Goal: Information Seeking & Learning: Check status

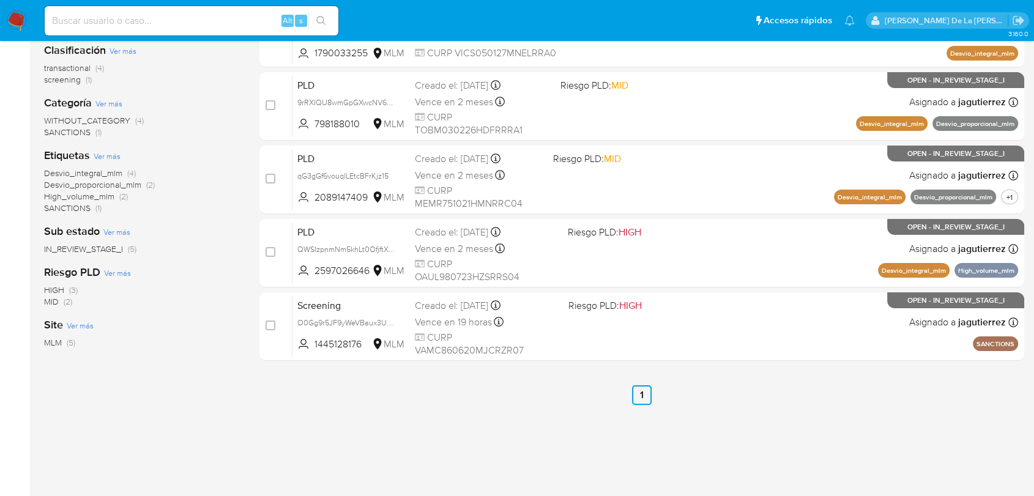
scroll to position [113, 0]
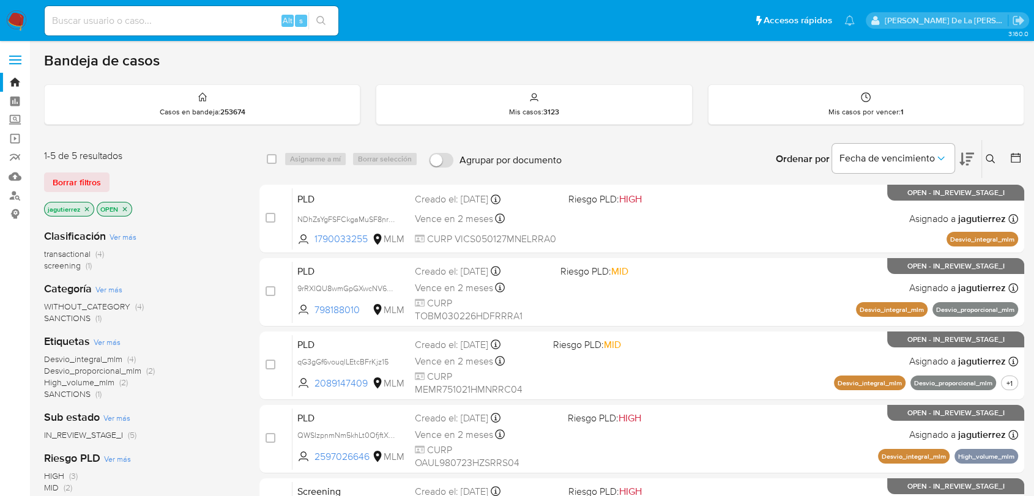
click at [85, 207] on icon "close-filter" at bounding box center [86, 209] width 7 height 7
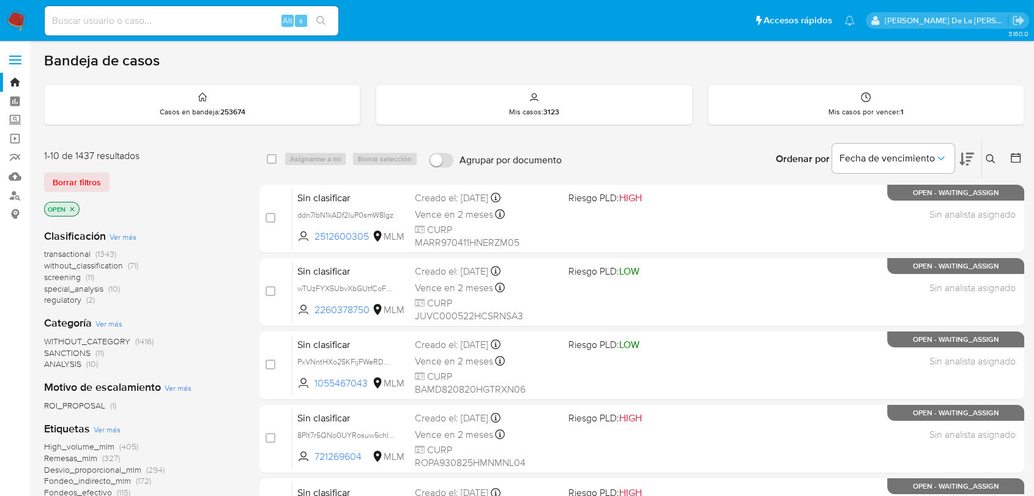
click at [69, 207] on icon "close-filter" at bounding box center [72, 209] width 7 height 7
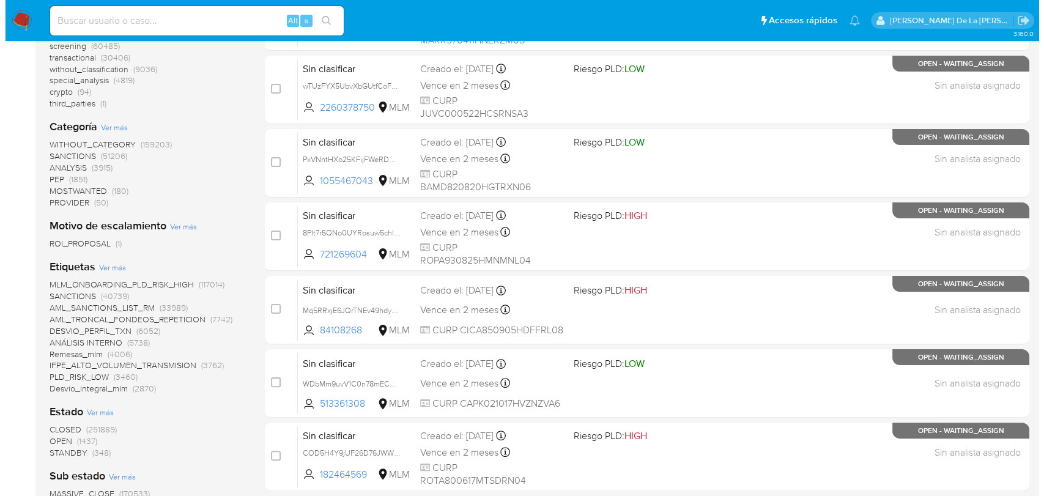
scroll to position [68, 0]
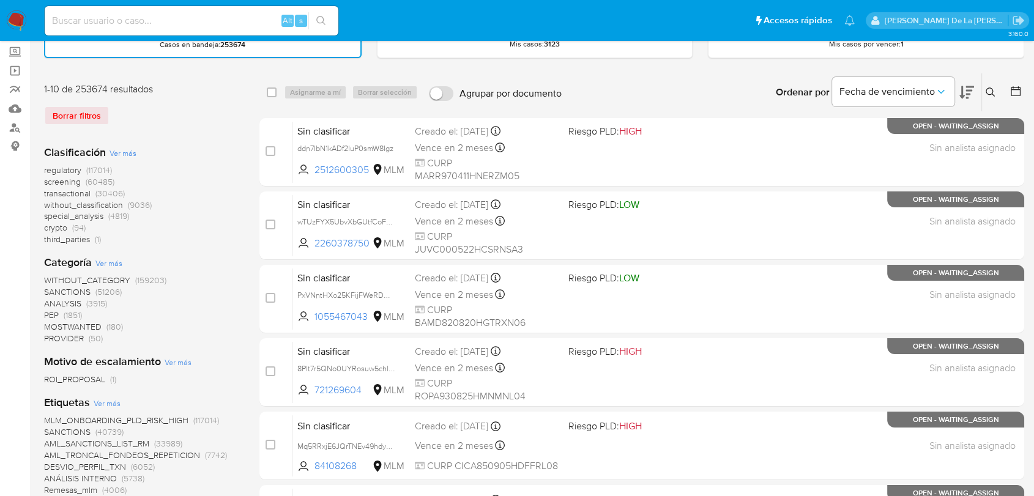
click at [69, 195] on span "transactional" at bounding box center [67, 193] width 46 height 12
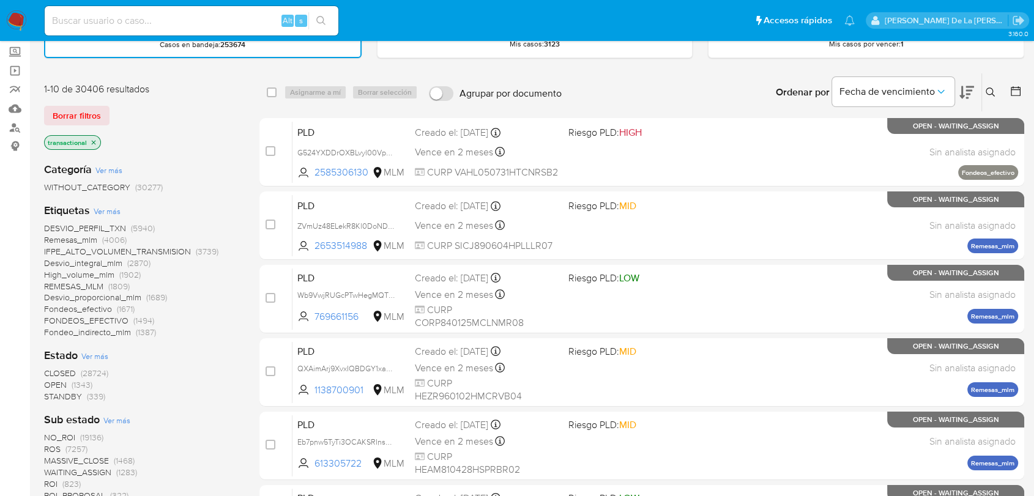
click at [103, 210] on span "Ver más" at bounding box center [107, 211] width 27 height 11
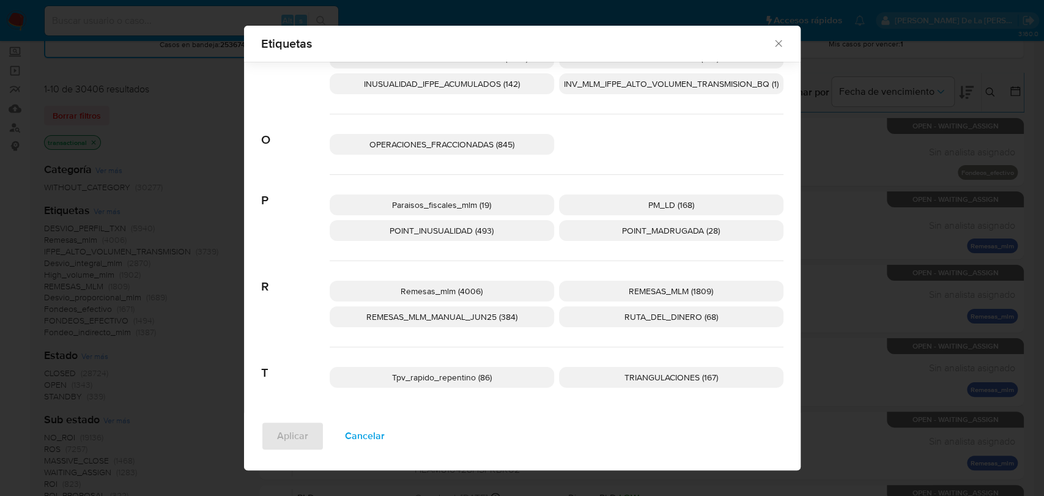
scroll to position [341, 0]
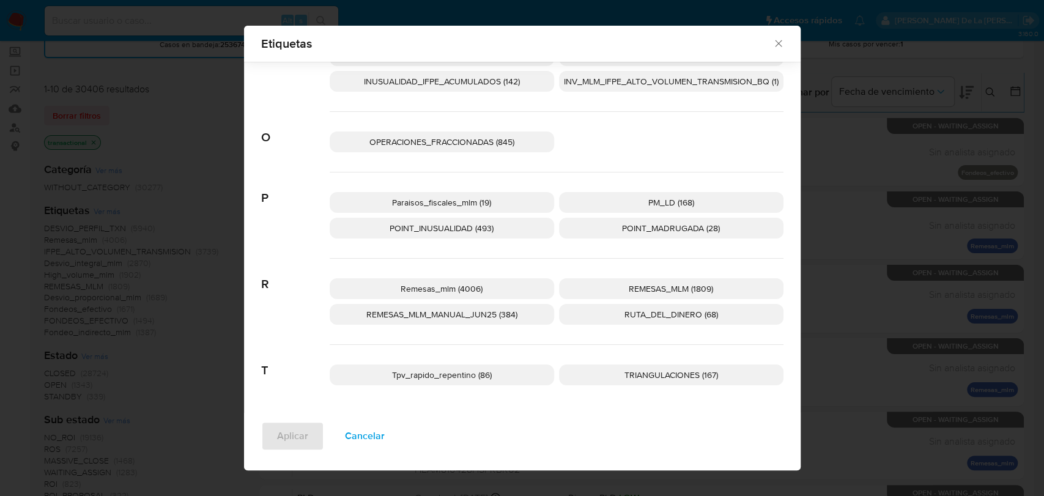
click at [488, 368] on p "Tpv_rapido_repentino (86)" at bounding box center [442, 375] width 224 height 21
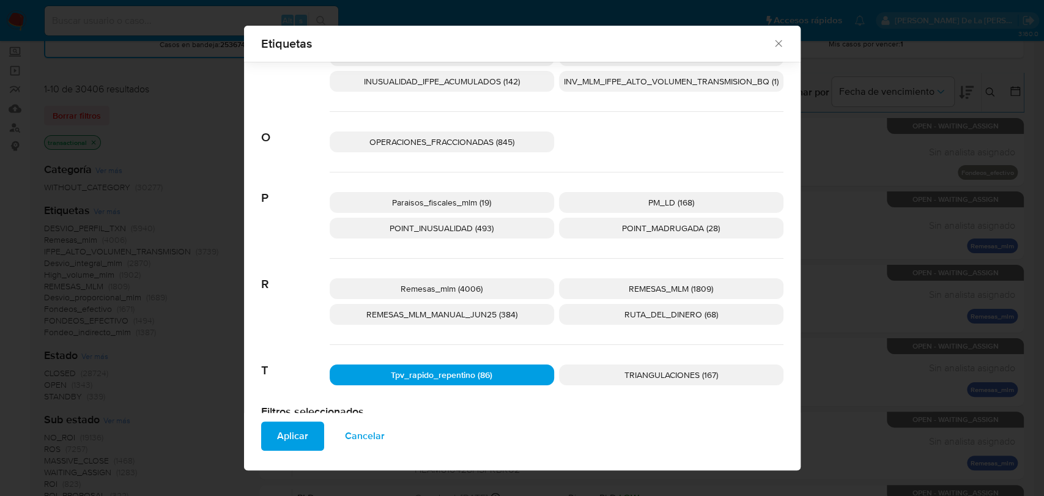
click at [277, 440] on span "Aplicar" at bounding box center [292, 436] width 31 height 27
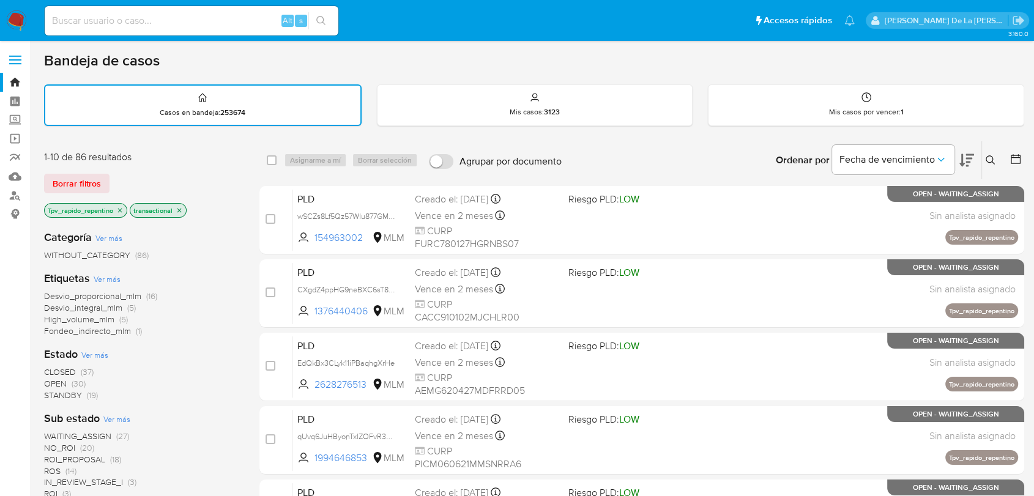
click at [77, 368] on span "CLOSED (37)" at bounding box center [69, 372] width 50 height 12
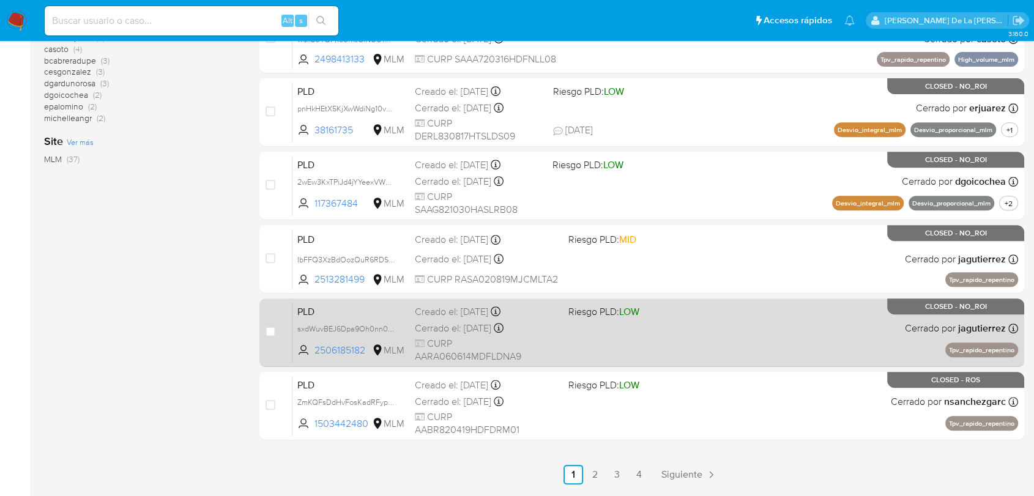
scroll to position [514, 0]
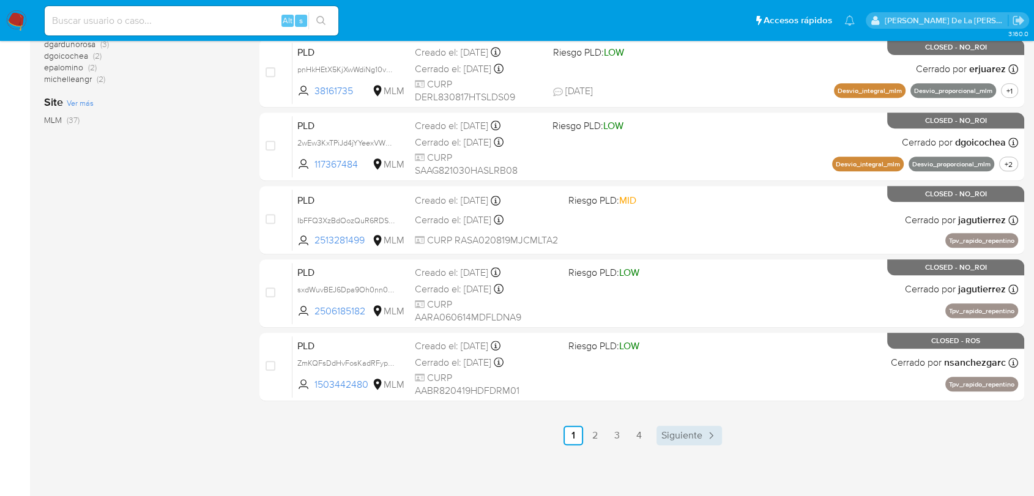
click at [695, 434] on span "Siguiente" at bounding box center [681, 436] width 41 height 10
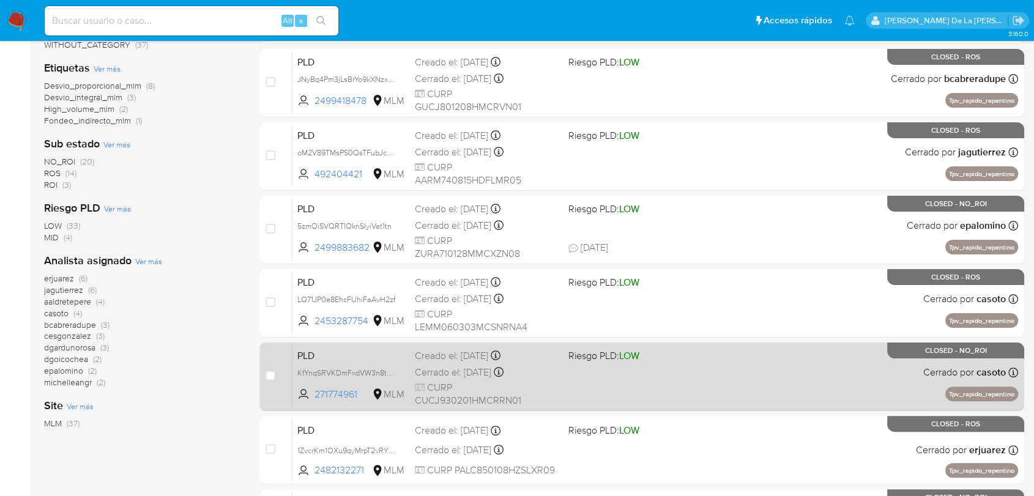
scroll to position [136, 0]
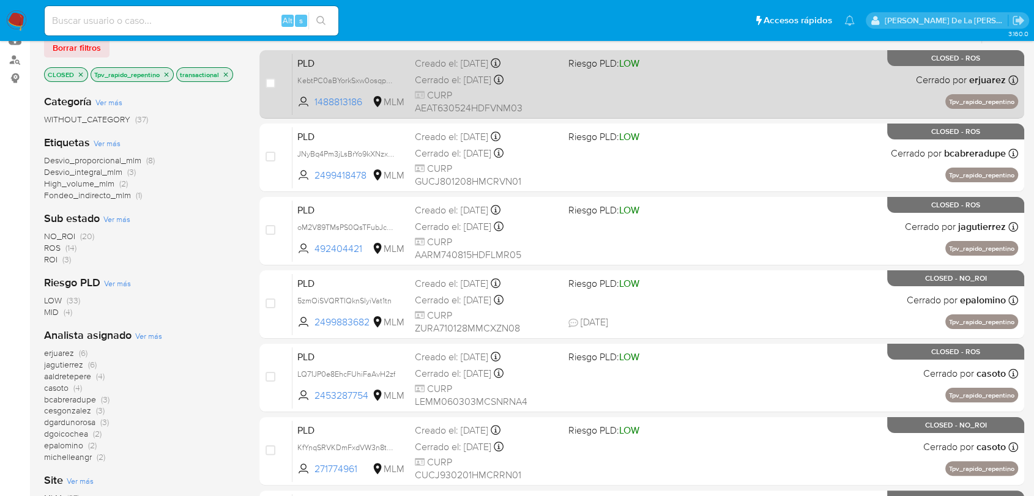
click at [680, 70] on div "PLD KebtPC0aBYorkSxw0osqp70y 1488813186 MLM Riesgo PLD: LOW Creado el: 12/07/20…" at bounding box center [654, 84] width 725 height 62
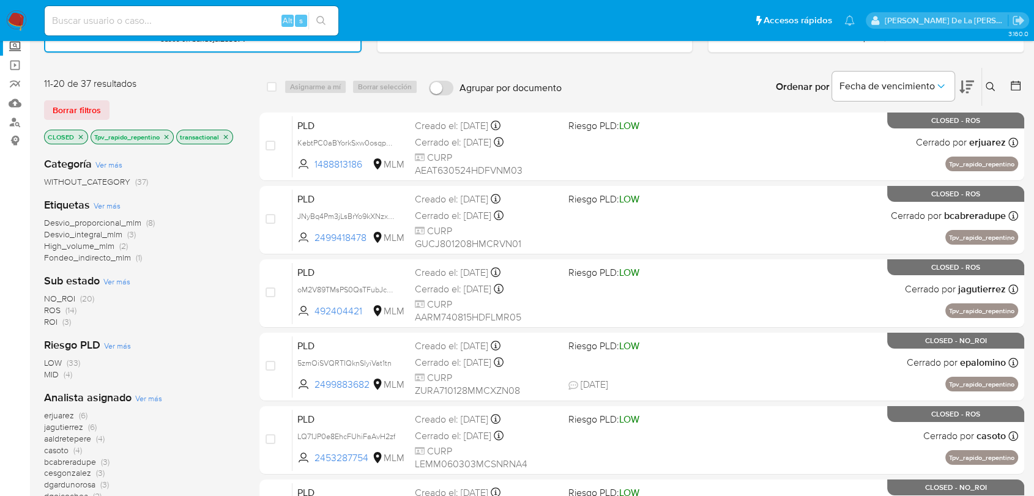
scroll to position [0, 0]
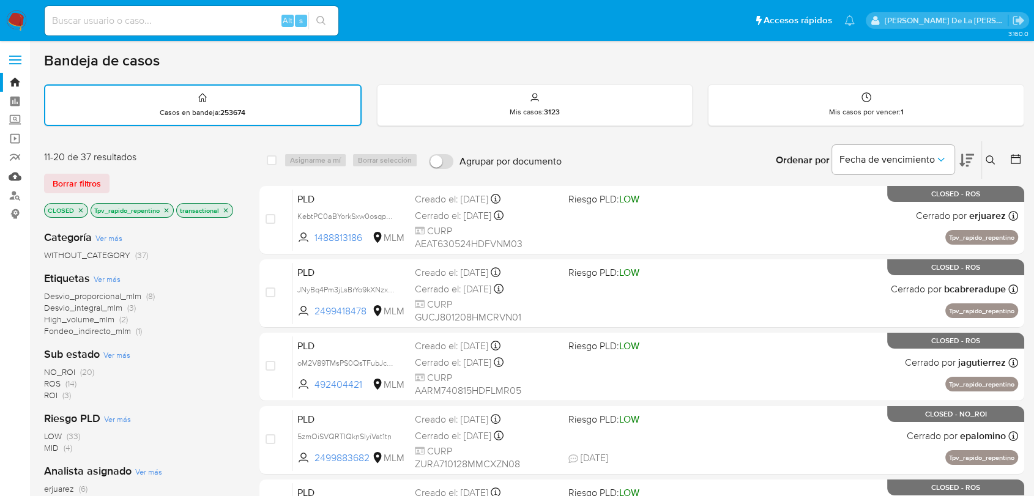
click at [10, 170] on link "Mulan" at bounding box center [73, 176] width 146 height 19
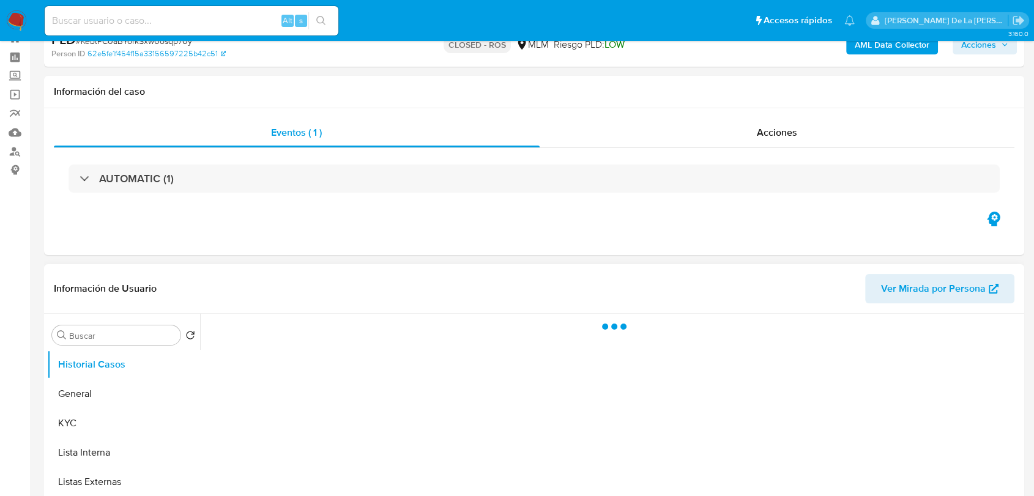
scroll to position [68, 0]
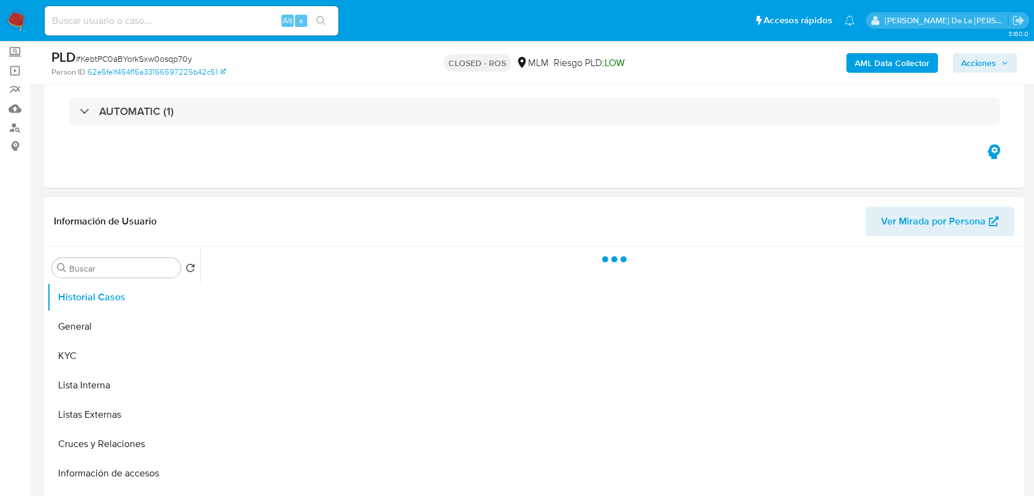
select select "10"
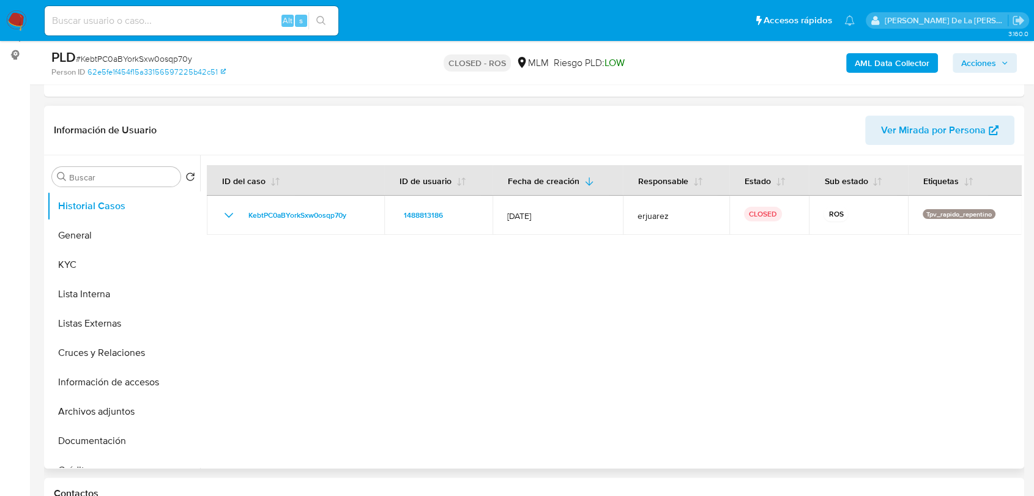
scroll to position [136, 0]
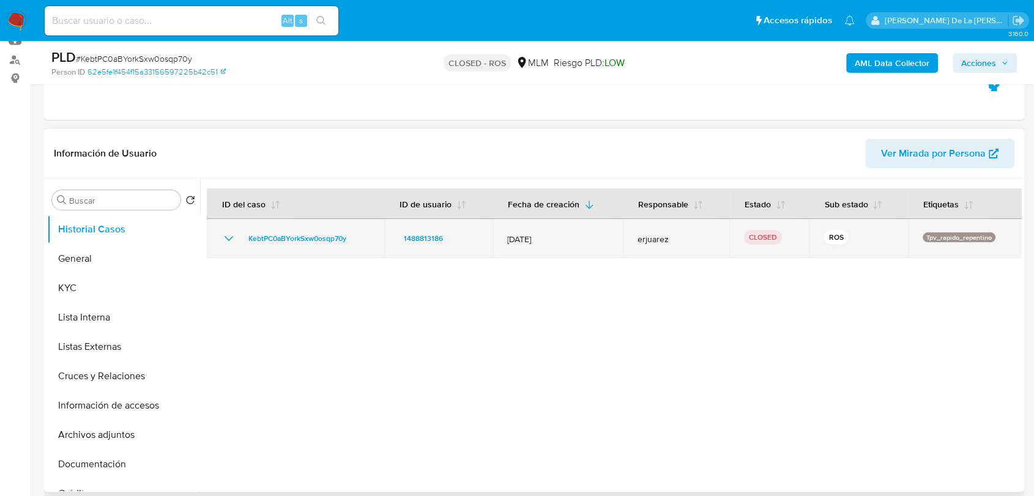
click at [235, 232] on icon "Mostrar/Ocultar" at bounding box center [228, 238] width 15 height 15
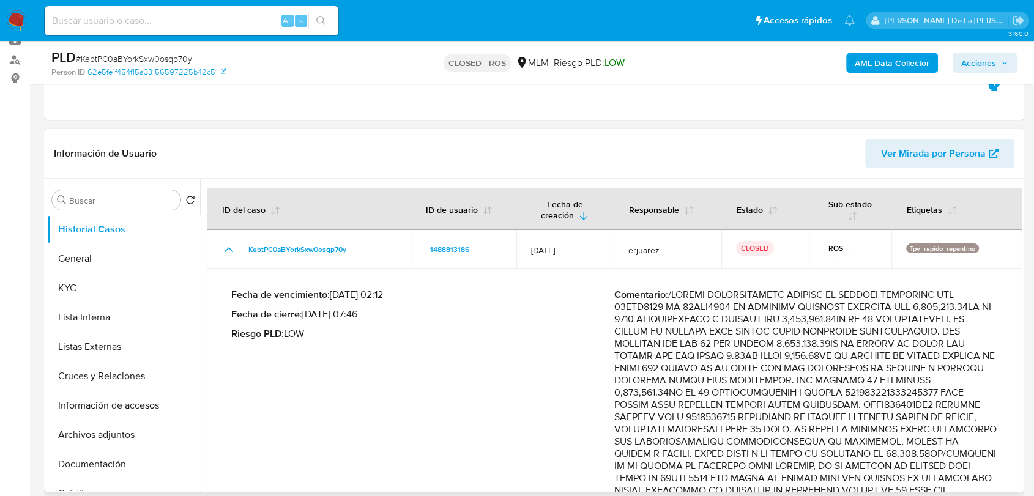
drag, startPoint x: 610, startPoint y: 308, endPoint x: 730, endPoint y: 298, distance: 120.9
click at [730, 298] on div "Fecha de vencimiento : 10/09/2025 02:12 Fecha de cierre : 08/09/2025 07:46 Ries…" at bounding box center [614, 488] width 766 height 418
click at [665, 329] on p "Comentario :" at bounding box center [805, 478] width 383 height 379
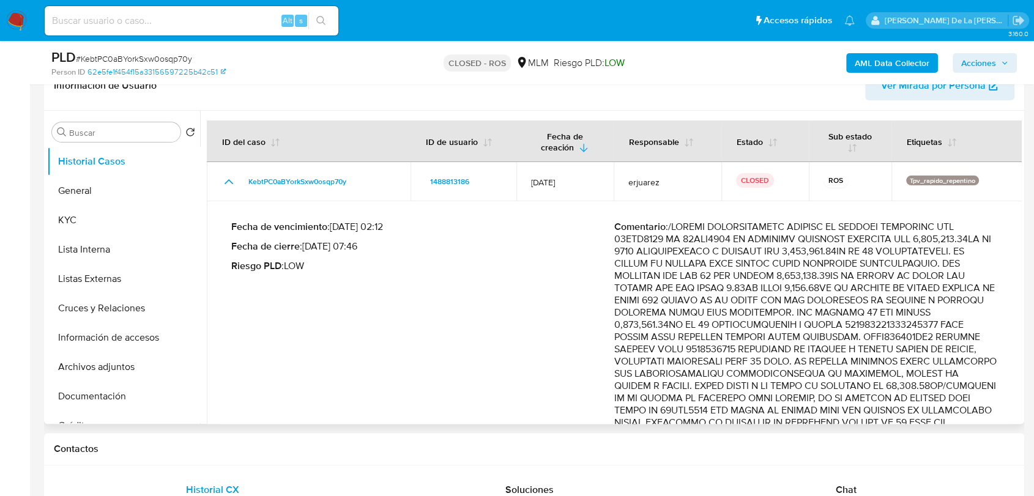
drag, startPoint x: 666, startPoint y: 247, endPoint x: 820, endPoint y: 248, distance: 154.1
click at [820, 248] on p "Comentario :" at bounding box center [805, 410] width 383 height 379
drag, startPoint x: 626, startPoint y: 237, endPoint x: 753, endPoint y: 243, distance: 126.8
click at [753, 243] on p "Comentario :" at bounding box center [805, 410] width 383 height 379
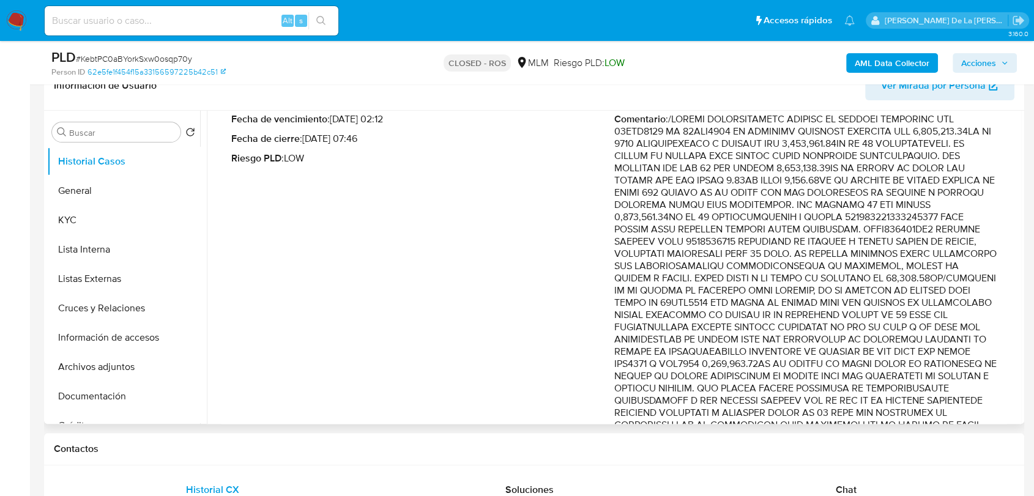
scroll to position [17, 0]
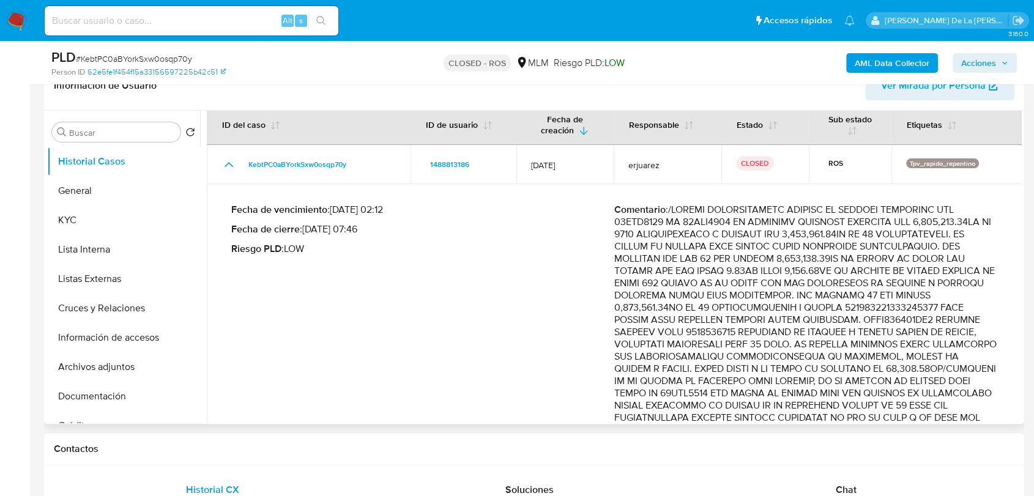
drag, startPoint x: 788, startPoint y: 246, endPoint x: 911, endPoint y: 249, distance: 122.4
click at [911, 249] on p "Comentario :" at bounding box center [805, 393] width 383 height 379
drag, startPoint x: 623, startPoint y: 246, endPoint x: 823, endPoint y: 246, distance: 200.6
click at [822, 246] on p "Comentario :" at bounding box center [805, 393] width 383 height 379
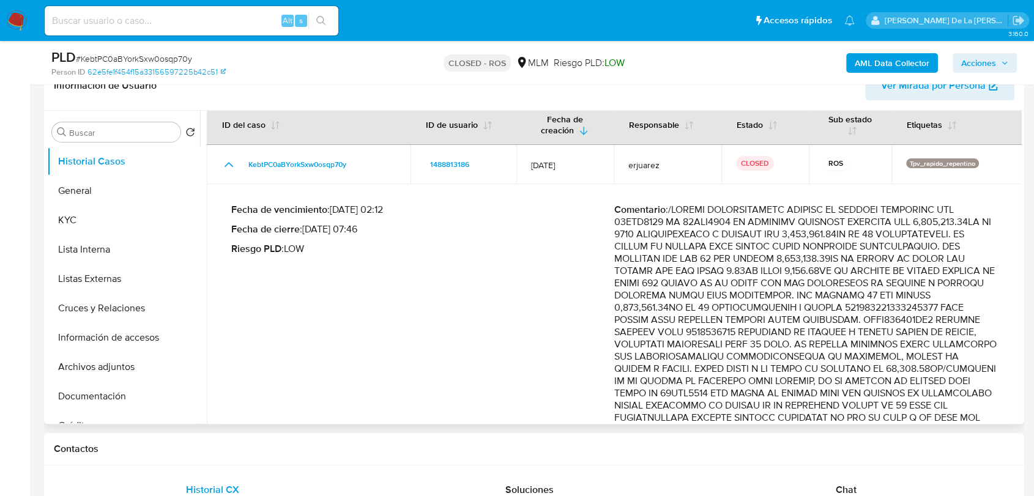
click at [827, 246] on p "Comentario :" at bounding box center [805, 393] width 383 height 379
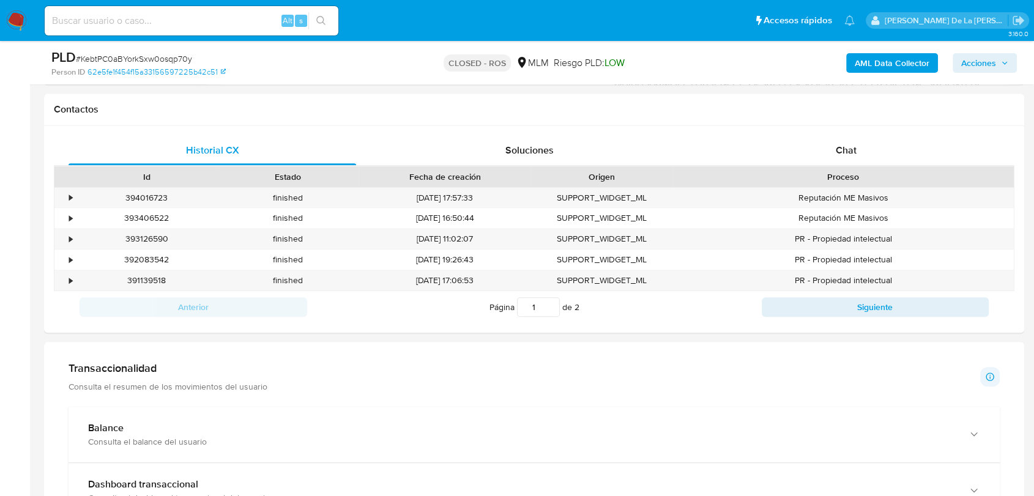
scroll to position [815, 0]
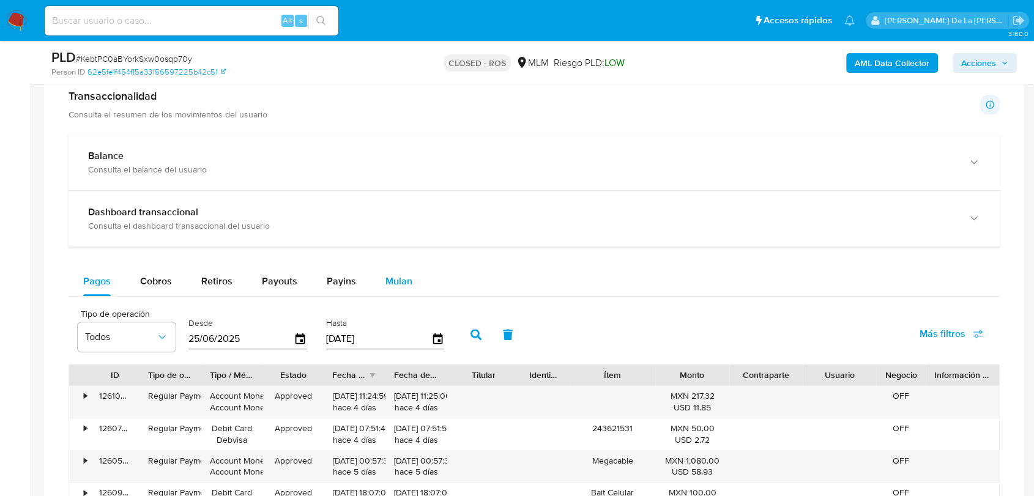
click at [385, 271] on div "Mulan" at bounding box center [398, 281] width 27 height 29
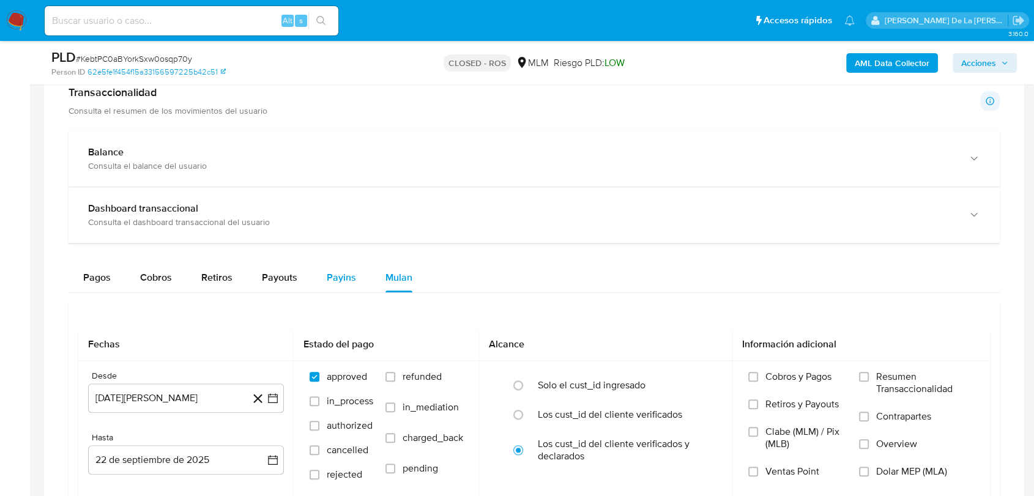
scroll to position [951, 0]
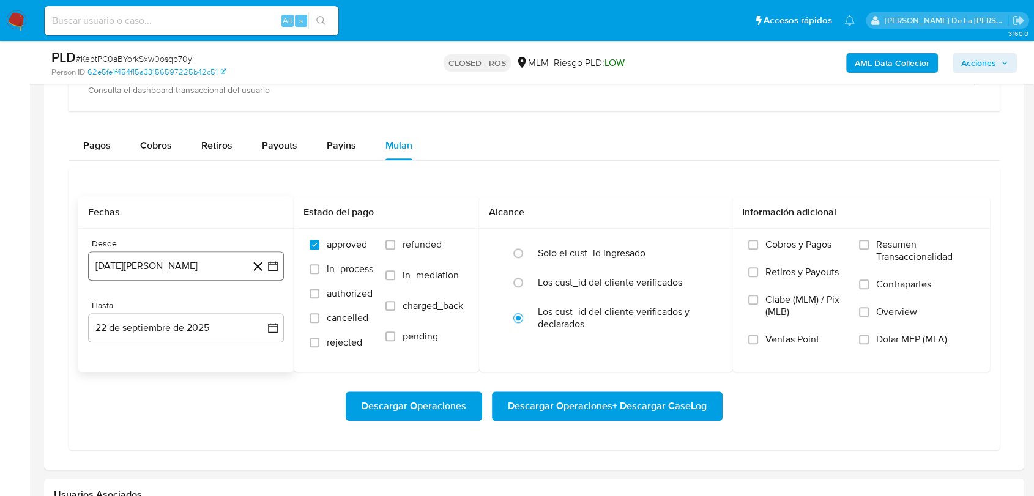
click at [269, 260] on icon "button" at bounding box center [273, 266] width 12 height 12
click at [264, 313] on icon "Mes siguiente" at bounding box center [261, 310] width 15 height 15
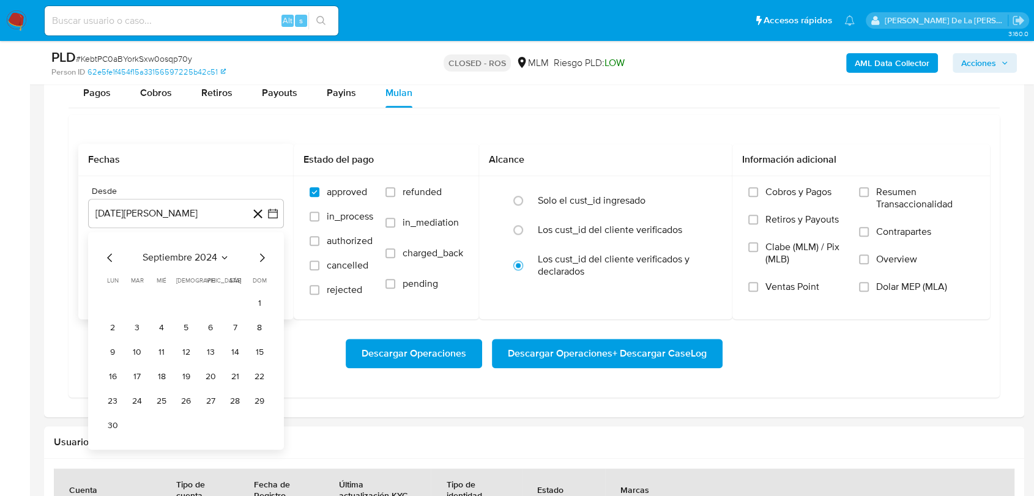
scroll to position [1019, 0]
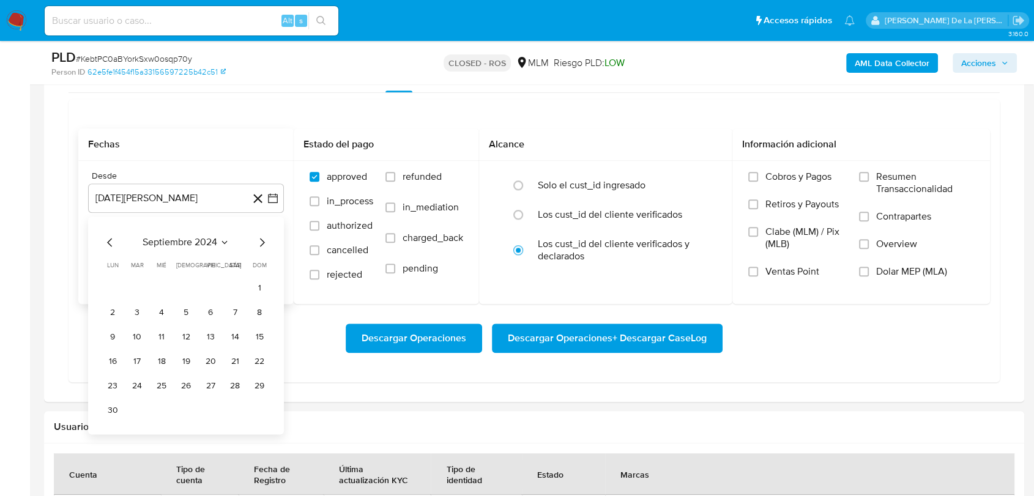
click at [259, 239] on icon "Mes siguiente" at bounding box center [261, 242] width 15 height 15
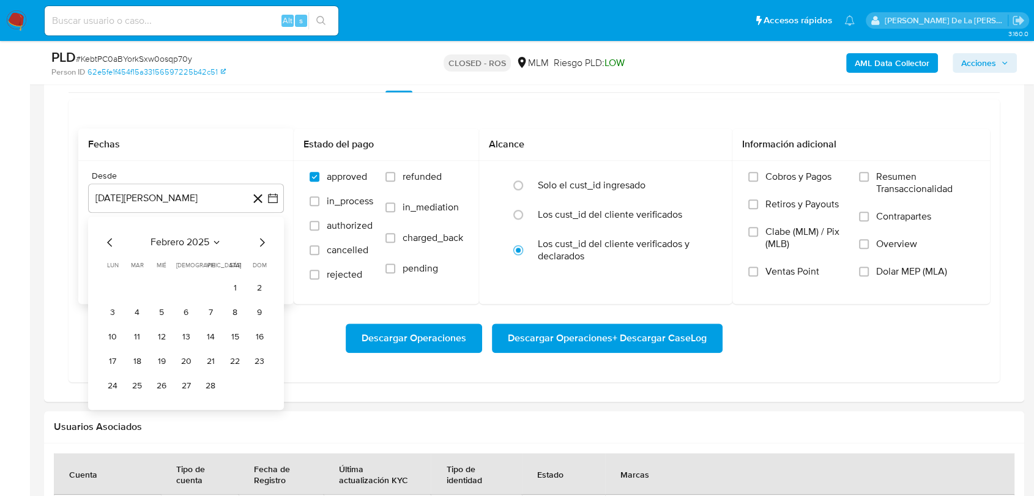
click at [104, 237] on icon "Mes anterior" at bounding box center [110, 242] width 15 height 15
click at [162, 286] on button "1" at bounding box center [162, 288] width 20 height 20
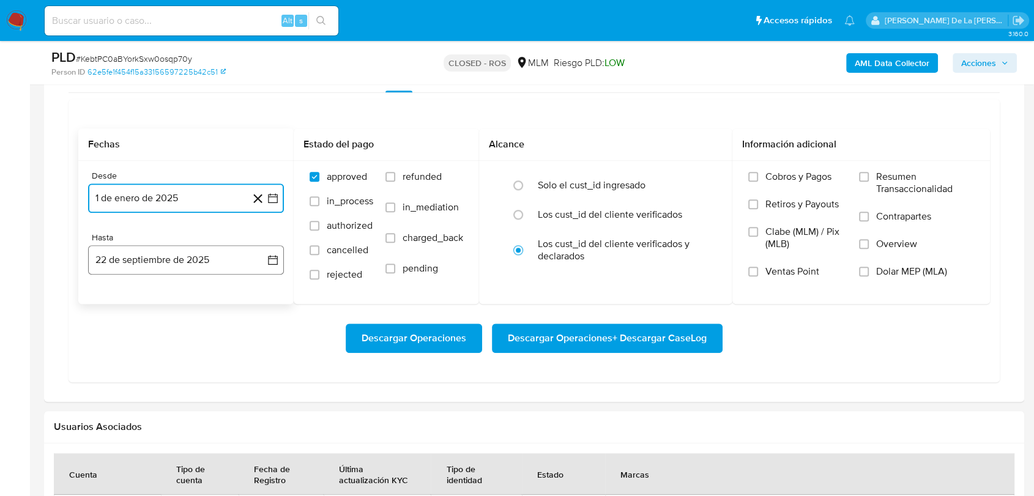
drag, startPoint x: 188, startPoint y: 254, endPoint x: 180, endPoint y: 260, distance: 10.2
click at [188, 254] on button "22 de septiembre de 2025" at bounding box center [186, 259] width 196 height 29
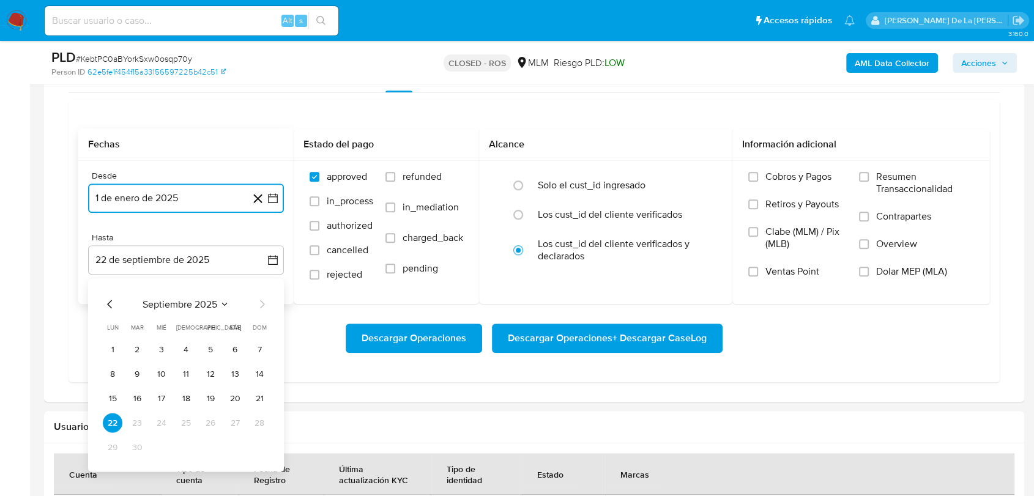
click at [113, 302] on icon "Mes anterior" at bounding box center [110, 304] width 15 height 15
click at [130, 374] on button "5" at bounding box center [137, 374] width 20 height 20
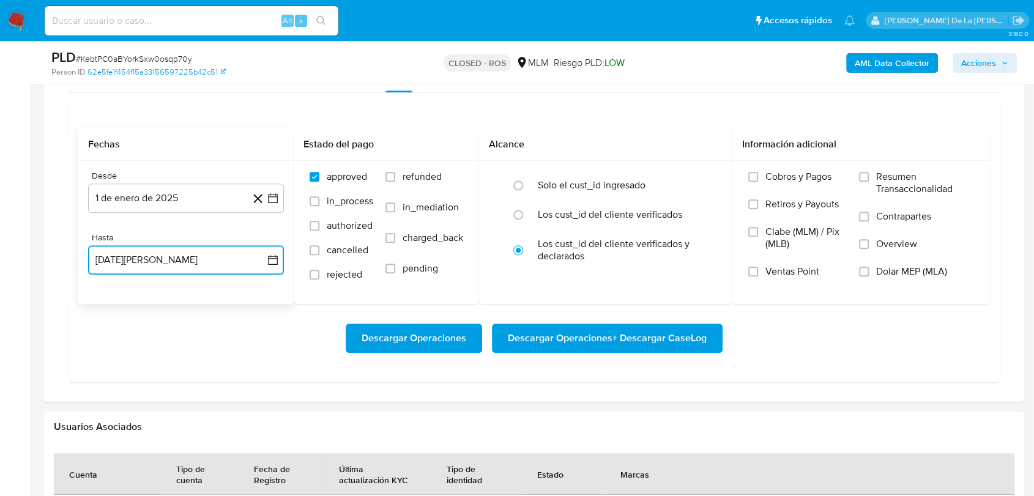
drag, startPoint x: 584, startPoint y: 339, endPoint x: 311, endPoint y: 347, distance: 272.3
click at [311, 347] on div "Descargar Operaciones Descargar Operaciones + Descargar CaseLog" at bounding box center [533, 338] width 911 height 29
click at [395, 340] on span "Descargar Operaciones" at bounding box center [413, 338] width 105 height 27
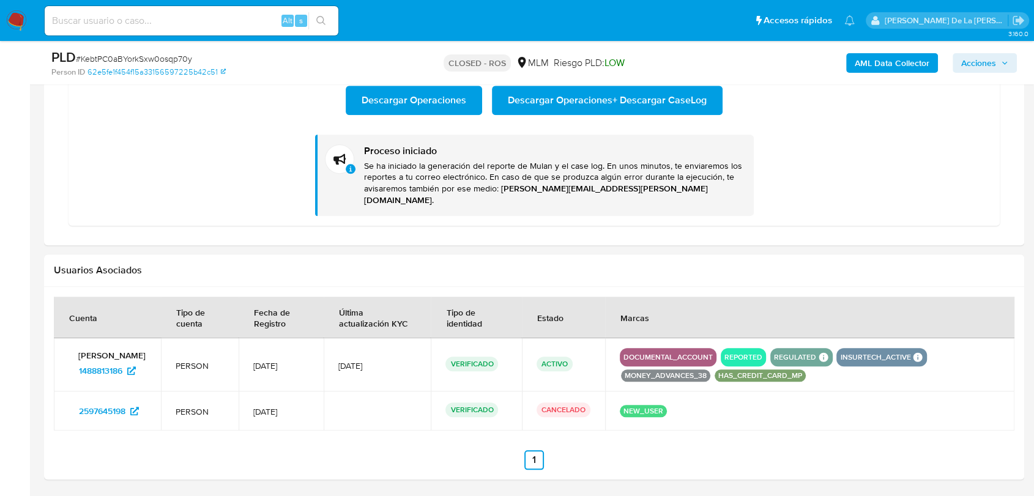
scroll to position [1289, 0]
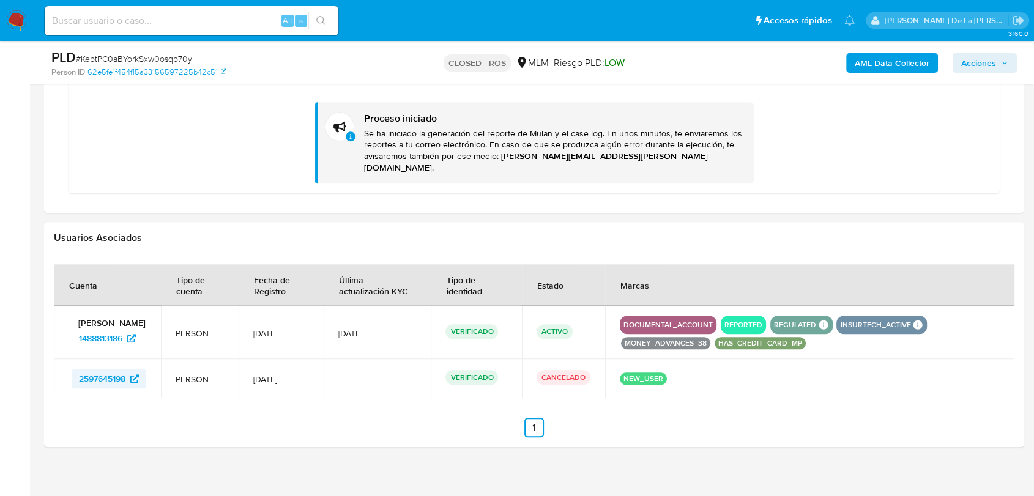
click at [103, 369] on span "2597645198" at bounding box center [102, 379] width 46 height 20
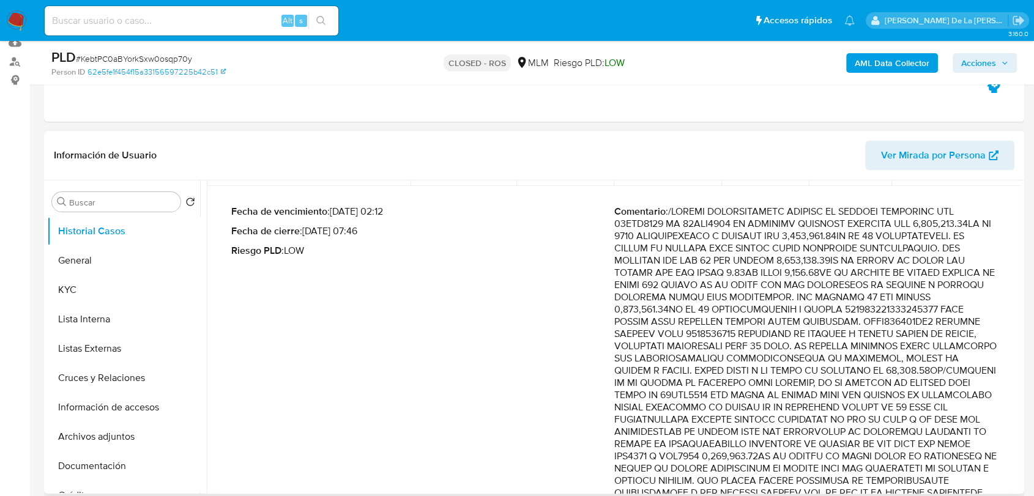
scroll to position [0, 0]
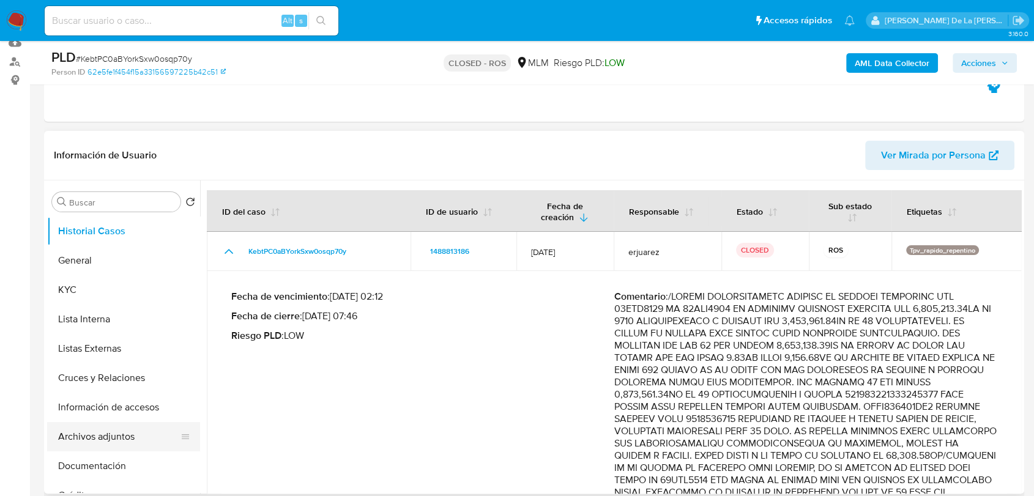
click at [117, 434] on button "Archivos adjuntos" at bounding box center [118, 436] width 143 height 29
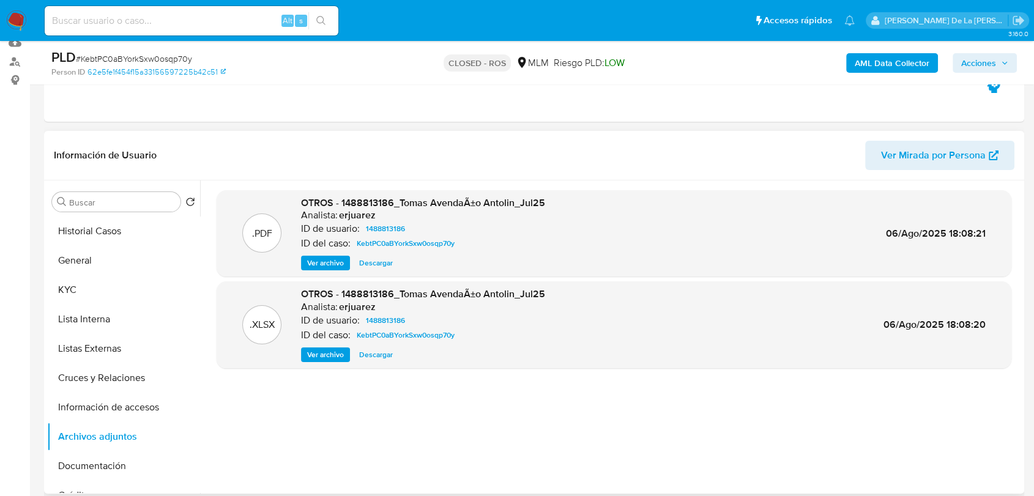
click at [314, 262] on span "Ver archivo" at bounding box center [325, 263] width 37 height 12
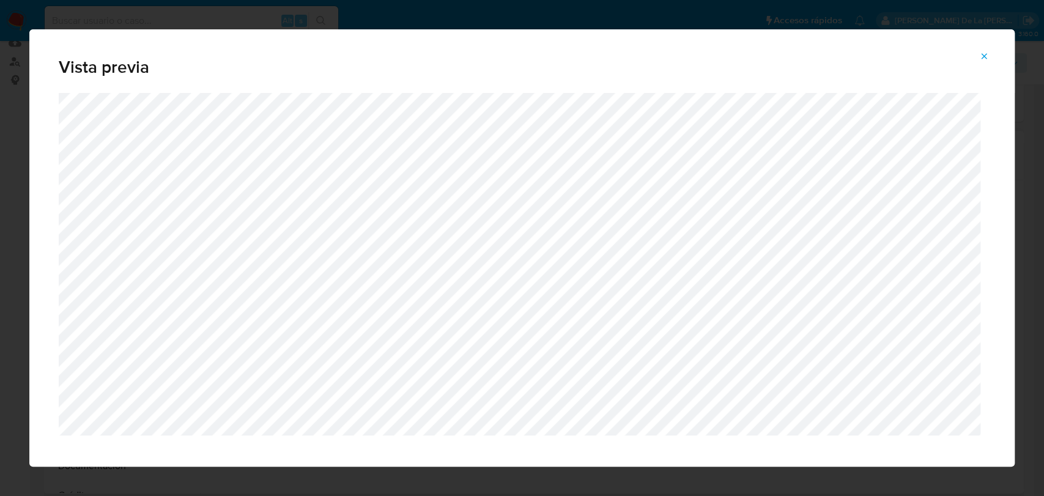
click at [984, 56] on icon "Attachment preview" at bounding box center [985, 56] width 6 height 6
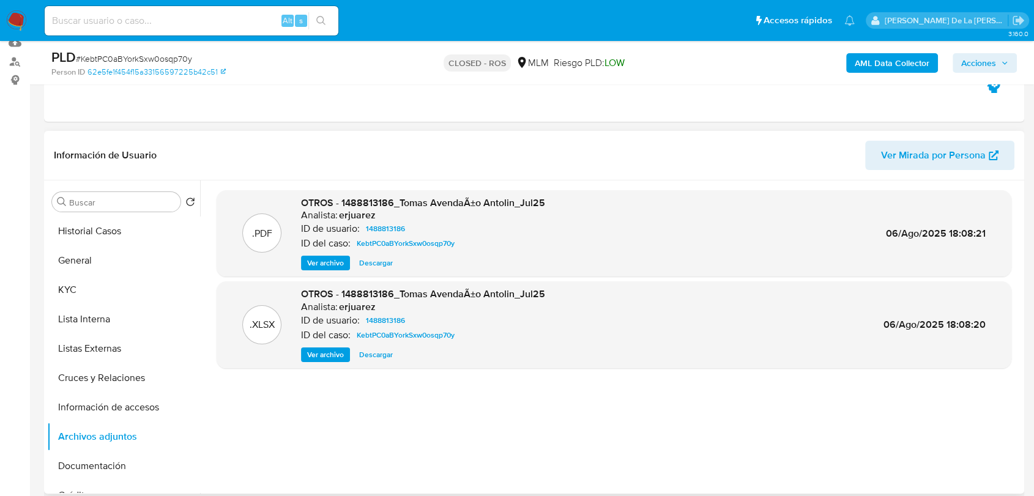
click at [374, 265] on span "Descargar" at bounding box center [376, 263] width 34 height 12
click at [80, 275] on button "KYC" at bounding box center [123, 289] width 153 height 29
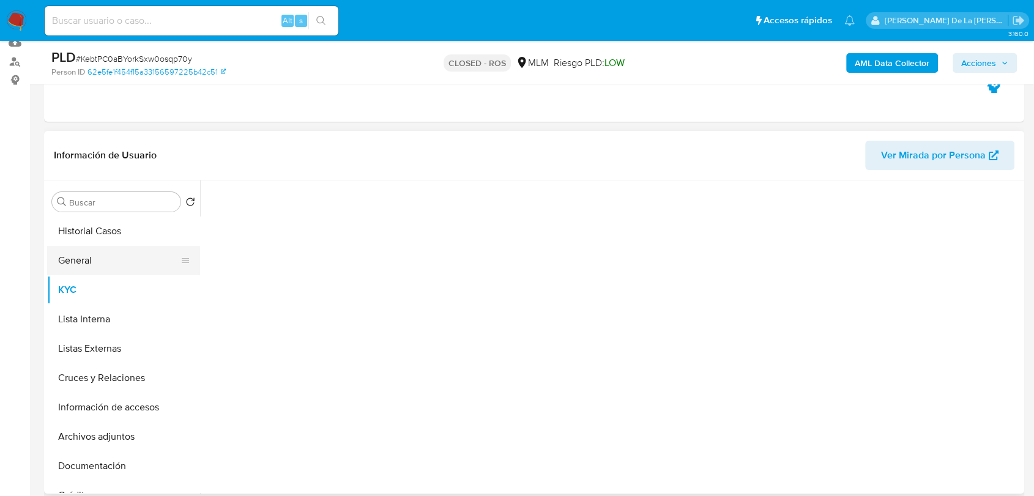
click at [82, 262] on button "General" at bounding box center [118, 260] width 143 height 29
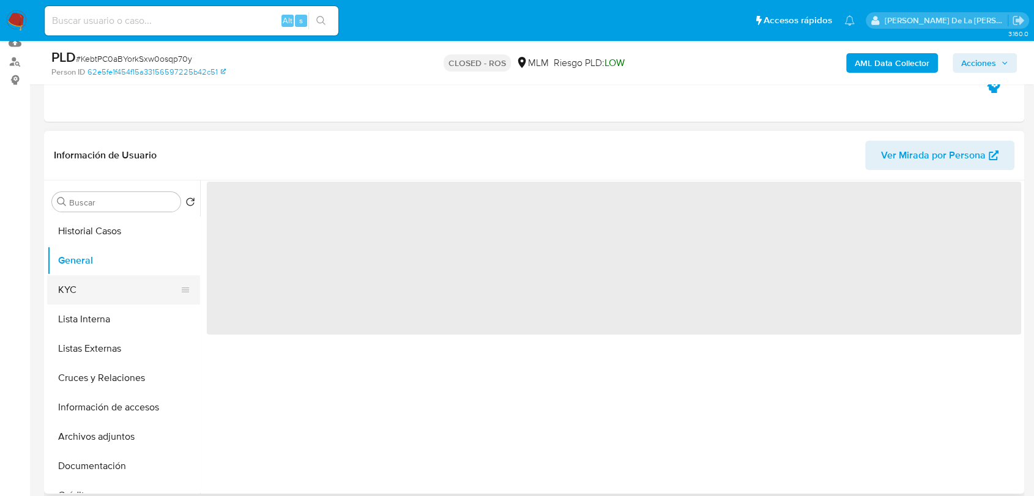
click at [83, 289] on button "KYC" at bounding box center [118, 289] width 143 height 29
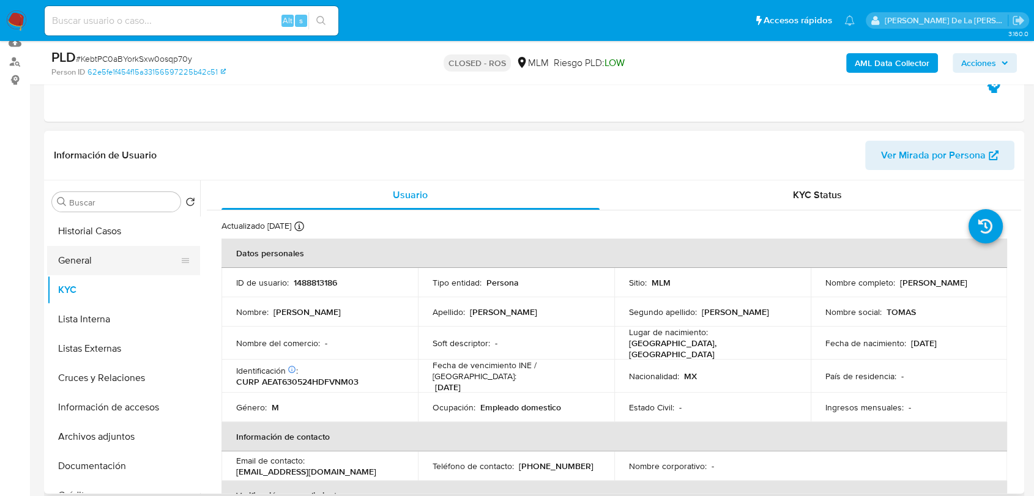
click at [137, 253] on button "General" at bounding box center [118, 260] width 143 height 29
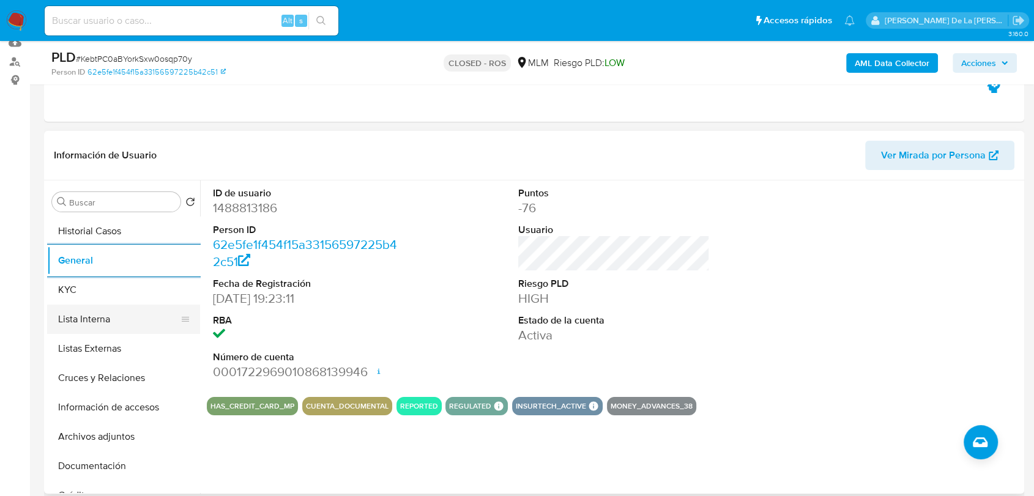
click at [94, 306] on button "Lista Interna" at bounding box center [118, 319] width 143 height 29
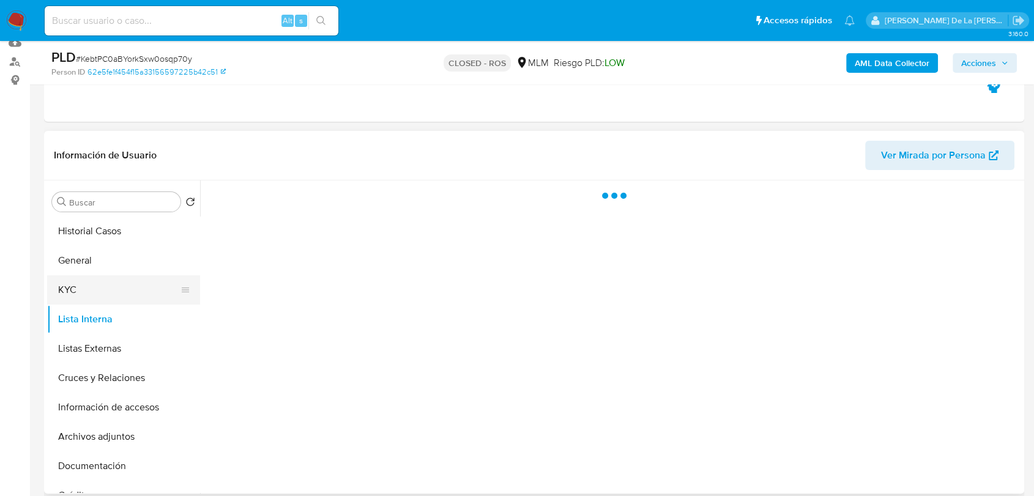
click at [101, 290] on button "KYC" at bounding box center [118, 289] width 143 height 29
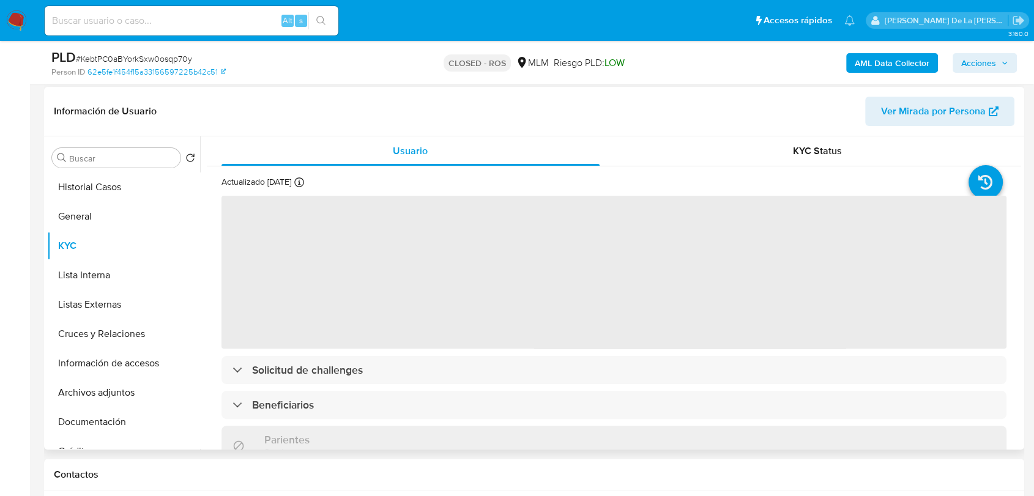
scroll to position [202, 0]
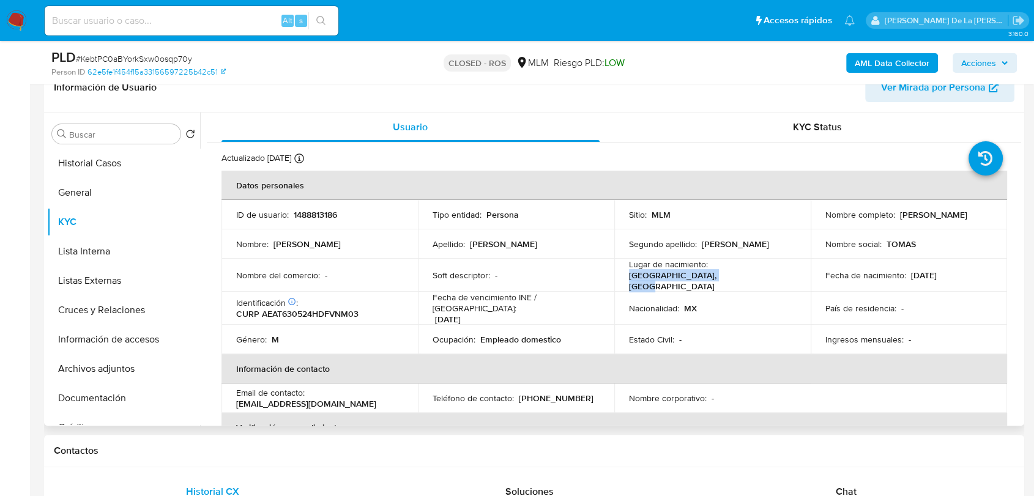
drag, startPoint x: 742, startPoint y: 279, endPoint x: 623, endPoint y: 281, distance: 119.3
click at [623, 281] on td "Lugar de nacimiento : MEXICO, DISTRITO FEDERAL" at bounding box center [712, 275] width 196 height 33
click at [660, 283] on p "MEXICO, DISTRITO FEDERAL" at bounding box center [710, 281] width 162 height 22
drag, startPoint x: 572, startPoint y: 336, endPoint x: 511, endPoint y: 335, distance: 61.2
click at [511, 335] on div "Ocupación : Empleado domestico" at bounding box center [515, 339] width 167 height 11
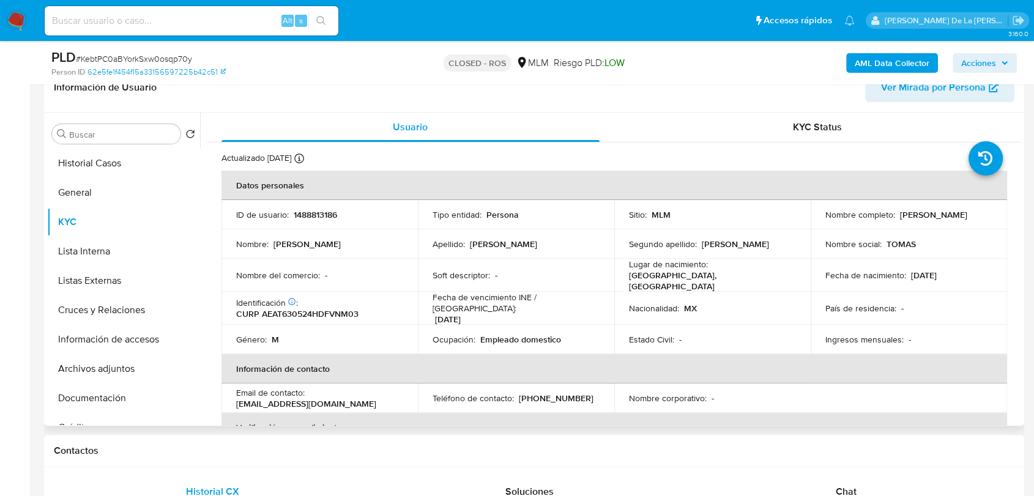
click at [949, 280] on td "Fecha de nacimiento : 24/05/1963" at bounding box center [908, 275] width 196 height 33
click at [103, 181] on button "General" at bounding box center [118, 192] width 143 height 29
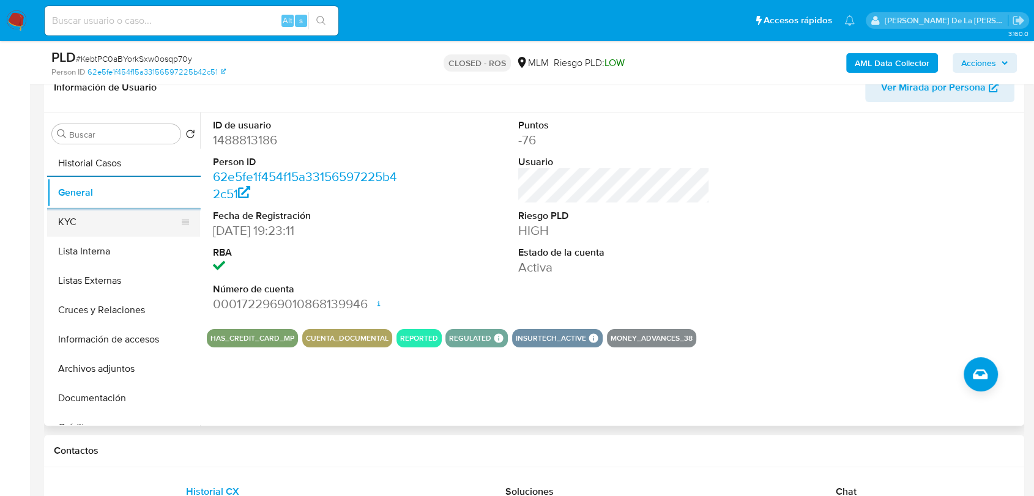
click at [124, 229] on button "KYC" at bounding box center [118, 221] width 143 height 29
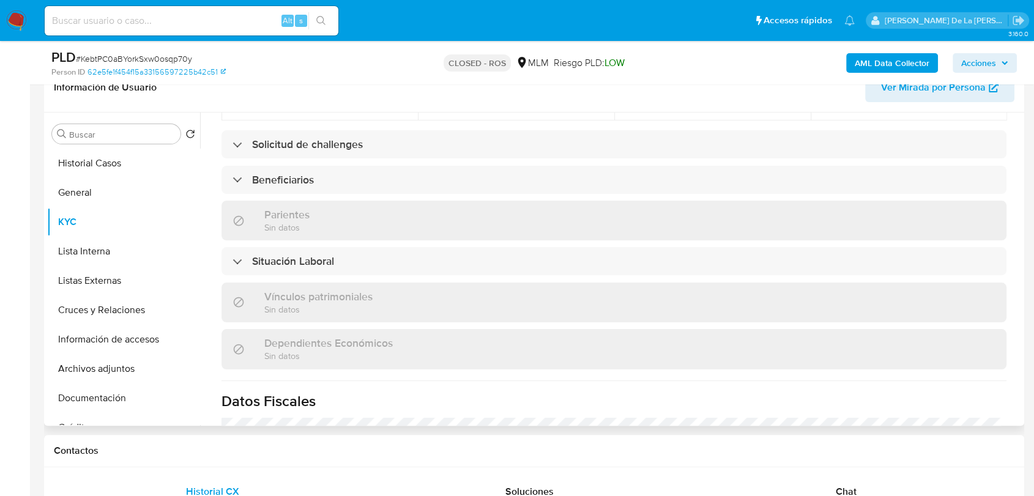
scroll to position [475, 0]
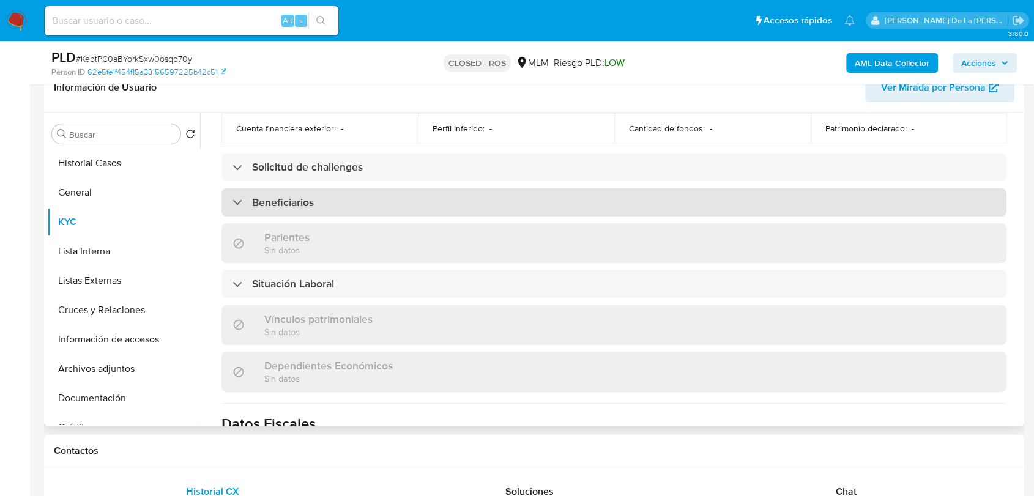
click at [242, 188] on div "Beneficiarios" at bounding box center [613, 202] width 785 height 28
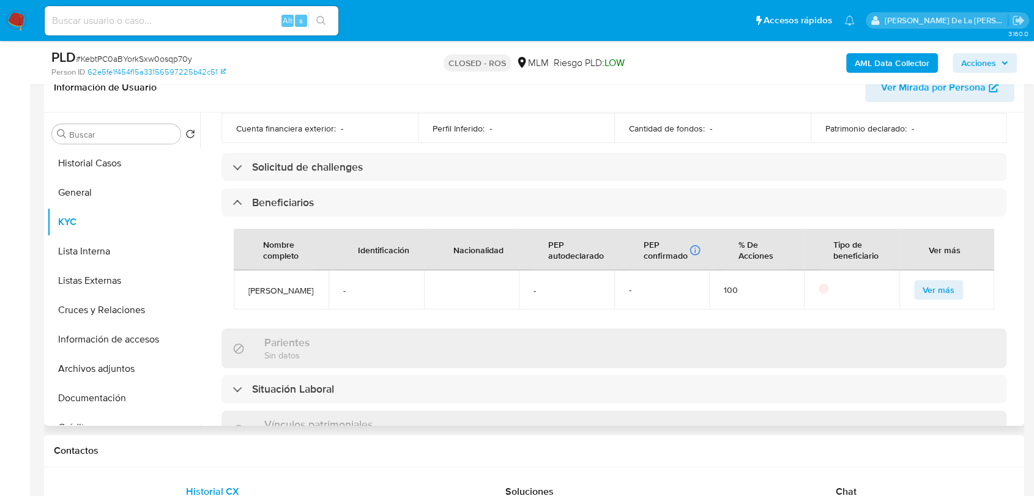
drag, startPoint x: 281, startPoint y: 294, endPoint x: 264, endPoint y: 282, distance: 20.7
click at [244, 279] on td "Luz maria Gomez mendez" at bounding box center [281, 289] width 95 height 39
copy span "Luz maria Gomez mendez"
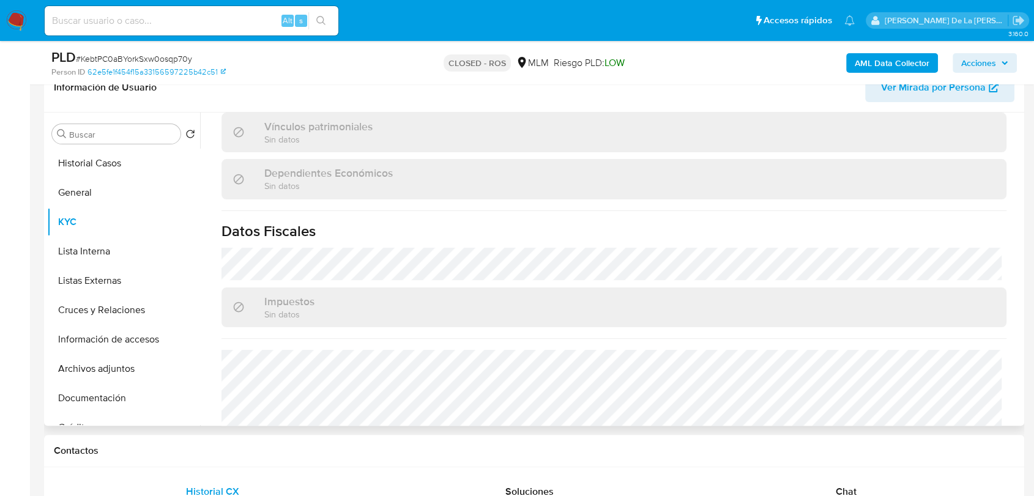
scroll to position [861, 0]
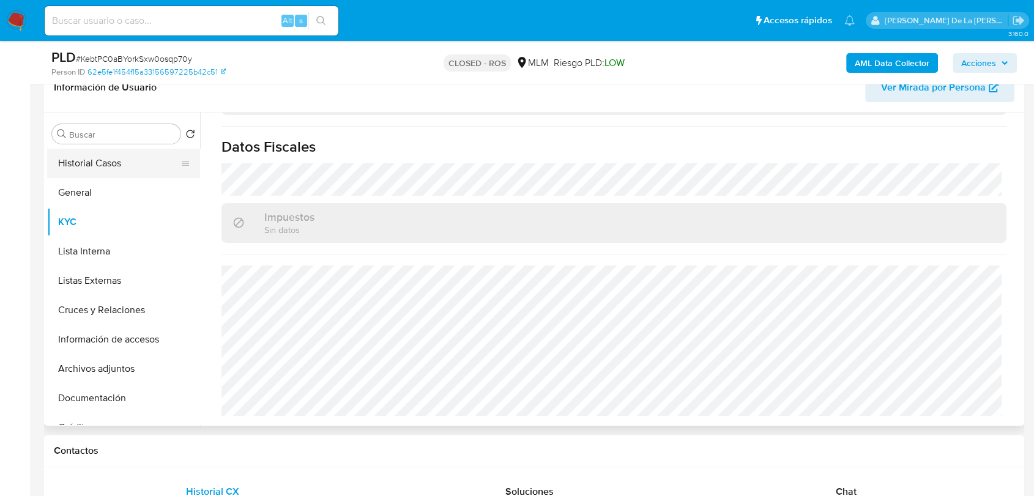
click at [119, 154] on button "Historial Casos" at bounding box center [118, 163] width 143 height 29
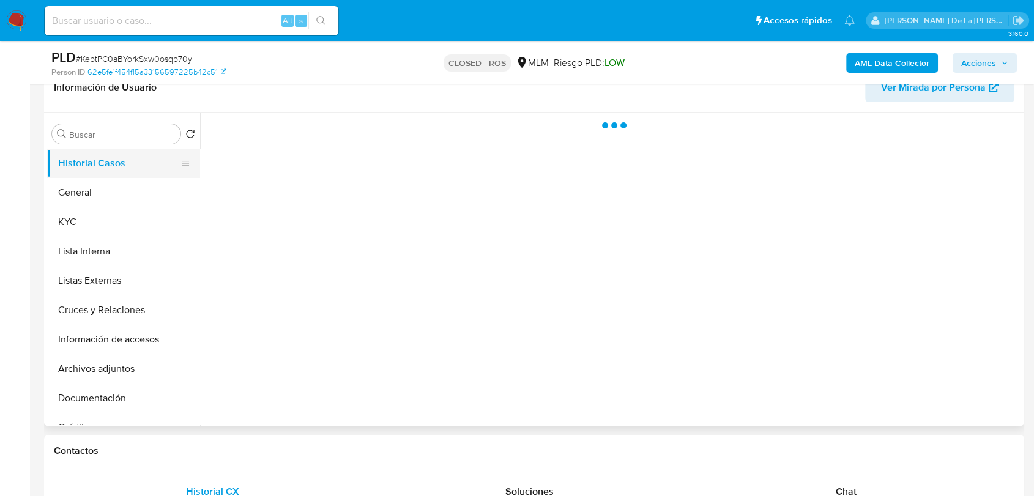
scroll to position [0, 0]
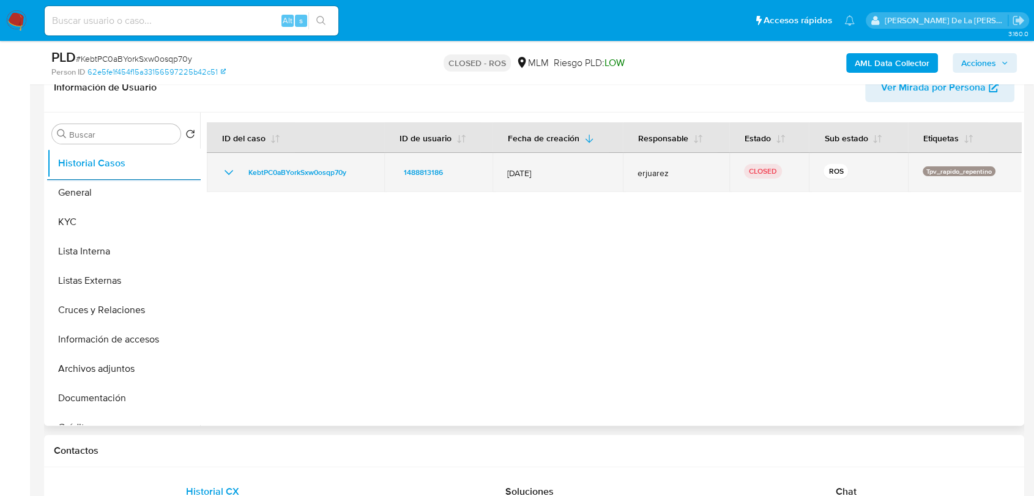
click at [513, 174] on span "12/Jul/2025" at bounding box center [557, 173] width 101 height 11
click at [521, 172] on span "12/Jul/2025" at bounding box center [557, 173] width 101 height 11
drag, startPoint x: 518, startPoint y: 172, endPoint x: 536, endPoint y: 172, distance: 18.4
click at [536, 172] on span "12/Jul/2025" at bounding box center [557, 173] width 101 height 11
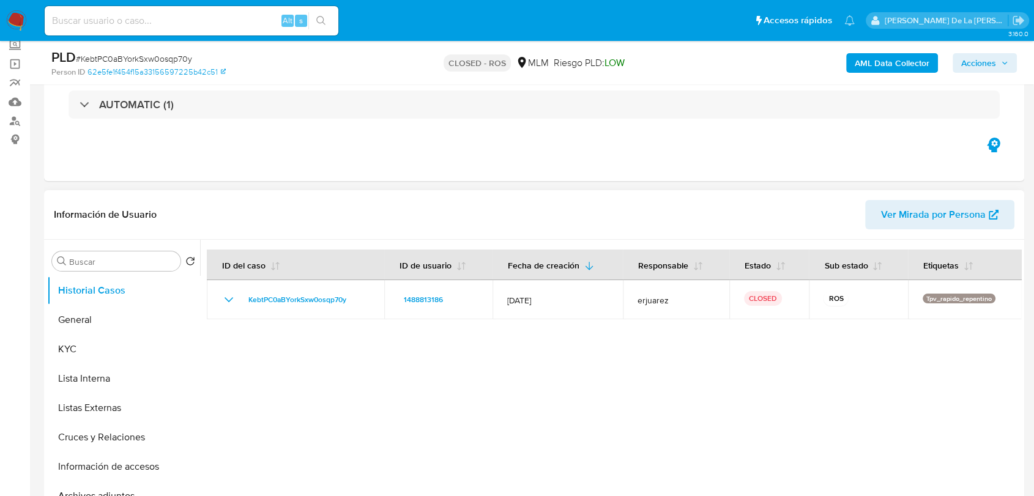
scroll to position [66, 0]
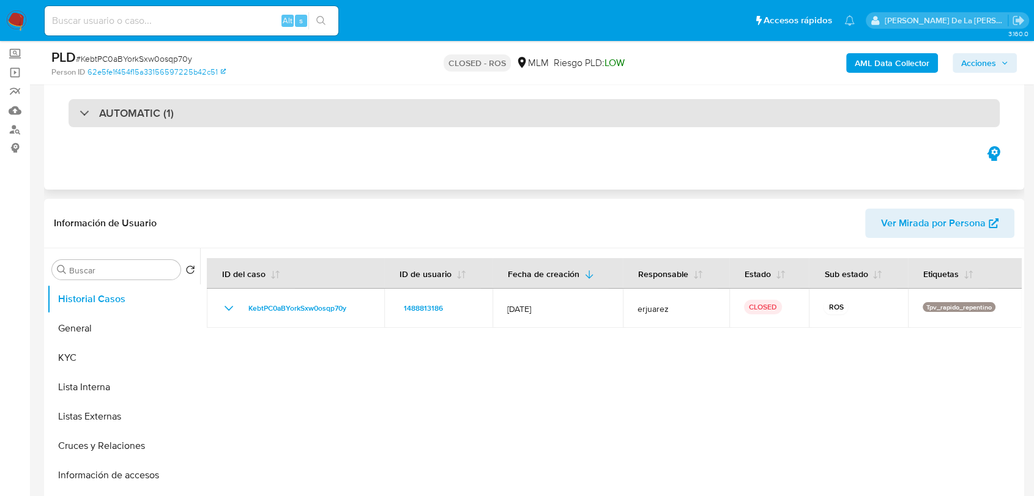
click at [70, 102] on div "AUTOMATIC (1)" at bounding box center [534, 113] width 931 height 28
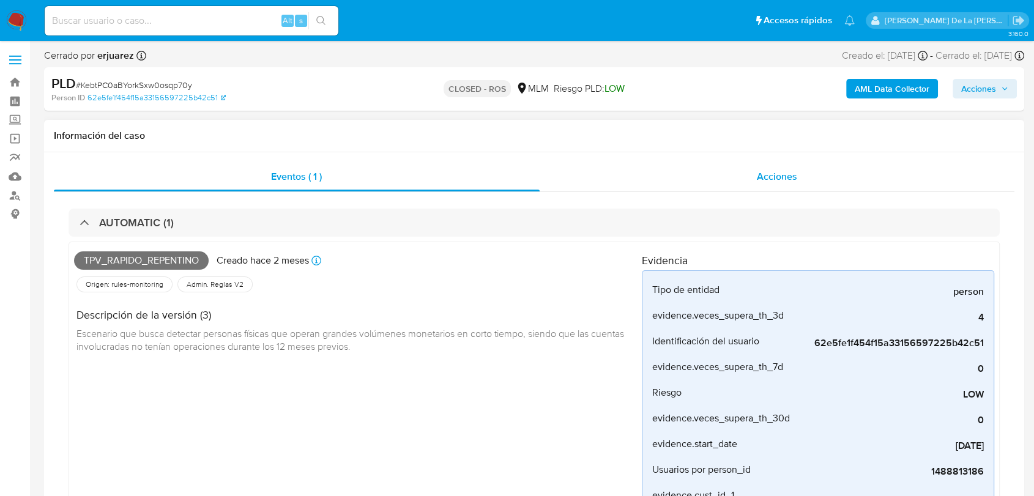
scroll to position [68, 0]
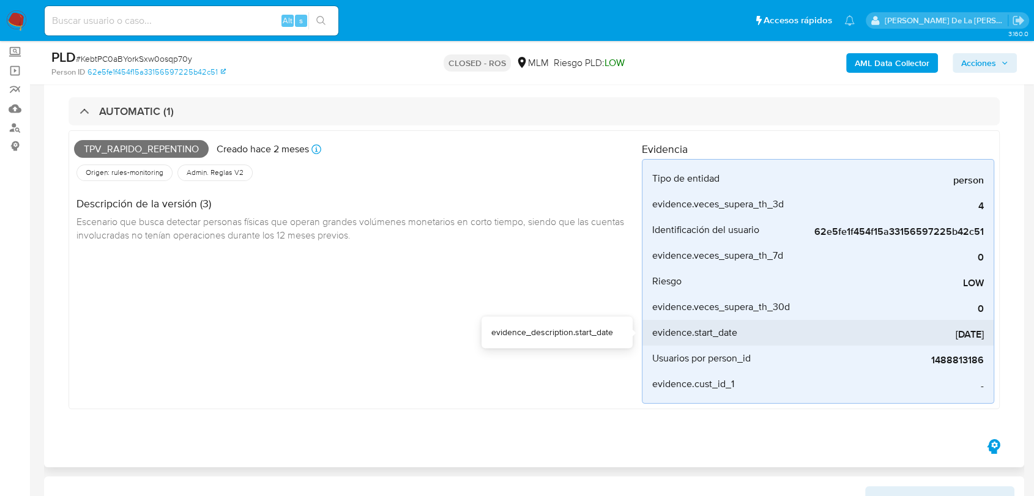
drag, startPoint x: 984, startPoint y: 338, endPoint x: 922, endPoint y: 338, distance: 61.8
click at [922, 338] on li "evidence.start_date 2025-06-01" at bounding box center [817, 333] width 351 height 26
click at [974, 335] on span "2025-06-01" at bounding box center [891, 334] width 183 height 12
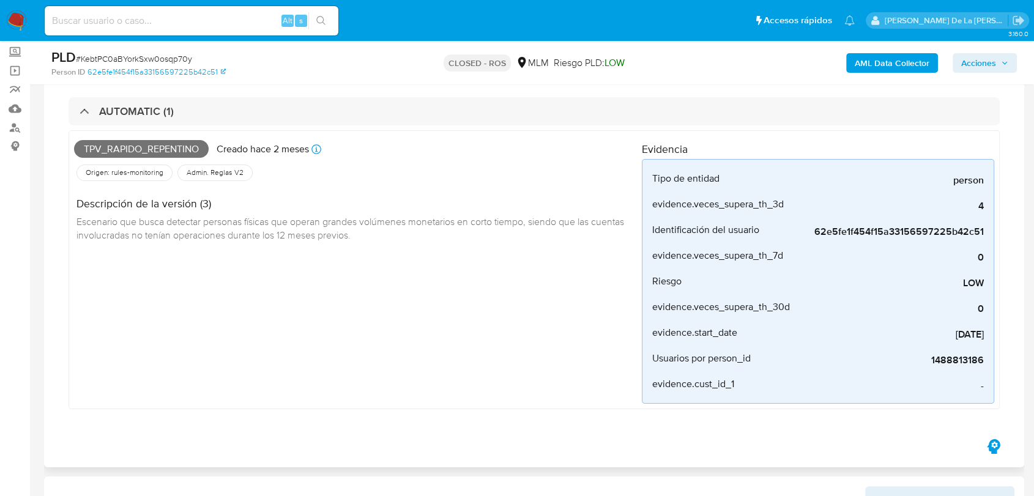
drag, startPoint x: 915, startPoint y: 333, endPoint x: 1003, endPoint y: 333, distance: 88.1
click at [1003, 333] on div "AUTOMATIC (1) Tpv_rapido_repentino Creado hace 2 meses Creado: 12/07/2025 03:12…" at bounding box center [534, 259] width 960 height 356
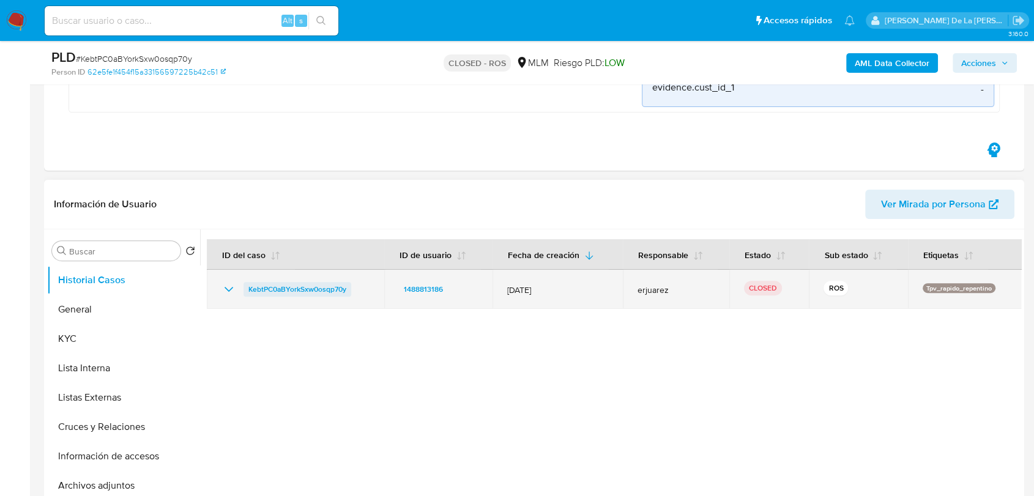
scroll to position [407, 0]
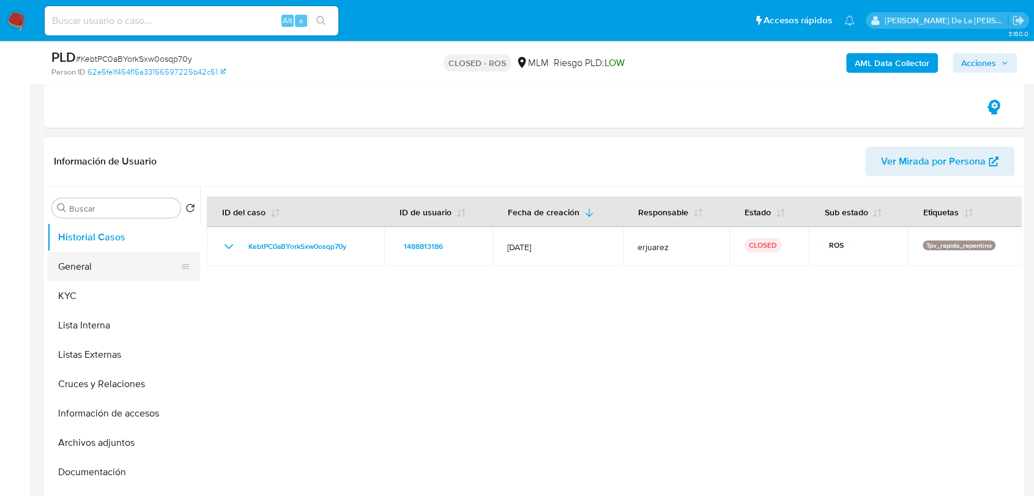
click at [108, 261] on button "General" at bounding box center [118, 266] width 143 height 29
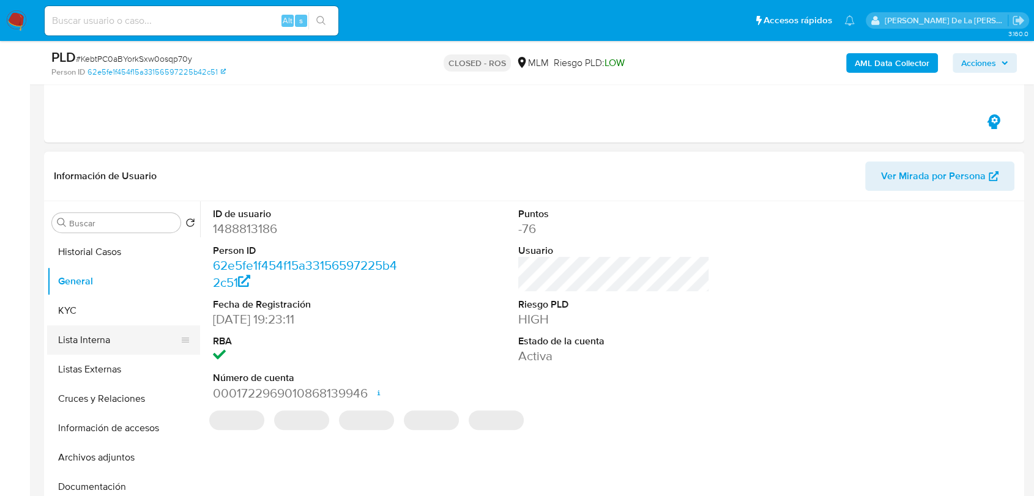
click at [54, 325] on button "Lista Interna" at bounding box center [118, 339] width 143 height 29
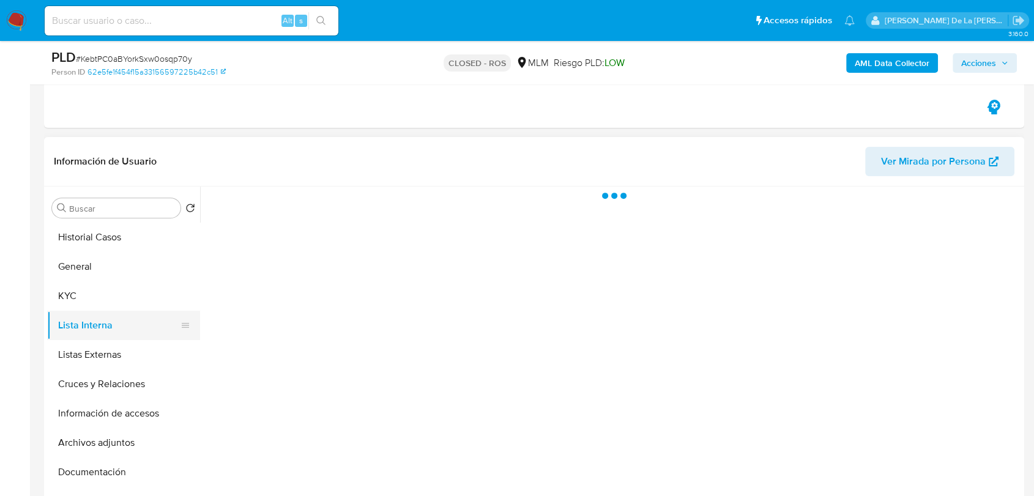
click at [67, 316] on button "Lista Interna" at bounding box center [118, 325] width 143 height 29
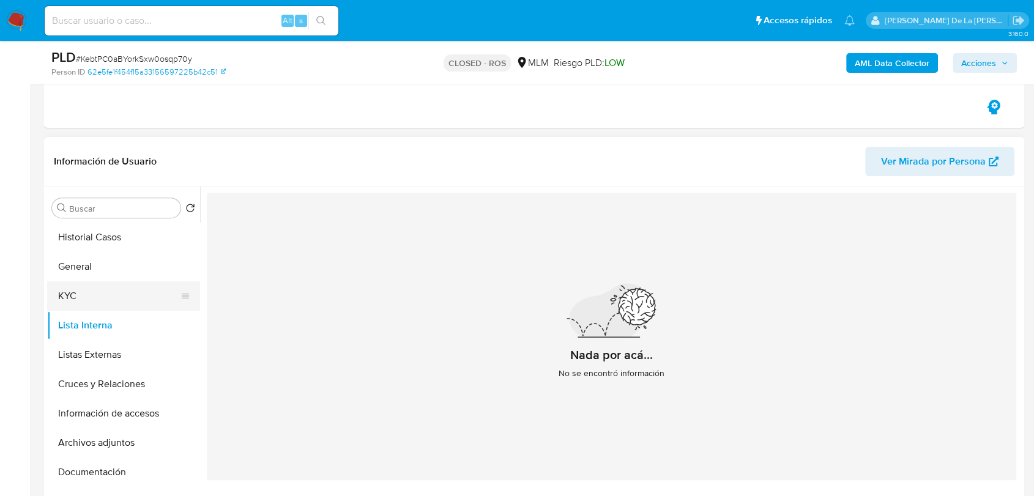
click at [78, 300] on button "KYC" at bounding box center [118, 295] width 143 height 29
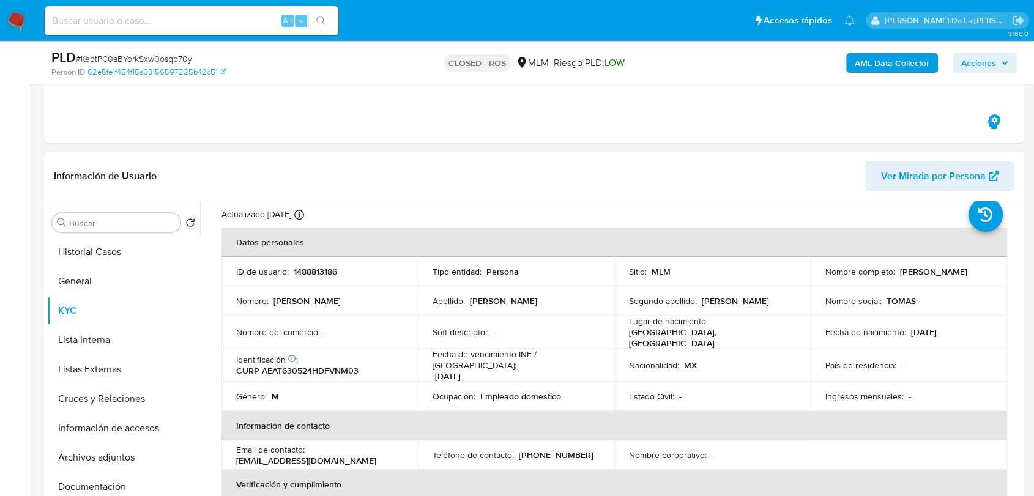
scroll to position [0, 0]
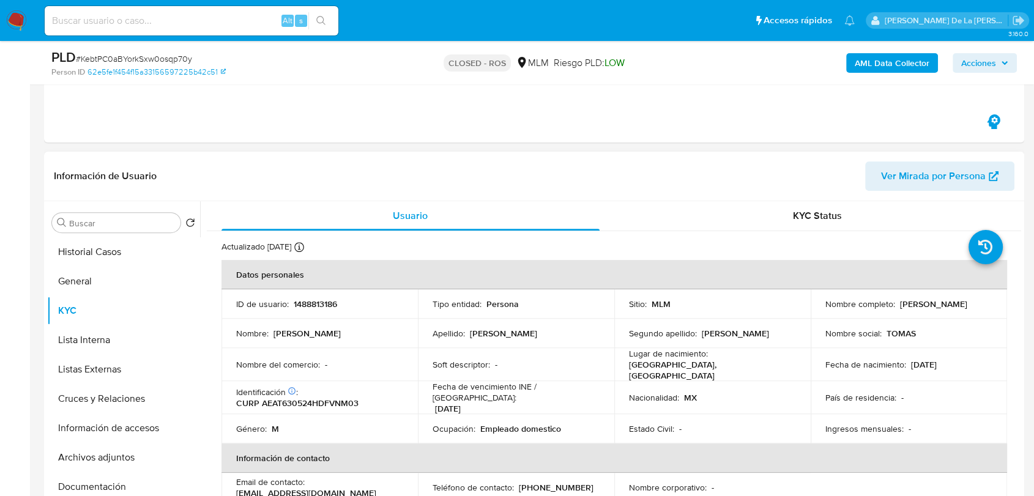
drag, startPoint x: 825, startPoint y: 311, endPoint x: 812, endPoint y: 305, distance: 14.0
click at [900, 309] on p "Tomas Avendaño Antolin" at bounding box center [933, 303] width 67 height 11
click at [912, 306] on p "Tomas Avendaño Antolin" at bounding box center [933, 303] width 67 height 11
drag, startPoint x: 929, startPoint y: 308, endPoint x: 818, endPoint y: 306, distance: 110.7
click at [818, 306] on td "Nombre completo : Tomas Avendaño Antolin" at bounding box center [908, 303] width 196 height 29
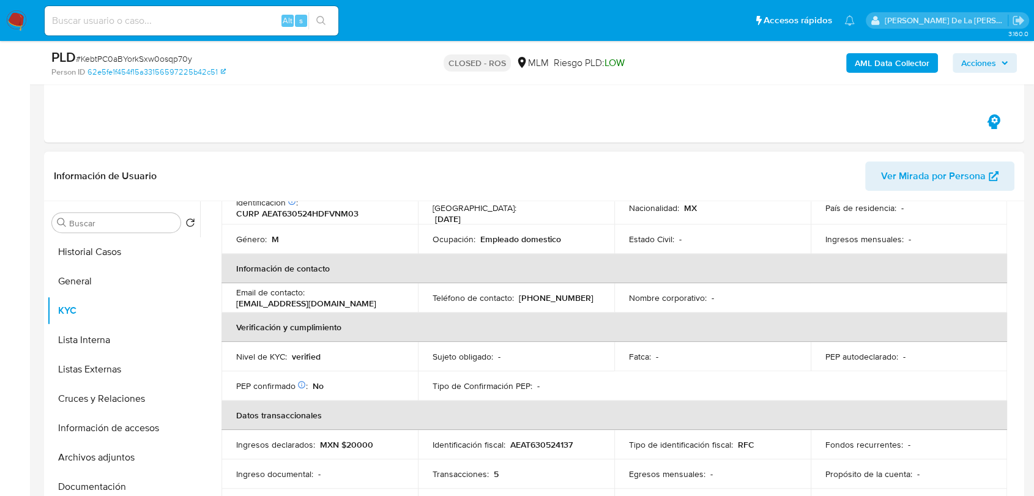
scroll to position [272, 0]
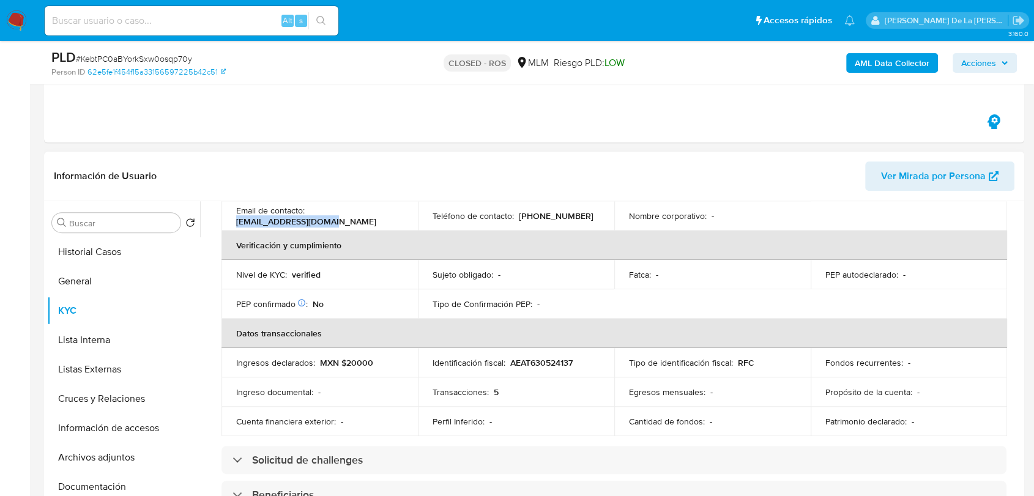
drag, startPoint x: 337, startPoint y: 215, endPoint x: 232, endPoint y: 215, distance: 104.6
click at [232, 215] on td "Email de contacto : mordgermine@gmail.com" at bounding box center [319, 215] width 196 height 29
click at [553, 357] on p "AEAT630524137" at bounding box center [541, 362] width 62 height 11
drag, startPoint x: 553, startPoint y: 349, endPoint x: 502, endPoint y: 358, distance: 51.6
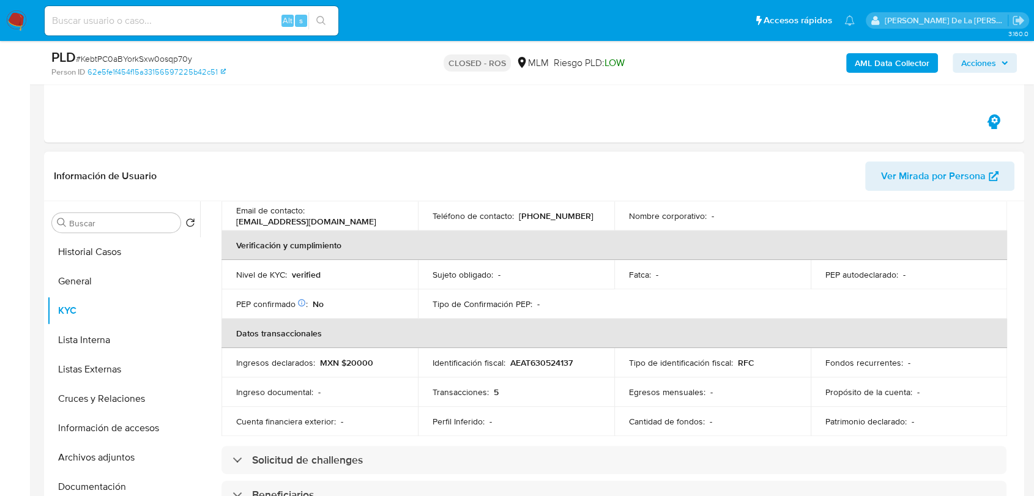
click at [502, 358] on p "Identificación fiscal :" at bounding box center [468, 362] width 73 height 11
click at [531, 357] on p "AEAT630524137" at bounding box center [541, 362] width 62 height 11
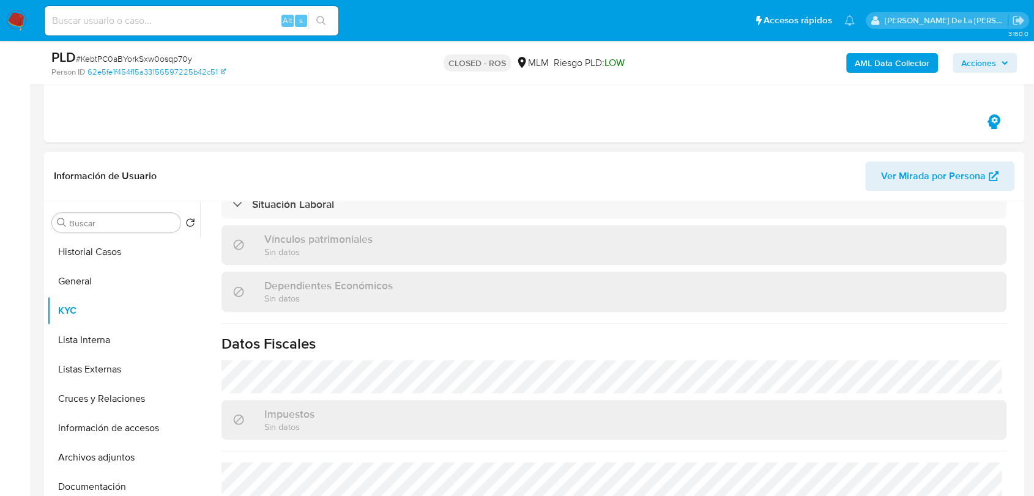
scroll to position [744, 0]
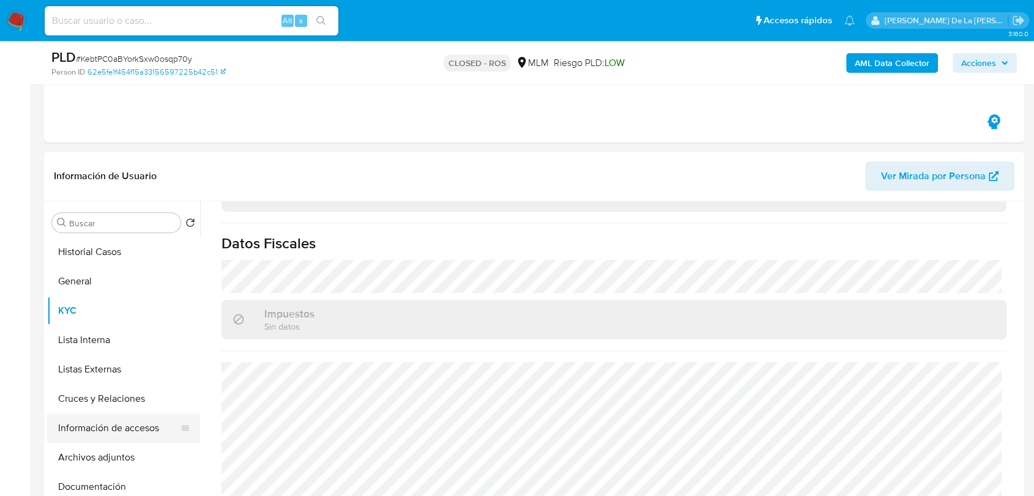
click at [113, 424] on button "Información de accesos" at bounding box center [118, 427] width 143 height 29
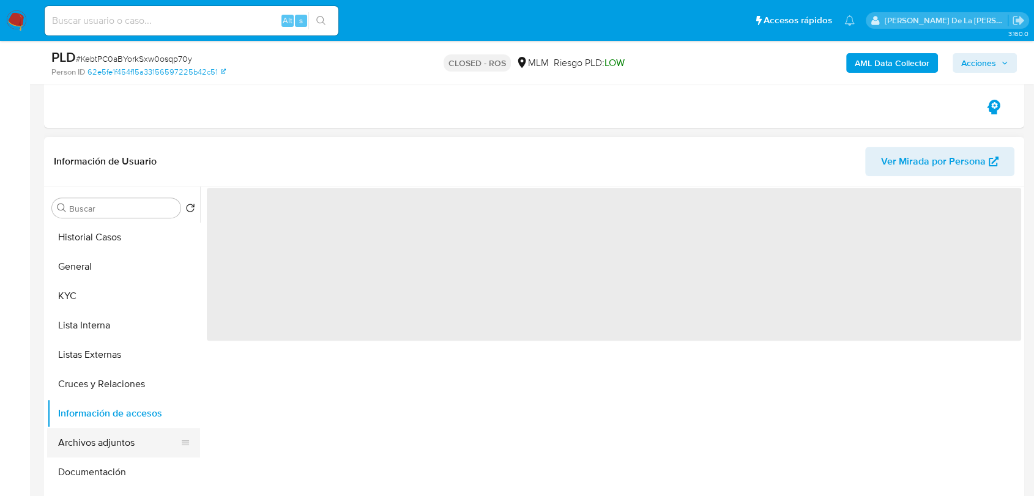
scroll to position [0, 0]
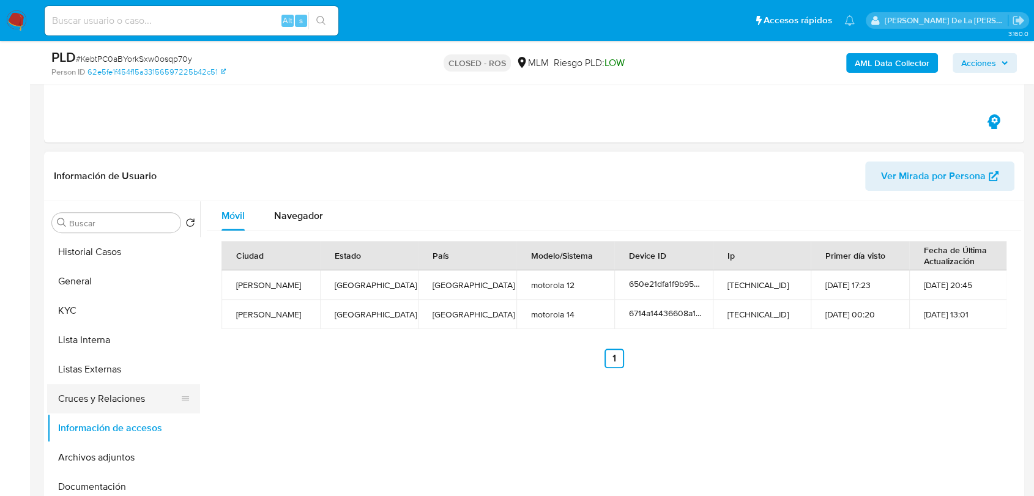
click at [103, 388] on button "Cruces y Relaciones" at bounding box center [118, 398] width 143 height 29
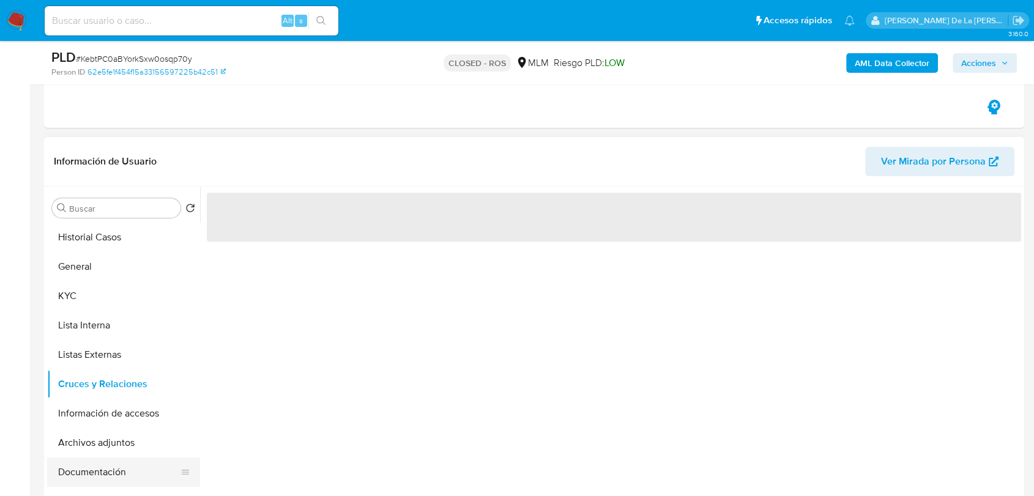
click at [84, 476] on button "Documentación" at bounding box center [118, 472] width 143 height 29
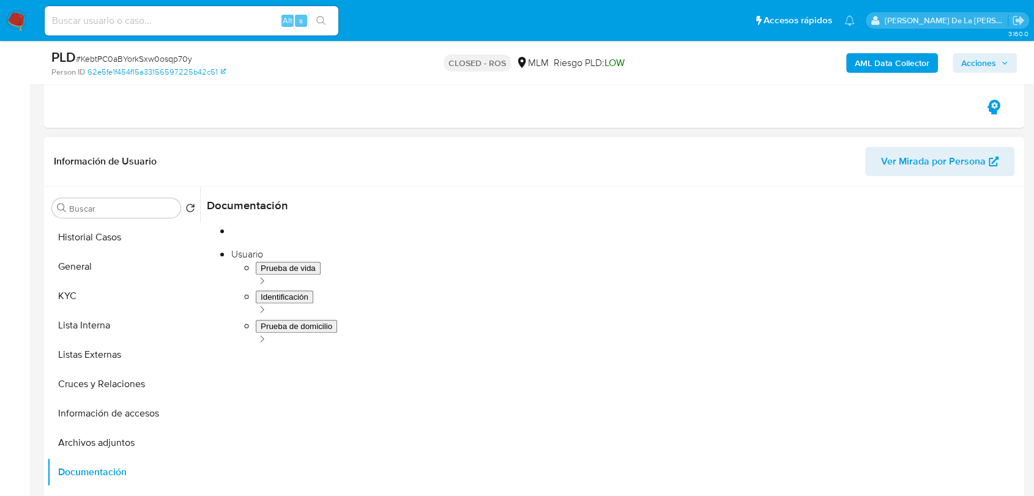
click at [308, 220] on span "Usuario" at bounding box center [309, 216] width 204 height 29
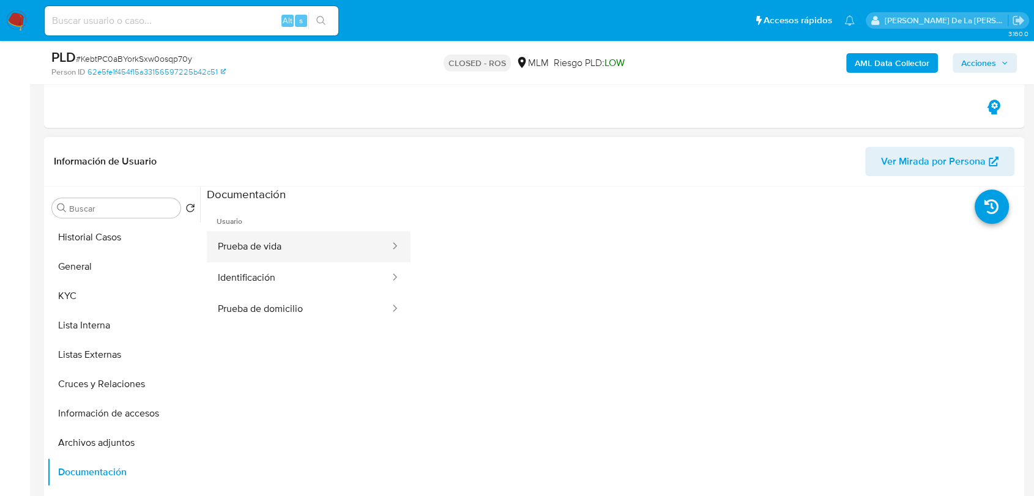
click at [304, 251] on button "Prueba de vida" at bounding box center [299, 246] width 184 height 31
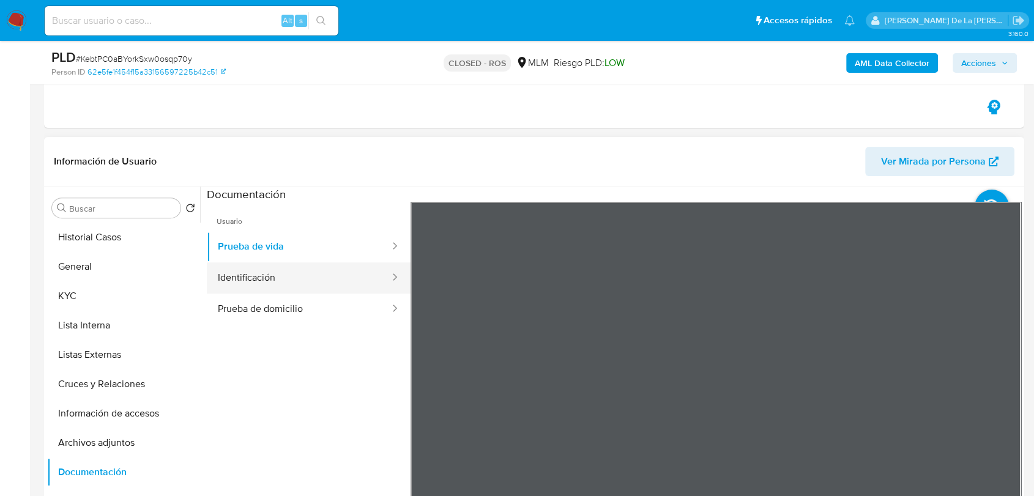
click at [294, 280] on button "Identificación" at bounding box center [299, 277] width 184 height 31
click at [306, 289] on button "Identificación" at bounding box center [299, 277] width 184 height 31
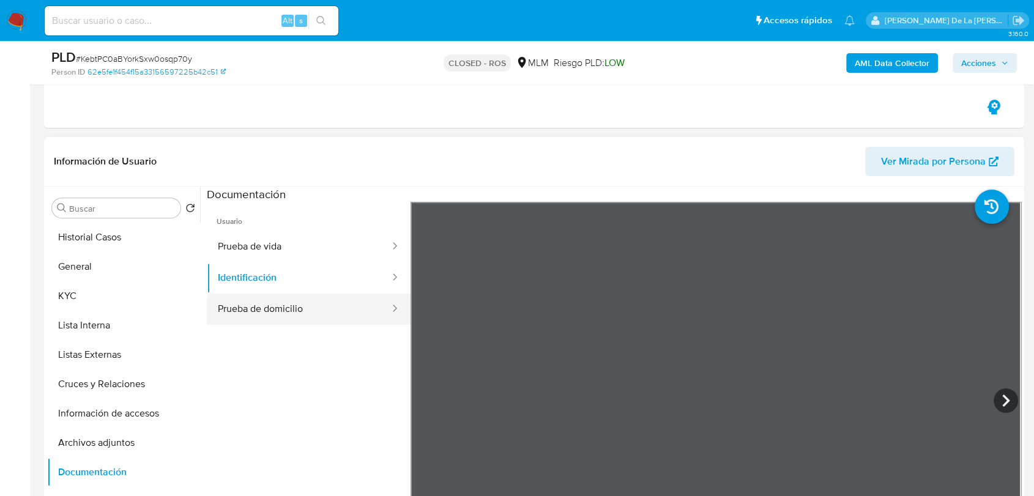
click at [313, 296] on button "Prueba de domicilio" at bounding box center [299, 309] width 184 height 31
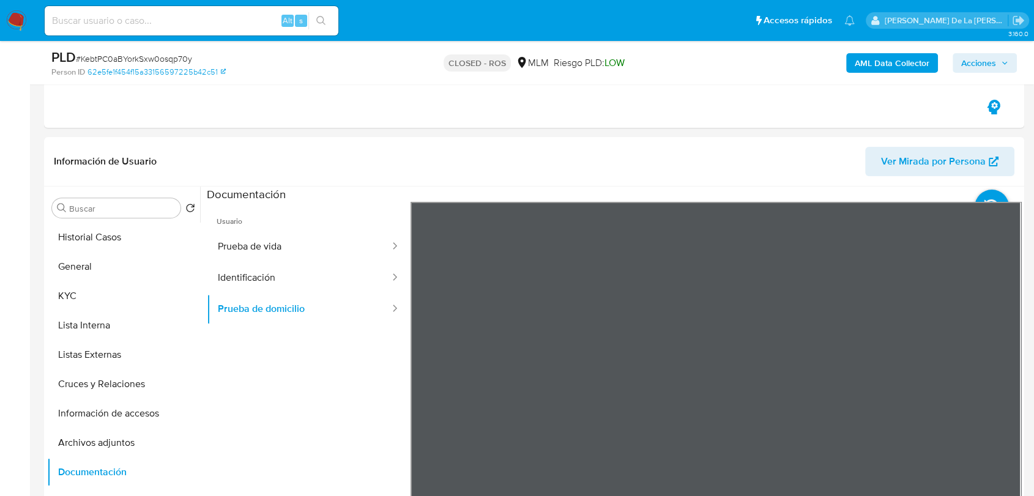
click at [262, 245] on button "Prueba de vida" at bounding box center [299, 246] width 184 height 31
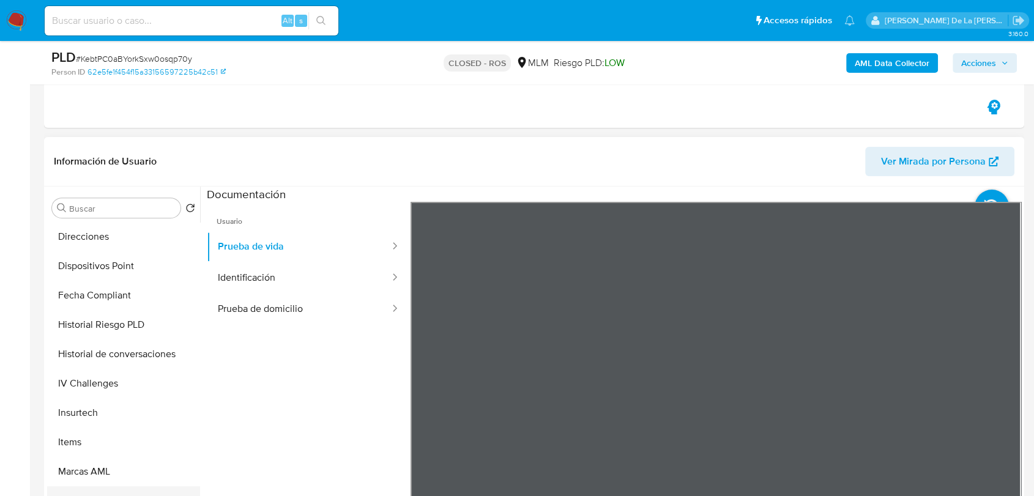
scroll to position [475, 0]
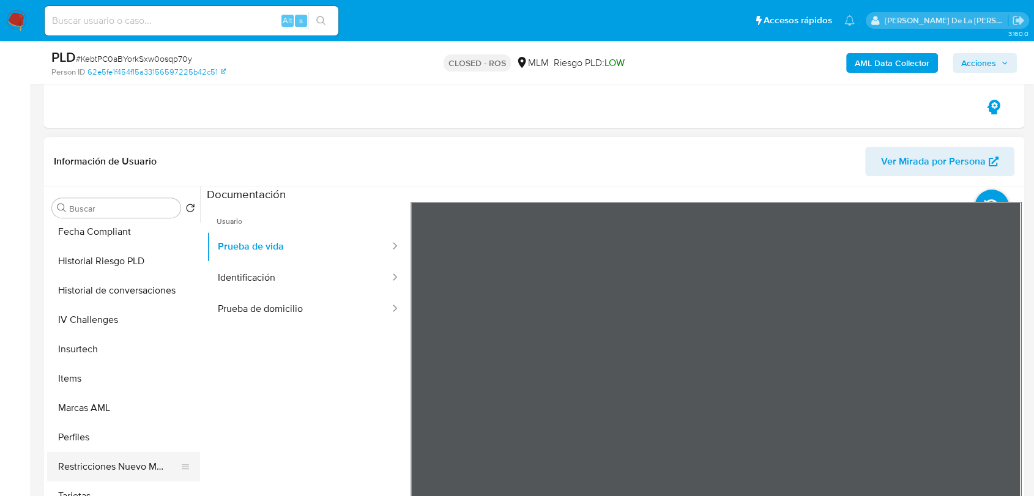
click at [105, 481] on button "Tarjetas" at bounding box center [123, 495] width 153 height 29
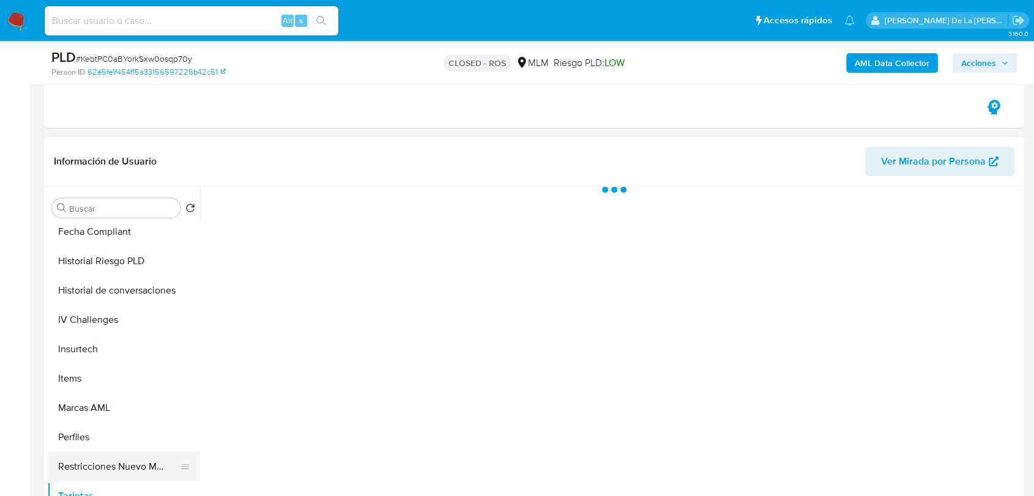
click at [117, 461] on button "Restricciones Nuevo Mundo" at bounding box center [118, 466] width 143 height 29
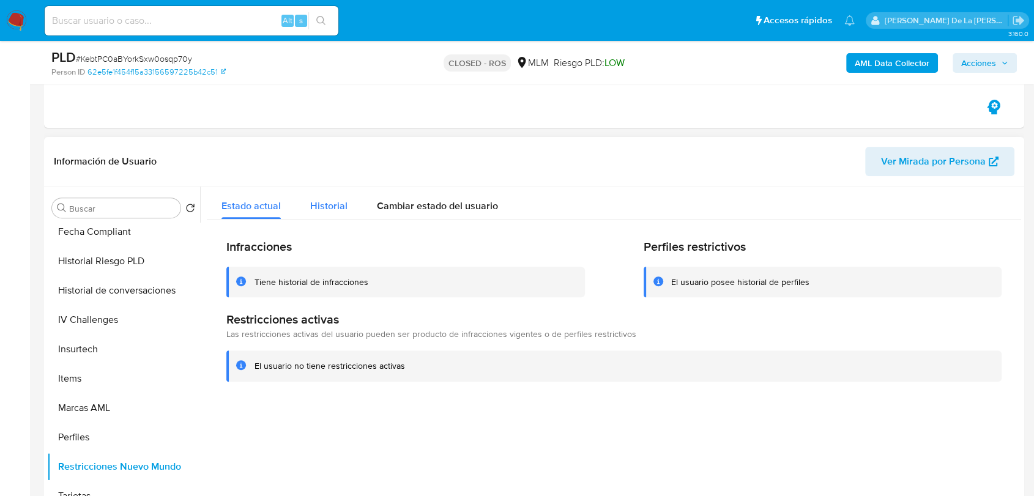
click at [325, 206] on span "Historial" at bounding box center [328, 206] width 37 height 14
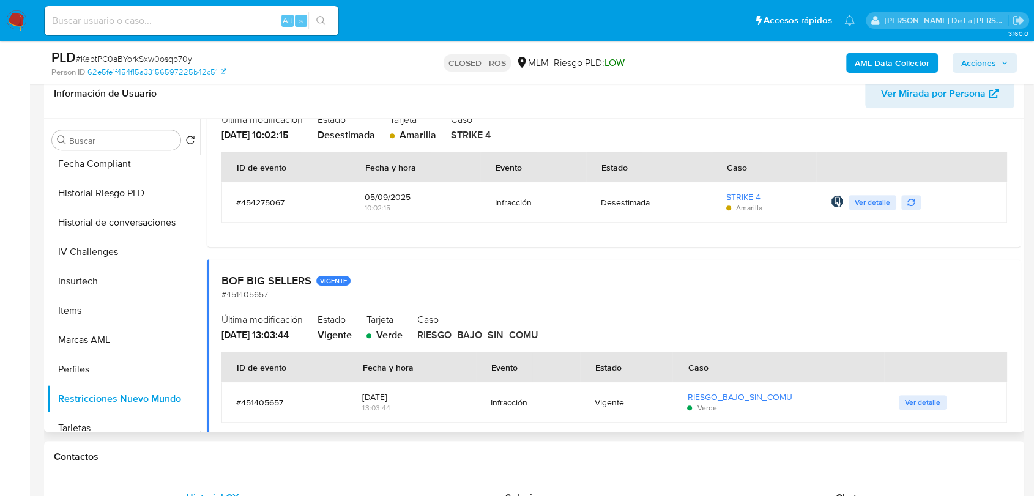
scroll to position [0, 0]
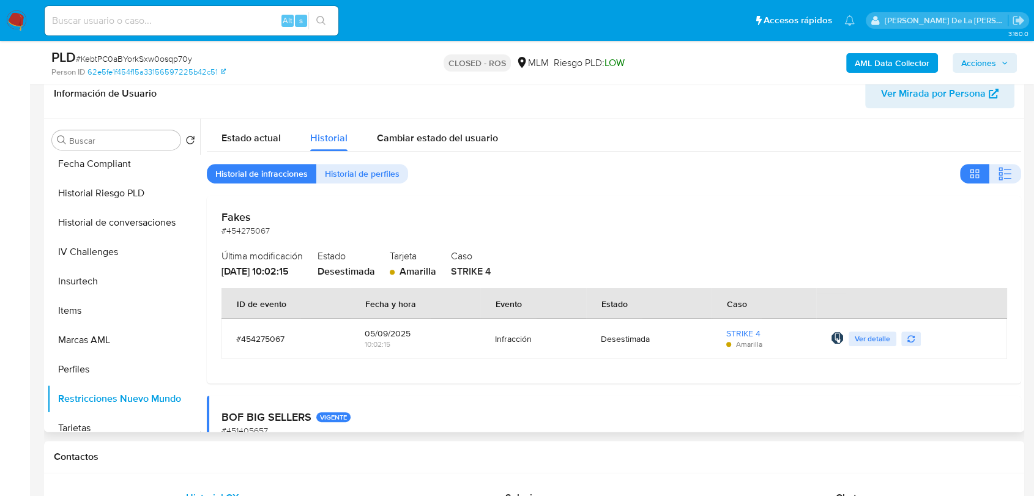
click at [484, 271] on span "STRIKE 4" at bounding box center [471, 271] width 40 height 14
click at [483, 272] on span "STRIKE 4" at bounding box center [471, 271] width 40 height 14
click at [481, 270] on span "STRIKE 4" at bounding box center [471, 271] width 40 height 14
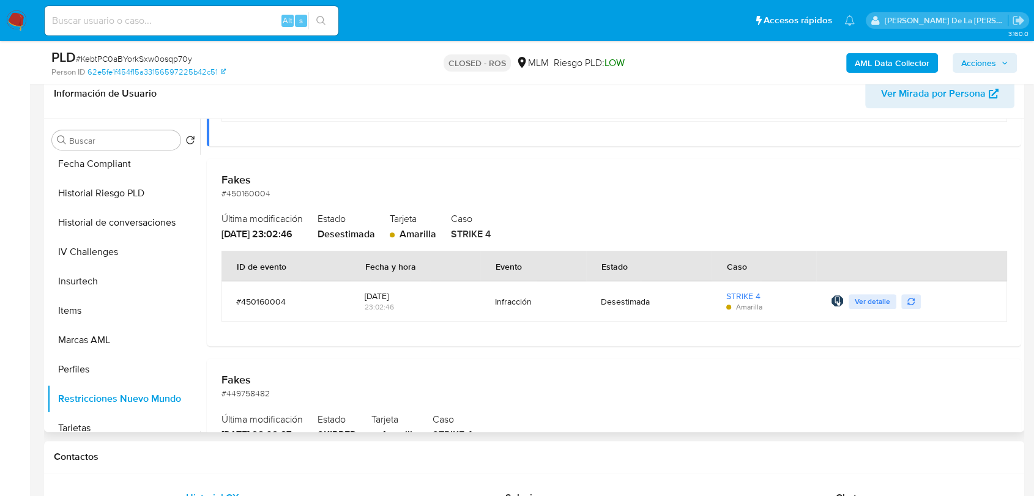
scroll to position [475, 0]
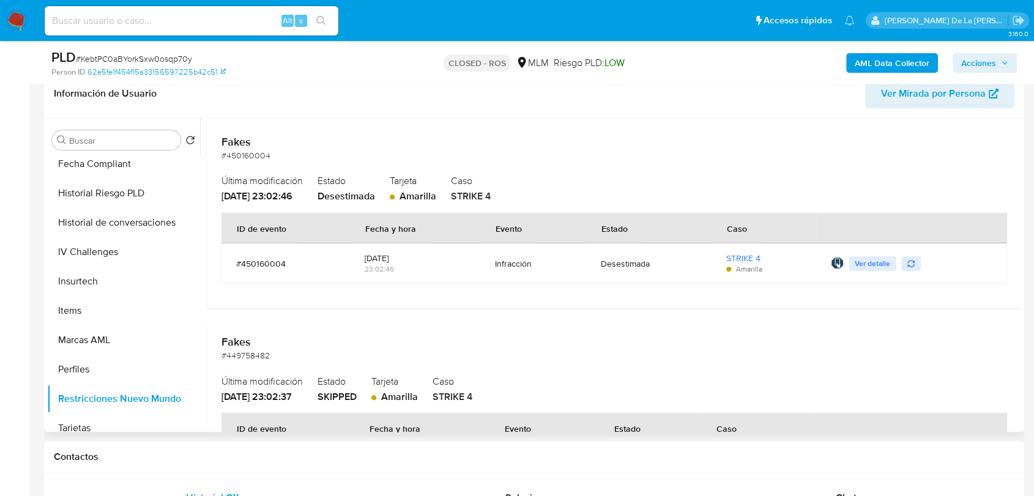
click at [486, 178] on h2 "Caso" at bounding box center [728, 180] width 555 height 18
click at [486, 179] on h2 "Caso" at bounding box center [728, 180] width 555 height 18
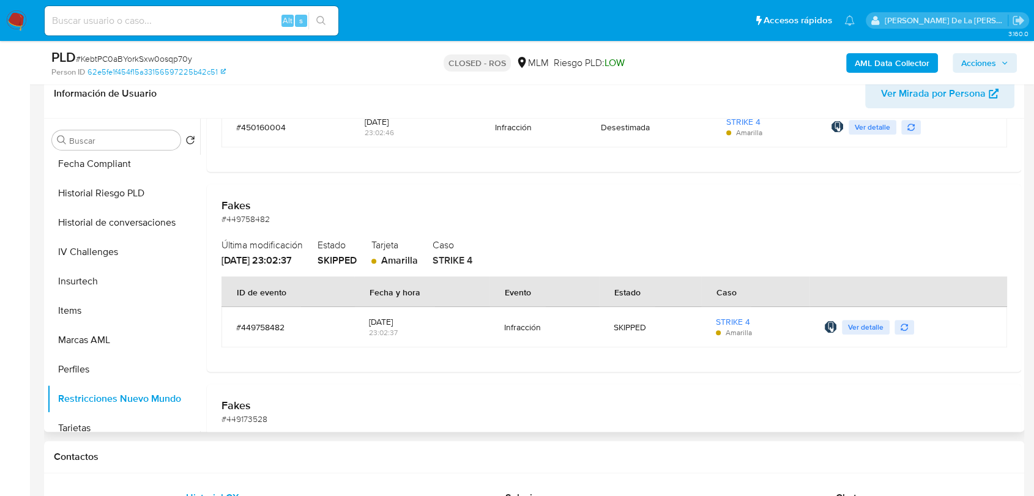
click at [472, 259] on span "STRIKE 4" at bounding box center [452, 260] width 40 height 14
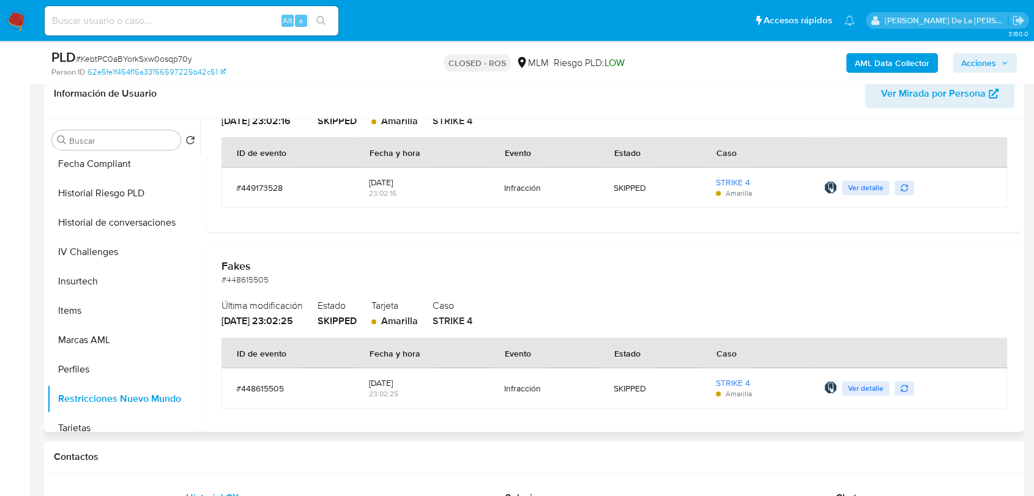
click at [462, 321] on span "STRIKE 4" at bounding box center [452, 321] width 40 height 14
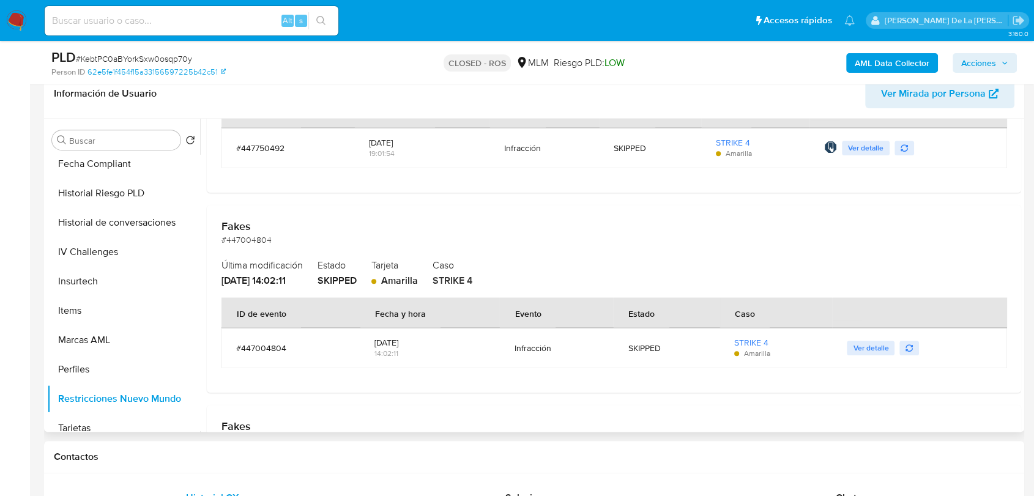
scroll to position [2310, 0]
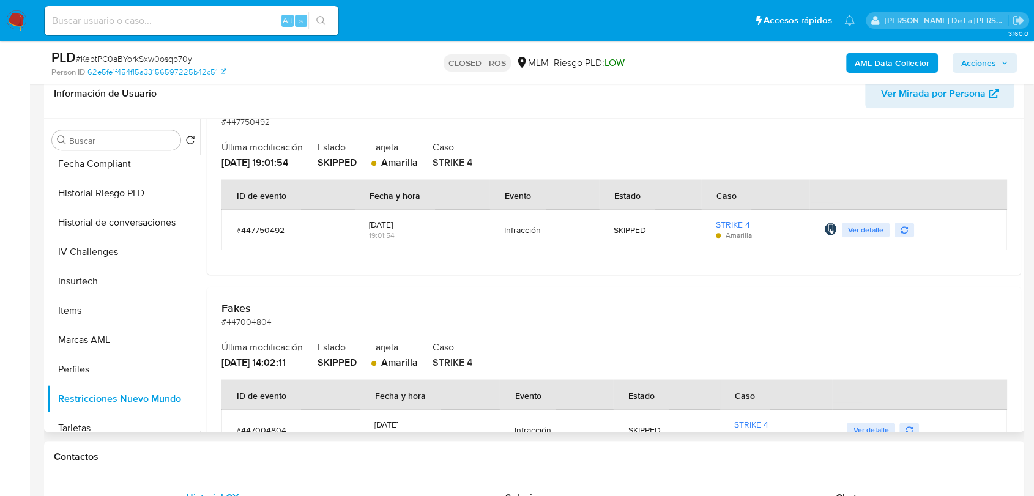
click at [235, 305] on h2 "Fakes" at bounding box center [613, 308] width 785 height 13
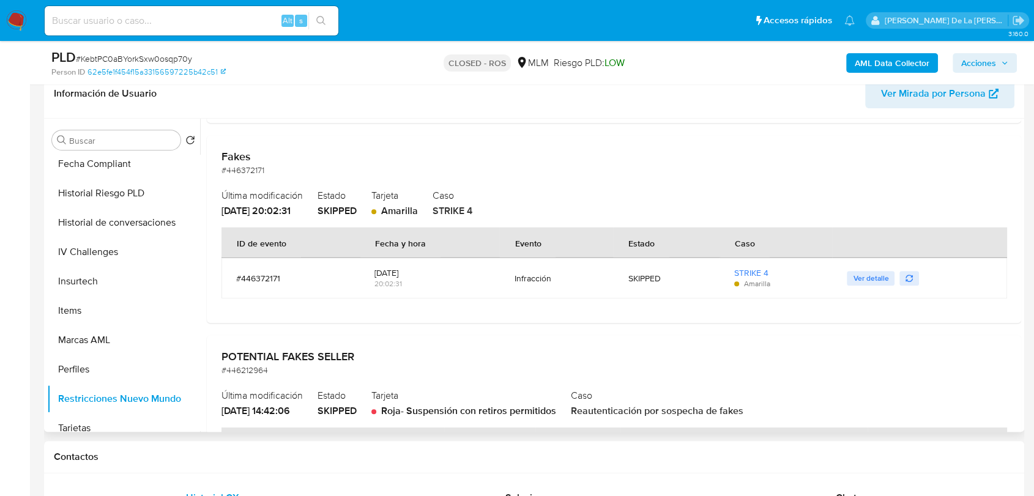
scroll to position [3533, 0]
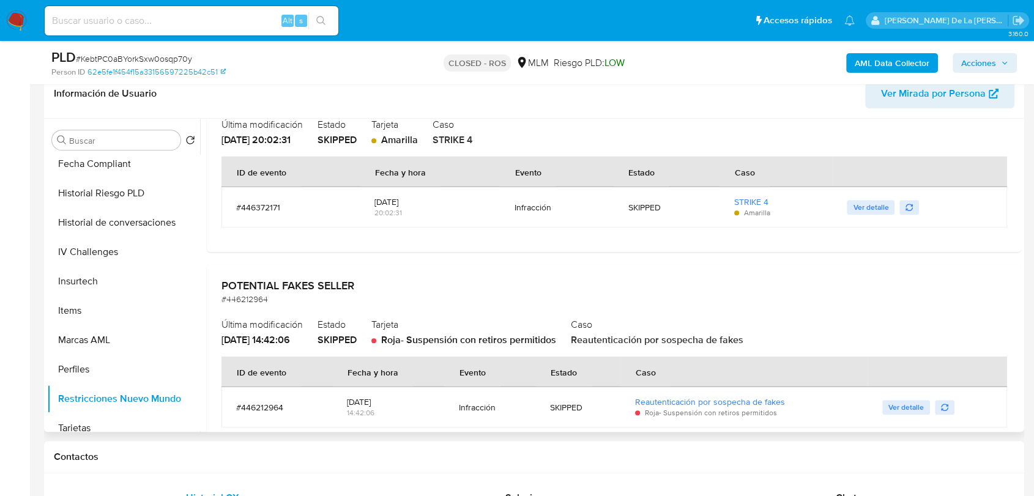
click at [873, 204] on span "Ver detalle" at bounding box center [870, 207] width 35 height 12
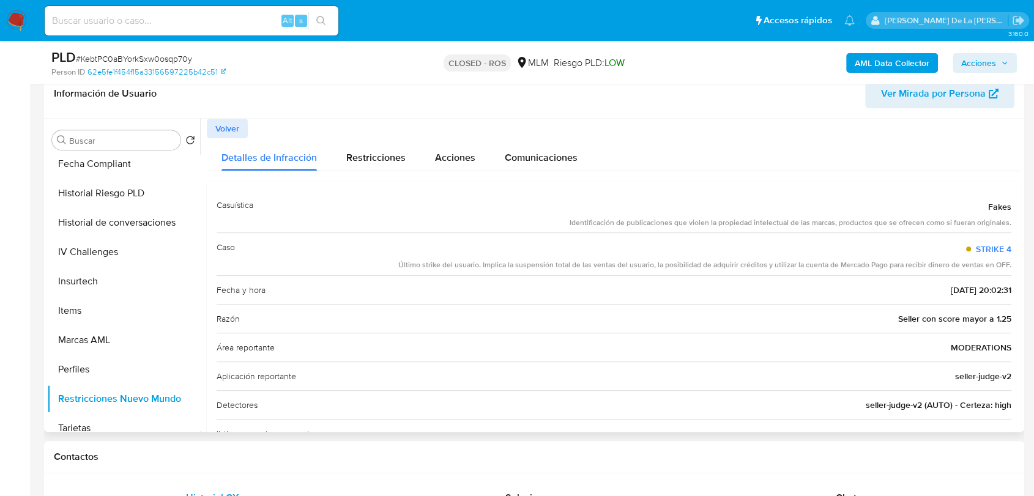
drag, startPoint x: 478, startPoint y: 256, endPoint x: 803, endPoint y: 256, distance: 325.4
click at [803, 256] on div "STRIKE 4" at bounding box center [704, 249] width 613 height 22
drag, startPoint x: 689, startPoint y: 221, endPoint x: 916, endPoint y: 215, distance: 226.4
click at [915, 215] on div "Fakes Identificación de publicaciones que violen la propiedad intelectual de la…" at bounding box center [790, 212] width 442 height 32
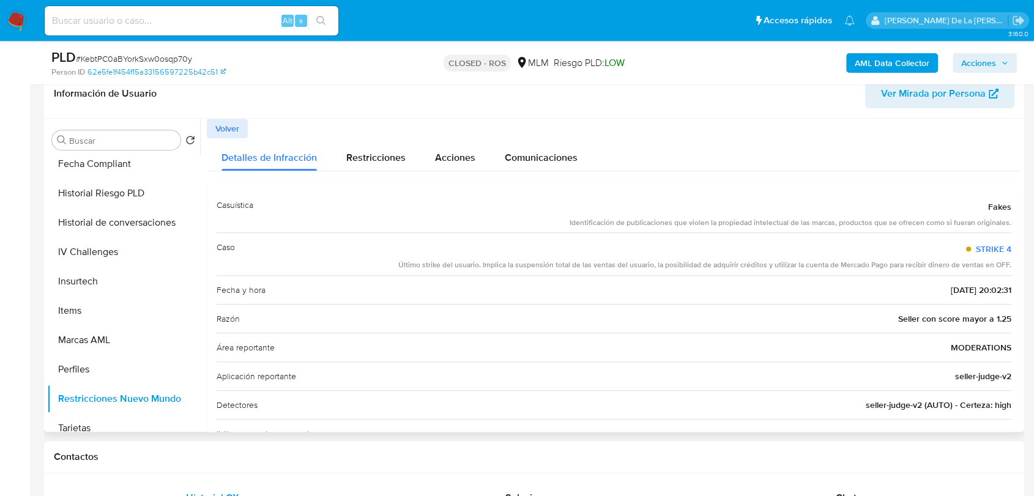
click at [914, 215] on div "Fakes" at bounding box center [790, 207] width 442 height 22
click at [233, 131] on span "Volver" at bounding box center [227, 128] width 24 height 17
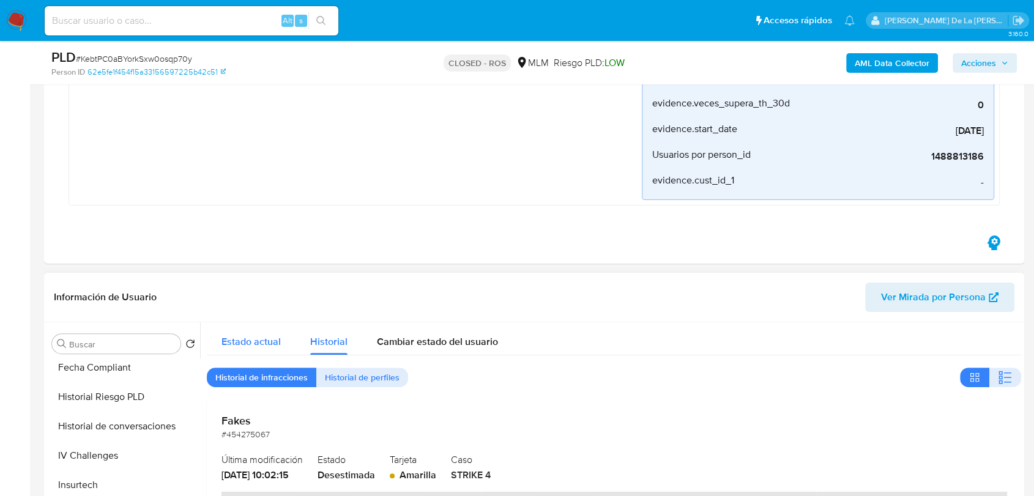
click at [254, 345] on span "Estado actual" at bounding box center [250, 342] width 59 height 14
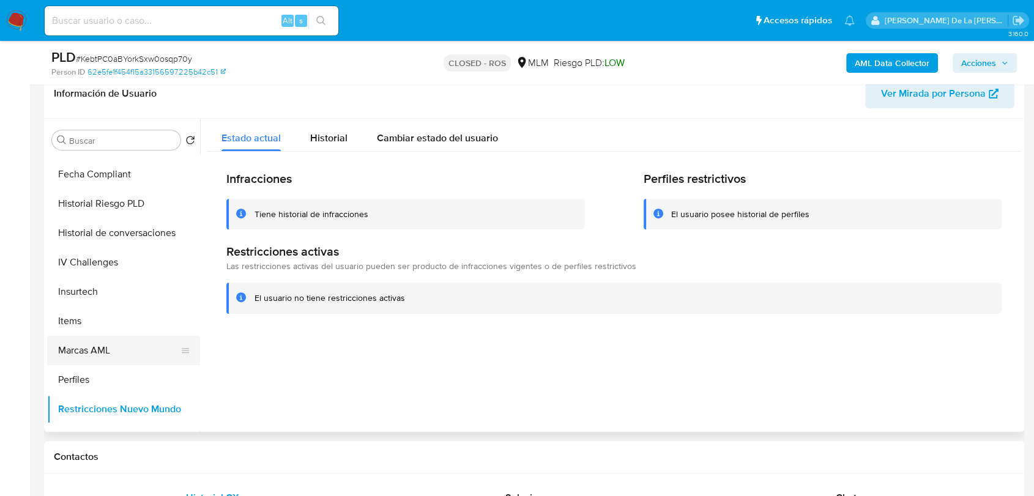
scroll to position [381, 0]
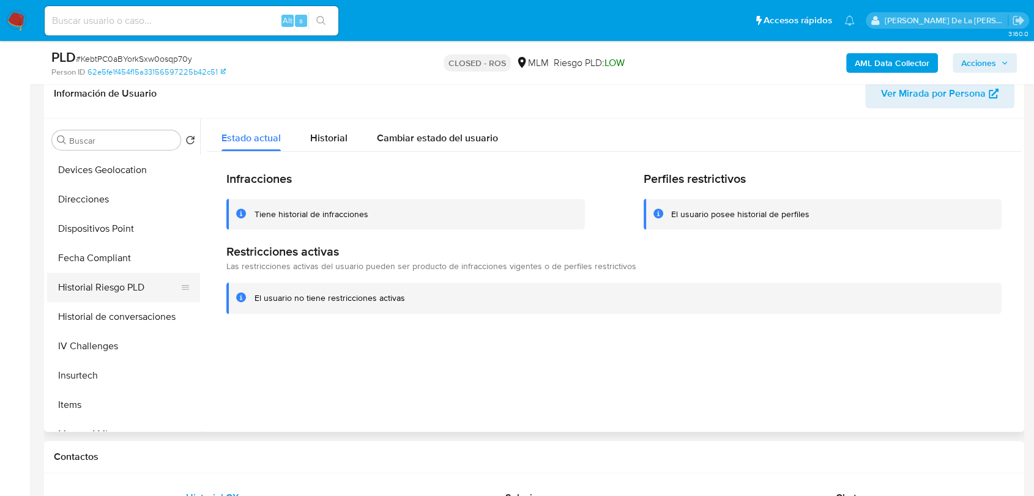
click at [108, 280] on button "Historial Riesgo PLD" at bounding box center [118, 287] width 143 height 29
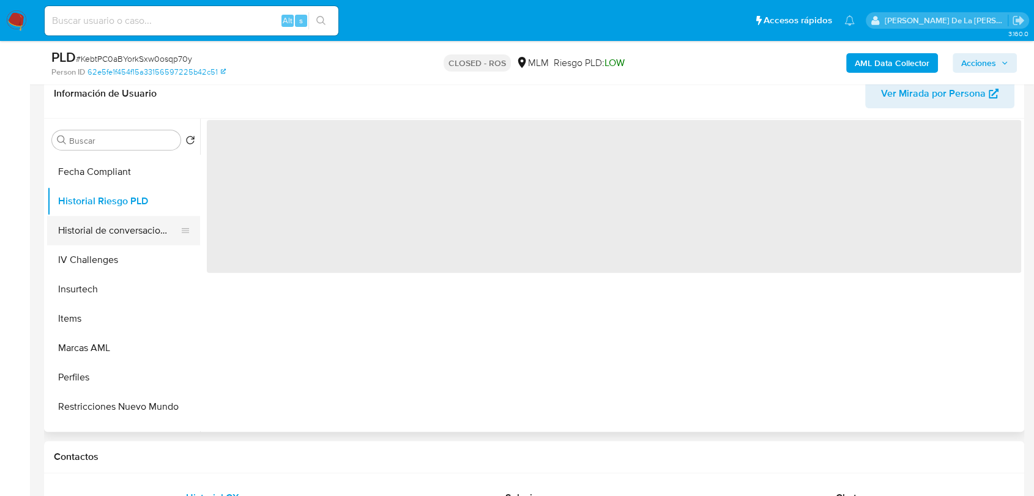
scroll to position [517, 0]
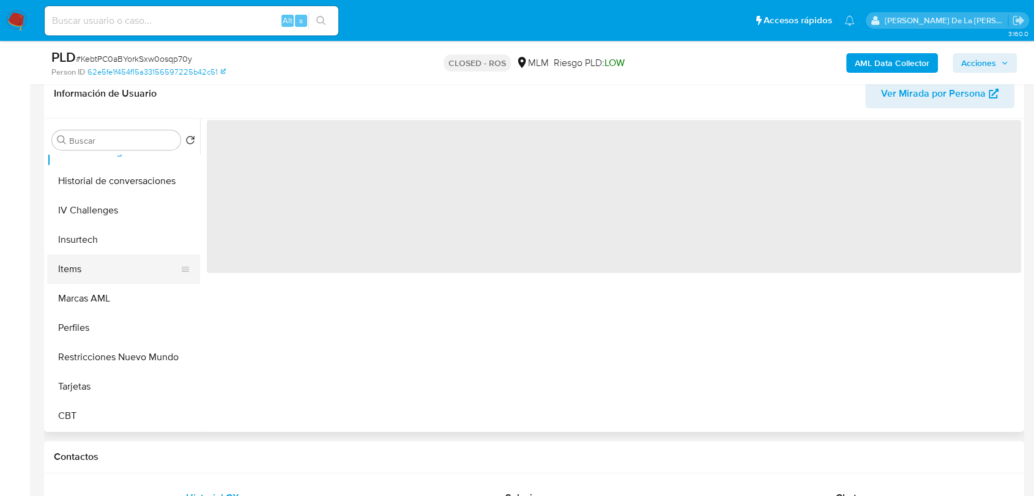
click at [91, 268] on button "Items" at bounding box center [118, 268] width 143 height 29
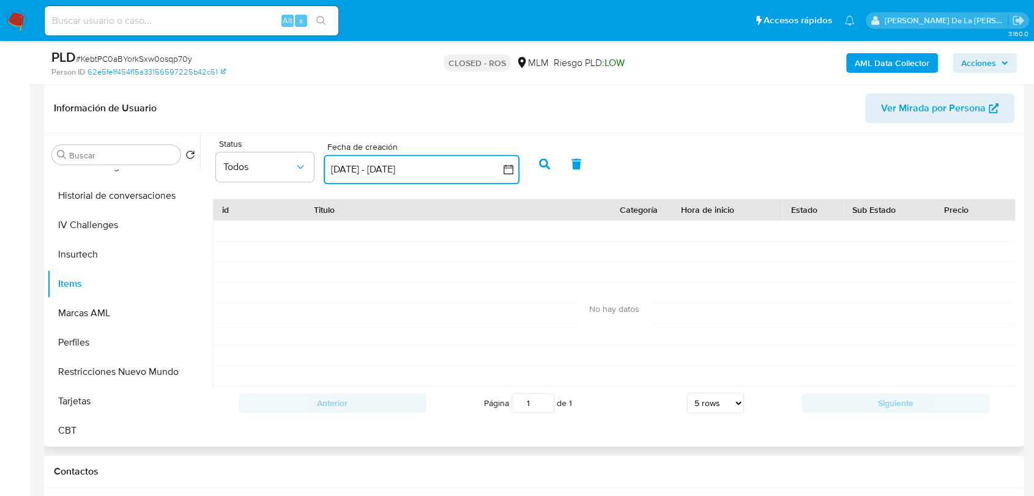
click at [516, 169] on button "23 ago 2025 - [DATE]" at bounding box center [422, 169] width 196 height 29
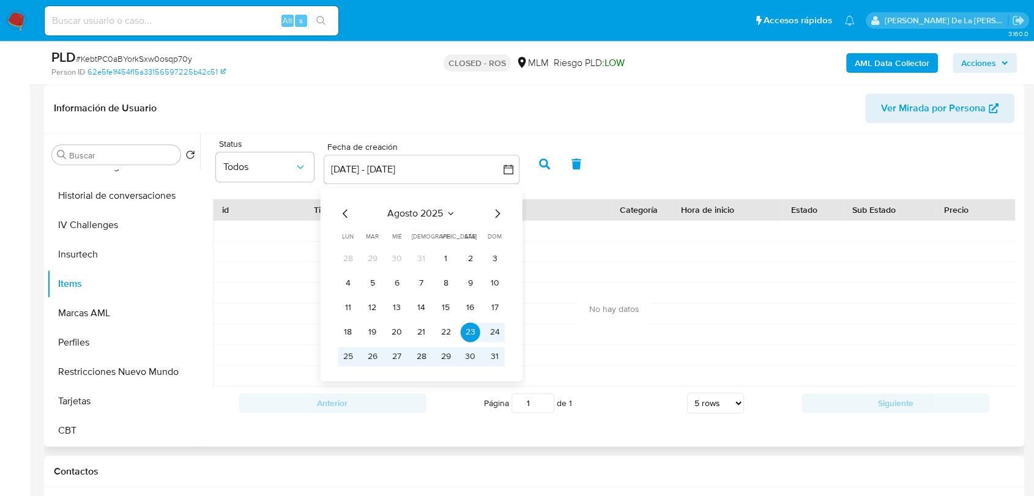
click at [346, 207] on icon "Mes anterior" at bounding box center [345, 213] width 15 height 15
click at [370, 256] on button "1" at bounding box center [373, 259] width 20 height 20
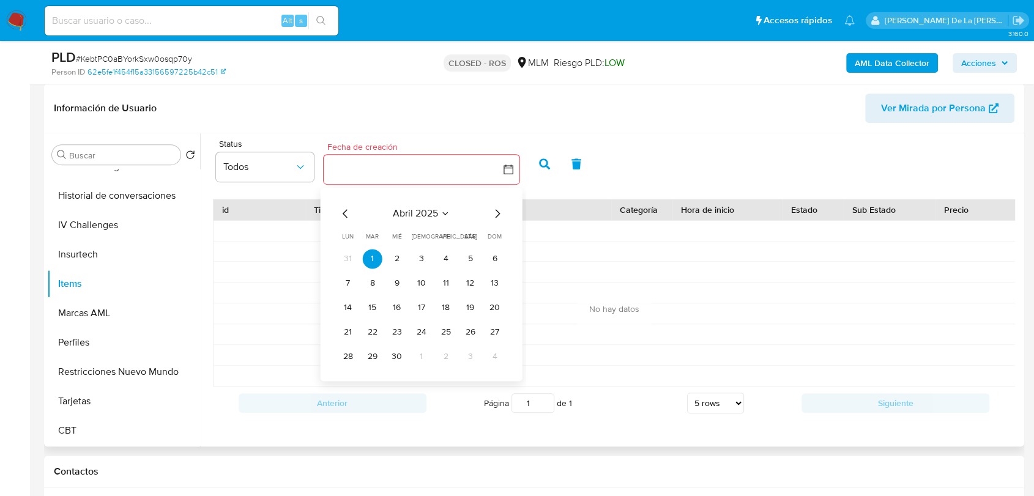
click at [497, 209] on icon "Mes siguiente" at bounding box center [497, 213] width 15 height 15
click at [347, 383] on button "30" at bounding box center [348, 381] width 20 height 20
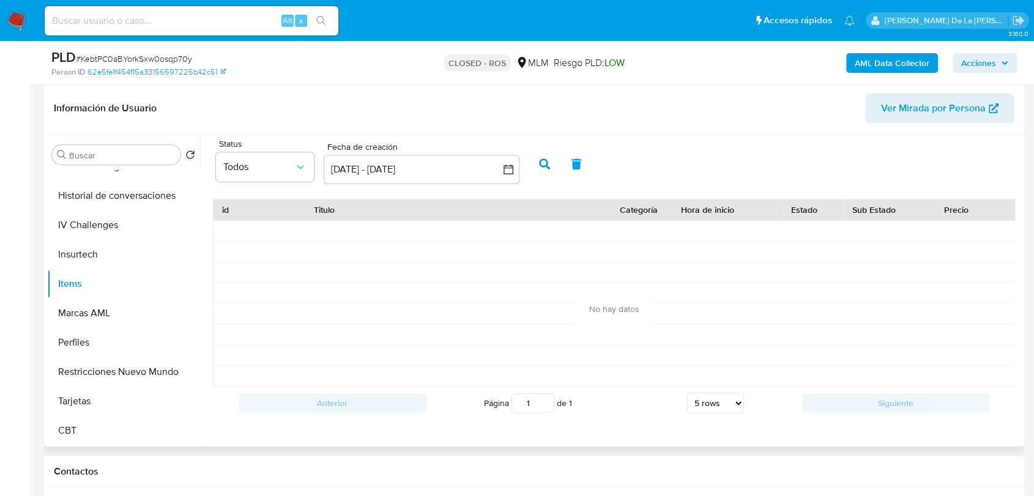
click at [560, 158] on button "button" at bounding box center [576, 163] width 32 height 29
click at [547, 158] on icon "button" at bounding box center [544, 163] width 11 height 11
click at [509, 170] on icon "button" at bounding box center [508, 169] width 12 height 12
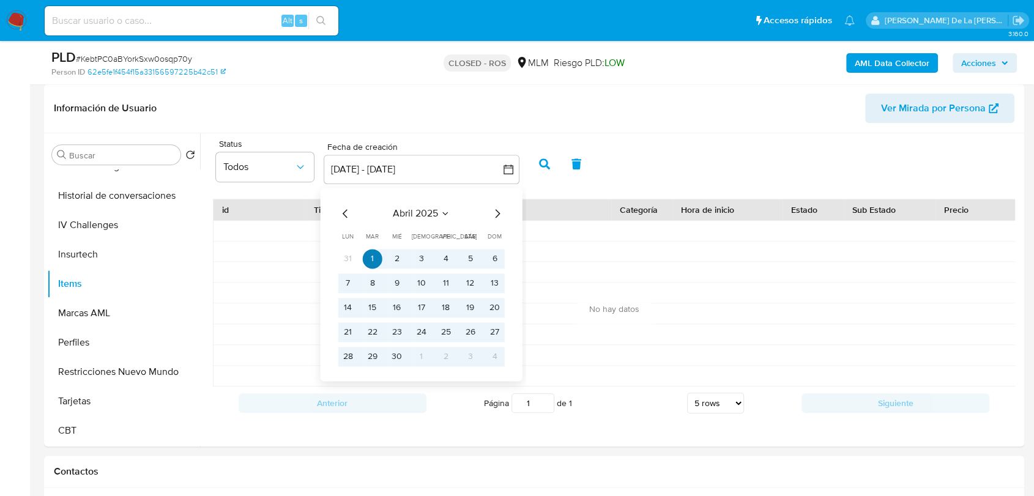
click at [377, 262] on button "1" at bounding box center [373, 259] width 20 height 20
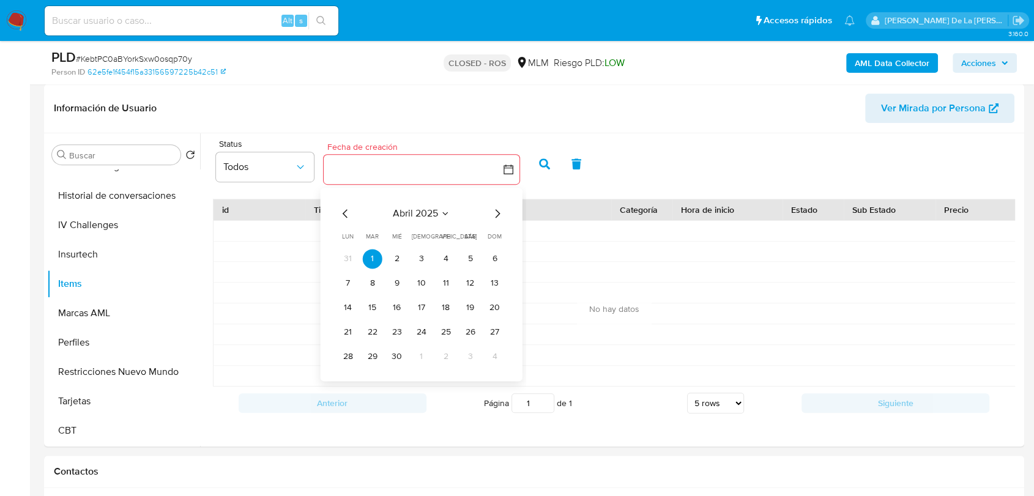
click at [500, 215] on icon "Mes siguiente" at bounding box center [497, 213] width 15 height 15
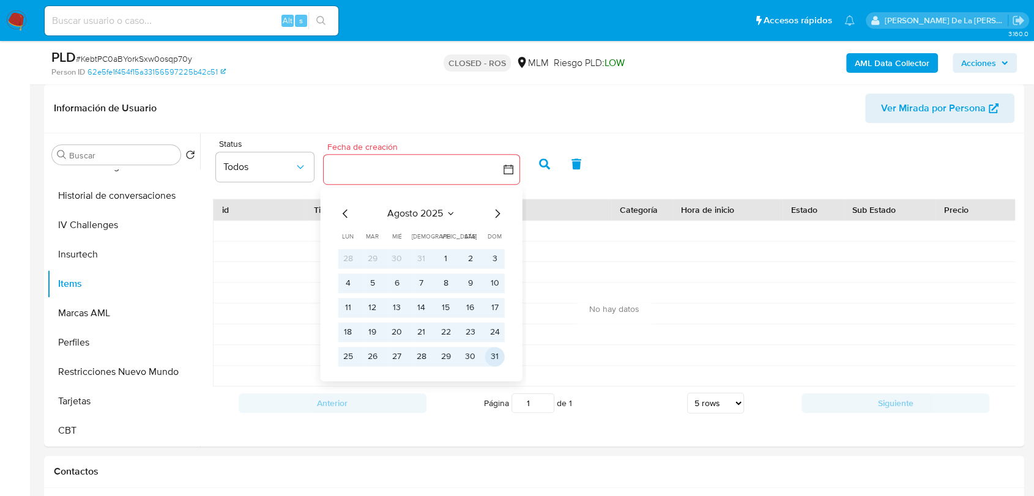
click at [493, 350] on button "31" at bounding box center [495, 357] width 20 height 20
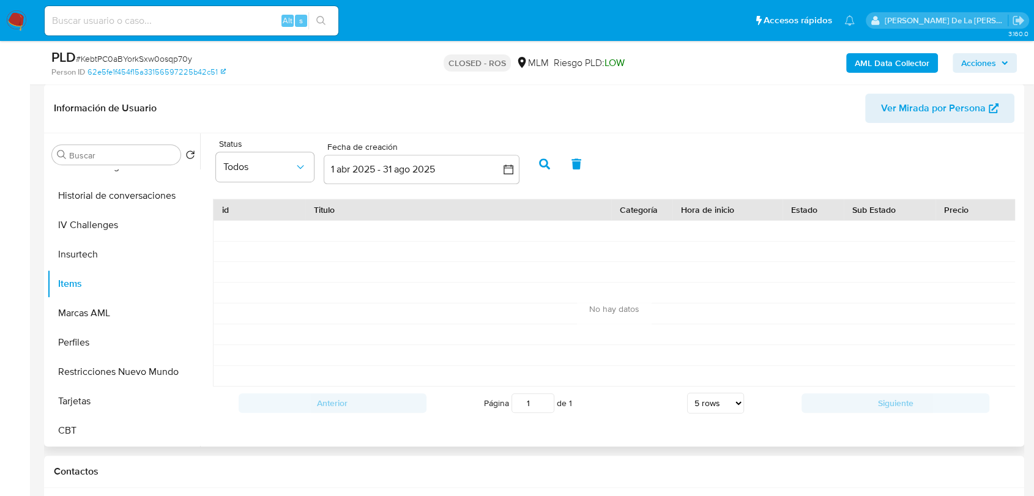
click at [545, 151] on button "button" at bounding box center [544, 163] width 32 height 29
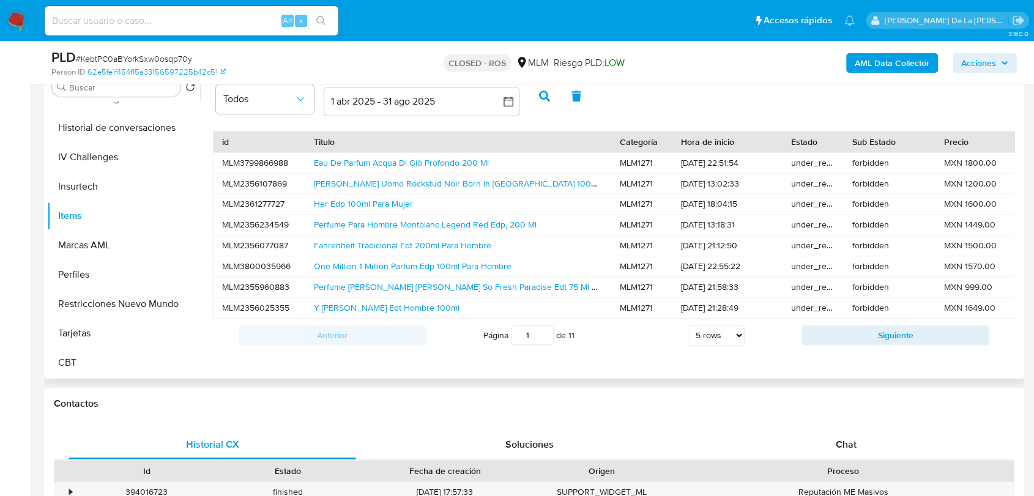
scroll to position [0, 0]
drag, startPoint x: 788, startPoint y: 158, endPoint x: 832, endPoint y: 161, distance: 43.5
click at [827, 163] on div "under_review" at bounding box center [812, 163] width 61 height 20
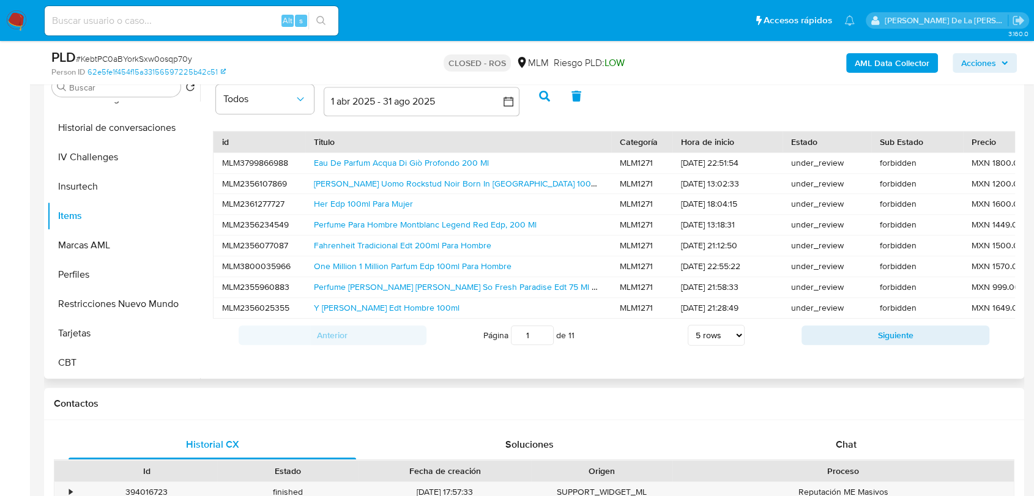
drag, startPoint x: 839, startPoint y: 140, endPoint x: 863, endPoint y: 140, distance: 23.9
click at [864, 139] on div at bounding box center [871, 142] width 22 height 21
click at [891, 163] on div "forbidden" at bounding box center [915, 163] width 92 height 20
drag, startPoint x: 873, startPoint y: 157, endPoint x: 916, endPoint y: 159, distance: 42.9
click at [916, 159] on div "forbidden" at bounding box center [915, 163] width 92 height 20
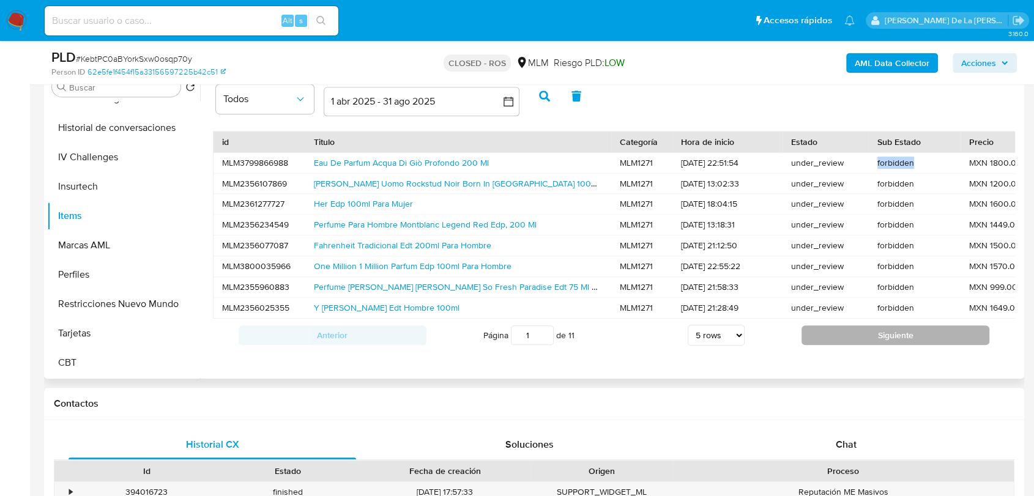
click at [928, 345] on button "Siguiente" at bounding box center [895, 335] width 188 height 20
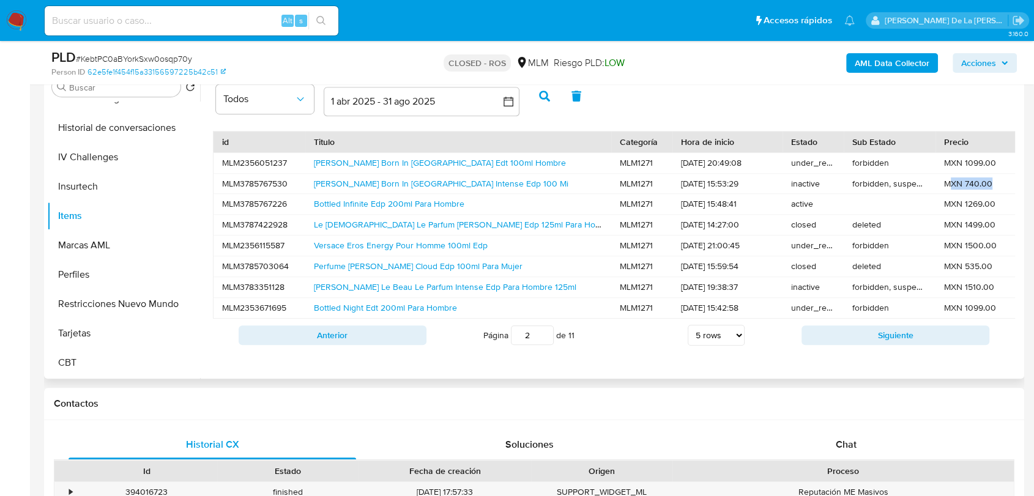
drag, startPoint x: 988, startPoint y: 182, endPoint x: 950, endPoint y: 191, distance: 39.6
click at [950, 191] on div "MXN 740.00" at bounding box center [990, 184] width 110 height 20
drag, startPoint x: 993, startPoint y: 207, endPoint x: 970, endPoint y: 207, distance: 23.3
click at [970, 207] on div "MXN 1269.00" at bounding box center [990, 204] width 110 height 20
drag, startPoint x: 992, startPoint y: 240, endPoint x: 973, endPoint y: 243, distance: 19.8
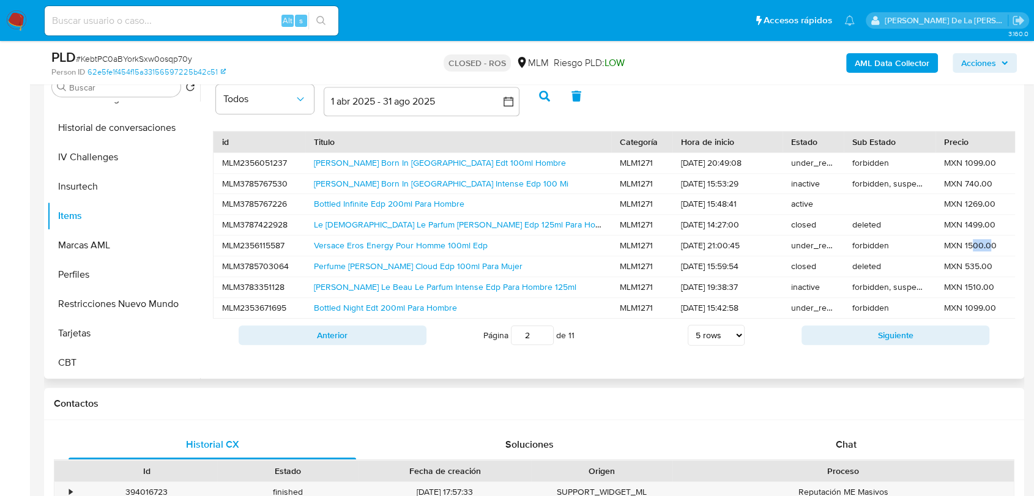
click at [973, 243] on div "MXN 1500.00" at bounding box center [990, 245] width 110 height 20
click at [532, 287] on link "Jean Paul Gaultier Le Beau Le Parfum Intense Edp Para Hombre 125ml" at bounding box center [445, 287] width 262 height 12
drag, startPoint x: 878, startPoint y: 197, endPoint x: 686, endPoint y: 202, distance: 191.5
click at [696, 202] on div "MLM3785767226 Bottled Infinite Edp 200ml Para Hombre MLM1271 26/06/2025 15:48:4…" at bounding box center [867, 204] width 1309 height 20
click at [453, 202] on link "Bottled Infinite Edp 200ml Para Hombre" at bounding box center [389, 204] width 150 height 12
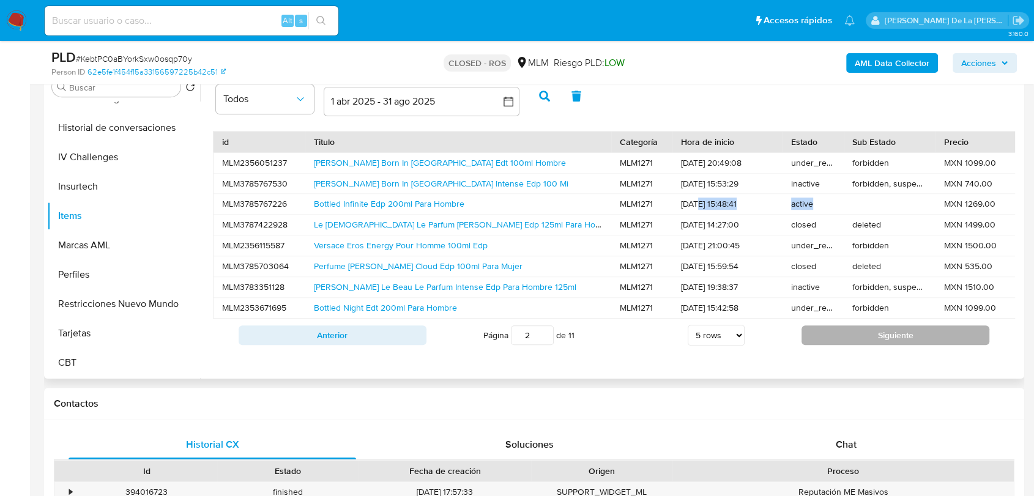
click at [872, 339] on button "Siguiente" at bounding box center [895, 335] width 188 height 20
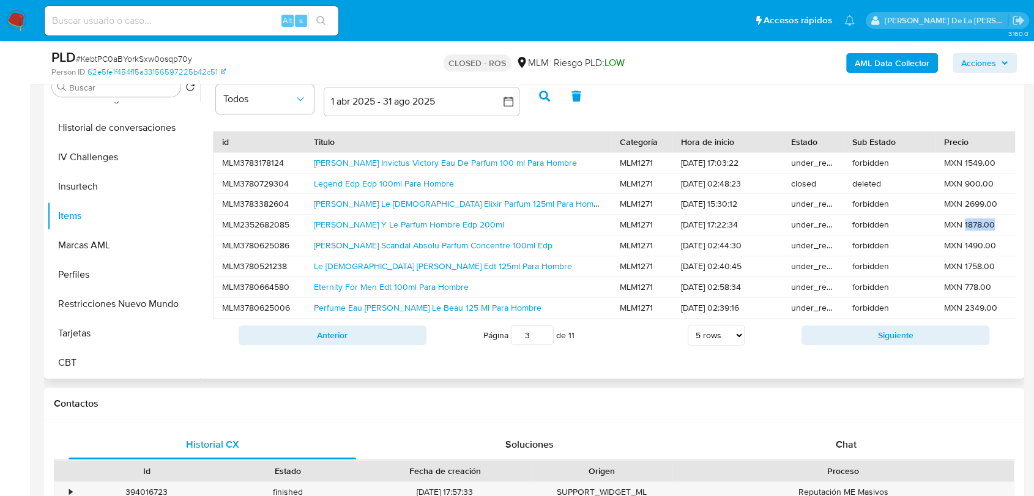
drag, startPoint x: 1006, startPoint y: 226, endPoint x: 964, endPoint y: 224, distance: 42.2
click at [964, 224] on div "MXN 1878.00" at bounding box center [990, 225] width 110 height 20
drag, startPoint x: 993, startPoint y: 198, endPoint x: 959, endPoint y: 199, distance: 34.3
click at [959, 199] on div "MXN 2699.00" at bounding box center [990, 204] width 110 height 20
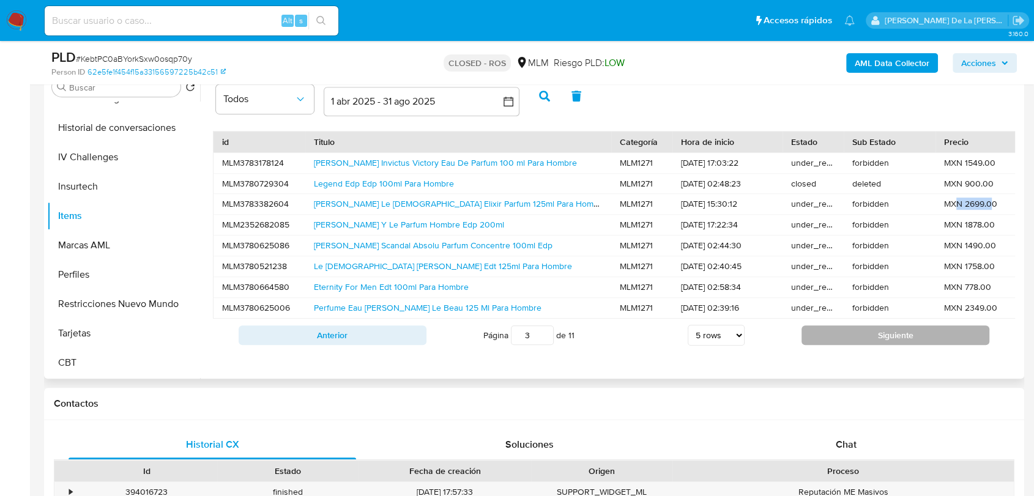
click at [911, 345] on button "Siguiente" at bounding box center [895, 335] width 188 height 20
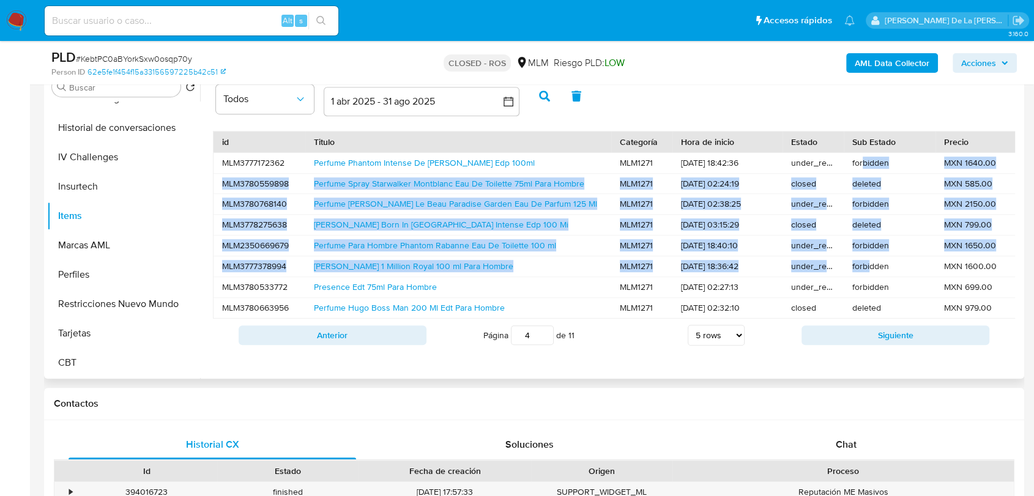
drag, startPoint x: 862, startPoint y: 168, endPoint x: 868, endPoint y: 267, distance: 99.3
click at [868, 267] on div "MLM3777172362 Perfume Phantom Intense De Paco Rabanne Edp 100ml MLM1271 23/06/2…" at bounding box center [868, 235] width 1310 height 166
drag, startPoint x: 869, startPoint y: 266, endPoint x: 872, endPoint y: 229, distance: 36.8
click at [869, 265] on div "forbidden" at bounding box center [889, 266] width 92 height 20
click at [876, 345] on button "Siguiente" at bounding box center [895, 335] width 188 height 20
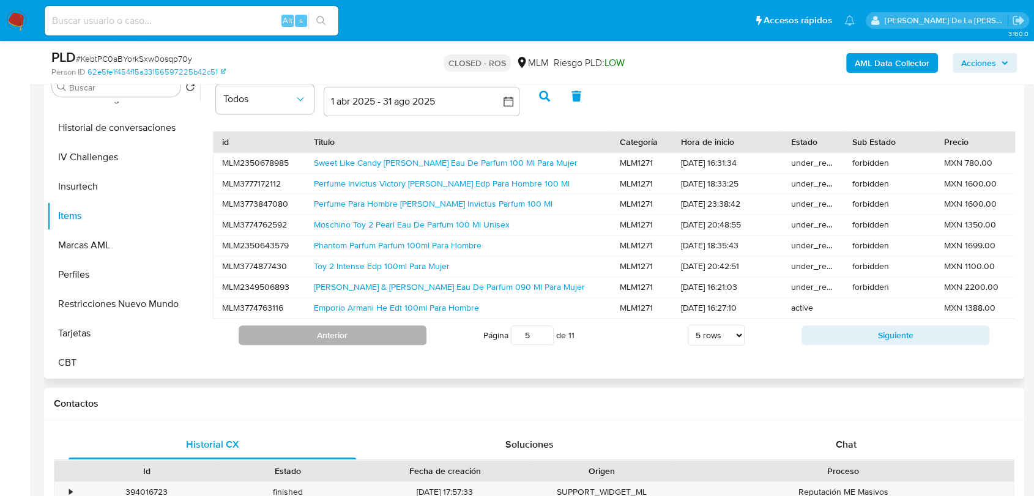
click at [326, 336] on button "Anterior" at bounding box center [333, 335] width 188 height 20
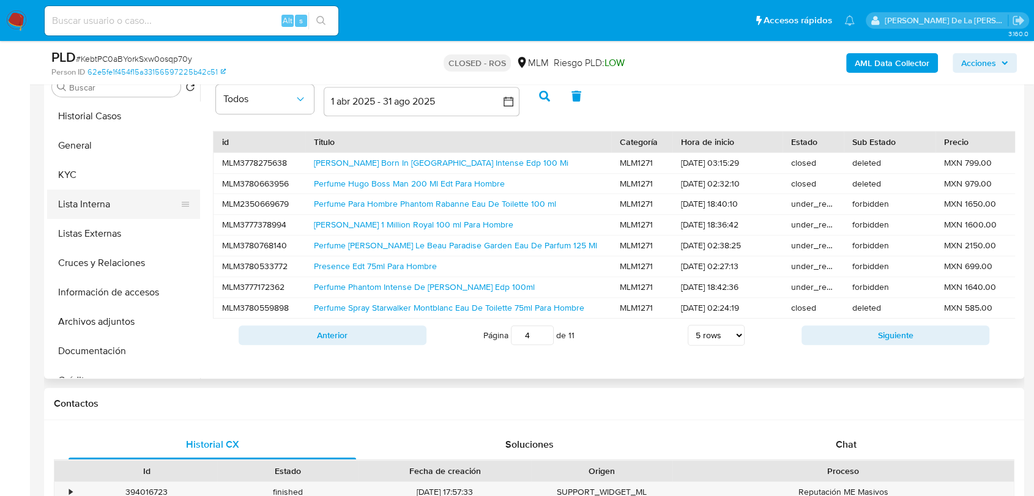
click at [92, 187] on button "KYC" at bounding box center [123, 174] width 153 height 29
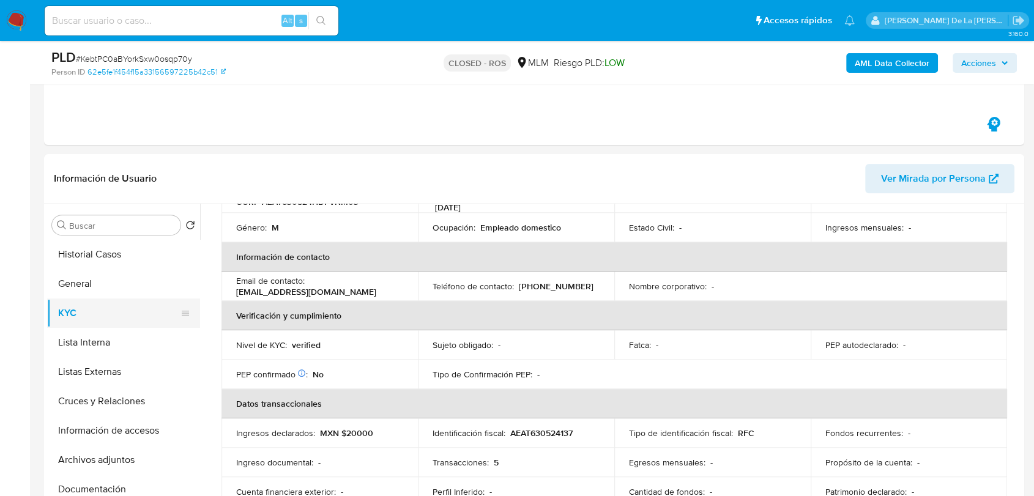
scroll to position [475, 0]
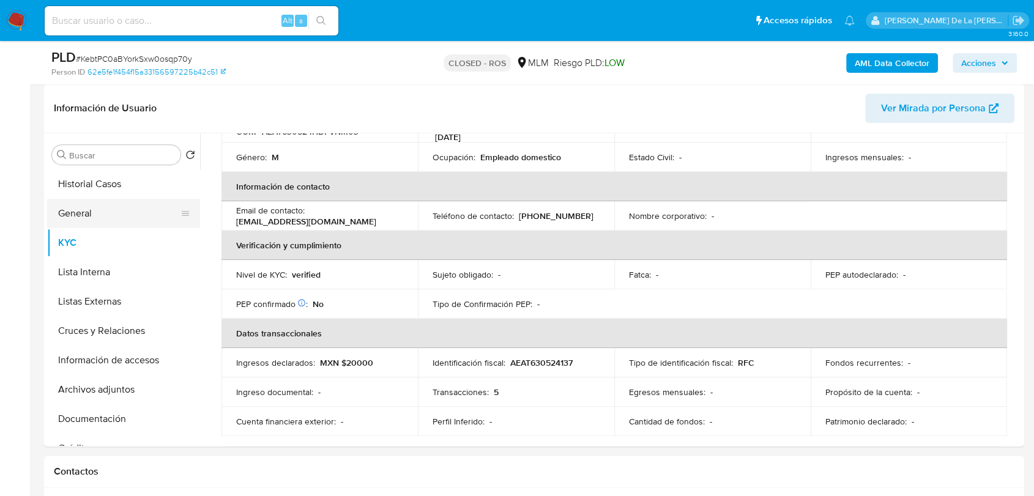
click at [85, 217] on button "General" at bounding box center [118, 213] width 143 height 29
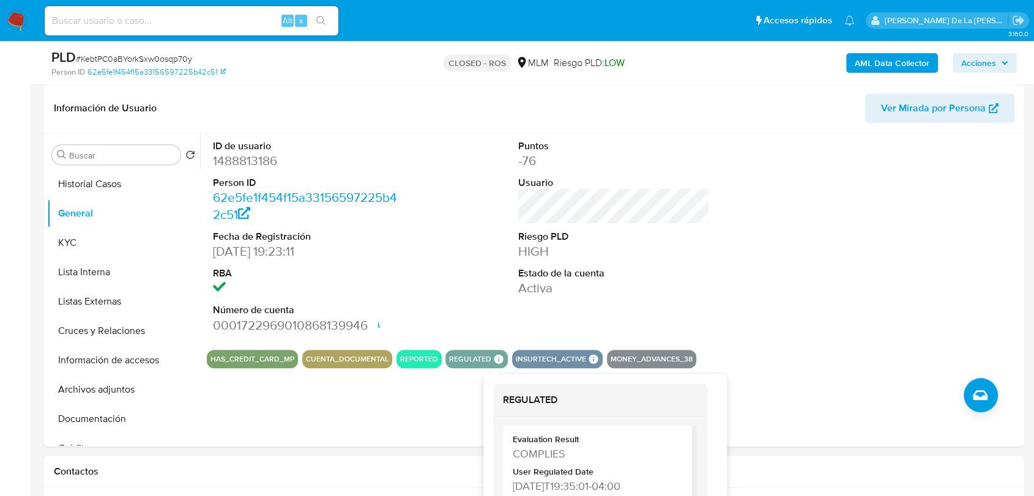
scroll to position [59, 0]
drag, startPoint x: 570, startPoint y: 467, endPoint x: 514, endPoint y: 462, distance: 55.9
click at [514, 462] on div "2023-09-22T19:35:01-04:00" at bounding box center [596, 464] width 167 height 15
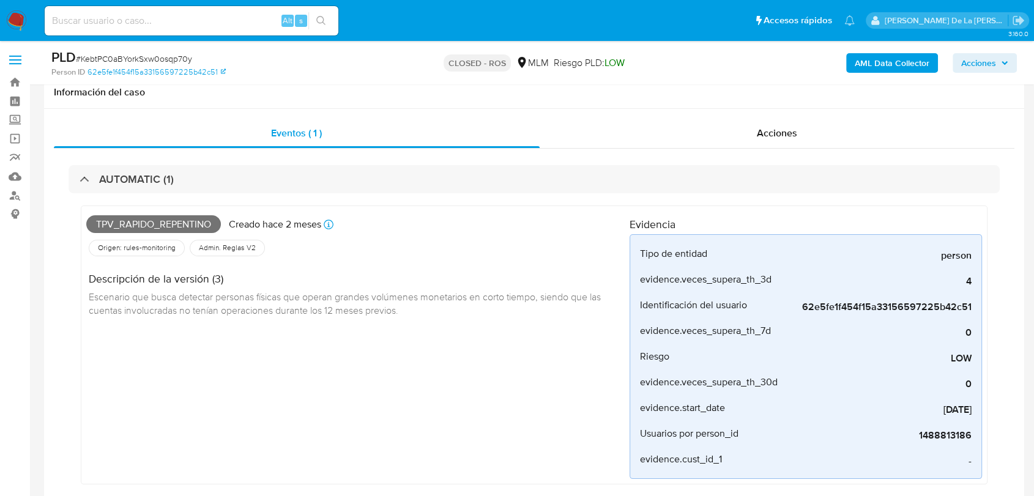
scroll to position [68, 0]
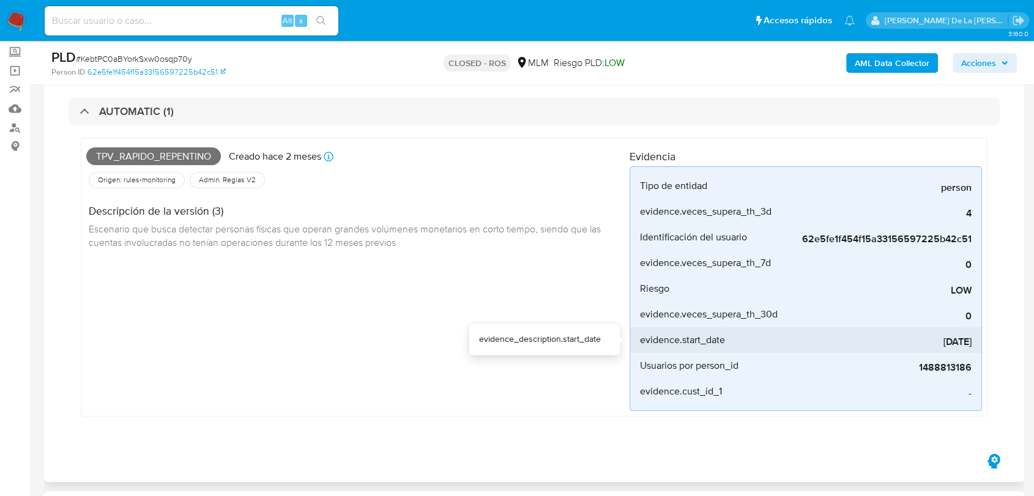
drag, startPoint x: 970, startPoint y: 346, endPoint x: 921, endPoint y: 348, distance: 49.0
click at [921, 348] on div "2025-06-01" at bounding box center [879, 340] width 183 height 26
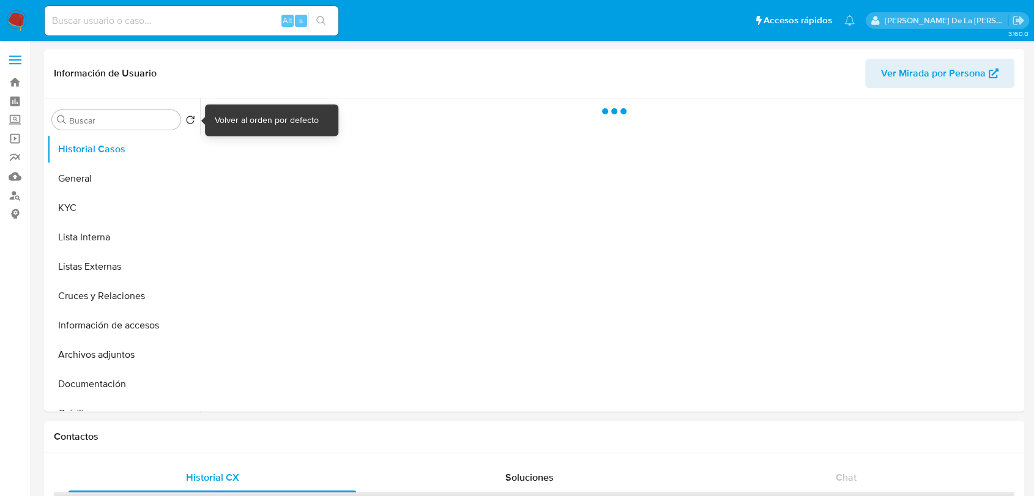
select select "10"
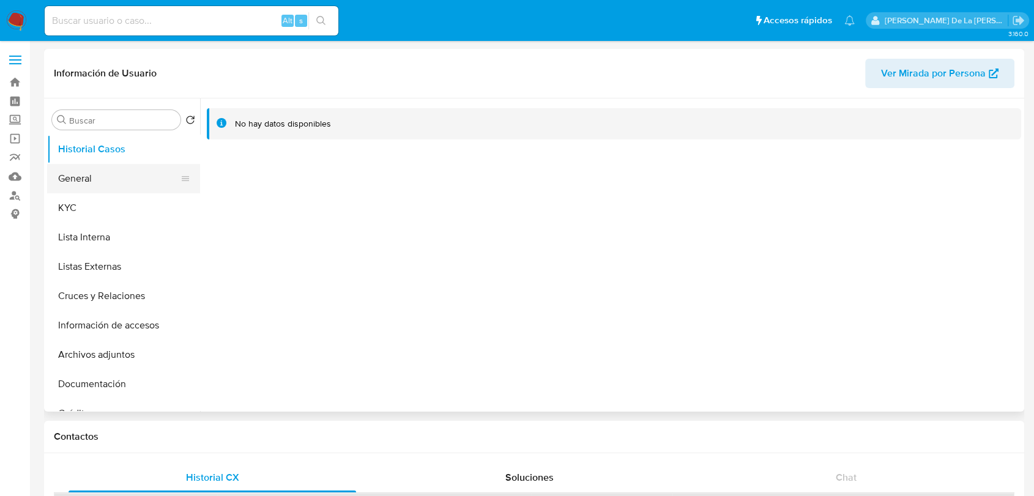
click at [100, 187] on button "General" at bounding box center [118, 178] width 143 height 29
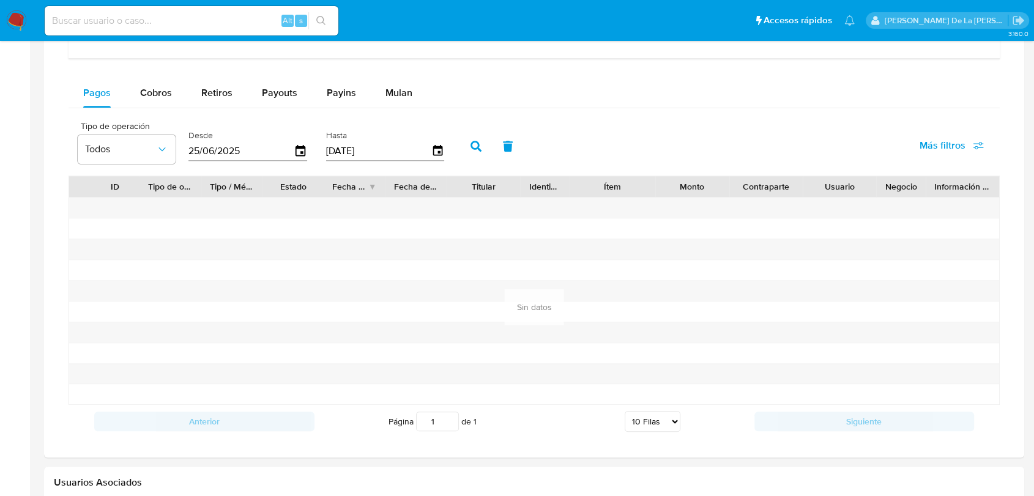
scroll to position [680, 0]
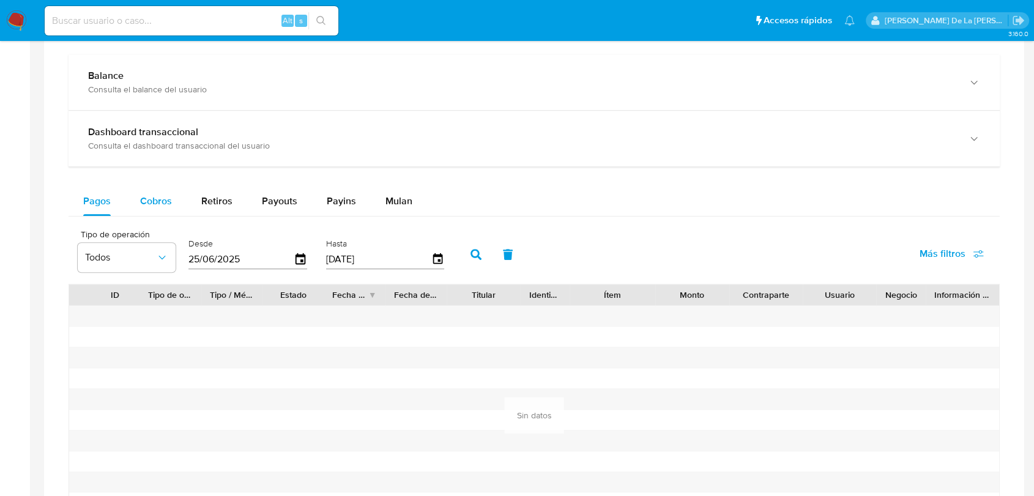
click at [168, 187] on div "Cobros" at bounding box center [156, 201] width 32 height 29
select select "10"
drag, startPoint x: 213, startPoint y: 198, endPoint x: 244, endPoint y: 201, distance: 30.7
click at [214, 198] on span "Retiros" at bounding box center [216, 201] width 31 height 14
select select "10"
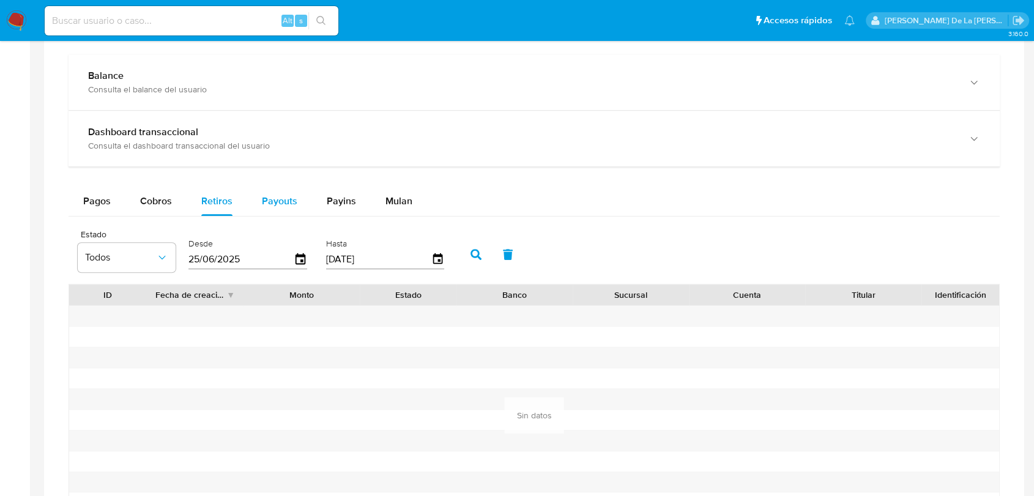
click at [283, 202] on span "Payouts" at bounding box center [279, 201] width 35 height 14
select select "10"
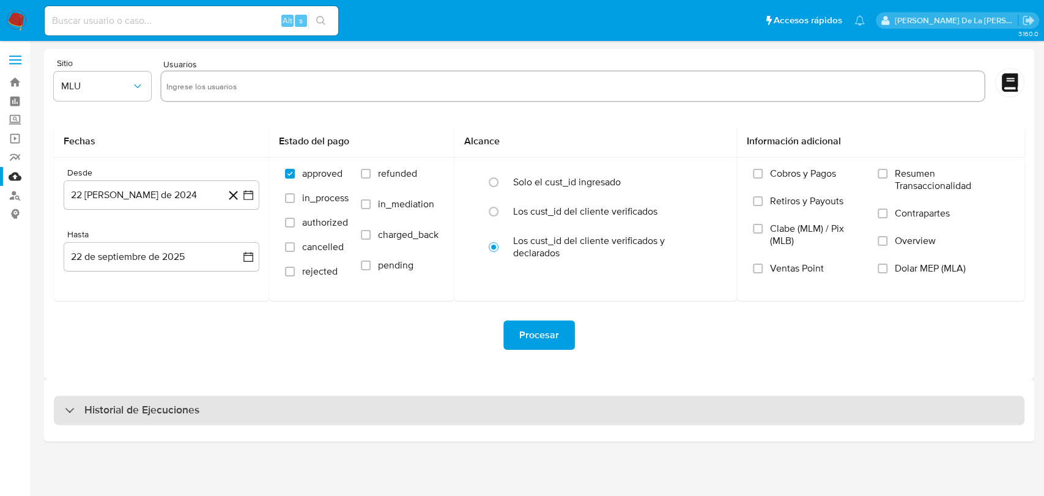
click at [115, 407] on h3 "Historial de Ejecuciones" at bounding box center [141, 410] width 115 height 15
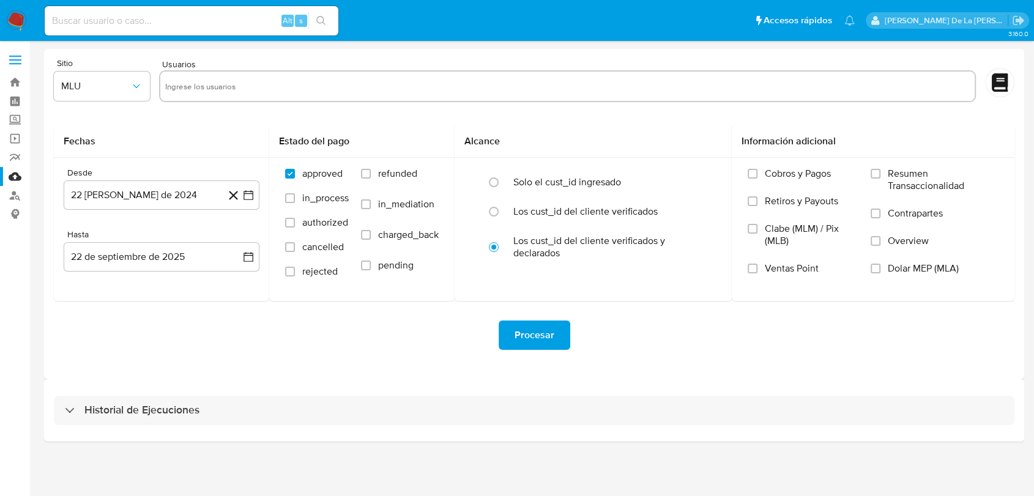
select select "10"
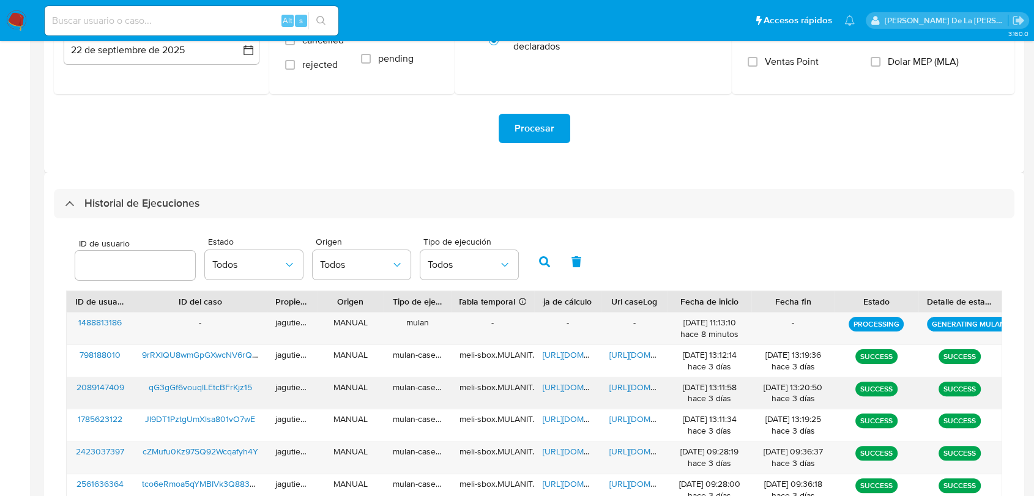
scroll to position [272, 0]
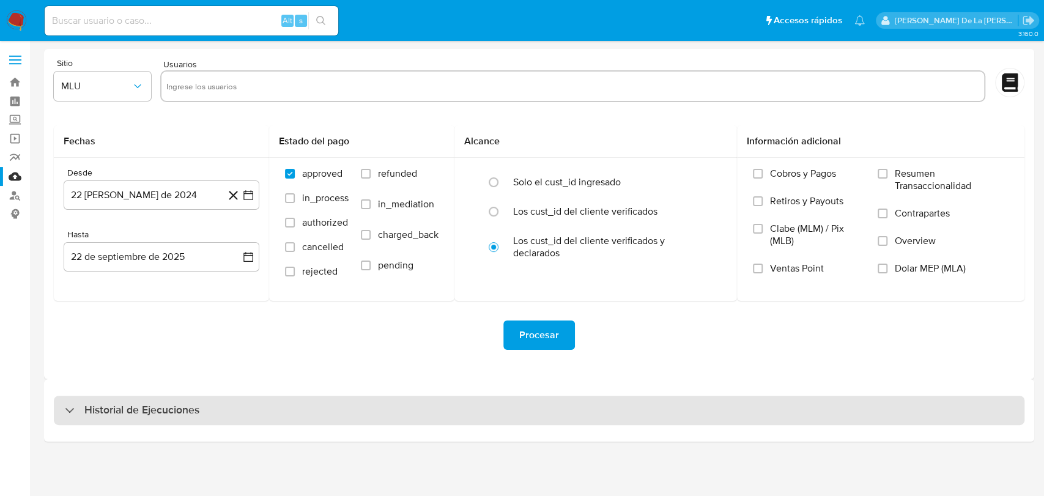
click at [144, 404] on h3 "Historial de Ejecuciones" at bounding box center [141, 410] width 115 height 15
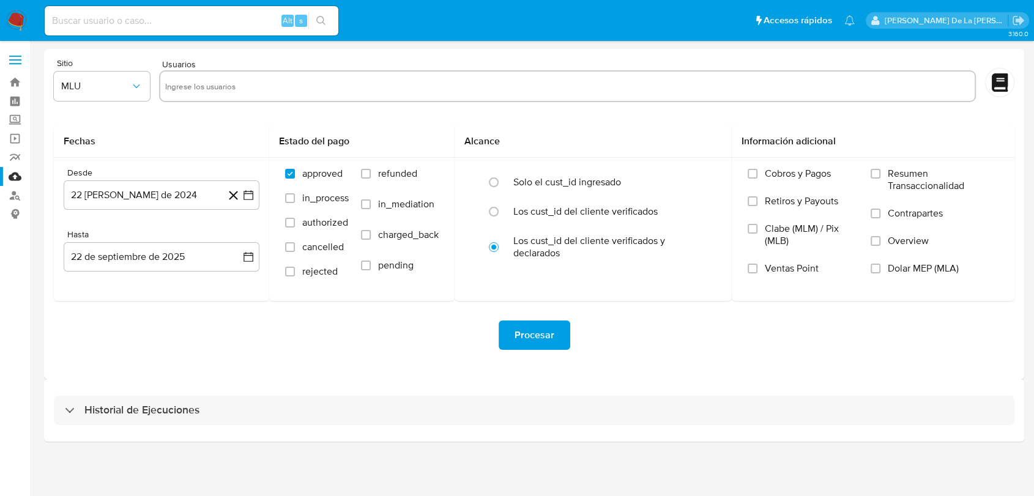
select select "10"
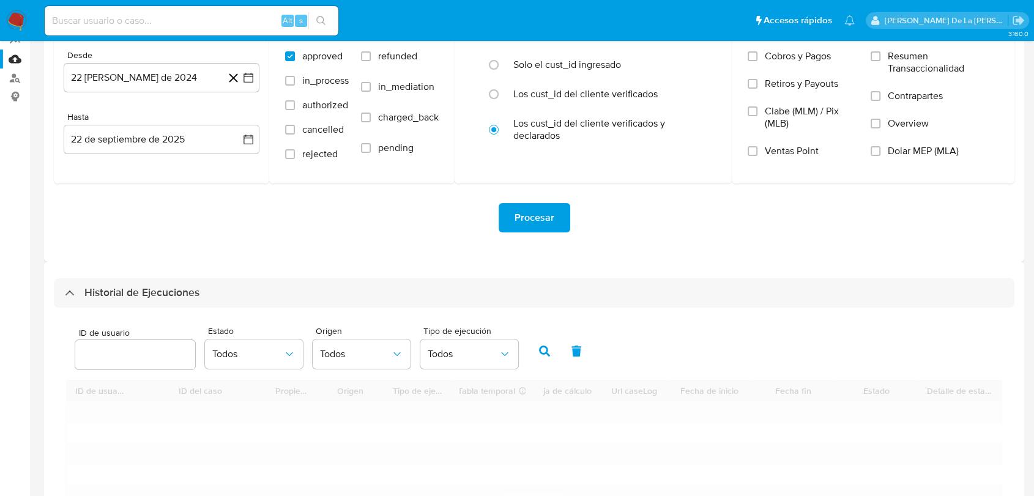
scroll to position [204, 0]
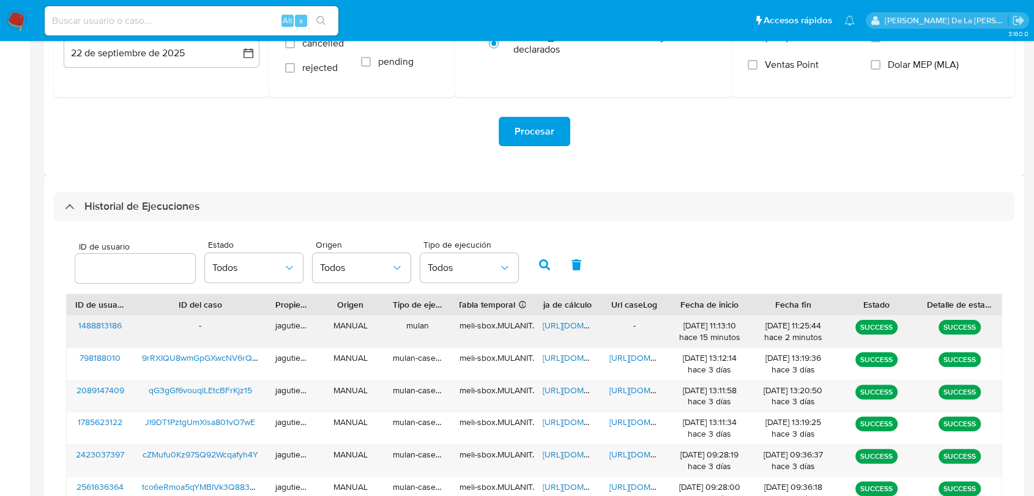
click at [556, 324] on span "[URL][DOMAIN_NAME]" at bounding box center [585, 325] width 84 height 12
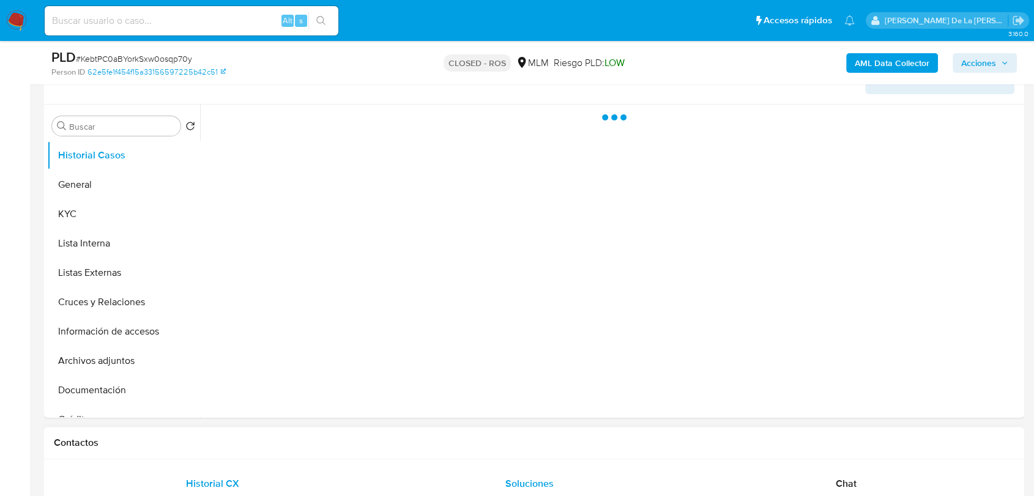
scroll to position [407, 0]
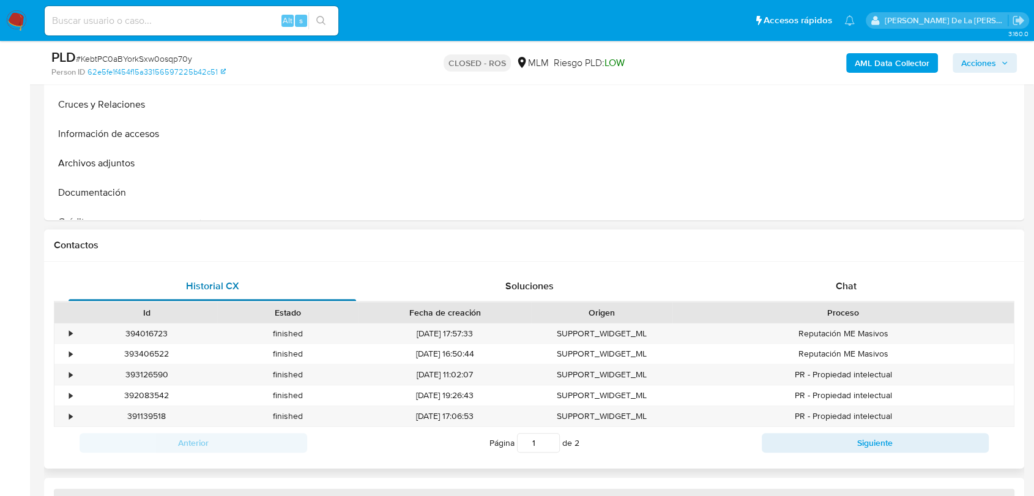
select select "10"
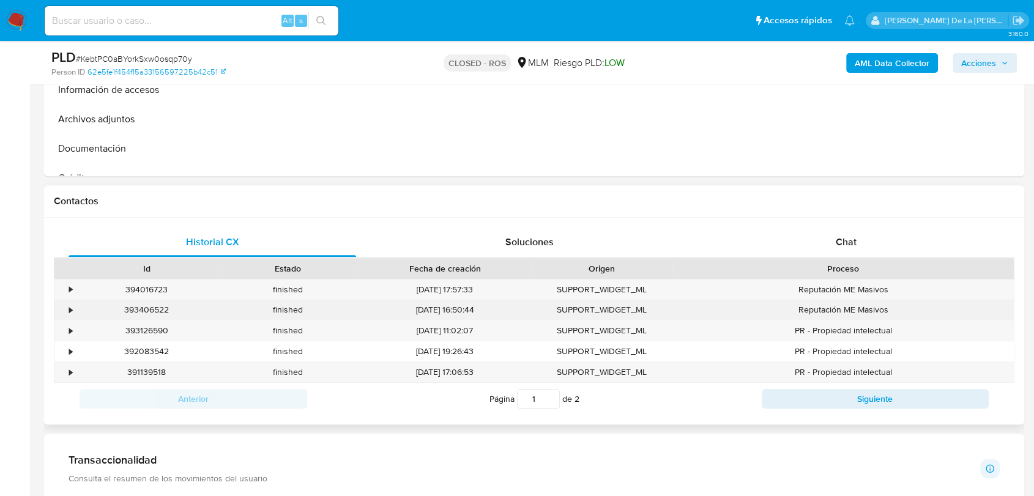
scroll to position [475, 0]
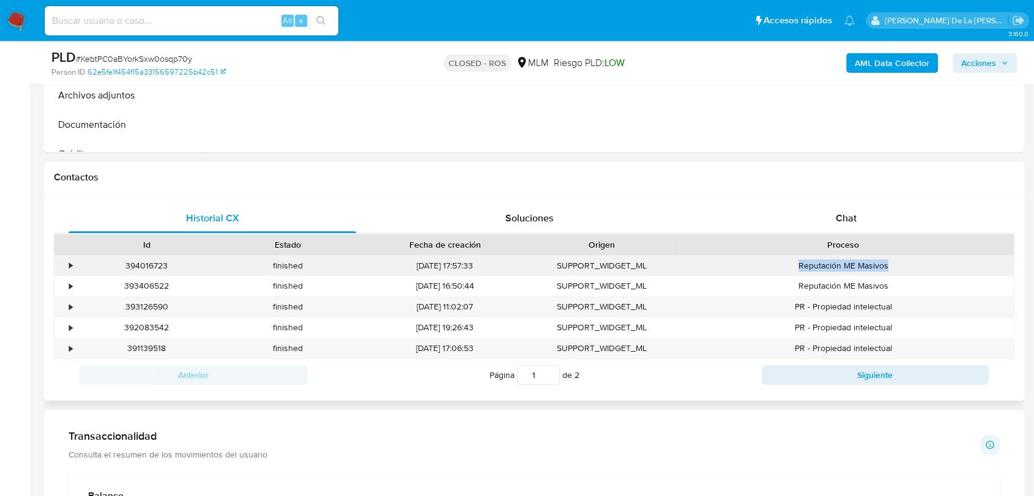
drag, startPoint x: 798, startPoint y: 266, endPoint x: 906, endPoint y: 258, distance: 107.9
click at [906, 258] on div "Reputación ME Masivos" at bounding box center [842, 266] width 341 height 20
click at [906, 259] on div "Reputación ME Masivos" at bounding box center [842, 266] width 341 height 20
drag, startPoint x: 828, startPoint y: 304, endPoint x: 906, endPoint y: 306, distance: 77.7
click at [905, 305] on div "PR - Propiedad intelectual" at bounding box center [842, 307] width 341 height 20
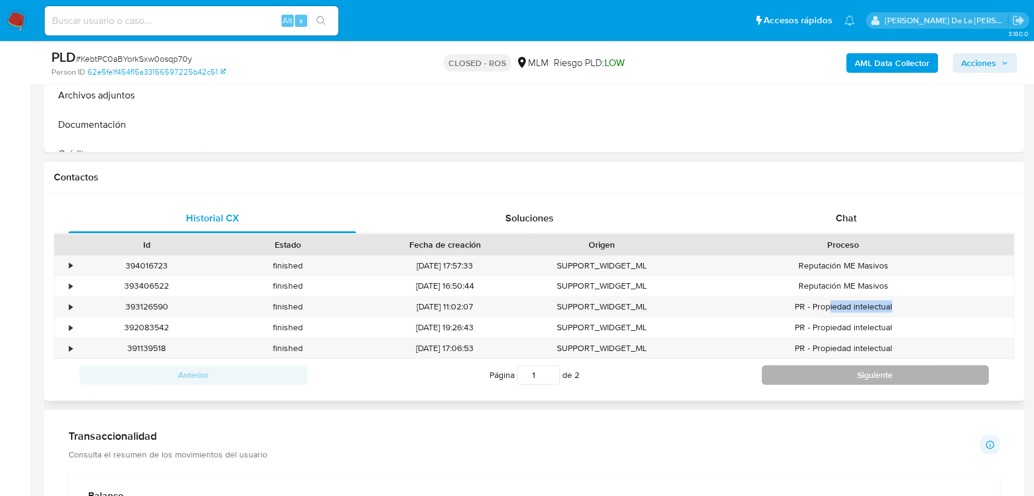
click at [855, 379] on button "Siguiente" at bounding box center [876, 375] width 228 height 20
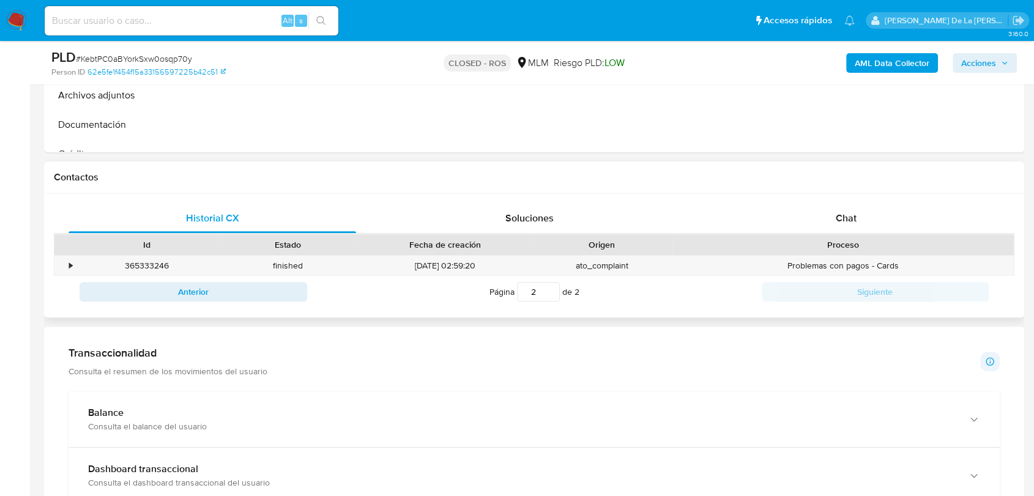
drag, startPoint x: 269, startPoint y: 295, endPoint x: 312, endPoint y: 294, distance: 42.8
click at [270, 295] on button "Anterior" at bounding box center [194, 292] width 228 height 20
type input "1"
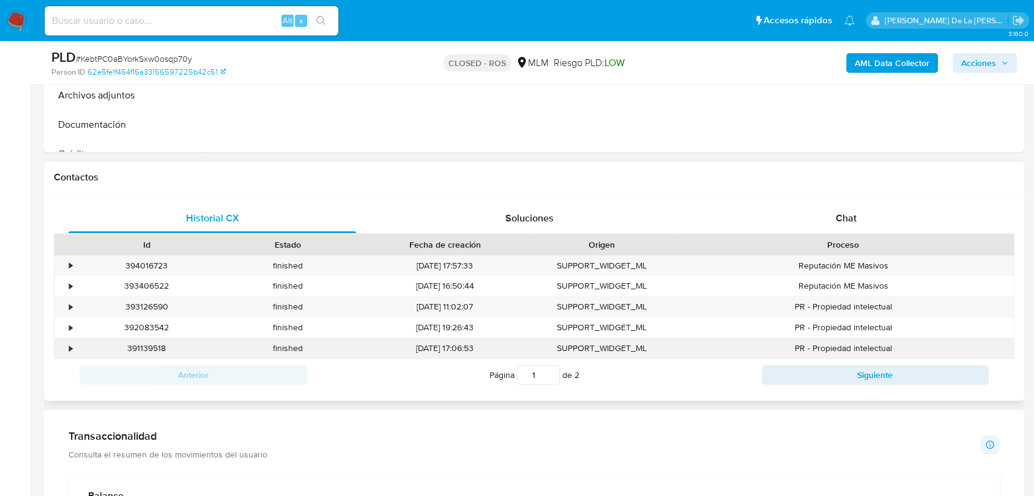
click at [69, 349] on div "•" at bounding box center [70, 349] width 3 height 12
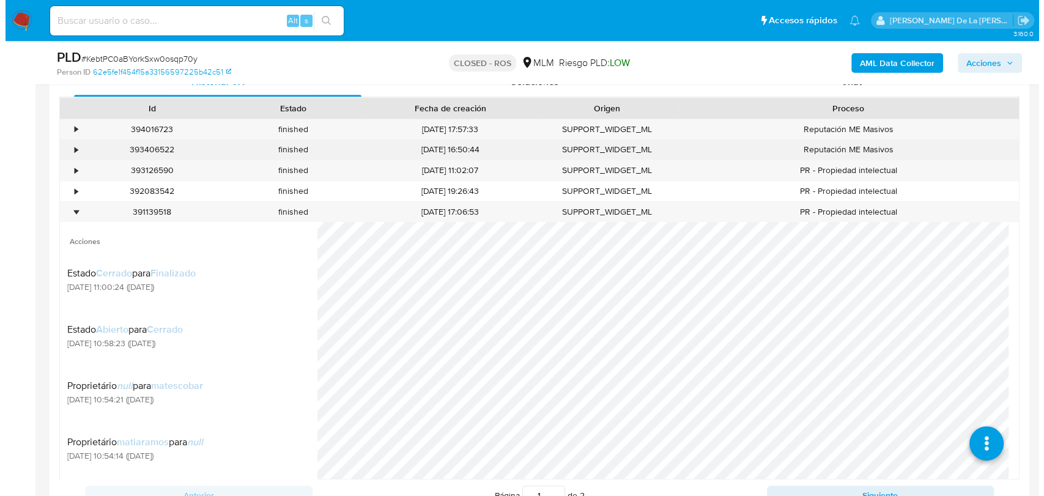
scroll to position [951, 0]
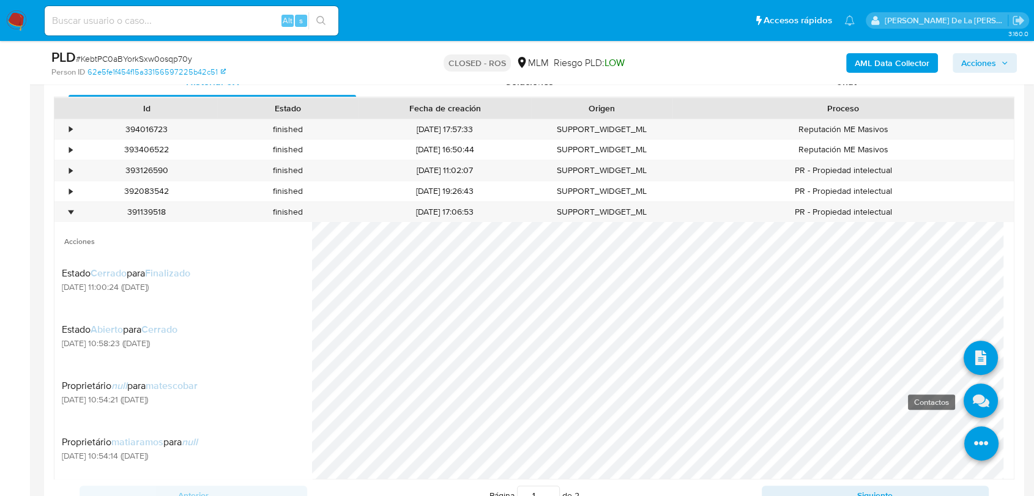
click at [968, 396] on icon at bounding box center [980, 401] width 34 height 34
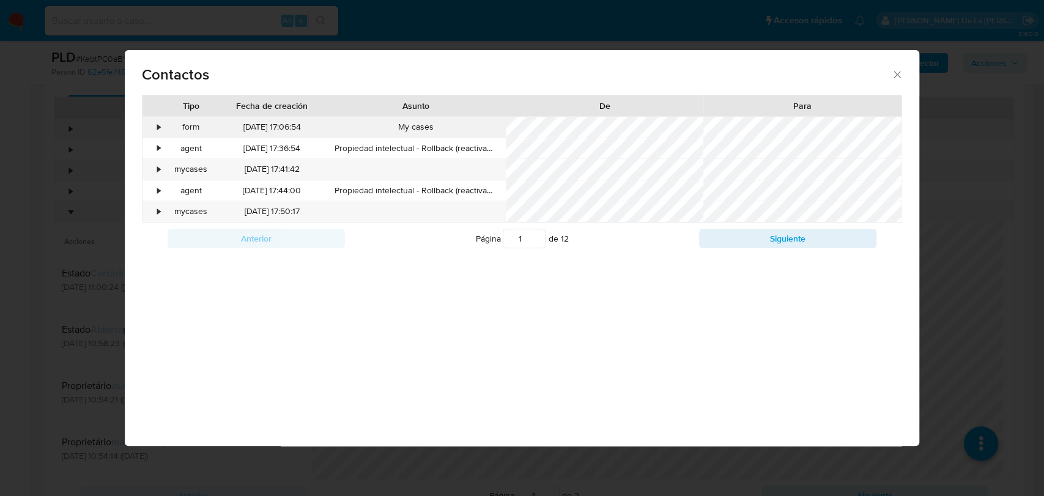
click at [157, 128] on div "•" at bounding box center [158, 127] width 3 height 12
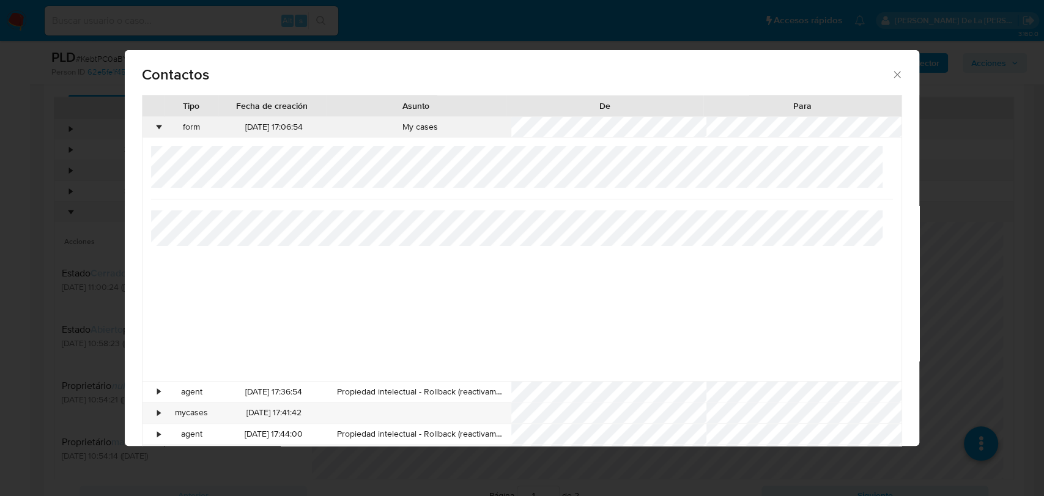
click at [157, 128] on div "•" at bounding box center [158, 127] width 3 height 12
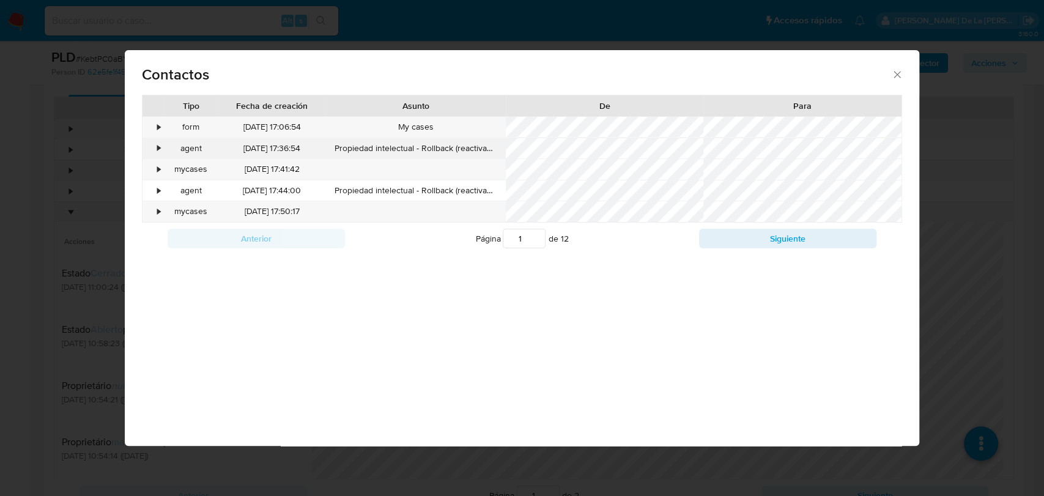
click at [160, 150] on div "•" at bounding box center [158, 149] width 3 height 12
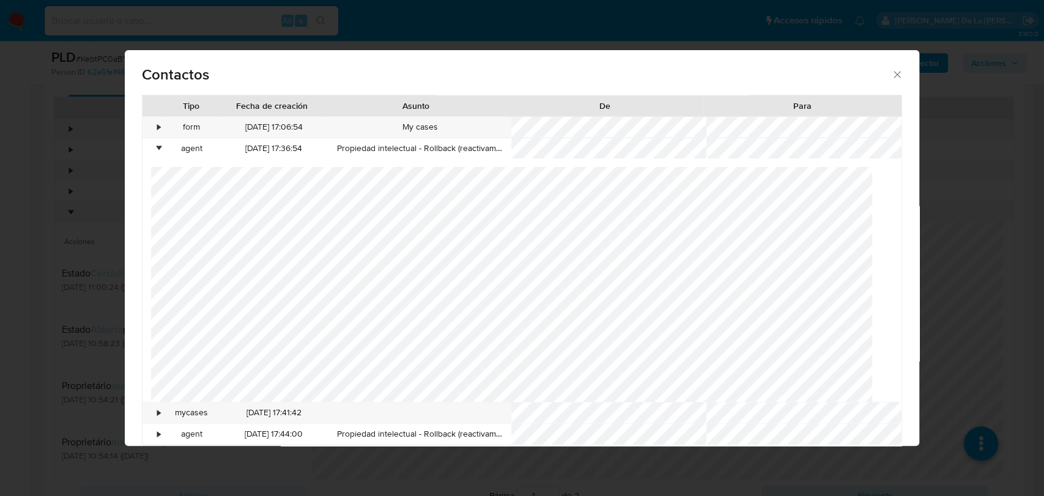
scroll to position [40, 0]
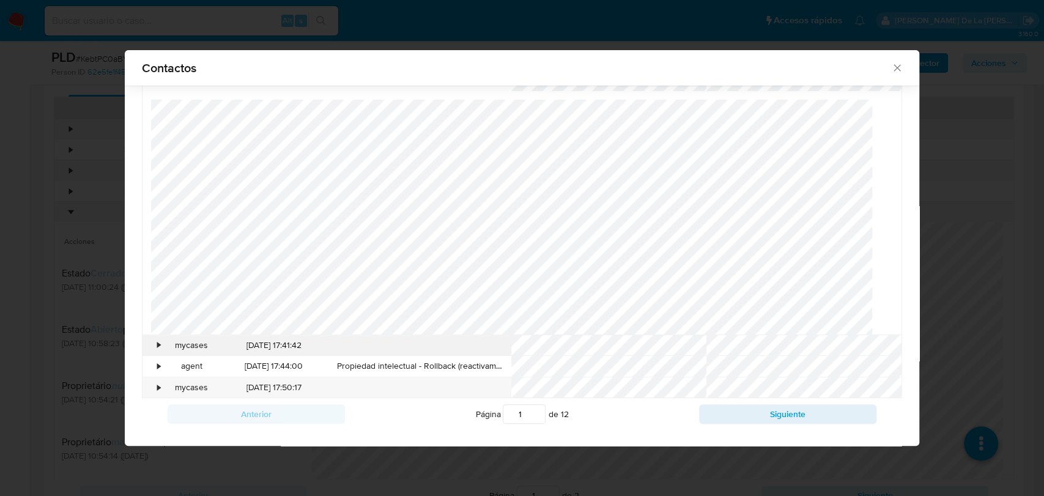
click at [149, 342] on div "•" at bounding box center [153, 345] width 21 height 21
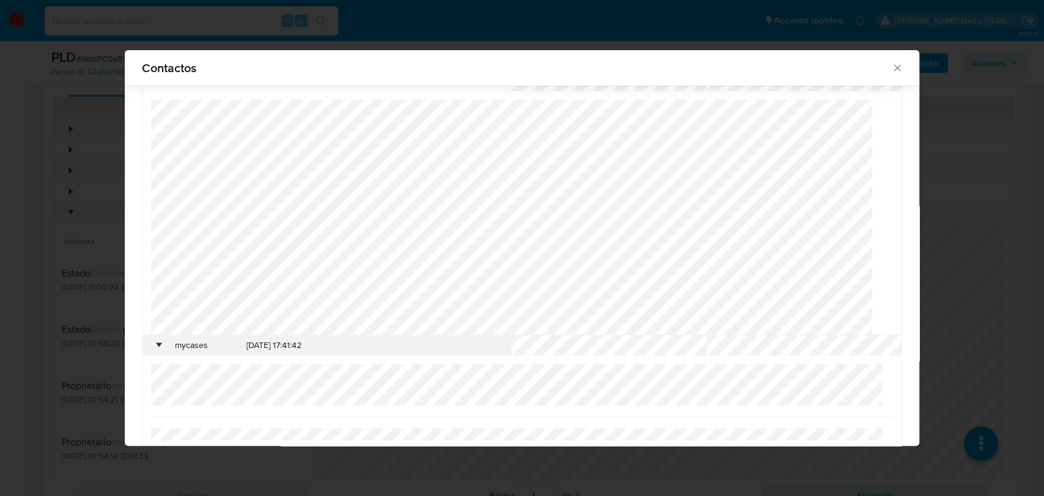
scroll to position [303, 0]
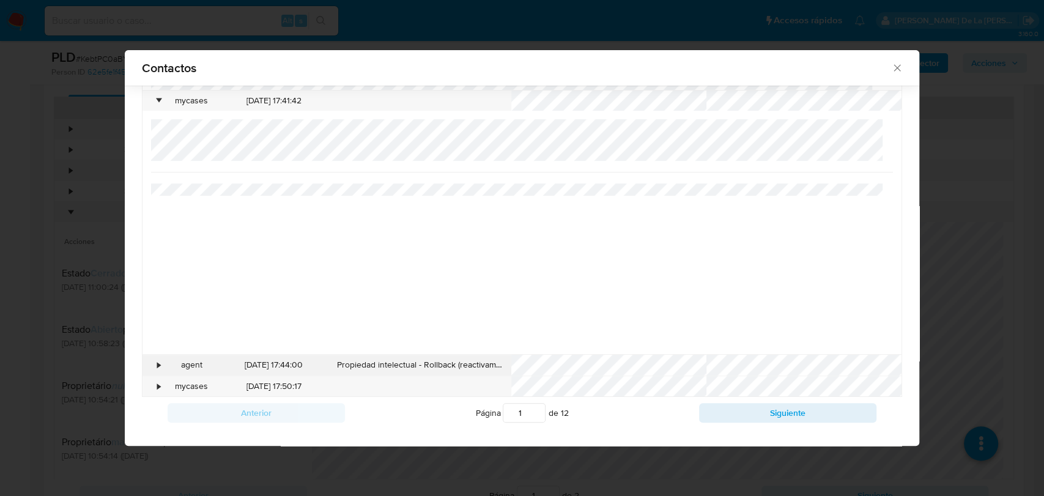
click at [150, 366] on div "•" at bounding box center [153, 365] width 21 height 21
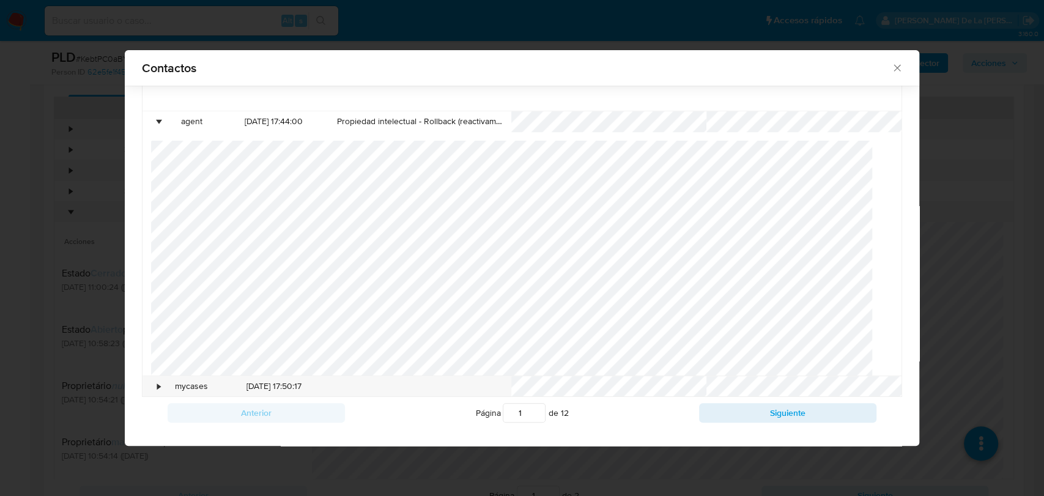
scroll to position [29, 0]
click at [157, 390] on div "•" at bounding box center [158, 386] width 3 height 12
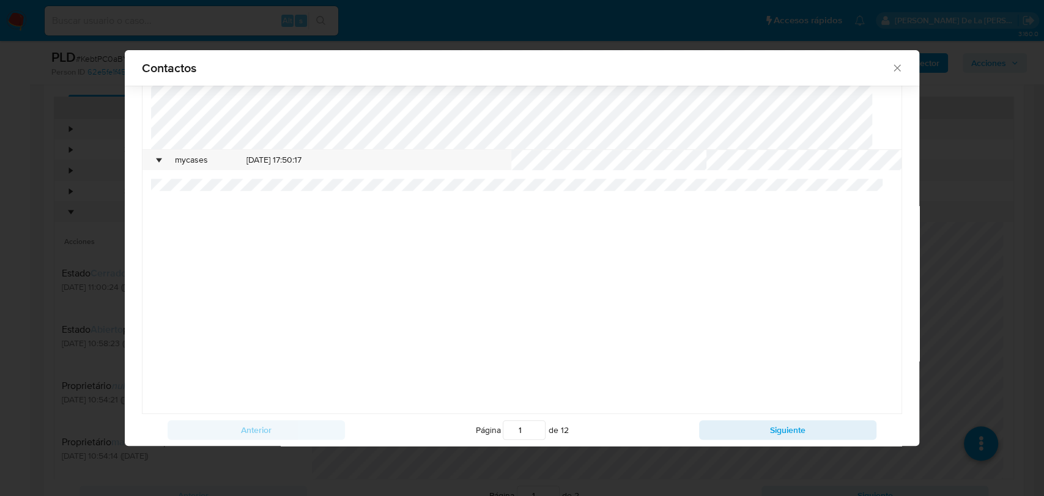
scroll to position [790, 0]
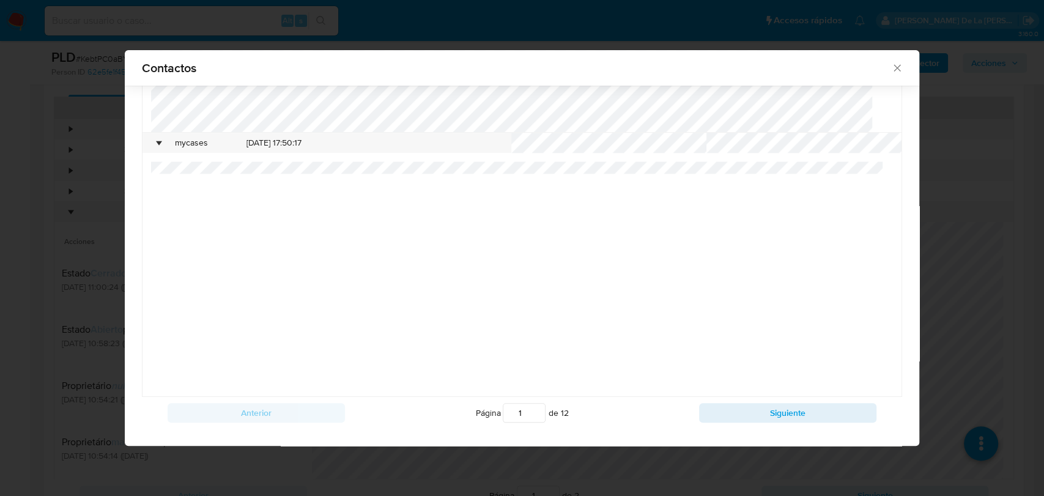
click at [891, 70] on icon "close" at bounding box center [897, 68] width 12 height 12
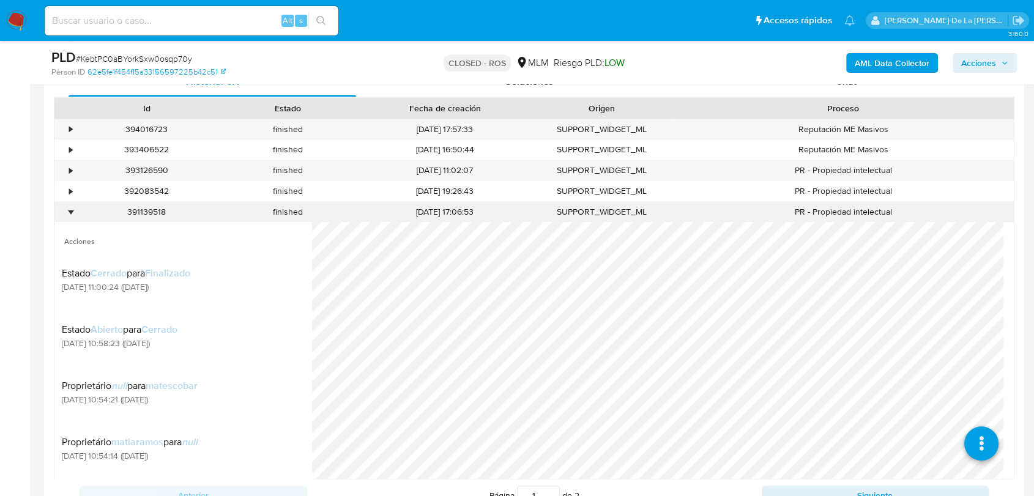
click at [64, 209] on div "•" at bounding box center [64, 212] width 21 height 20
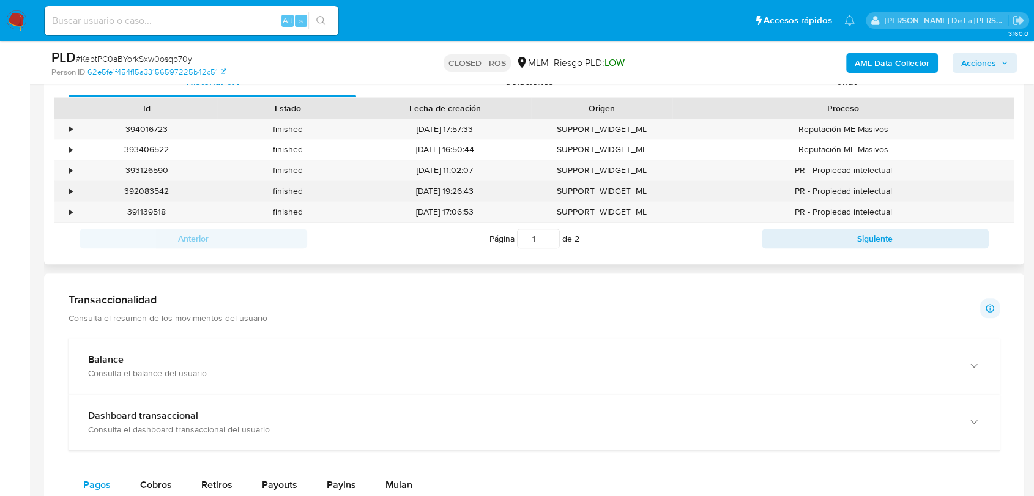
click at [72, 191] on div "•" at bounding box center [70, 191] width 3 height 12
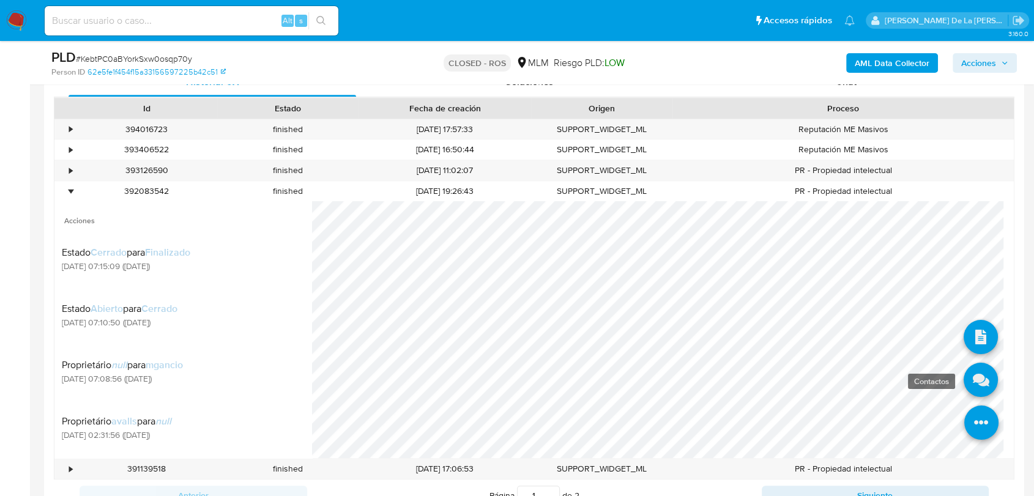
click at [968, 374] on icon at bounding box center [980, 380] width 34 height 34
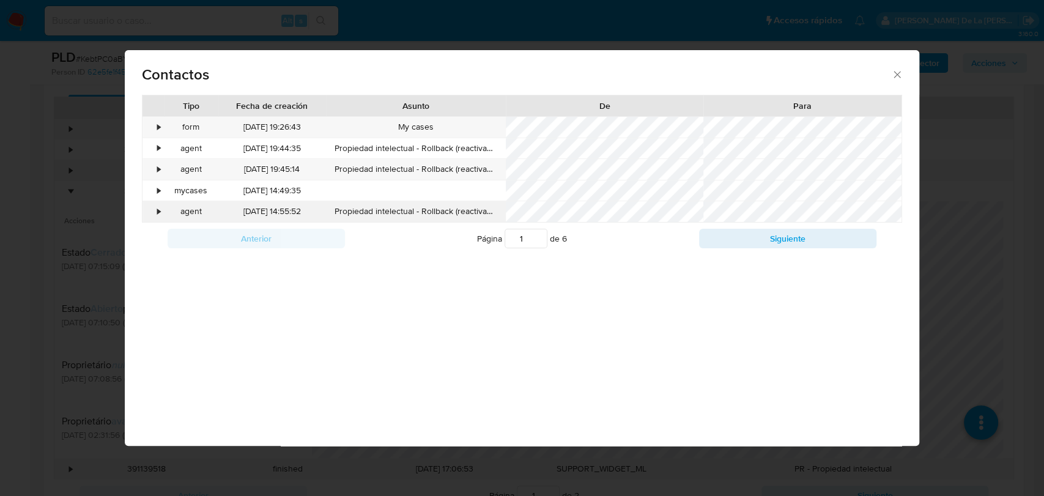
click at [157, 212] on div "•" at bounding box center [158, 212] width 3 height 12
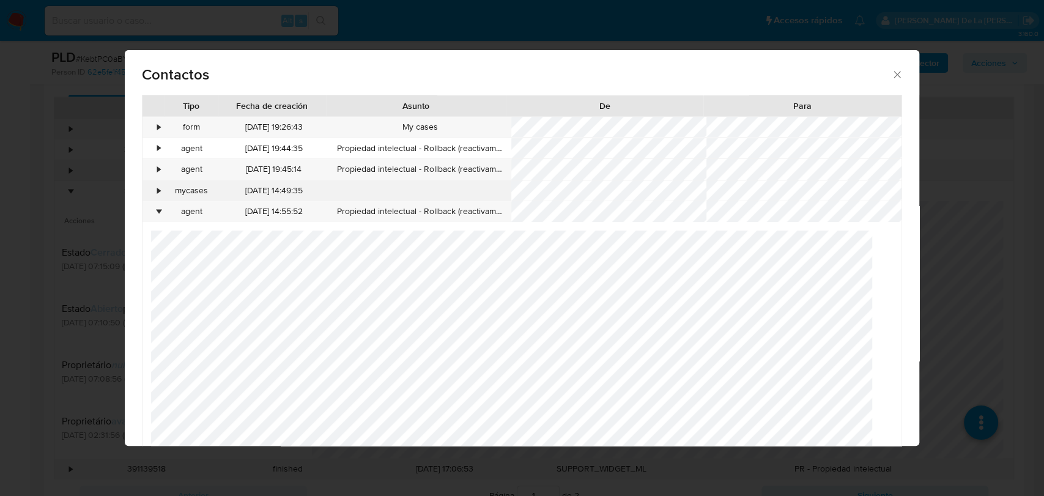
click at [158, 196] on div "•" at bounding box center [158, 191] width 3 height 12
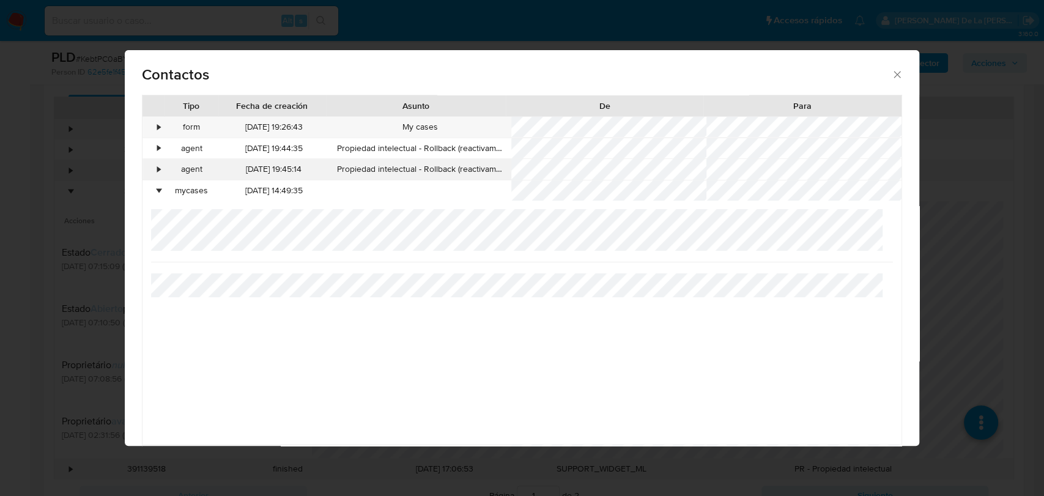
click at [161, 161] on div "•" at bounding box center [153, 169] width 21 height 21
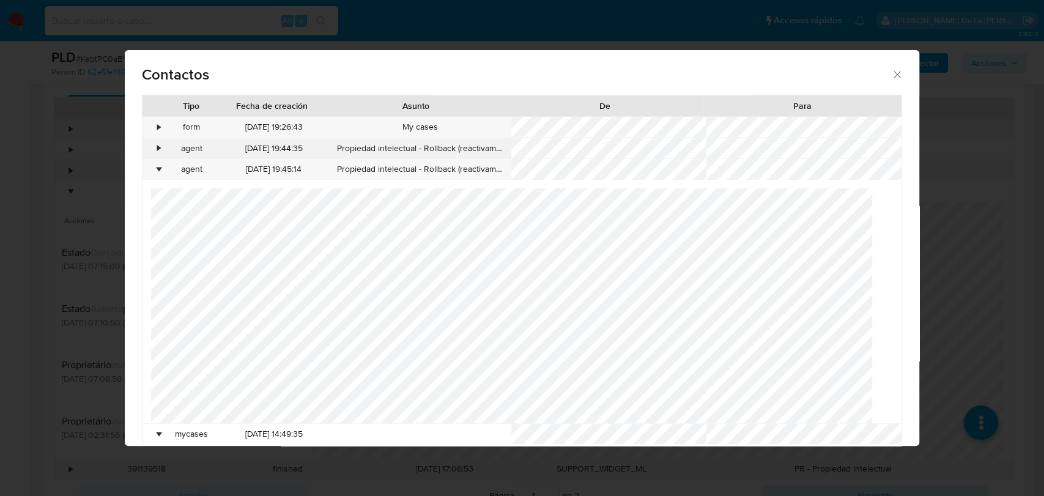
click at [157, 148] on div "•" at bounding box center [158, 149] width 3 height 12
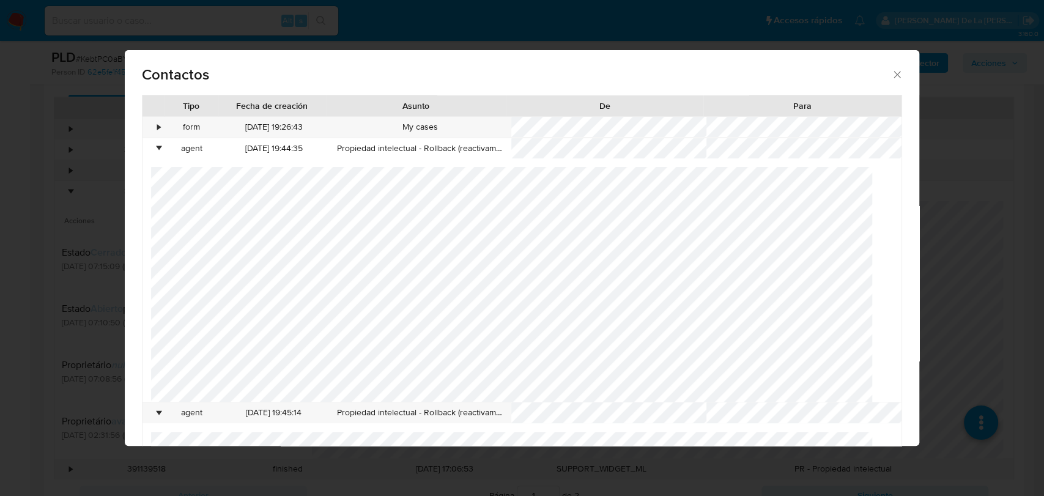
click at [166, 110] on div "Tipo" at bounding box center [191, 105] width 54 height 21
drag, startPoint x: 163, startPoint y: 122, endPoint x: 173, endPoint y: 124, distance: 10.5
click at [163, 122] on div "• form 25/06/2025 19:26:43 My cases" at bounding box center [522, 127] width 758 height 21
click at [164, 129] on div "form" at bounding box center [191, 127] width 55 height 21
click at [155, 124] on div "•" at bounding box center [153, 127] width 21 height 21
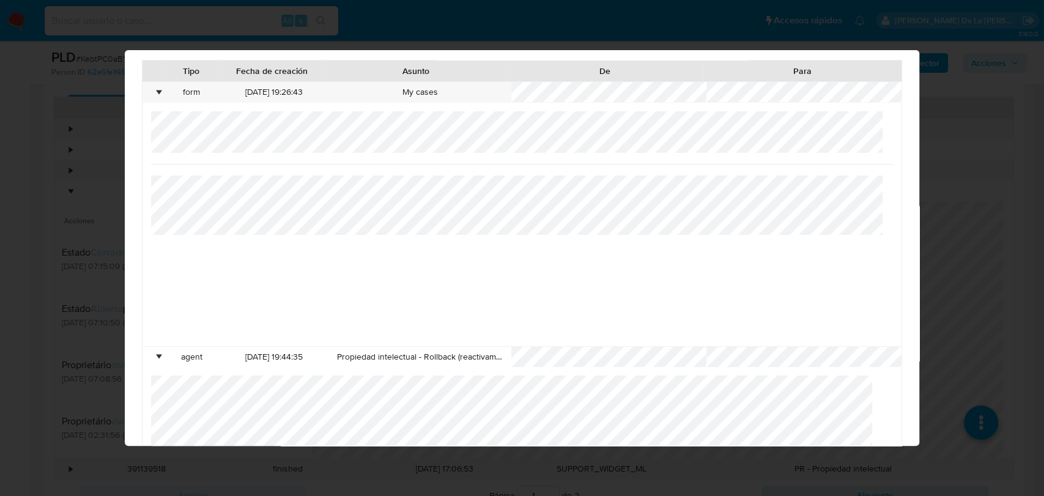
scroll to position [9, 0]
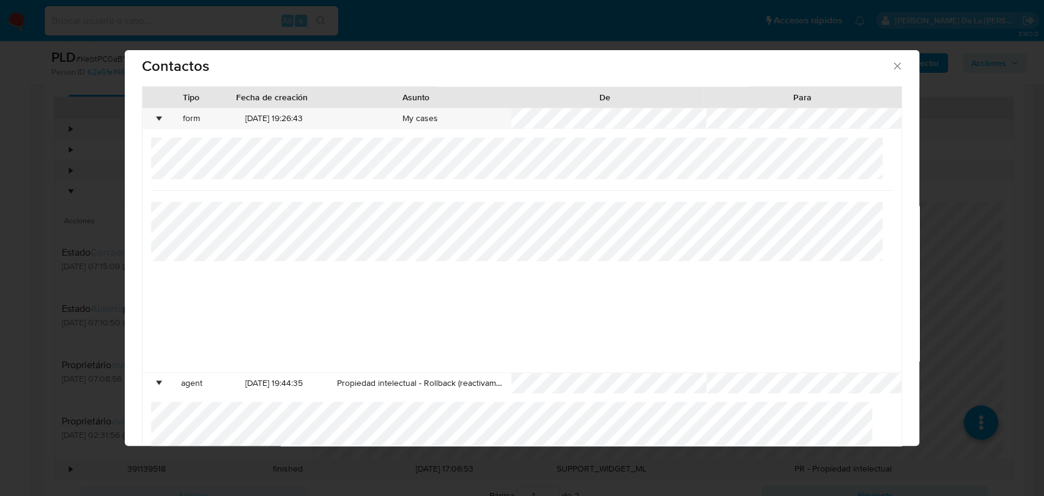
click at [894, 65] on icon "close" at bounding box center [897, 65] width 7 height 7
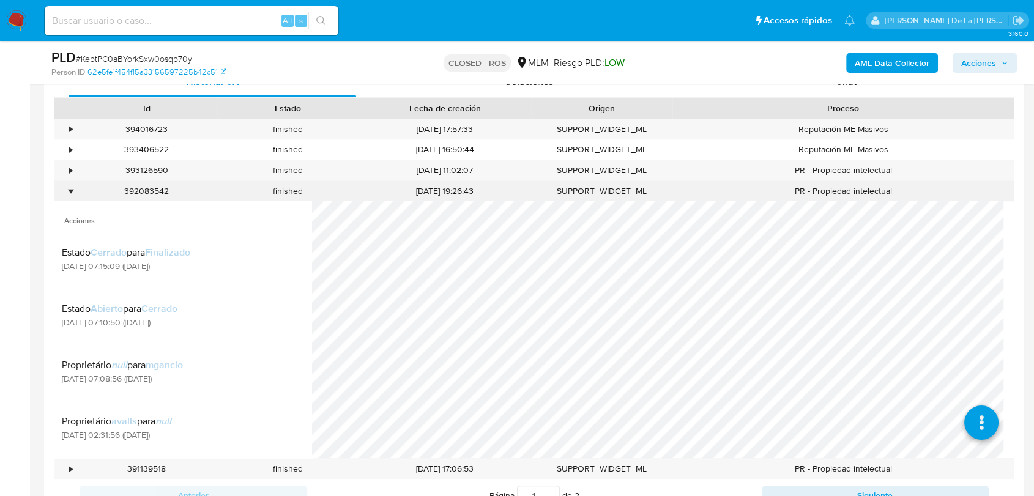
click at [69, 188] on div "•" at bounding box center [70, 191] width 3 height 12
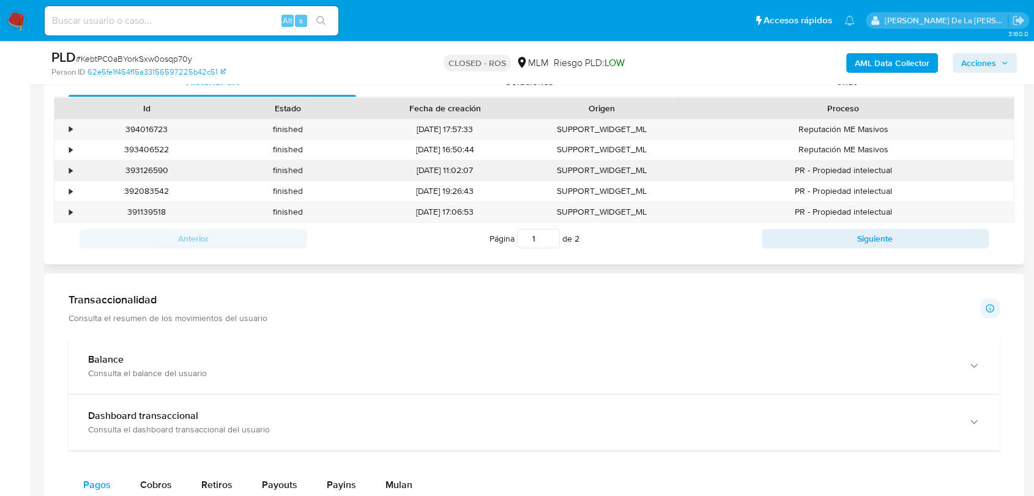
click at [70, 171] on div "•" at bounding box center [70, 171] width 3 height 12
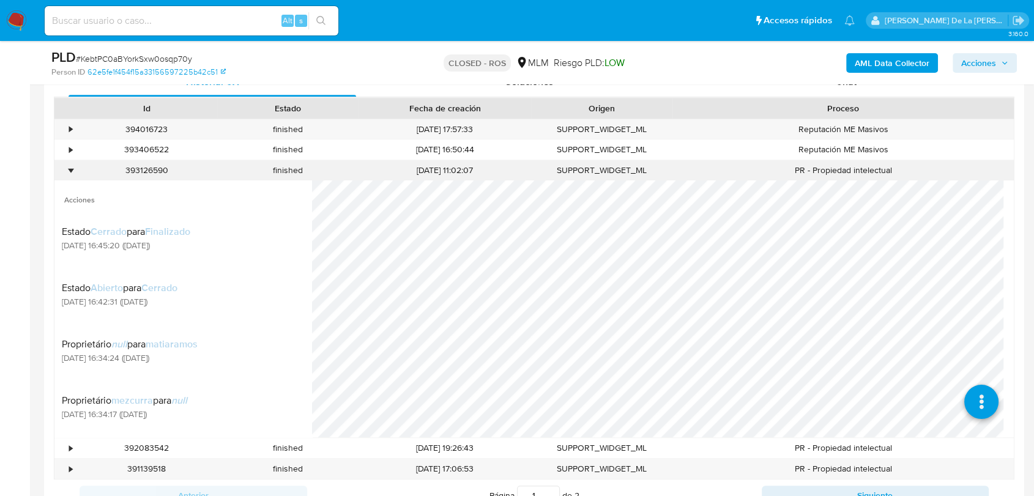
click at [70, 171] on div "•" at bounding box center [70, 171] width 3 height 12
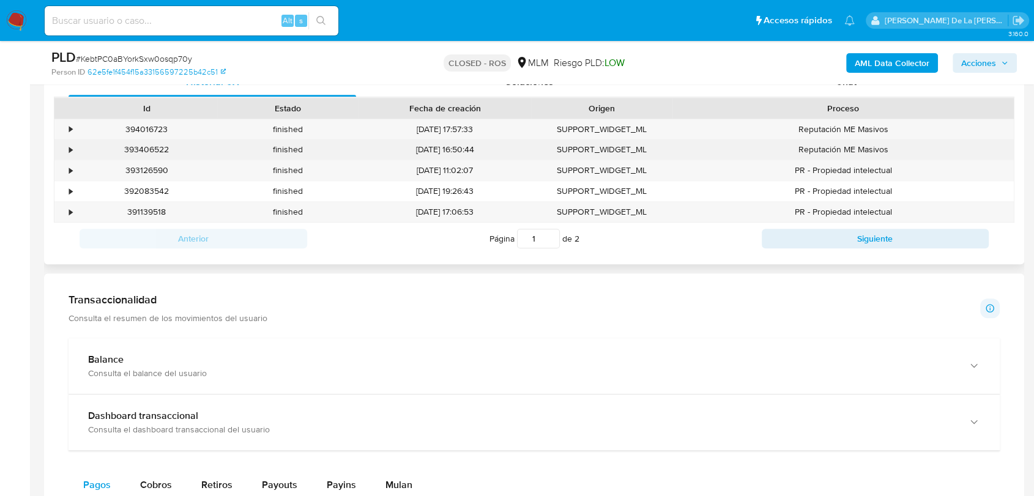
click at [68, 144] on div "•" at bounding box center [64, 149] width 21 height 20
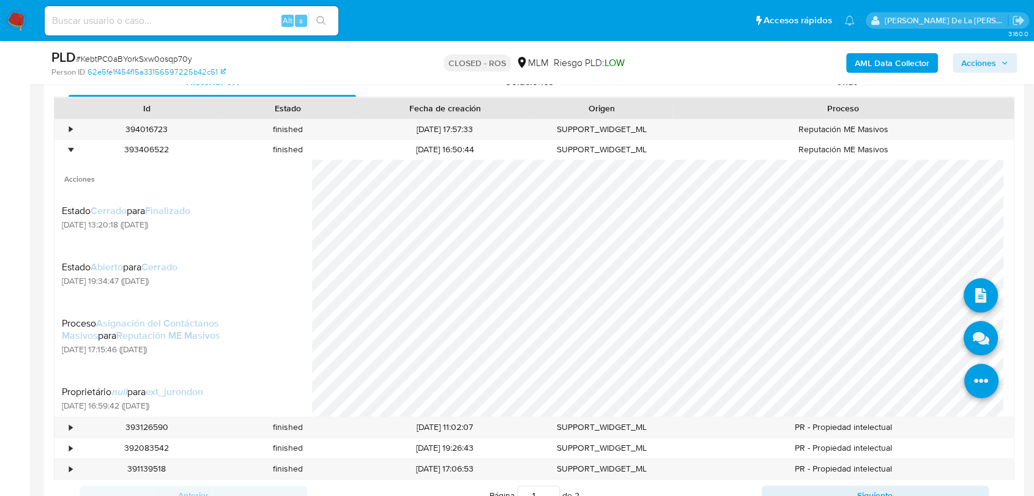
click at [964, 376] on icon at bounding box center [981, 381] width 34 height 34
click at [965, 335] on icon at bounding box center [980, 338] width 34 height 34
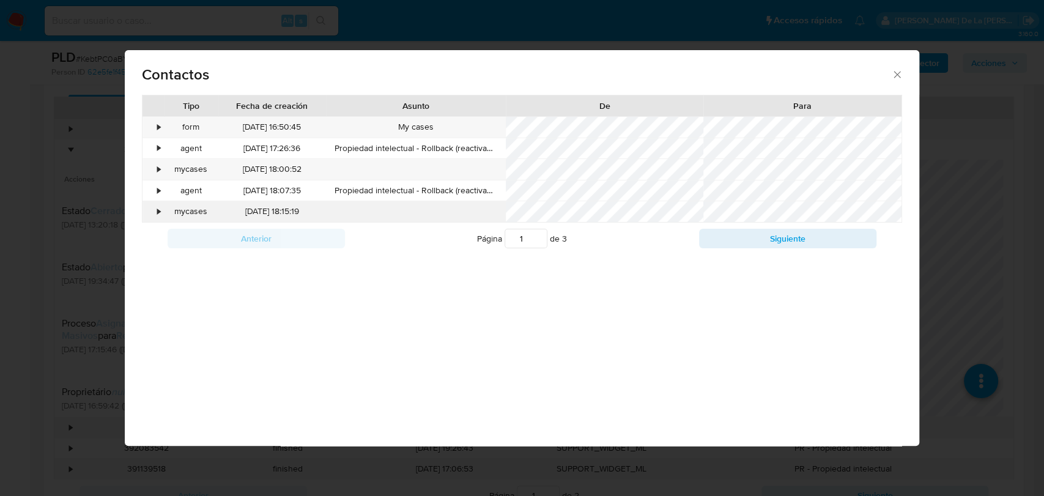
click at [162, 212] on div "•" at bounding box center [153, 211] width 21 height 21
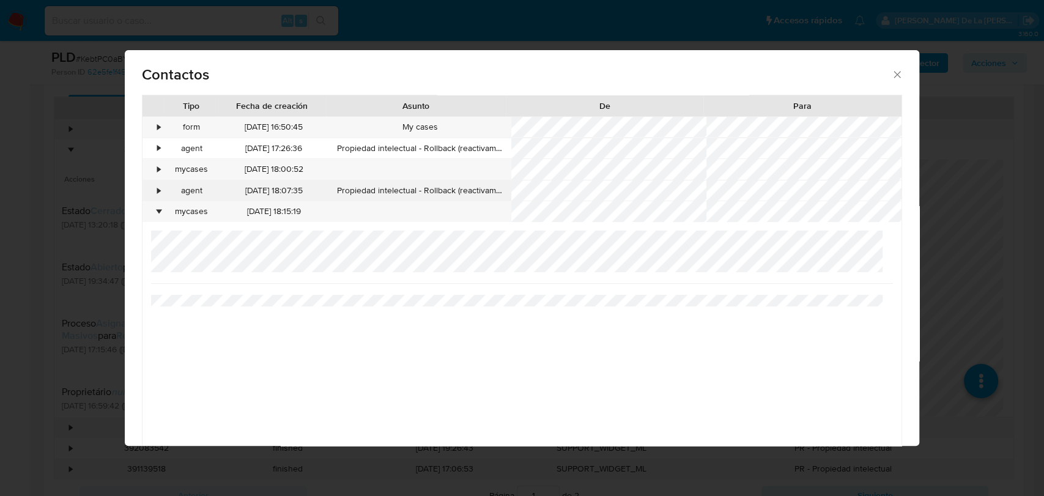
click at [155, 192] on div "•" at bounding box center [153, 190] width 21 height 21
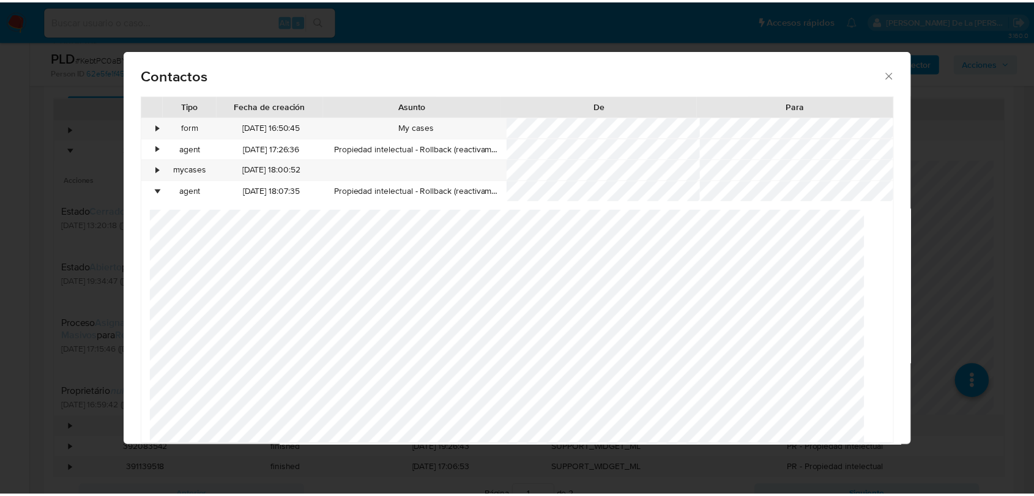
scroll to position [29, 0]
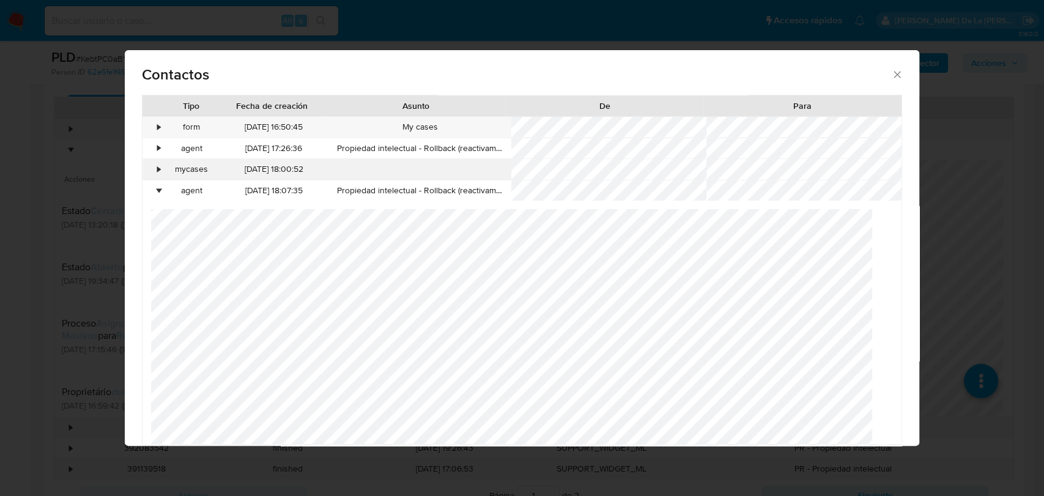
click at [157, 172] on div "•" at bounding box center [158, 169] width 3 height 12
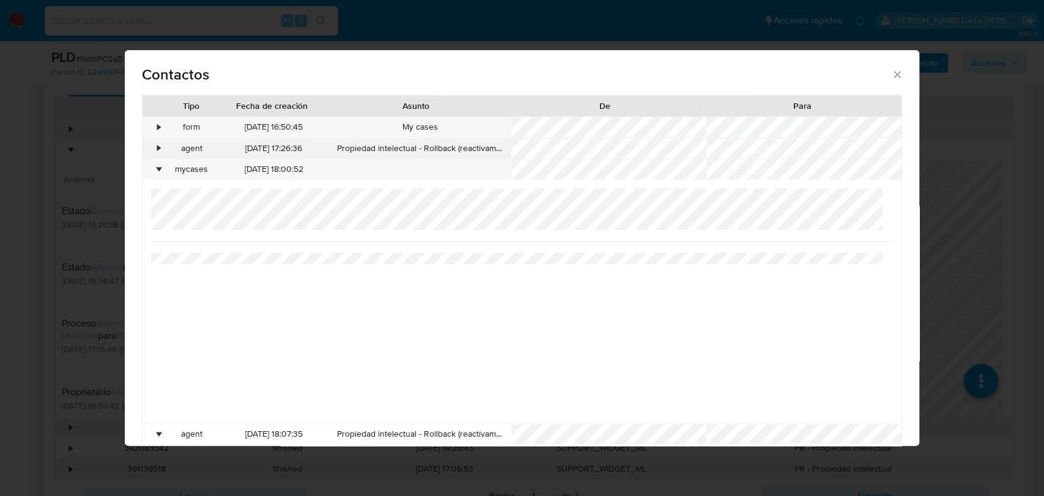
click at [158, 148] on div "•" at bounding box center [158, 149] width 3 height 12
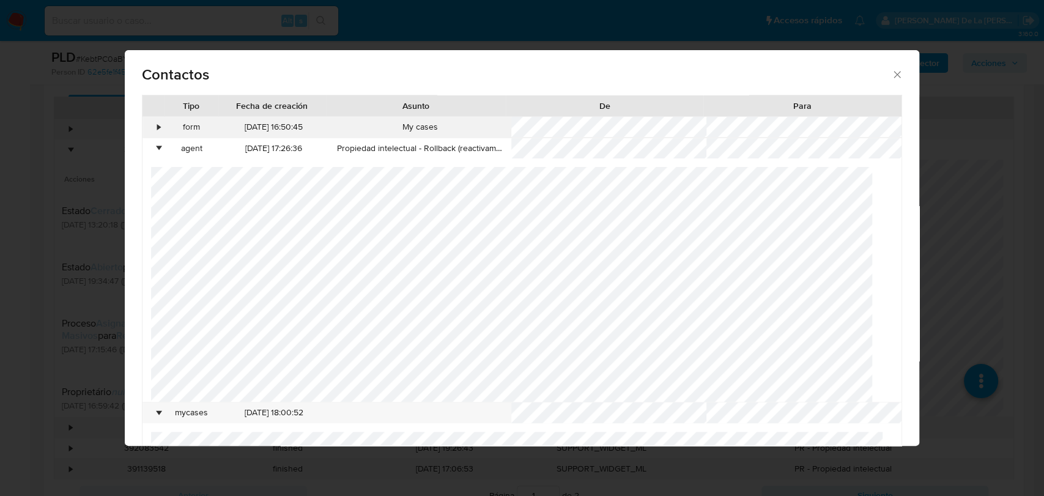
click at [154, 129] on div "•" at bounding box center [153, 127] width 21 height 21
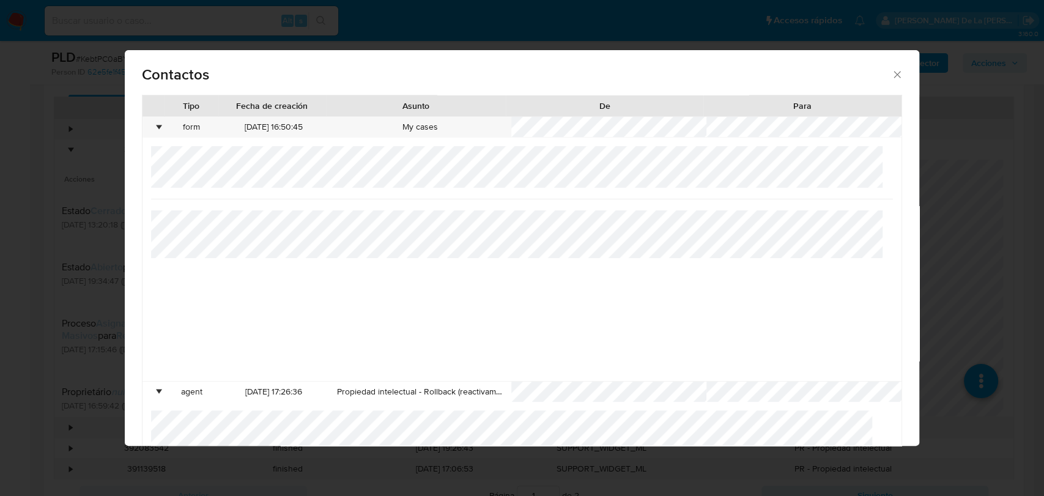
click at [891, 76] on icon "close" at bounding box center [897, 75] width 12 height 12
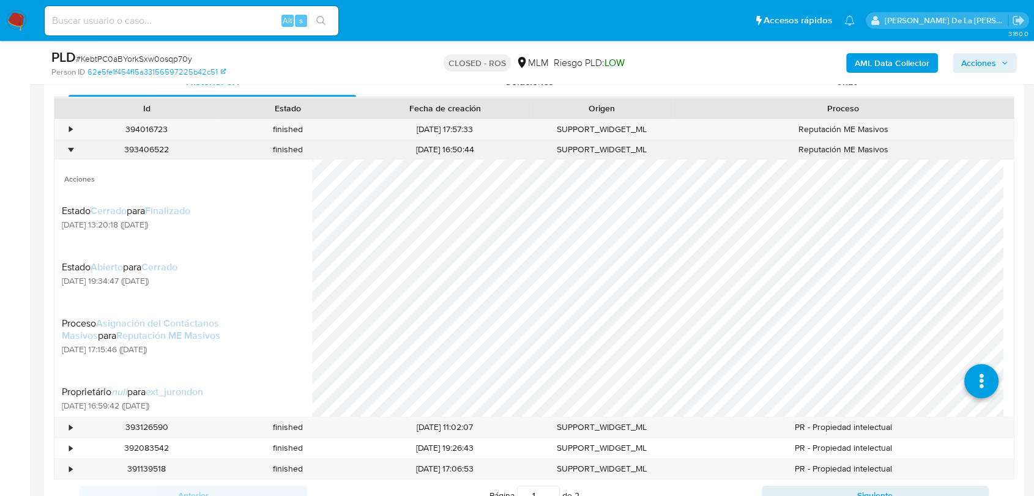
scroll to position [1223, 0]
click at [69, 139] on div "• 394016723 finished 07/07/2025 17:57:33 SUPPORT_WIDGET_ML Reputación ME Masivo…" at bounding box center [534, 299] width 960 height 361
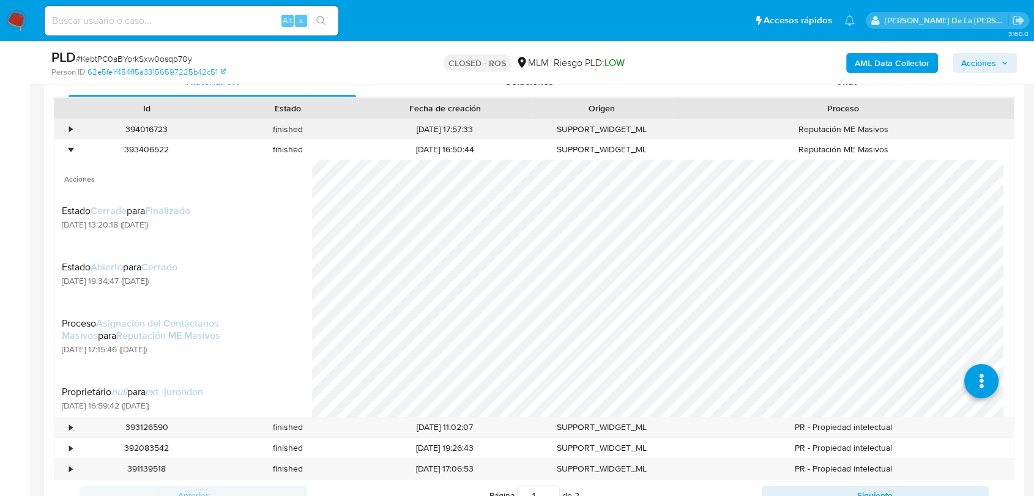
click at [66, 126] on div "•" at bounding box center [64, 129] width 21 height 20
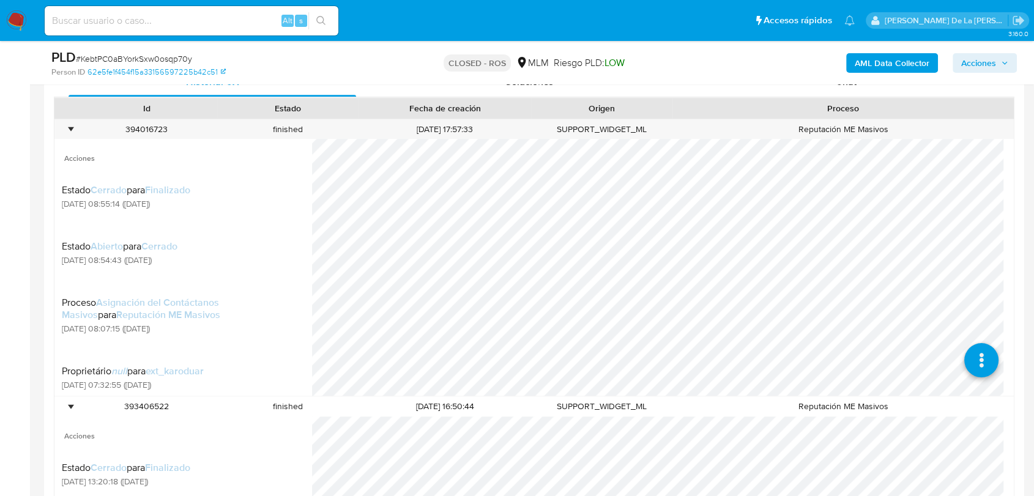
scroll to position [0, 0]
click at [69, 113] on div at bounding box center [64, 108] width 21 height 21
click at [73, 124] on div "•" at bounding box center [64, 129] width 21 height 20
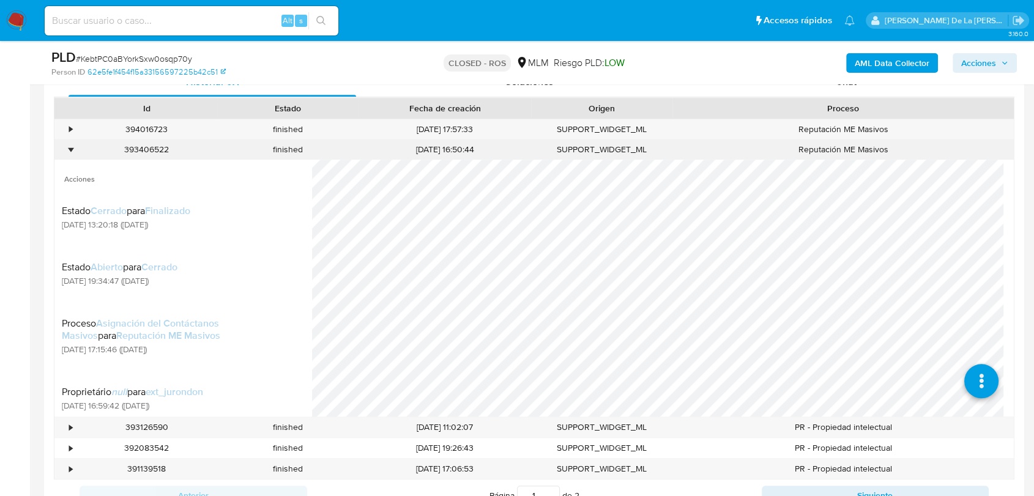
click at [69, 153] on div "•" at bounding box center [70, 150] width 3 height 12
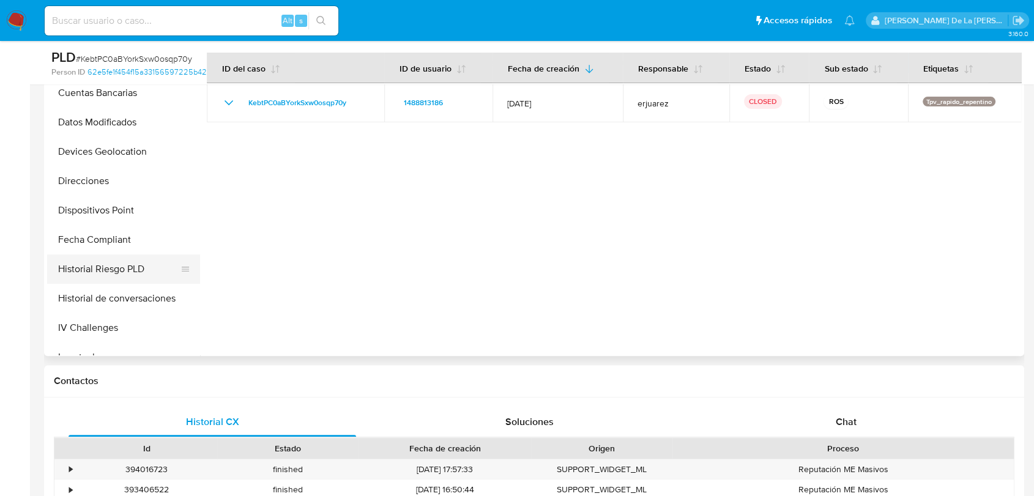
scroll to position [407, 0]
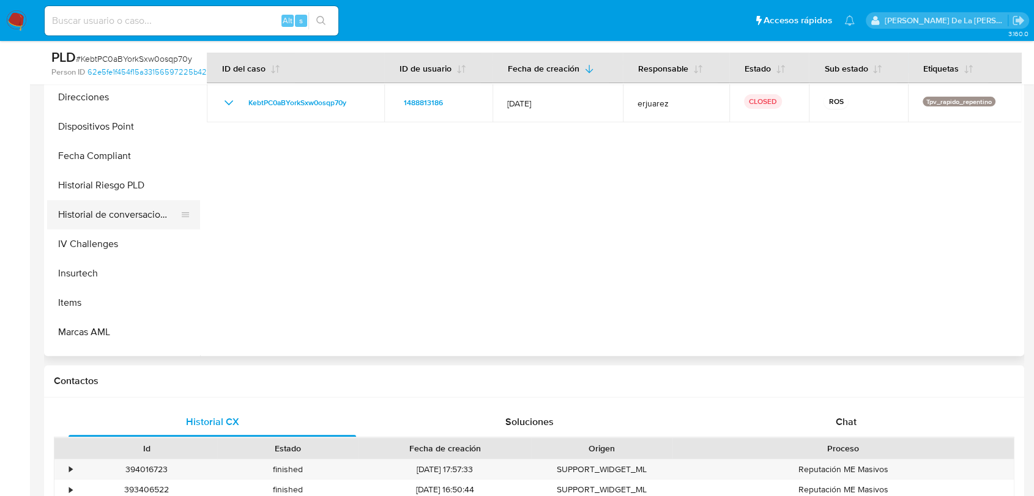
click at [127, 217] on button "Historial de conversaciones" at bounding box center [118, 214] width 143 height 29
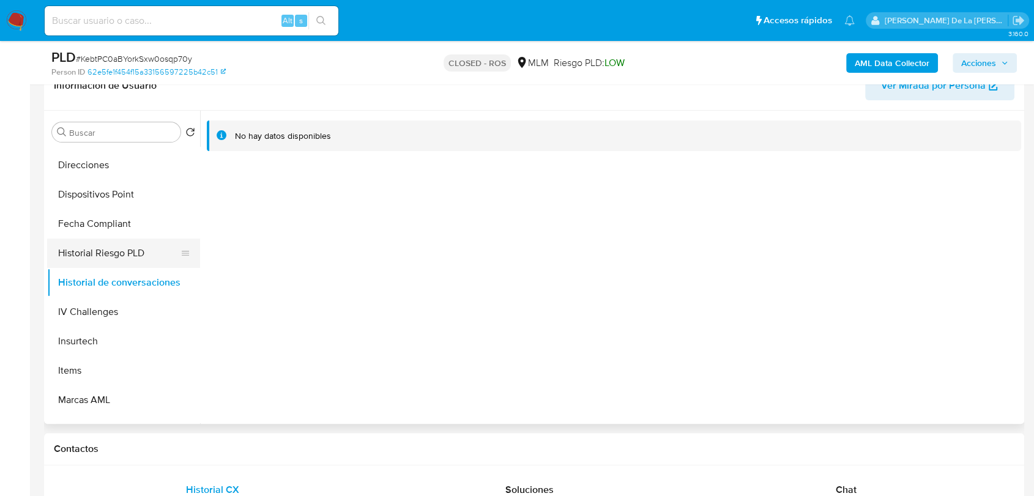
scroll to position [136, 0]
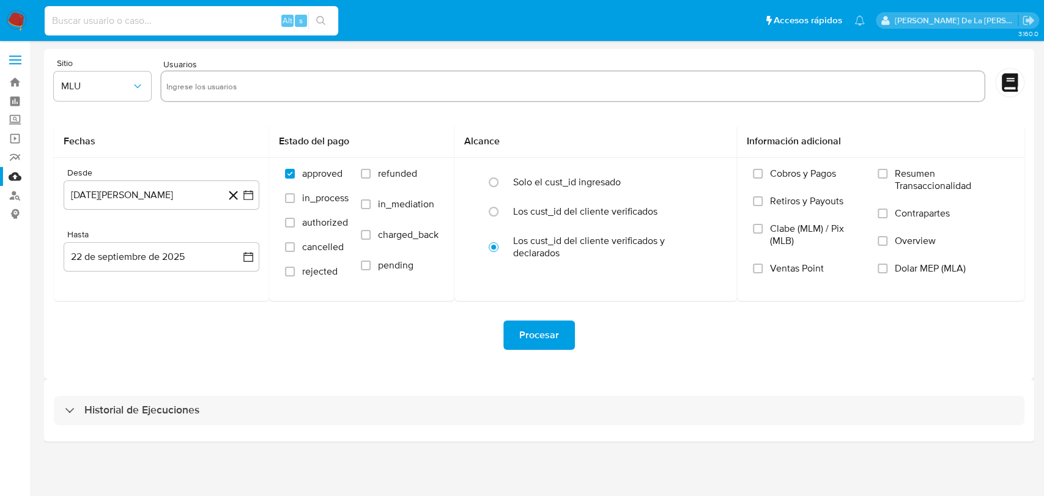
click at [110, 22] on input at bounding box center [192, 21] width 294 height 16
paste input "1198484285"
type input "1198484285"
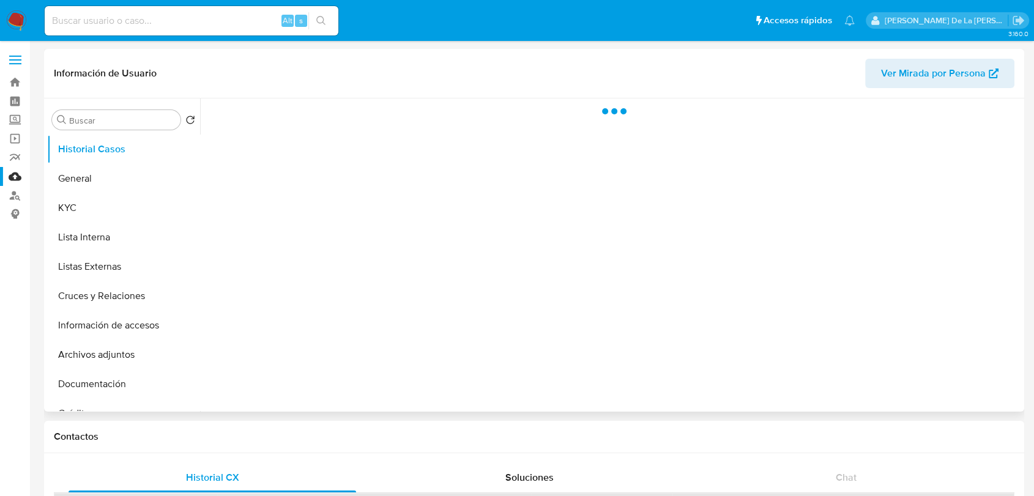
select select "10"
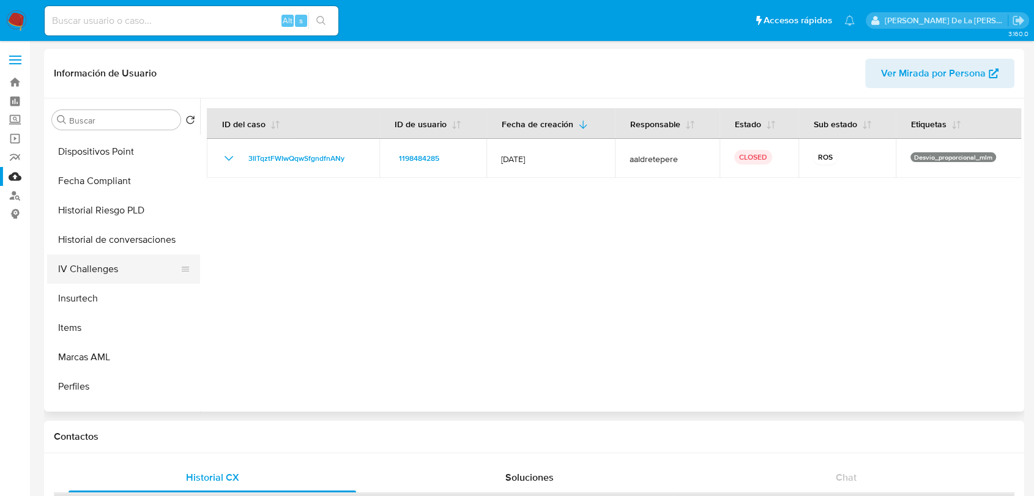
scroll to position [517, 0]
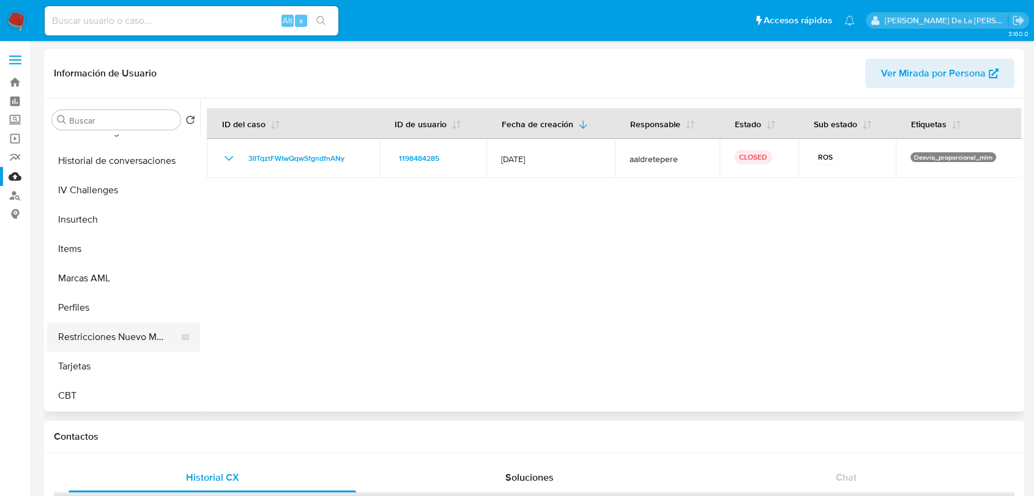
click at [130, 334] on button "Restricciones Nuevo Mundo" at bounding box center [118, 336] width 143 height 29
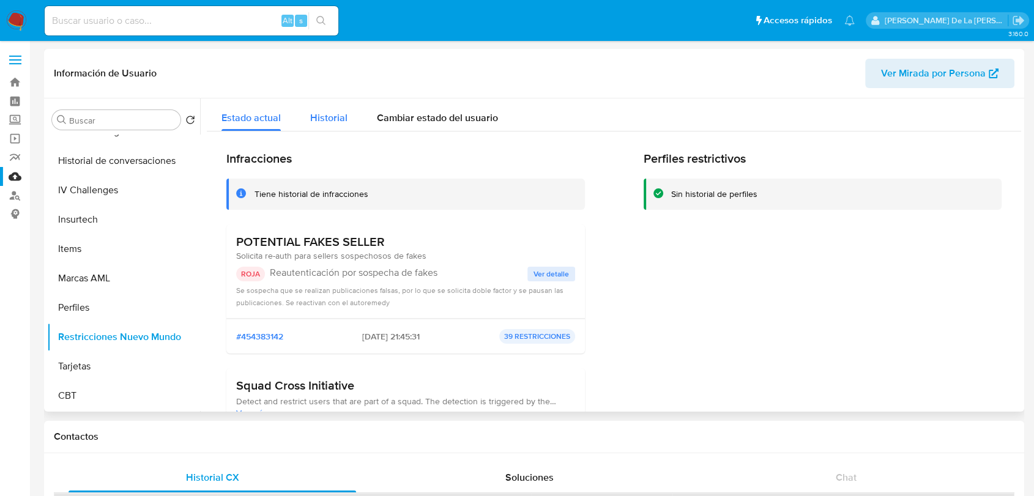
click at [342, 100] on div "Historial" at bounding box center [328, 114] width 37 height 32
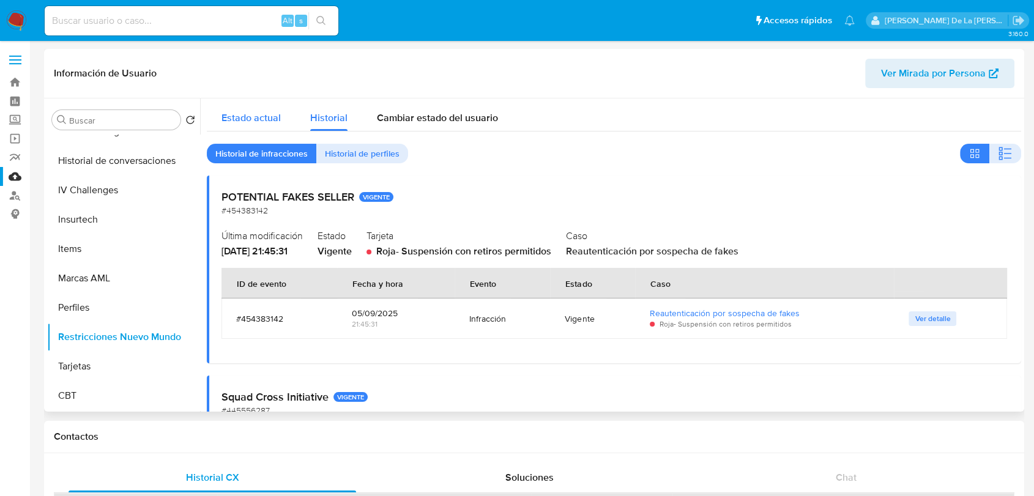
click at [253, 109] on div "Estado actual" at bounding box center [250, 114] width 59 height 32
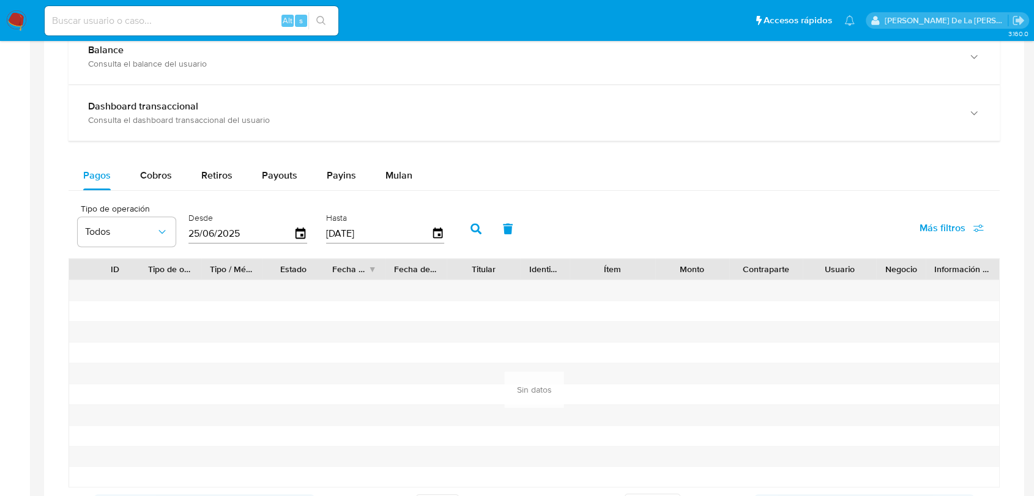
scroll to position [572, 0]
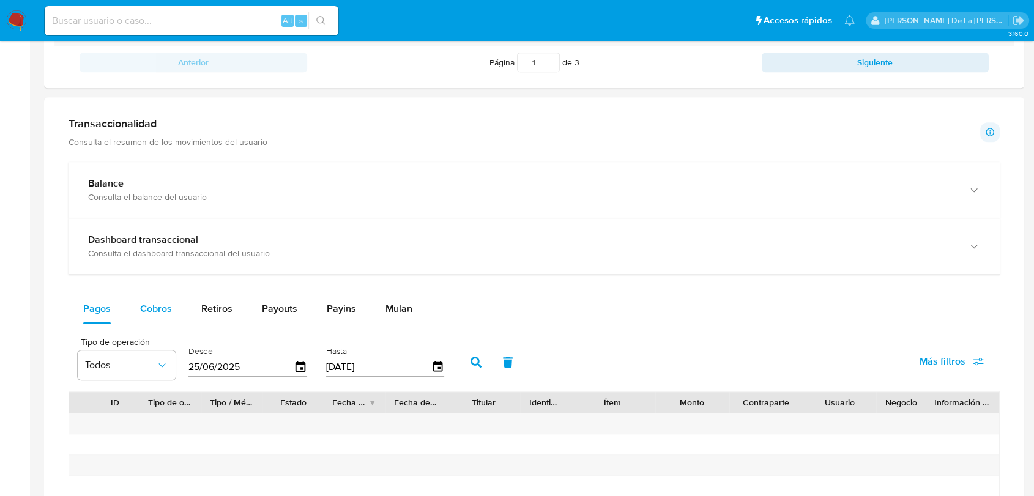
click at [161, 314] on span "Cobros" at bounding box center [156, 309] width 32 height 14
select select "10"
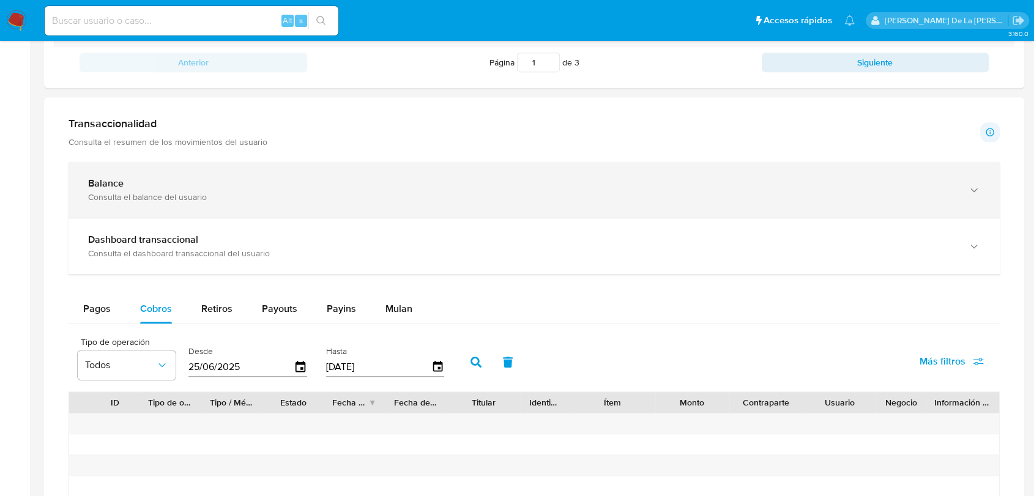
click at [186, 191] on div "Consulta el balance del usuario" at bounding box center [521, 196] width 867 height 11
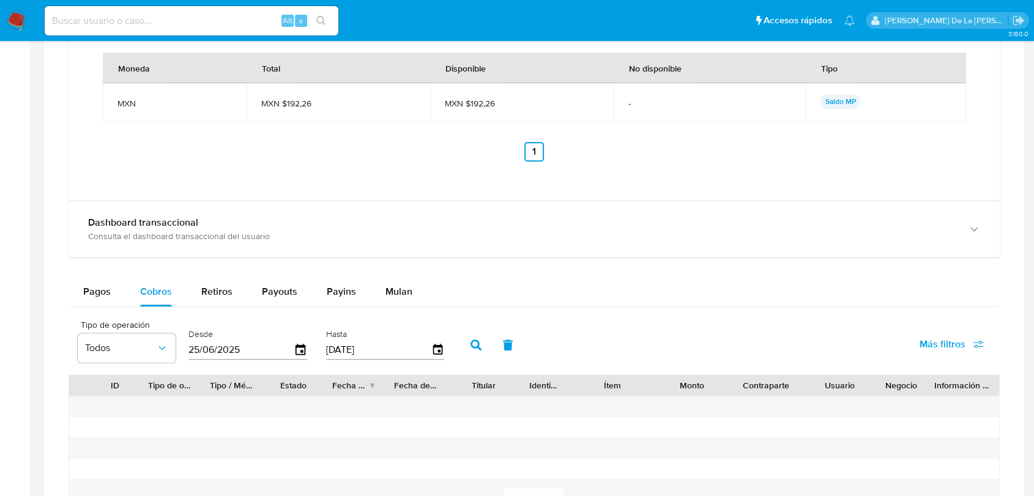
scroll to position [1047, 0]
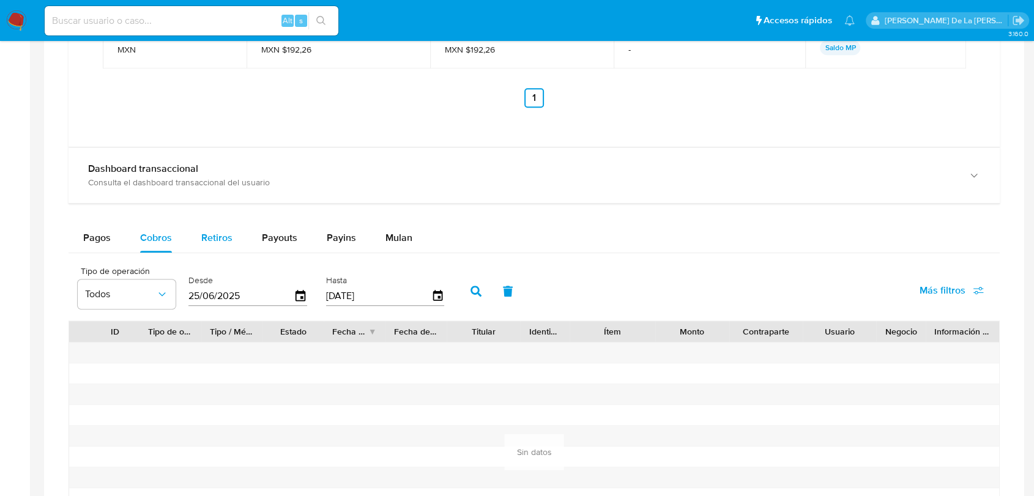
click at [212, 235] on span "Retiros" at bounding box center [216, 238] width 31 height 14
select select "10"
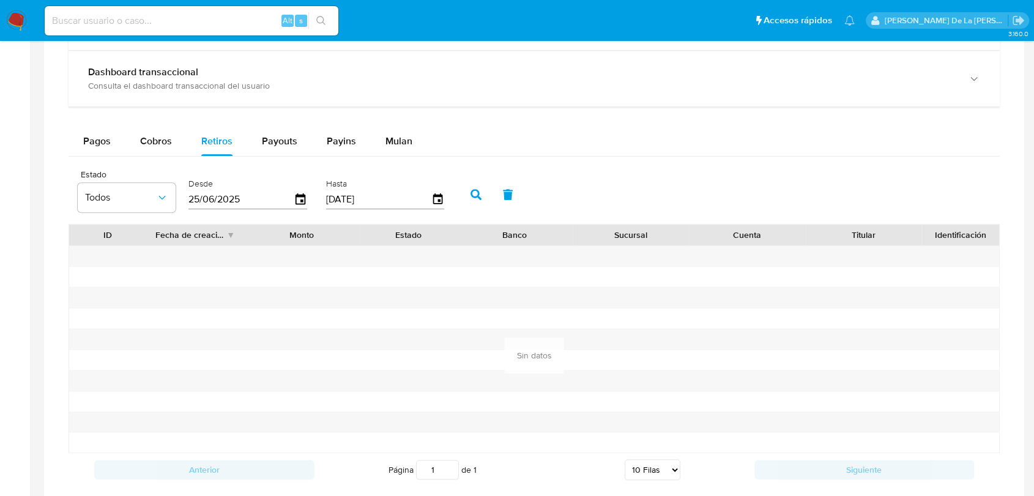
scroll to position [1184, 0]
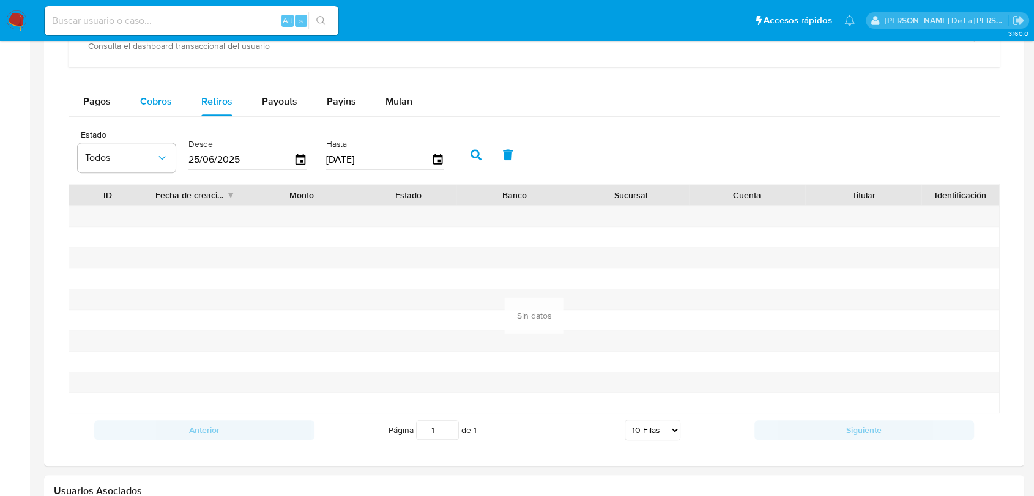
click at [160, 100] on span "Cobros" at bounding box center [156, 101] width 32 height 14
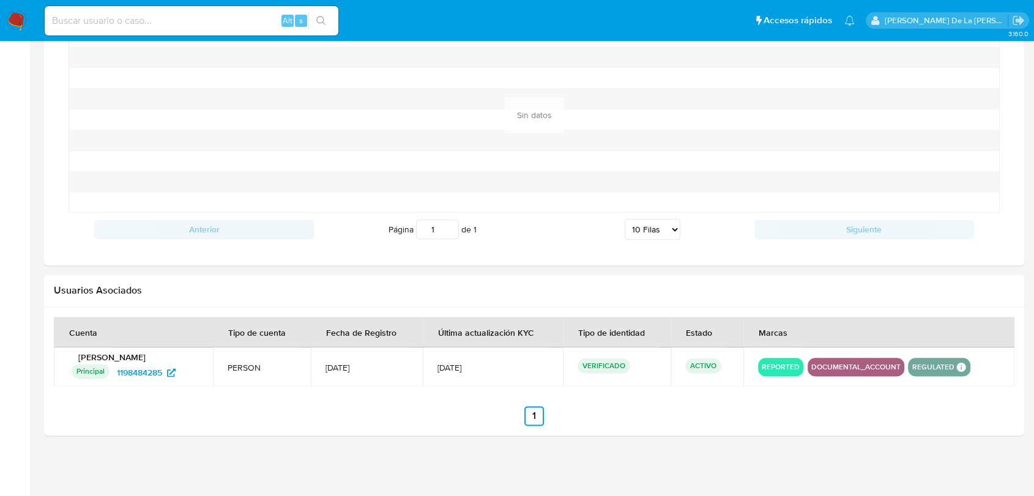
scroll to position [1044, 0]
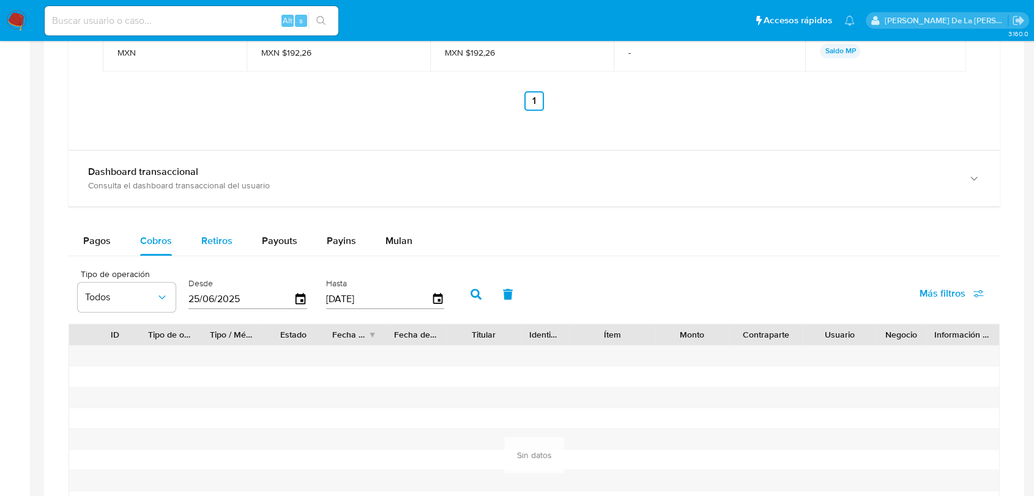
click at [223, 248] on div "Retiros" at bounding box center [216, 240] width 31 height 29
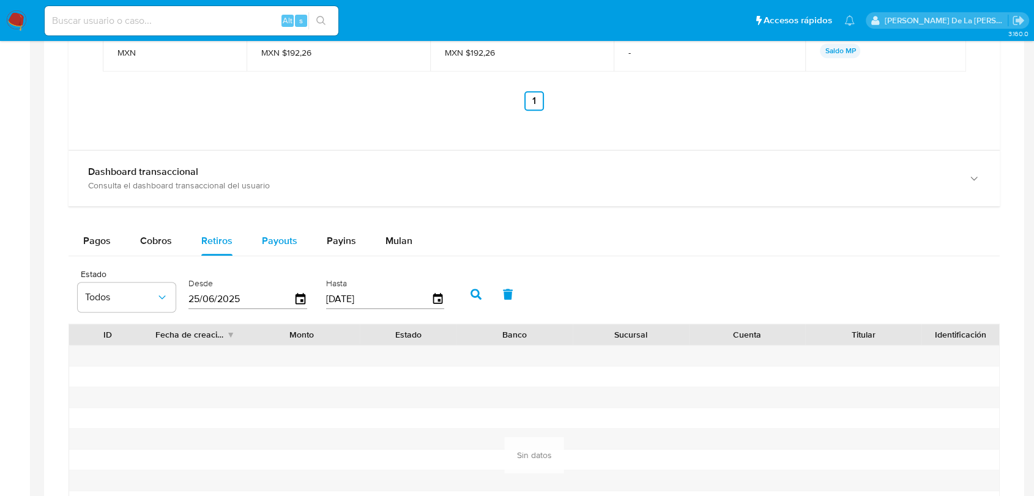
click at [274, 226] on div "Payouts" at bounding box center [279, 240] width 35 height 29
select select "10"
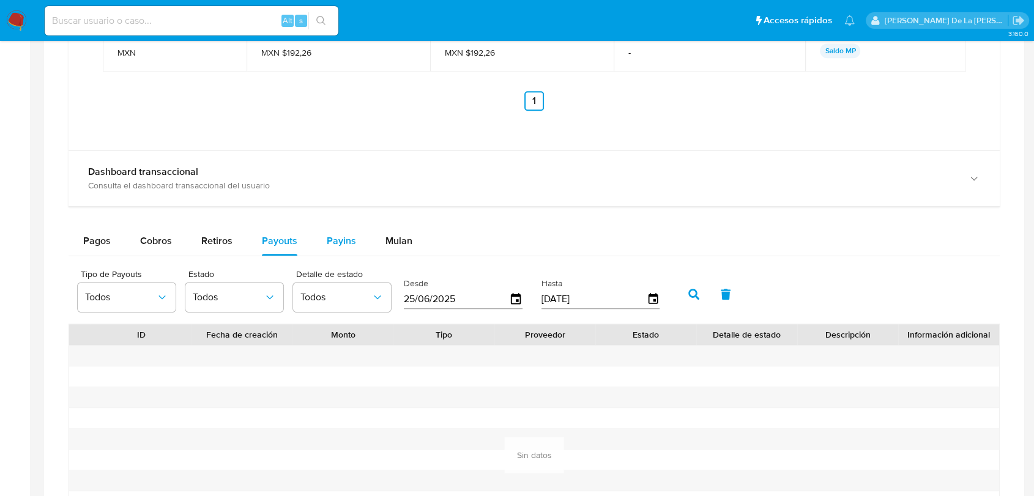
click at [327, 236] on span "Payins" at bounding box center [341, 241] width 29 height 14
select select "10"
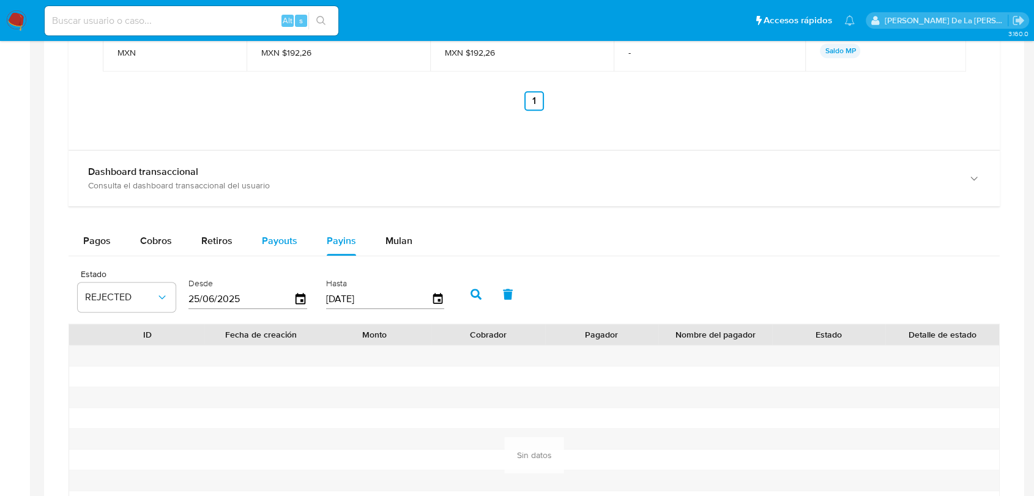
click at [289, 241] on span "Payouts" at bounding box center [279, 241] width 35 height 14
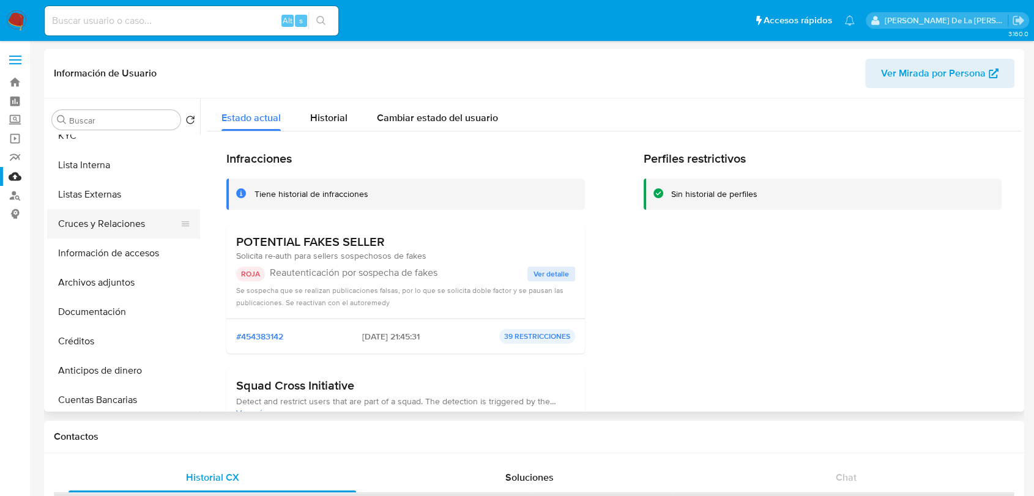
scroll to position [0, 0]
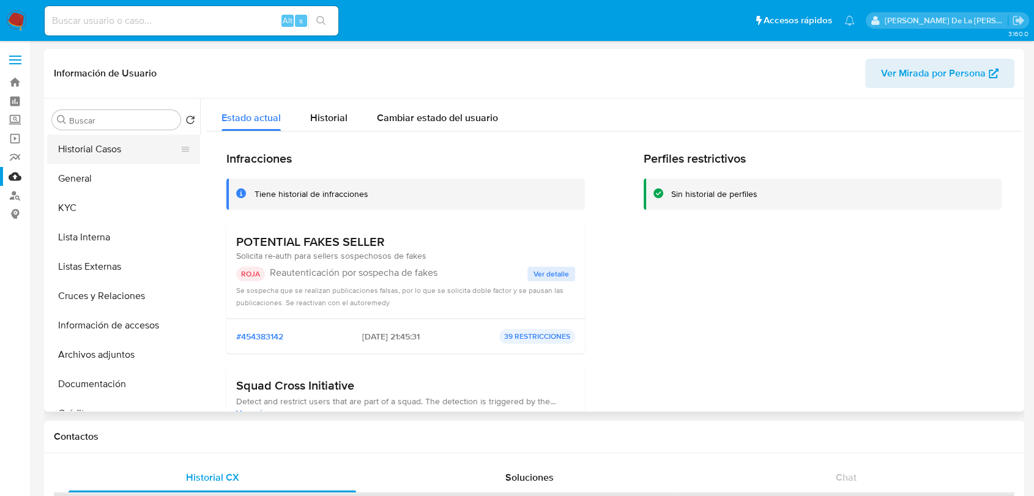
click at [109, 152] on button "Historial Casos" at bounding box center [118, 149] width 143 height 29
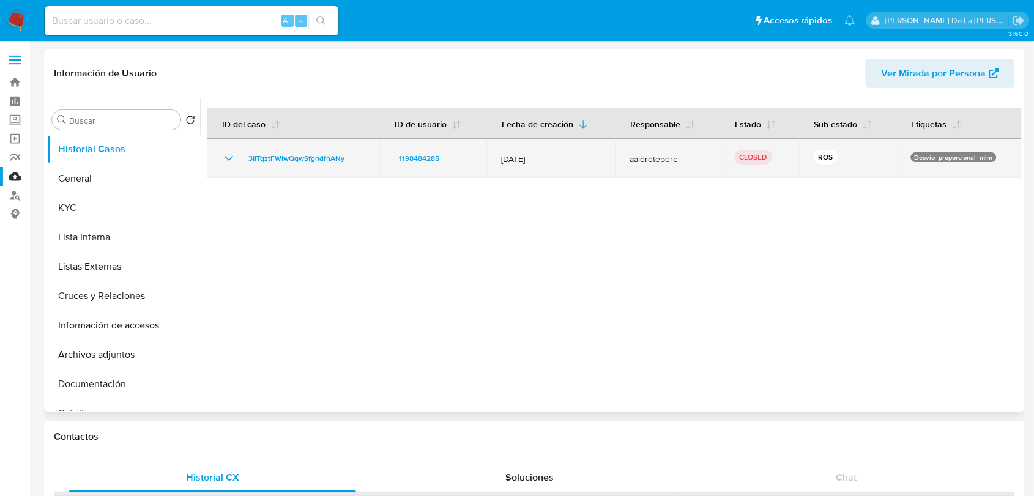
click at [225, 165] on icon "Mostrar/Ocultar" at bounding box center [228, 158] width 15 height 15
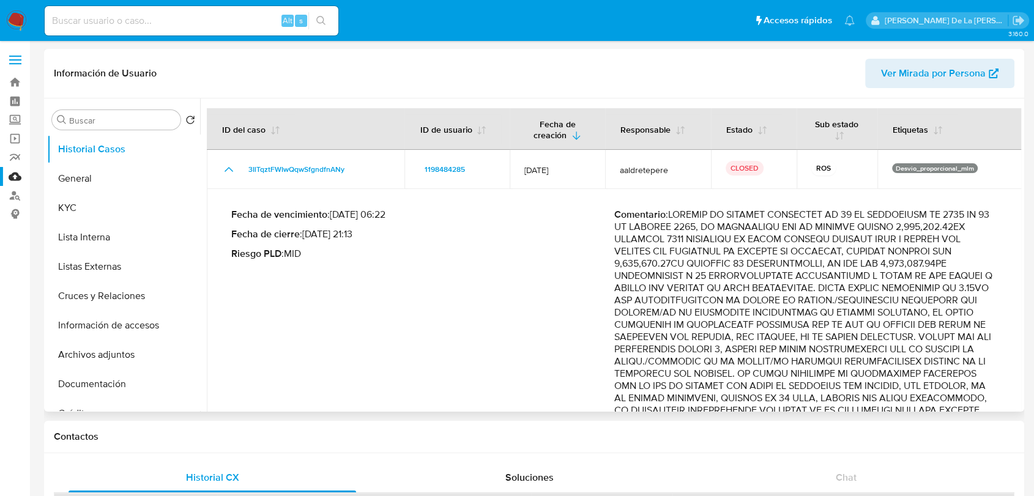
drag, startPoint x: 903, startPoint y: 213, endPoint x: 779, endPoint y: 251, distance: 129.8
click at [779, 251] on p "Comentario :" at bounding box center [805, 362] width 383 height 306
drag, startPoint x: 690, startPoint y: 258, endPoint x: 832, endPoint y: 319, distance: 154.5
click at [832, 319] on p "Comentario :" at bounding box center [805, 362] width 383 height 306
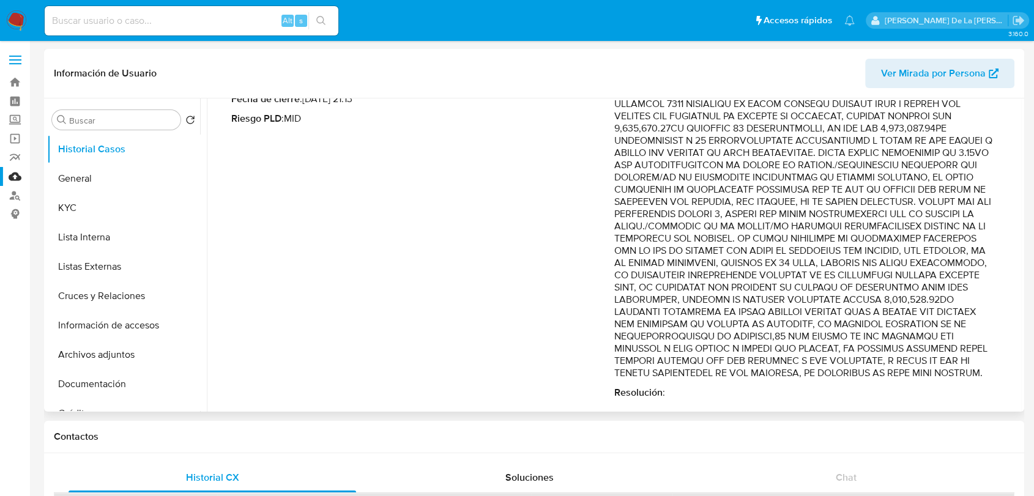
scroll to position [136, 0]
drag, startPoint x: 695, startPoint y: 344, endPoint x: 848, endPoint y: 360, distance: 154.3
click at [875, 372] on p "Comentario :" at bounding box center [805, 226] width 383 height 306
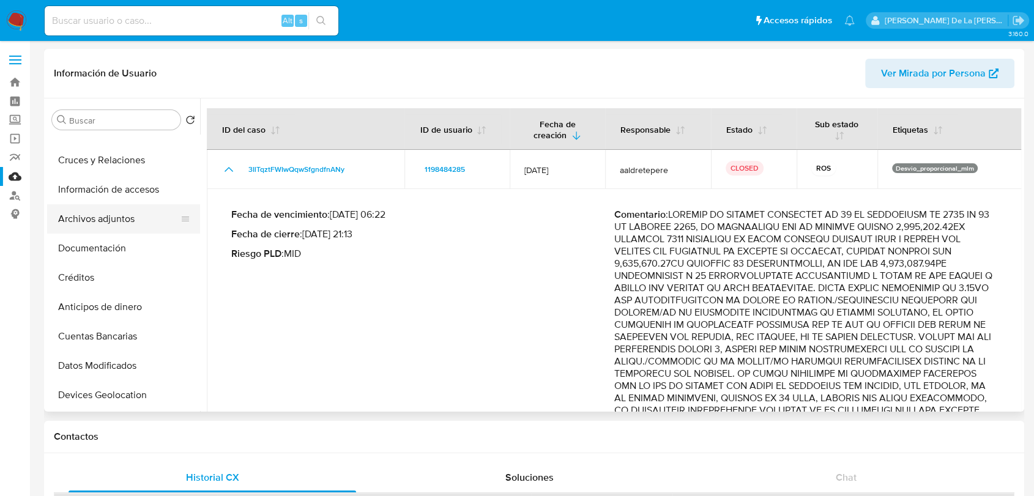
click at [130, 213] on button "Archivos adjuntos" at bounding box center [118, 218] width 143 height 29
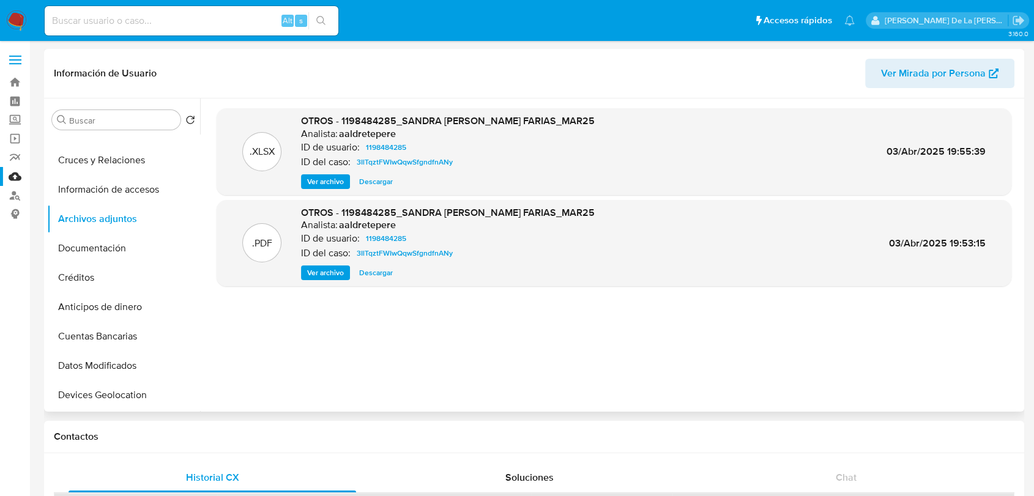
click at [325, 269] on span "Ver archivo" at bounding box center [325, 273] width 37 height 12
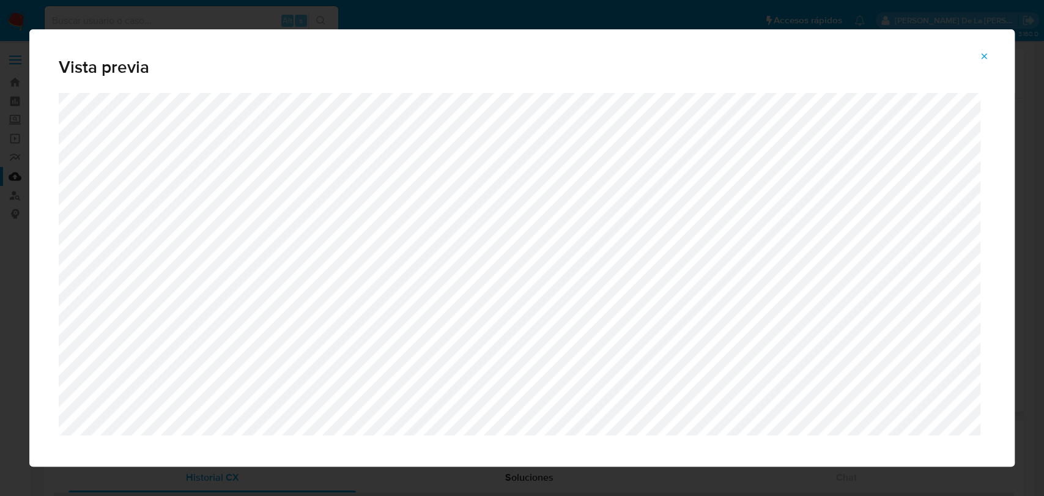
click at [977, 57] on button "Attachment preview" at bounding box center [984, 56] width 27 height 20
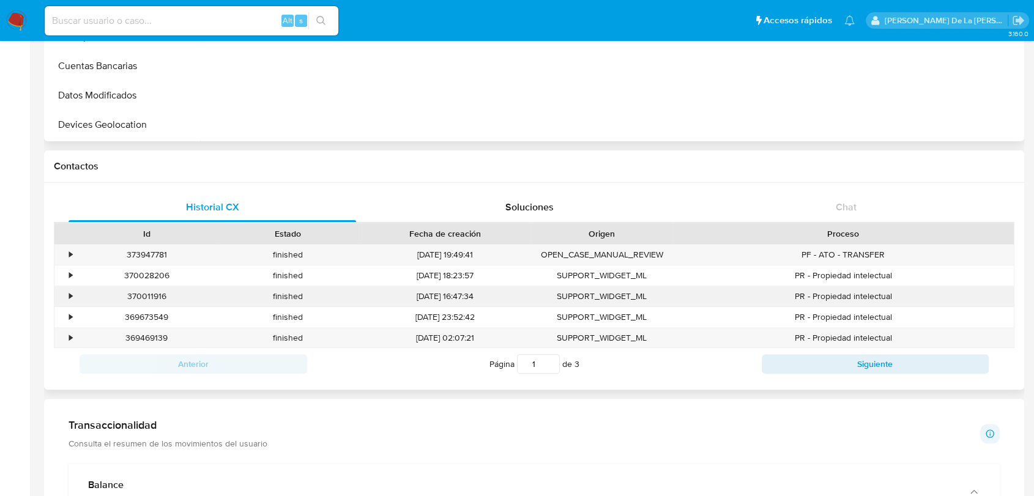
scroll to position [0, 0]
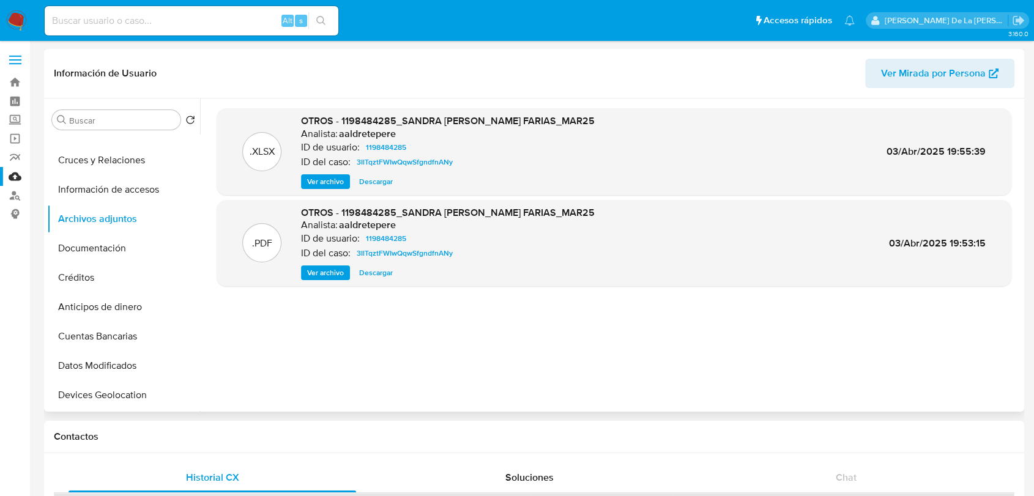
click at [114, 10] on div "Alt s" at bounding box center [192, 20] width 294 height 29
click at [111, 21] on input at bounding box center [192, 21] width 294 height 16
paste input "2431822994"
type input "2431822994"
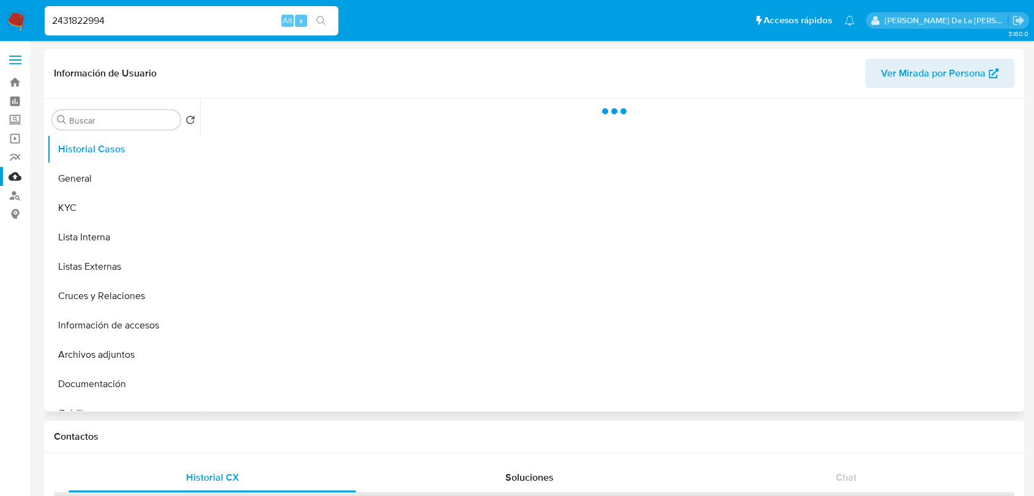
select select "10"
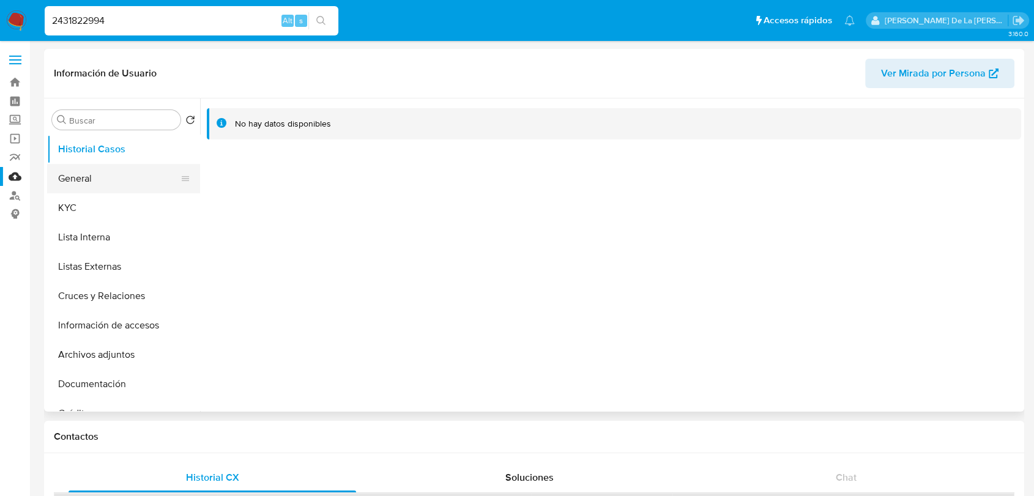
click at [102, 165] on button "General" at bounding box center [118, 178] width 143 height 29
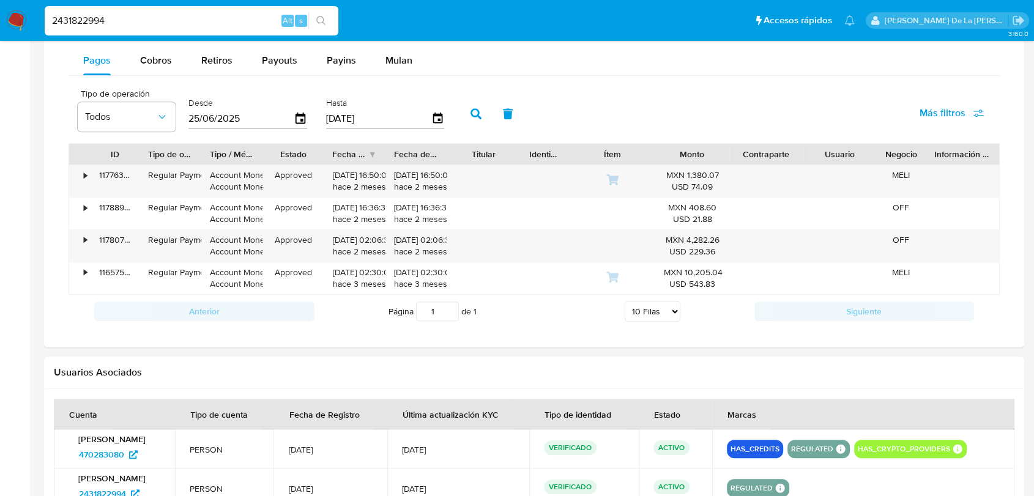
scroll to position [737, 0]
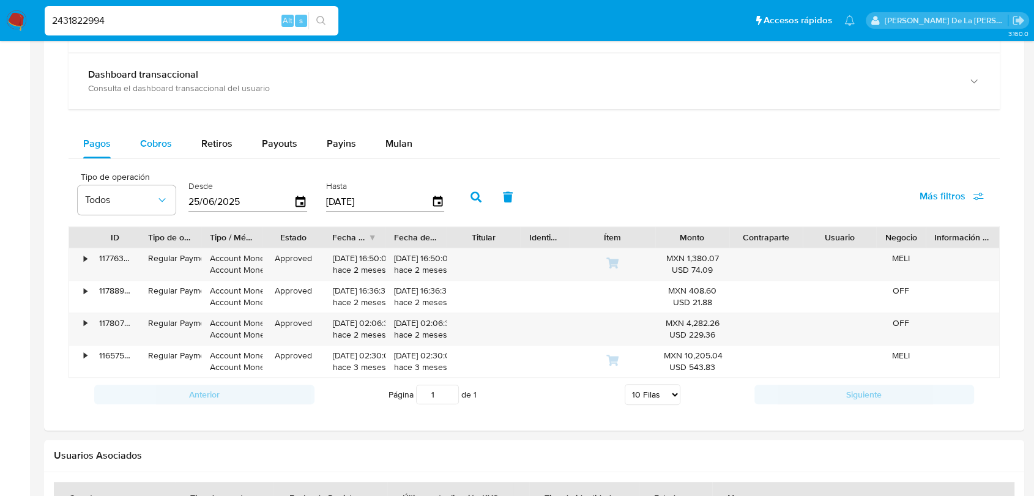
click at [161, 148] on span "Cobros" at bounding box center [156, 143] width 32 height 14
select select "10"
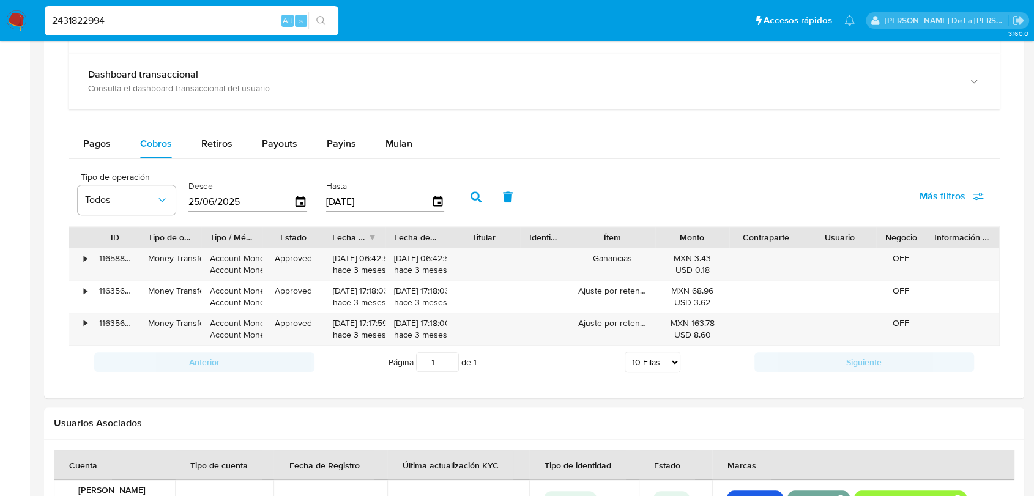
drag, startPoint x: 659, startPoint y: 244, endPoint x: 665, endPoint y: 243, distance: 6.2
click at [662, 243] on div at bounding box center [655, 237] width 22 height 21
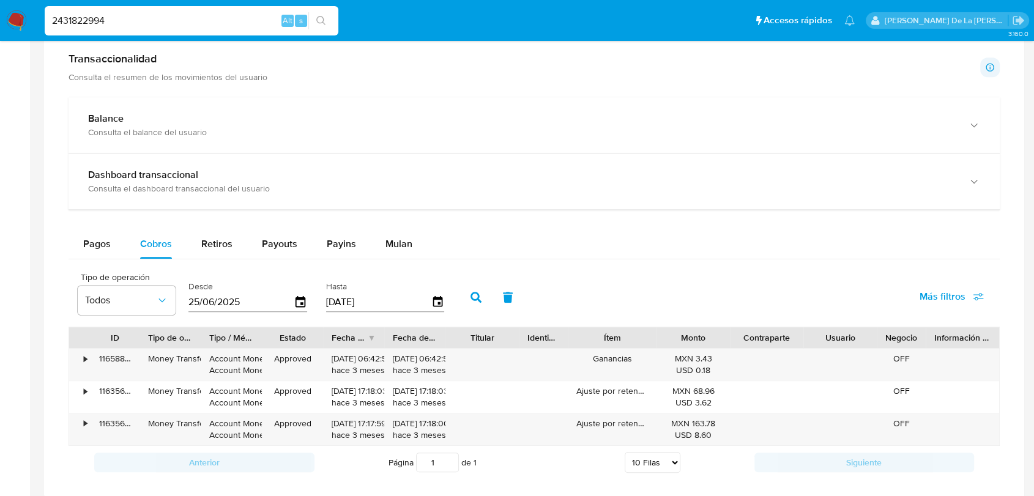
click at [88, 24] on input "2431822994" at bounding box center [192, 21] width 294 height 16
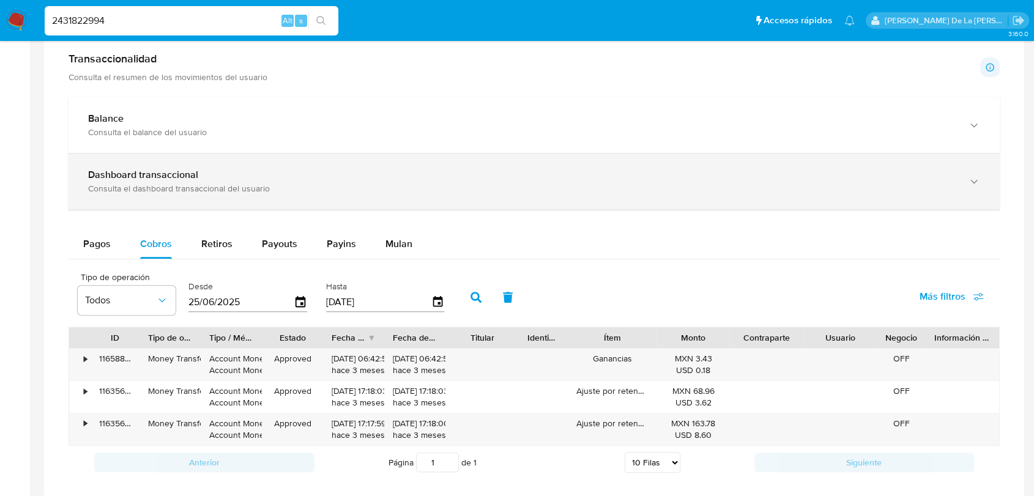
paste input "1959276259"
type input "1959276259"
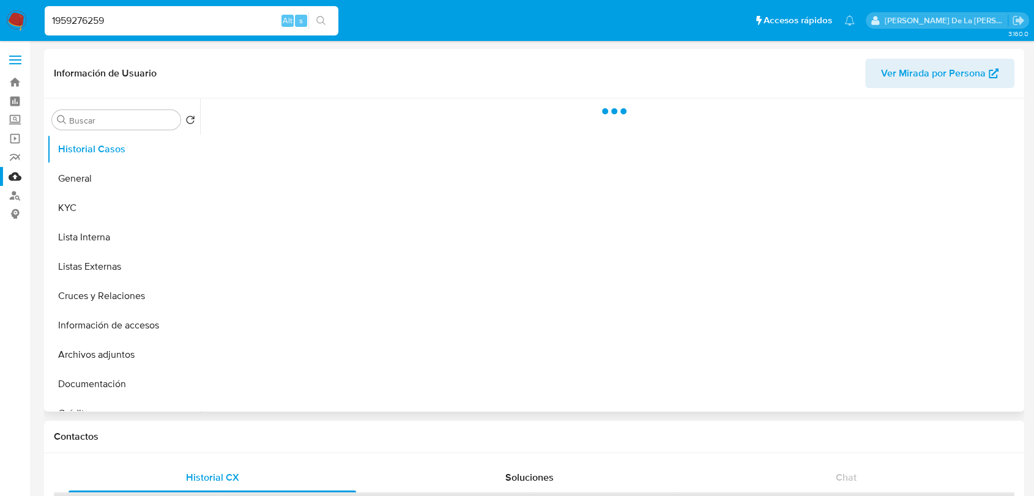
select select "10"
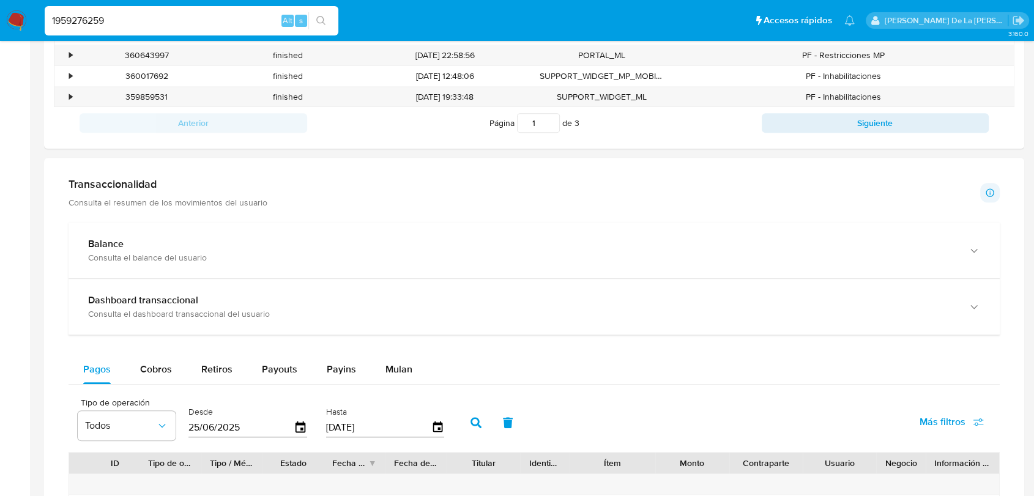
scroll to position [612, 0]
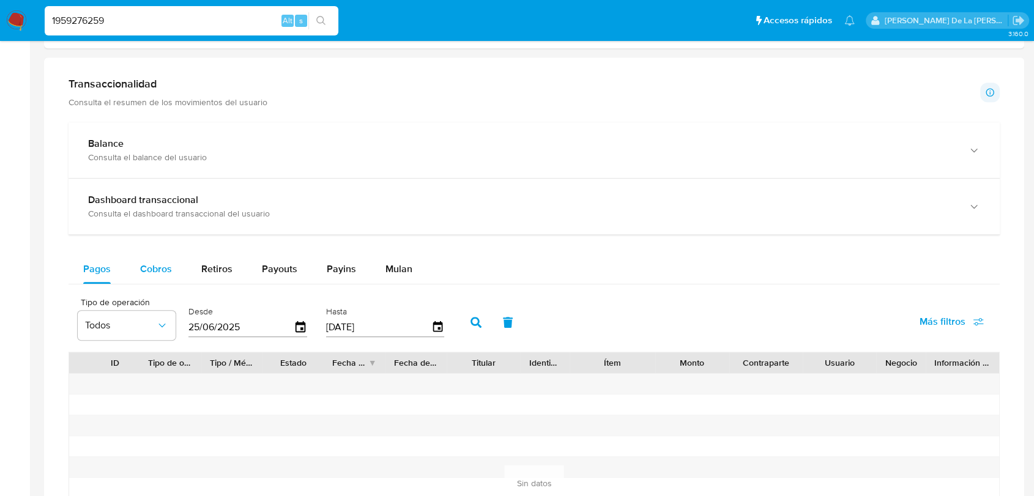
click at [150, 280] on div "Cobros" at bounding box center [156, 268] width 32 height 29
select select "10"
click at [206, 270] on span "Retiros" at bounding box center [216, 269] width 31 height 14
select select "10"
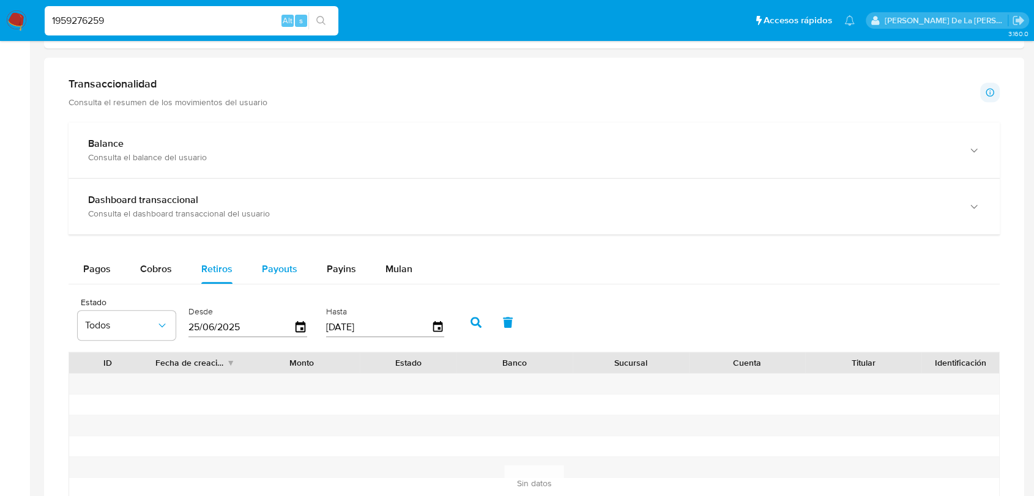
click at [283, 270] on span "Payouts" at bounding box center [279, 269] width 35 height 14
select select "10"
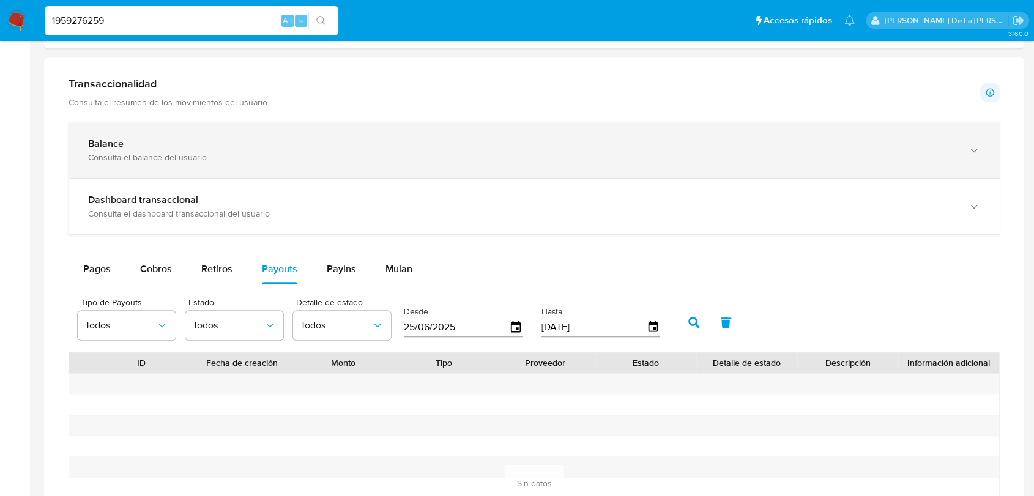
click at [169, 138] on div "Balance" at bounding box center [521, 144] width 867 height 12
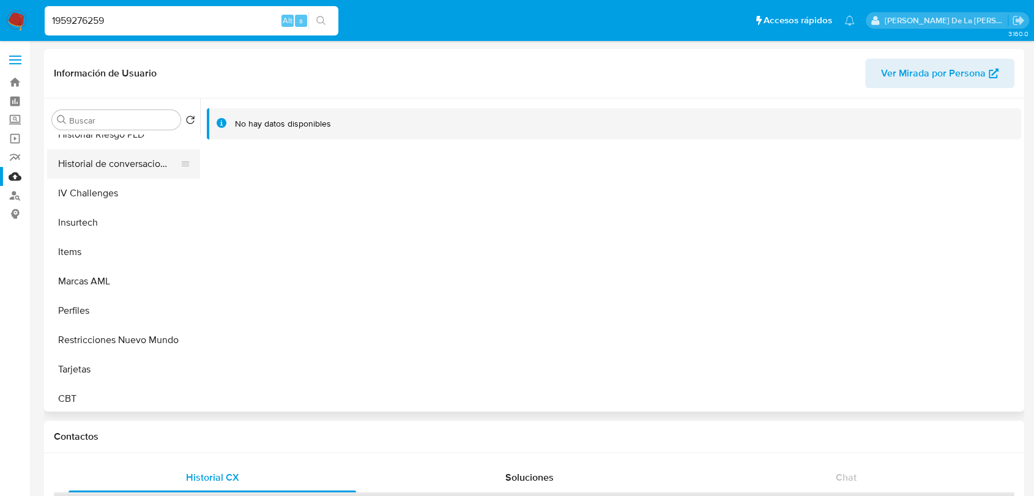
scroll to position [517, 0]
click at [101, 339] on button "Restricciones Nuevo Mundo" at bounding box center [118, 336] width 143 height 29
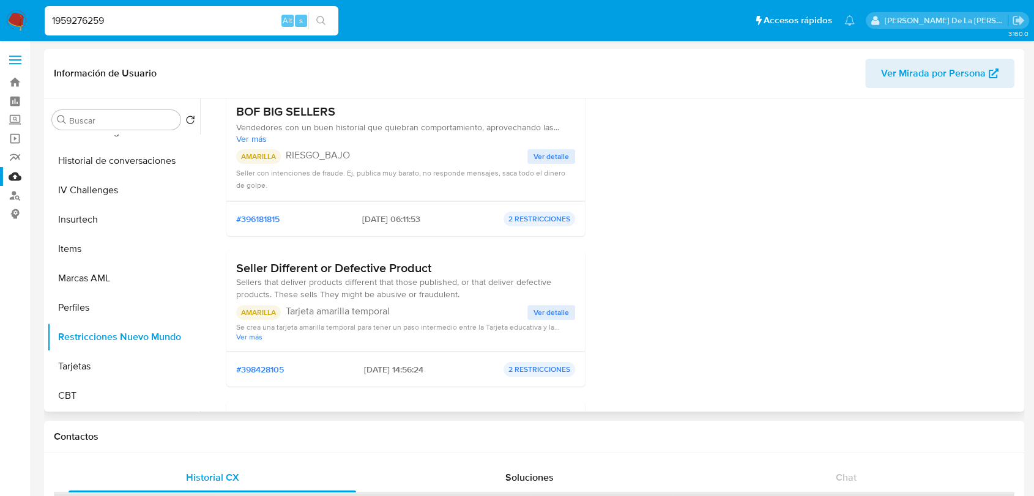
scroll to position [136, 0]
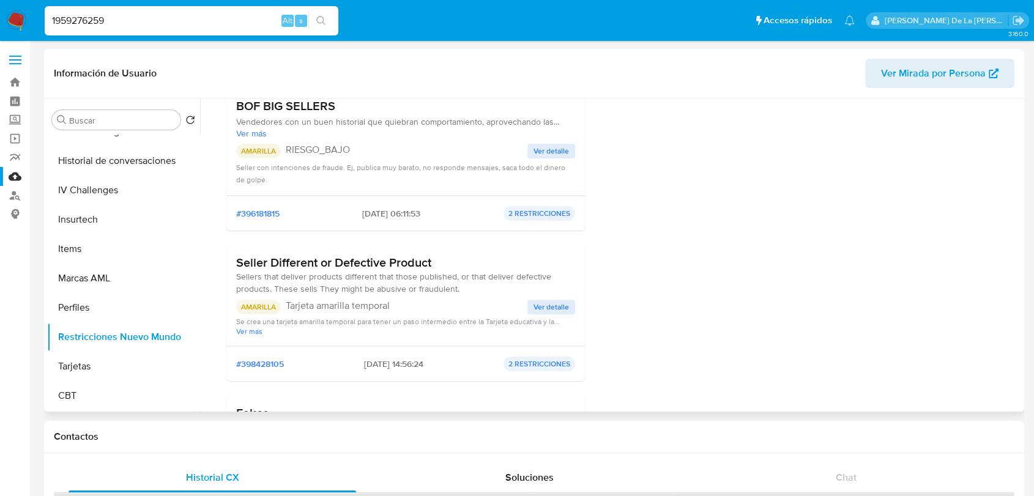
drag, startPoint x: 303, startPoint y: 124, endPoint x: 504, endPoint y: 124, distance: 200.6
click at [504, 124] on span "Vendedores con un buen historial que quiebran comportamiento, aprovechando las …" at bounding box center [405, 121] width 339 height 11
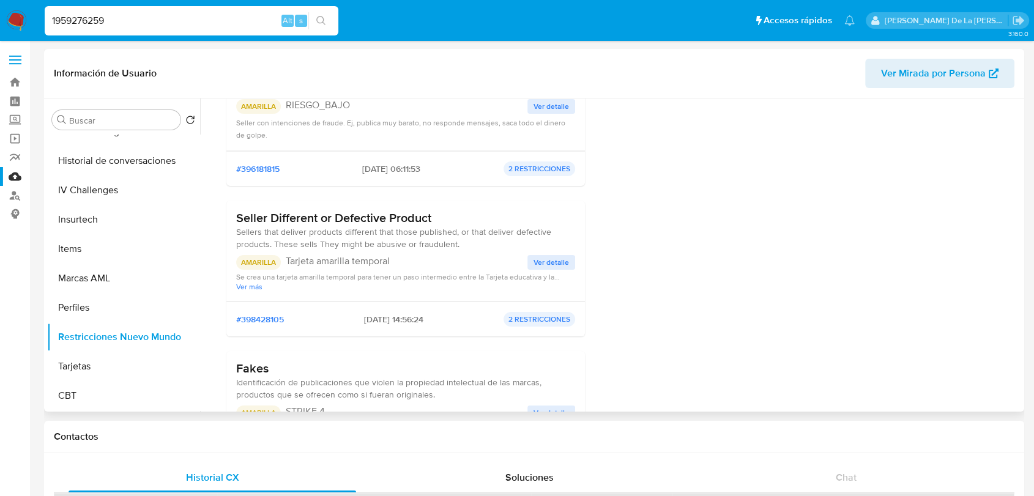
scroll to position [204, 0]
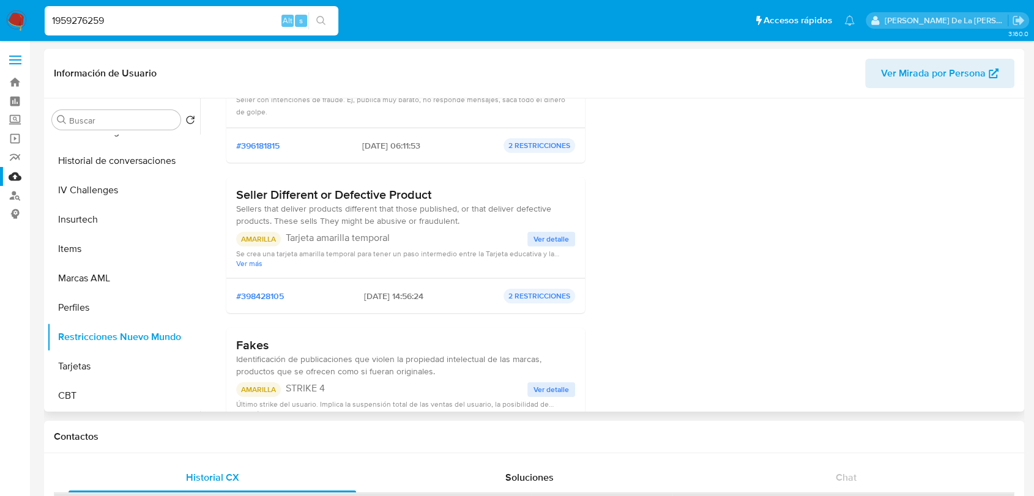
drag, startPoint x: 270, startPoint y: 193, endPoint x: 418, endPoint y: 195, distance: 148.0
click at [418, 195] on h3 "Seller Different or Defective Product" at bounding box center [405, 194] width 339 height 15
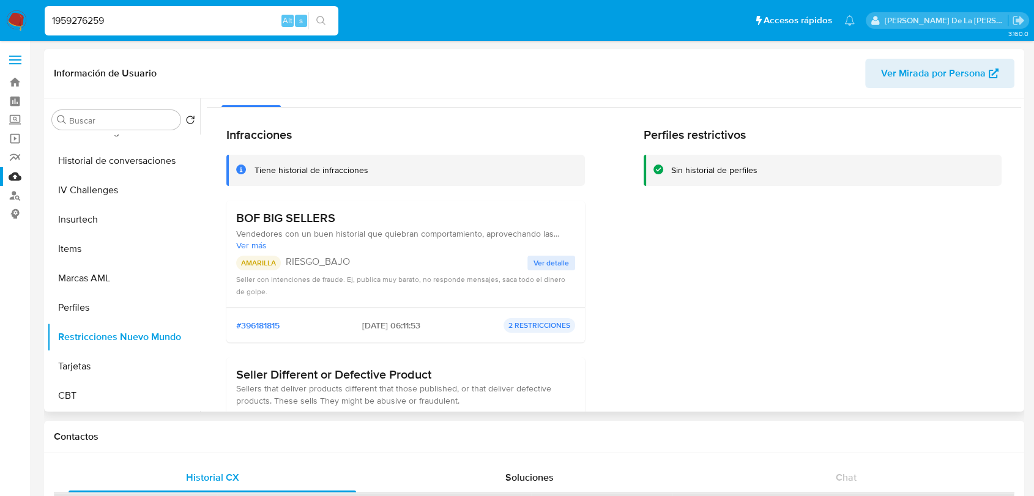
scroll to position [0, 0]
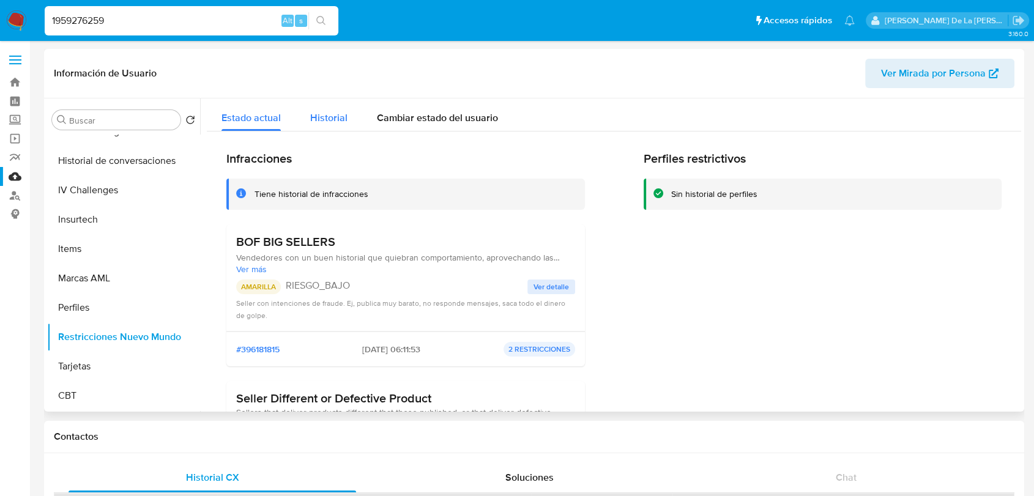
click at [324, 118] on span "Historial" at bounding box center [328, 118] width 37 height 14
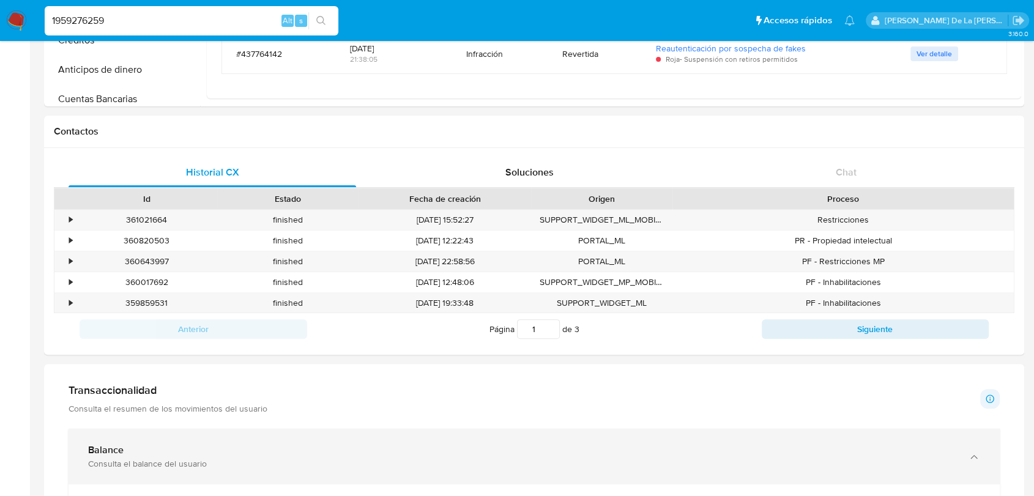
scroll to position [339, 0]
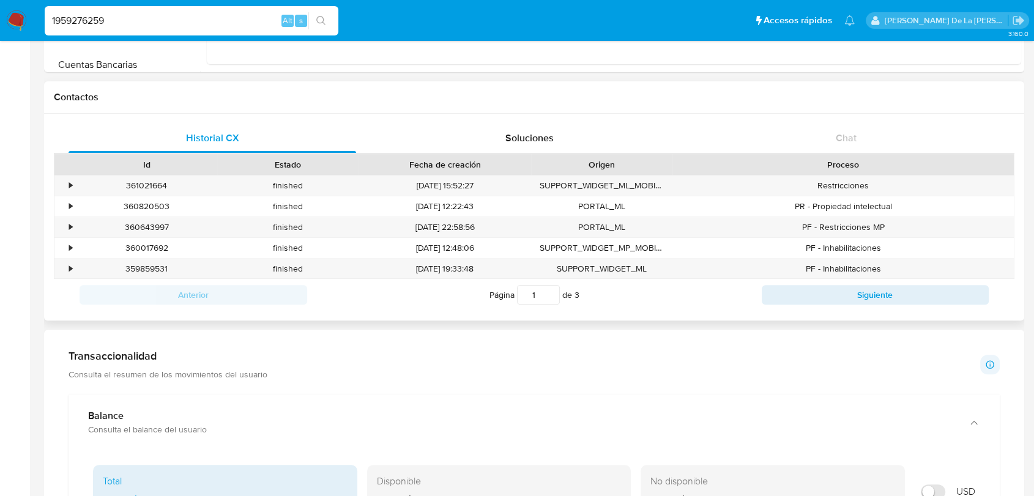
drag, startPoint x: 914, startPoint y: 308, endPoint x: 905, endPoint y: 305, distance: 9.7
click at [911, 308] on div "Anterior Página 1 de 3 Siguiente" at bounding box center [534, 295] width 960 height 32
click at [899, 297] on button "Siguiente" at bounding box center [876, 295] width 228 height 20
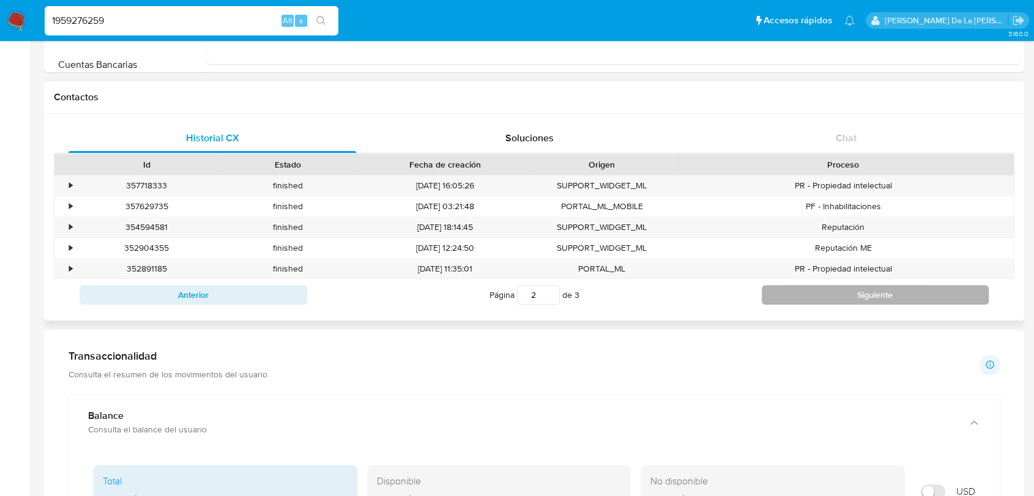
click at [821, 292] on button "Siguiente" at bounding box center [876, 295] width 228 height 20
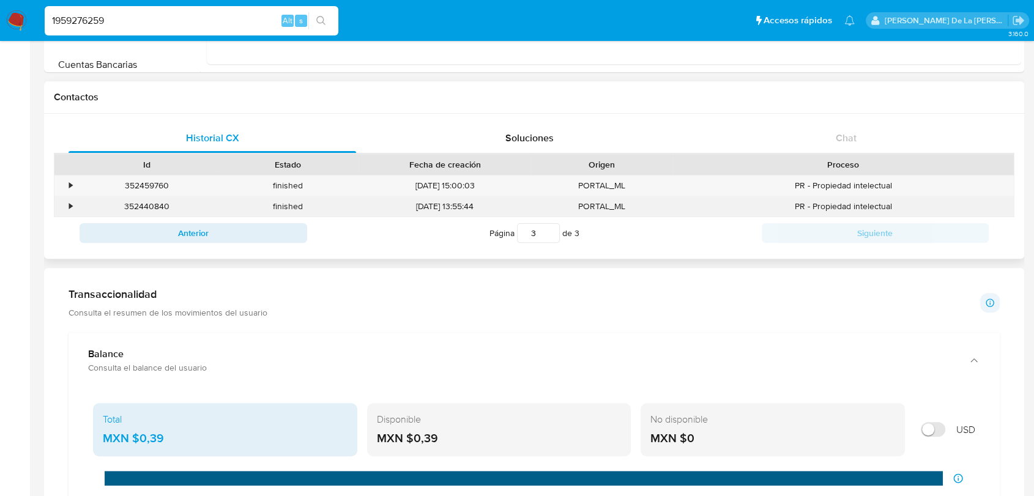
click at [73, 206] on div "•" at bounding box center [64, 206] width 21 height 20
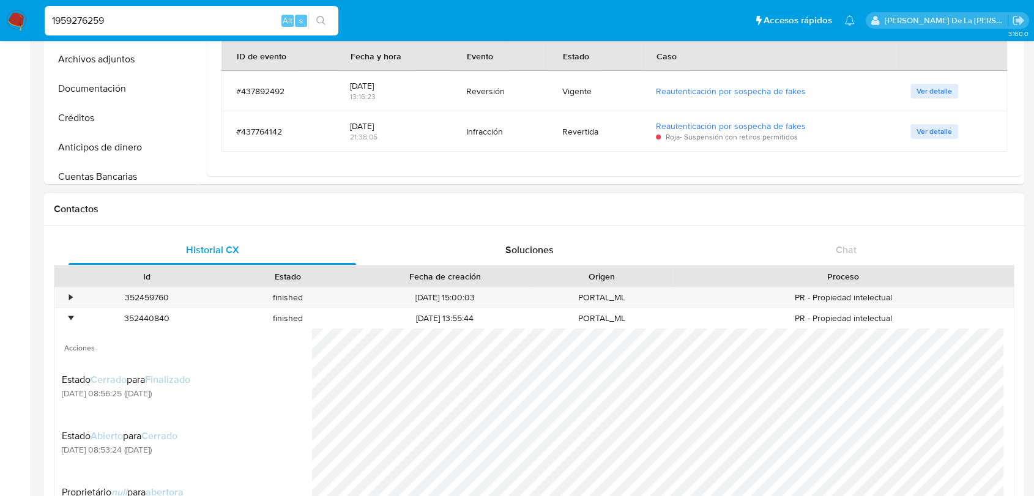
scroll to position [204, 0]
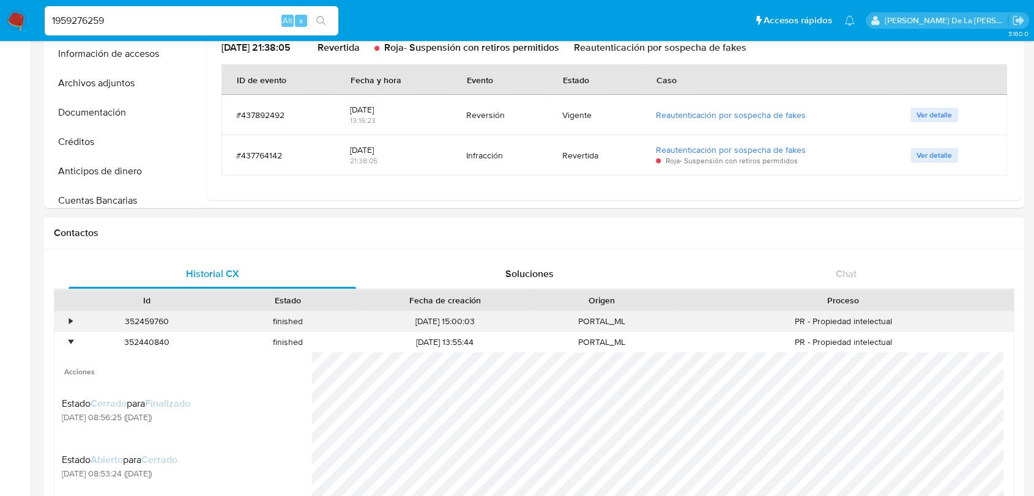
click at [70, 316] on div "•" at bounding box center [70, 322] width 3 height 12
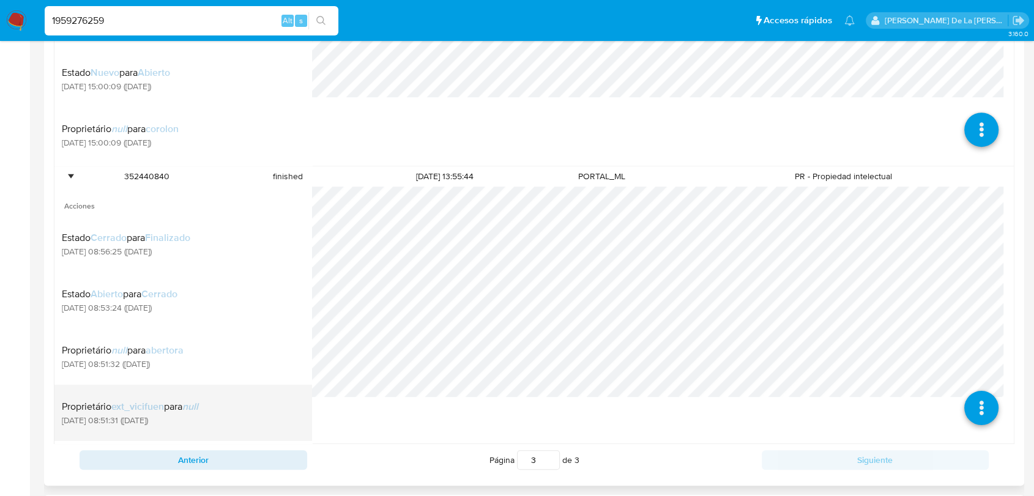
scroll to position [680, 0]
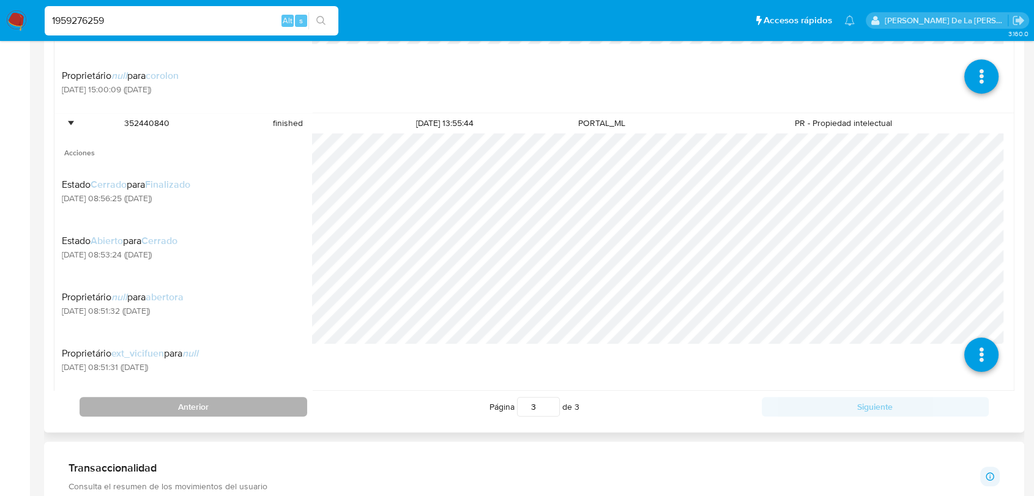
click at [155, 403] on button "Anterior" at bounding box center [194, 407] width 228 height 20
type input "2"
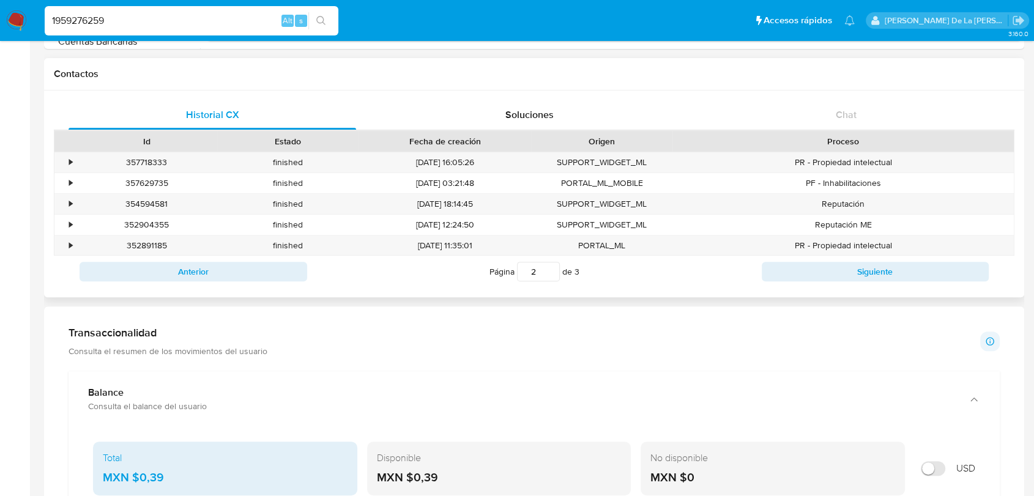
scroll to position [339, 0]
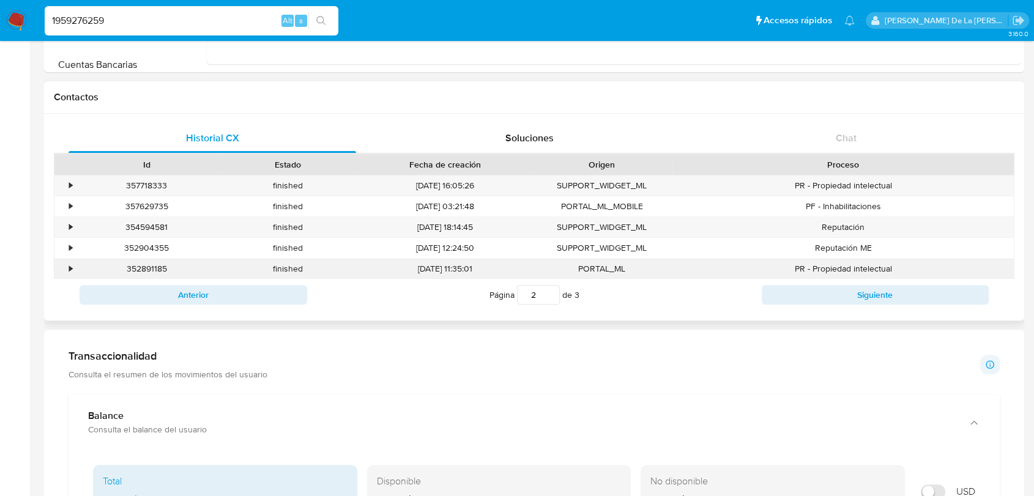
click at [62, 264] on div "•" at bounding box center [64, 269] width 21 height 20
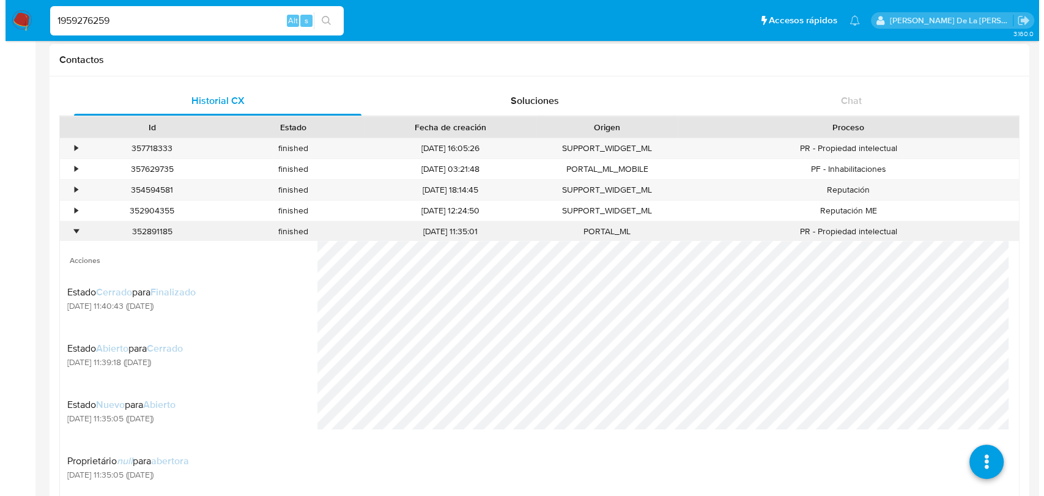
scroll to position [407, 0]
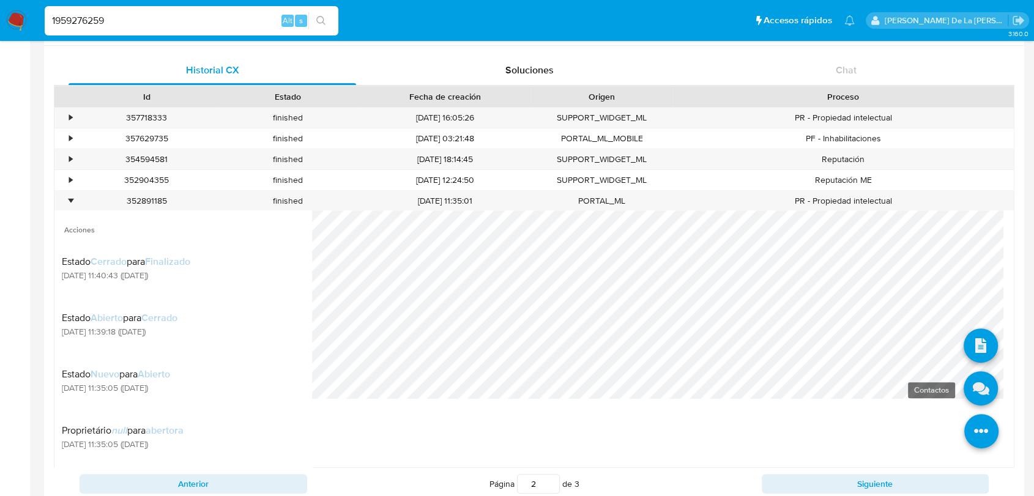
click at [976, 380] on icon at bounding box center [980, 388] width 34 height 34
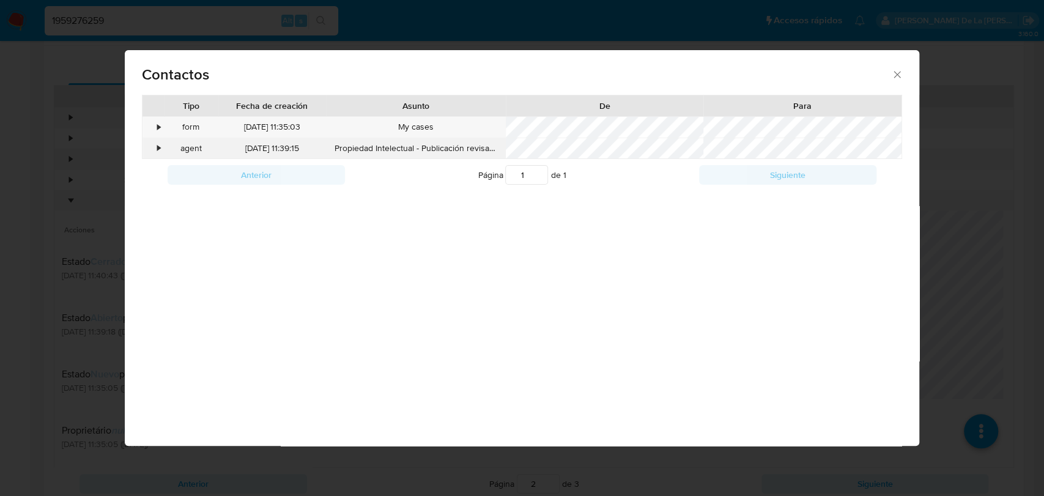
click at [166, 155] on div "agent" at bounding box center [191, 148] width 54 height 21
click at [155, 148] on div "•" at bounding box center [153, 148] width 21 height 21
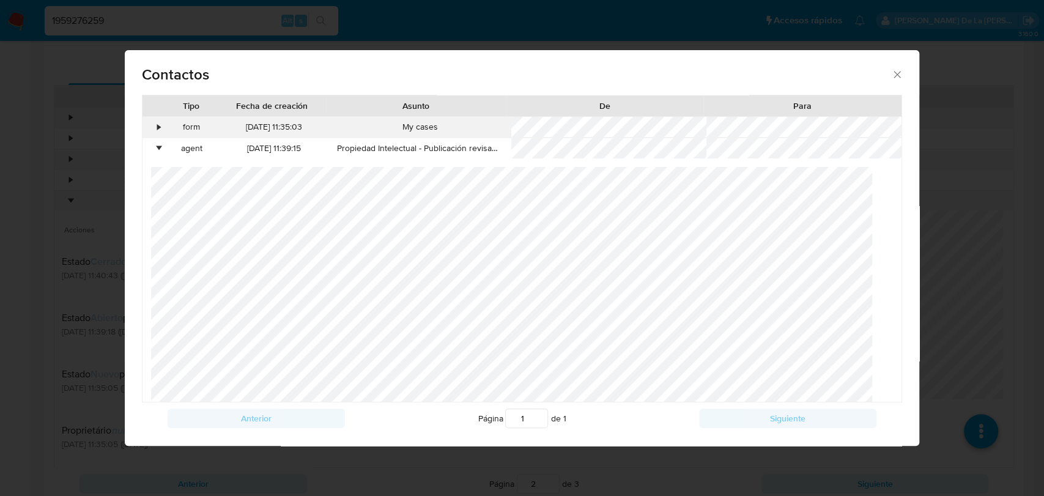
click at [152, 126] on div "•" at bounding box center [153, 127] width 21 height 21
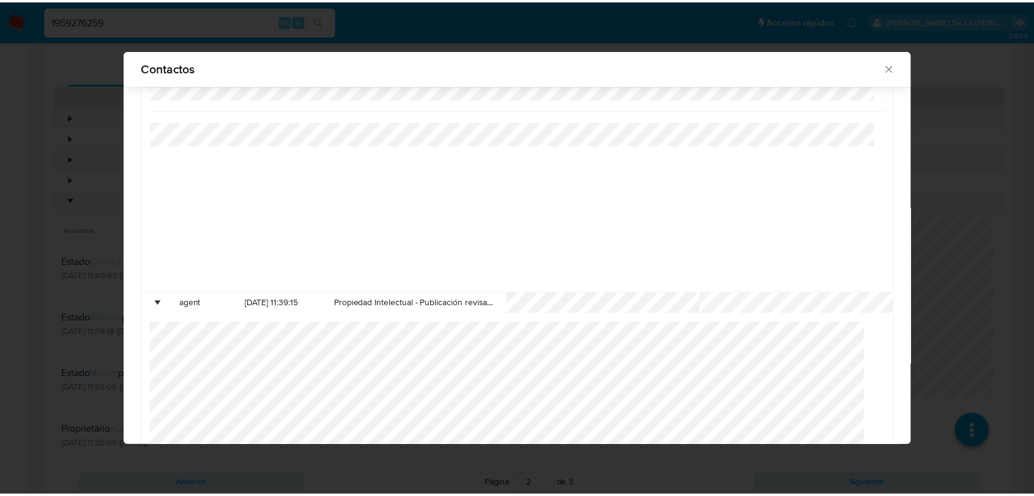
scroll to position [195, 0]
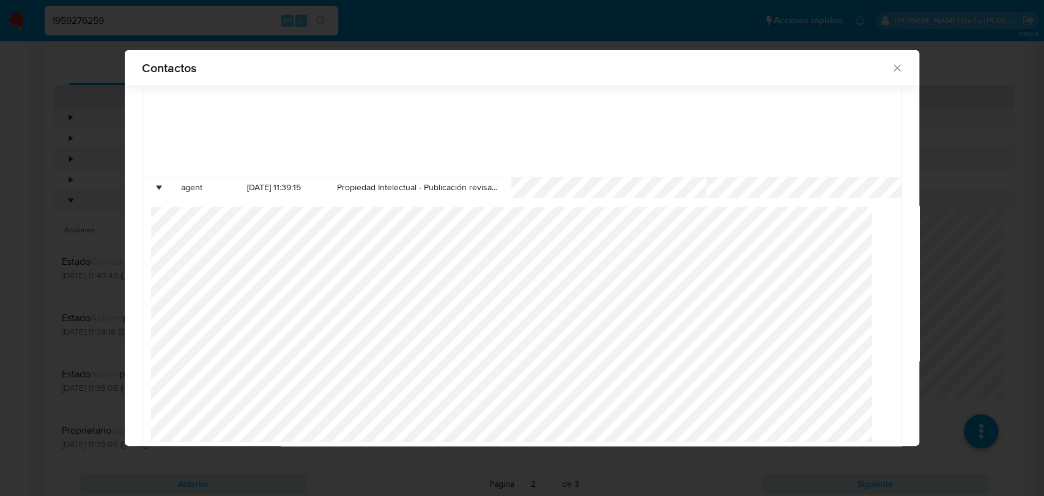
click at [881, 59] on div "Contactos" at bounding box center [522, 68] width 794 height 36
click at [891, 67] on icon "close" at bounding box center [897, 68] width 12 height 12
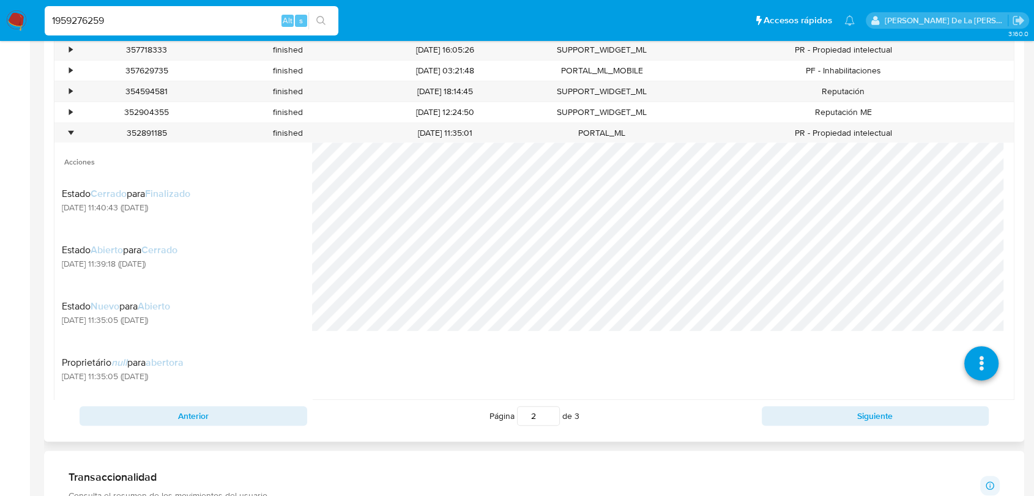
scroll to position [339, 0]
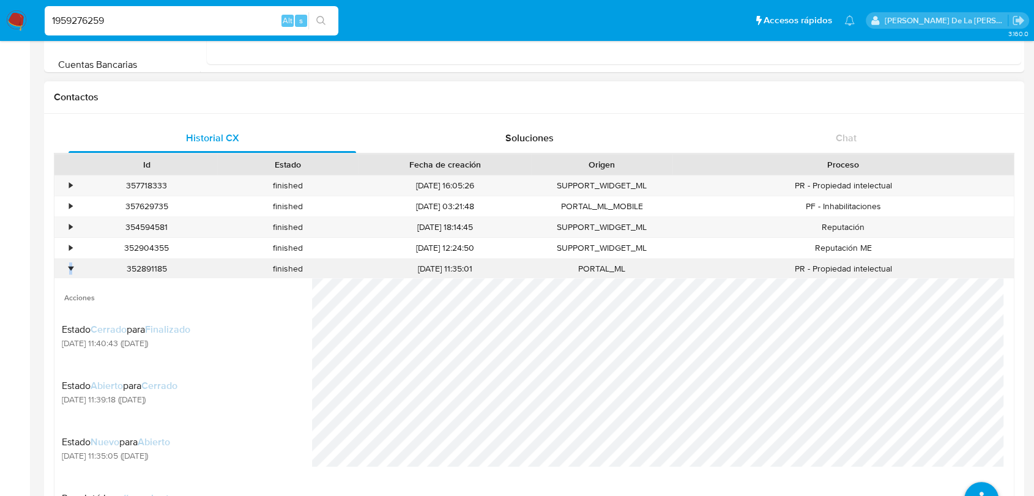
click at [70, 270] on div "•" at bounding box center [70, 269] width 3 height 12
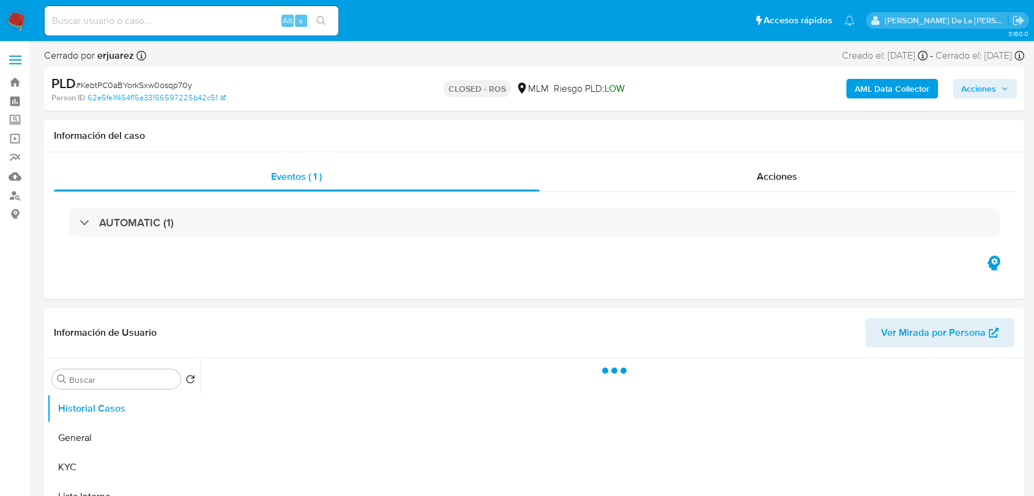
select select "10"
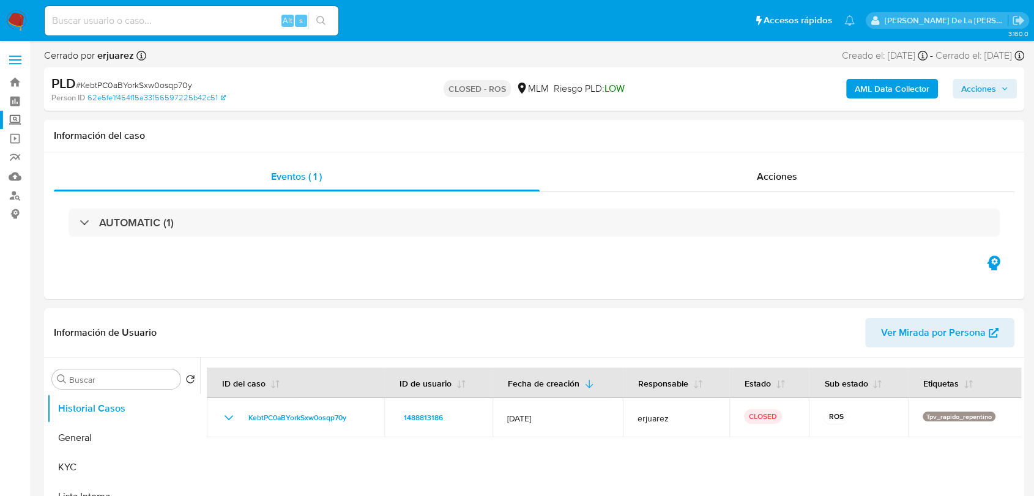
click at [17, 124] on label "Screening" at bounding box center [73, 120] width 146 height 19
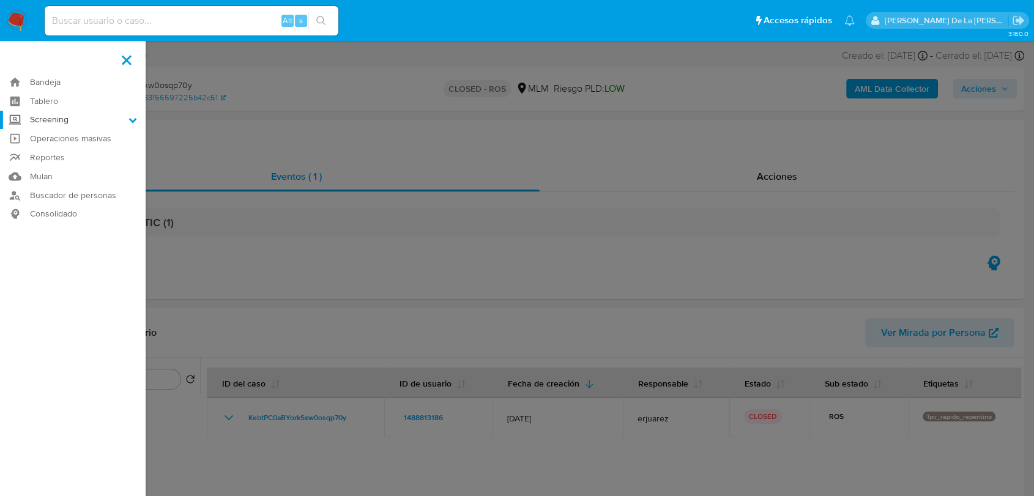
click at [0, 0] on input "Screening" at bounding box center [0, 0] width 0 height 0
click at [47, 168] on link "Herramientas" at bounding box center [73, 167] width 146 height 15
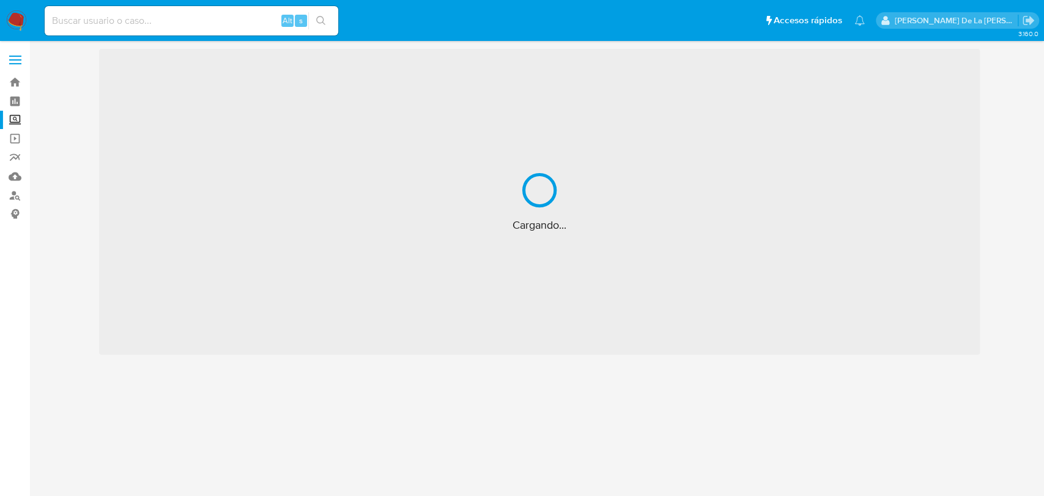
click at [18, 121] on label "Screening" at bounding box center [73, 120] width 146 height 19
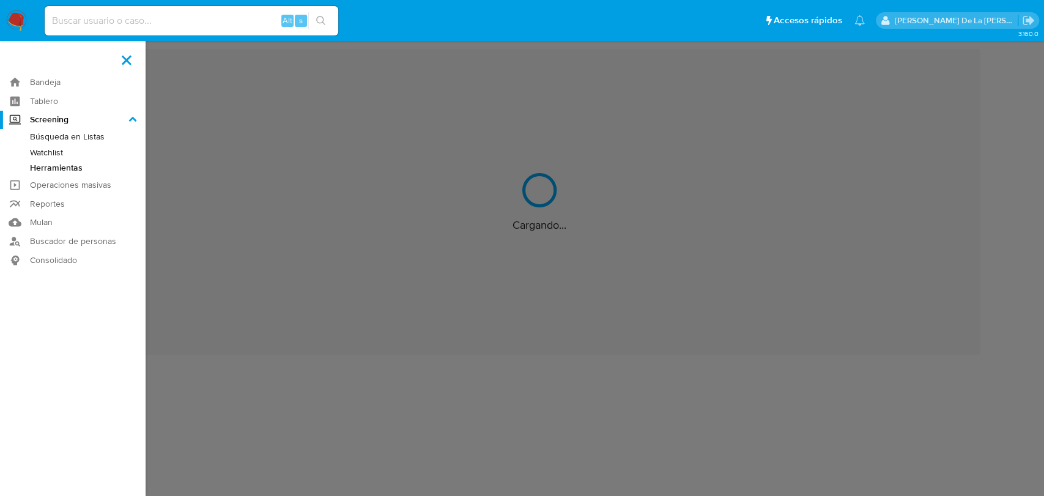
click at [0, 0] on input "Screening" at bounding box center [0, 0] width 0 height 0
click at [43, 116] on label "Screening" at bounding box center [73, 120] width 146 height 19
click at [0, 0] on input "Screening" at bounding box center [0, 0] width 0 height 0
click at [53, 139] on link "Búsqueda en Listas" at bounding box center [73, 136] width 146 height 15
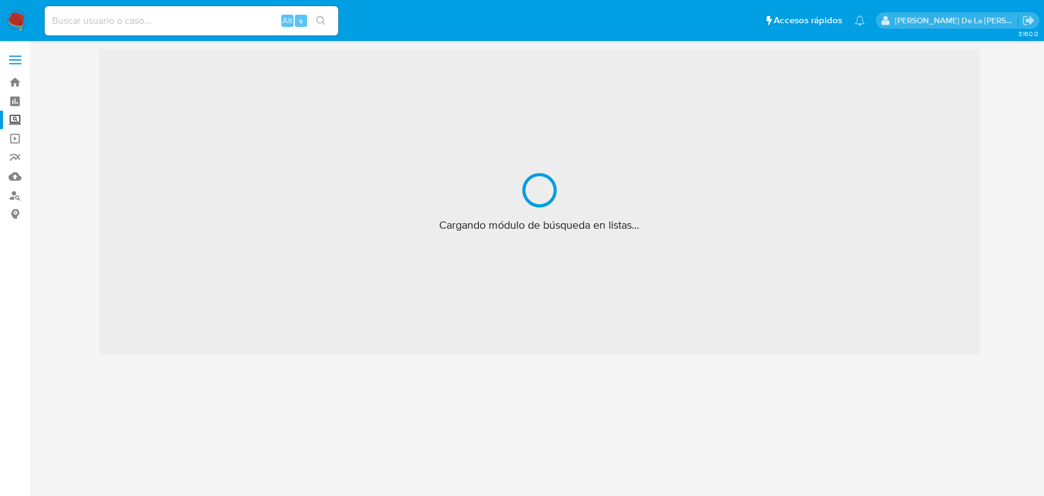
click at [11, 122] on label "Screening" at bounding box center [73, 120] width 146 height 19
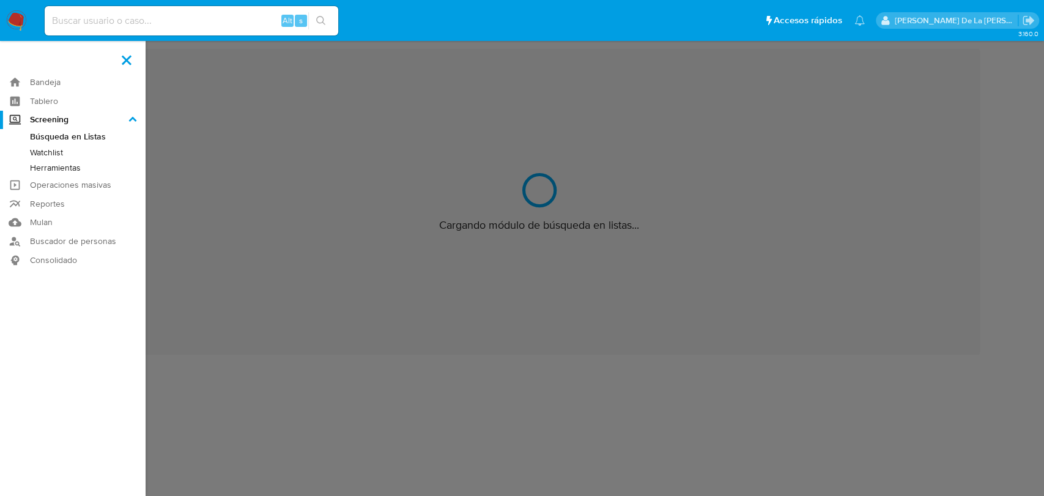
click at [0, 0] on input "Screening" at bounding box center [0, 0] width 0 height 0
click at [55, 167] on link "Herramientas" at bounding box center [73, 167] width 146 height 15
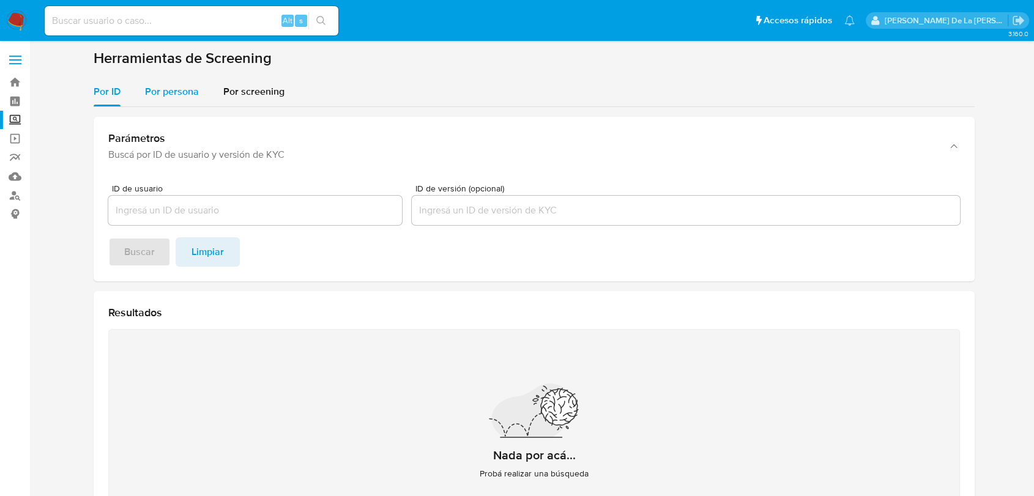
click at [183, 99] on div "Por persona" at bounding box center [172, 91] width 54 height 29
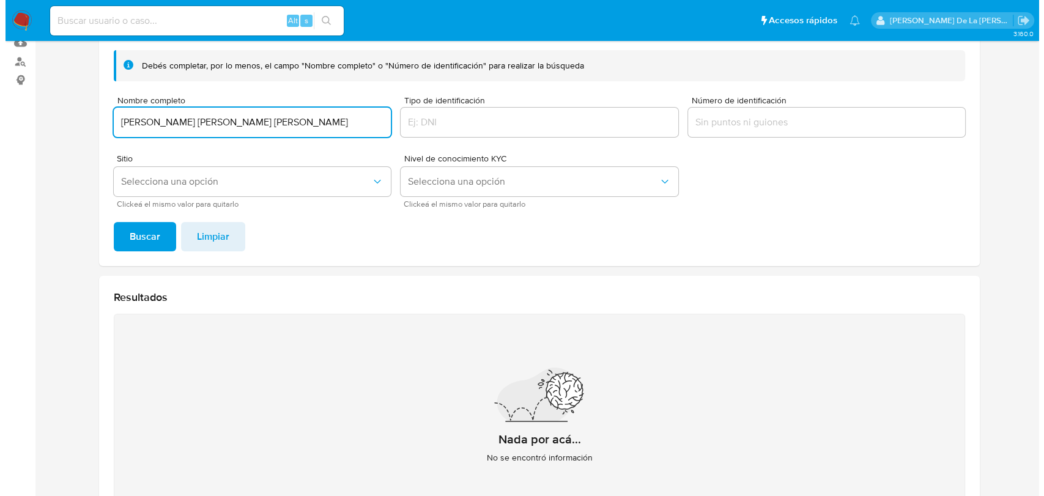
scroll to position [136, 0]
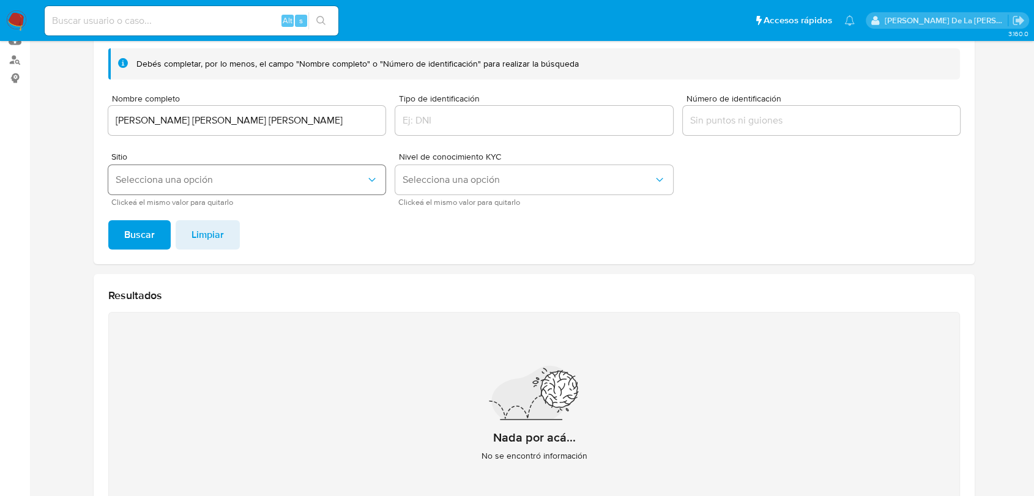
click at [255, 179] on span "Selecciona una opción" at bounding box center [241, 180] width 250 height 12
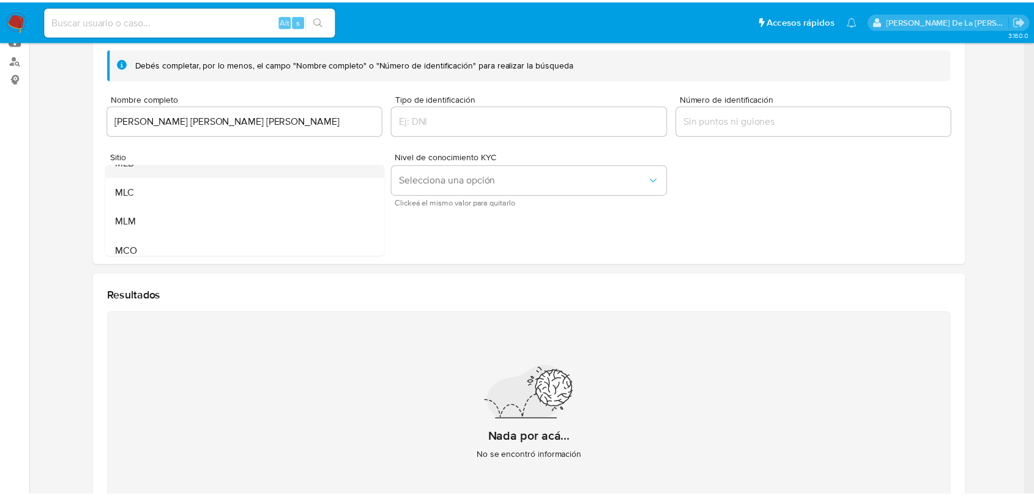
scroll to position [68, 0]
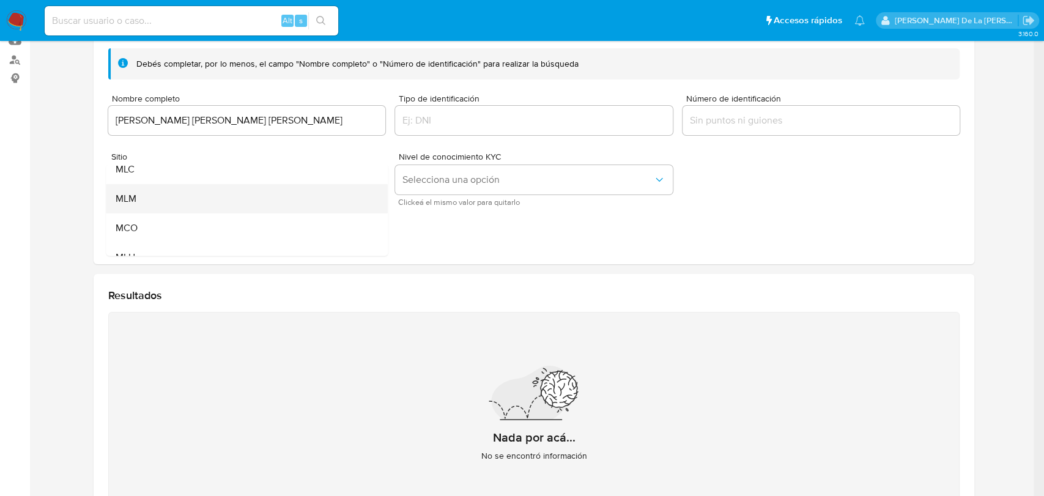
click at [227, 201] on div "MLM" at bounding box center [243, 198] width 255 height 29
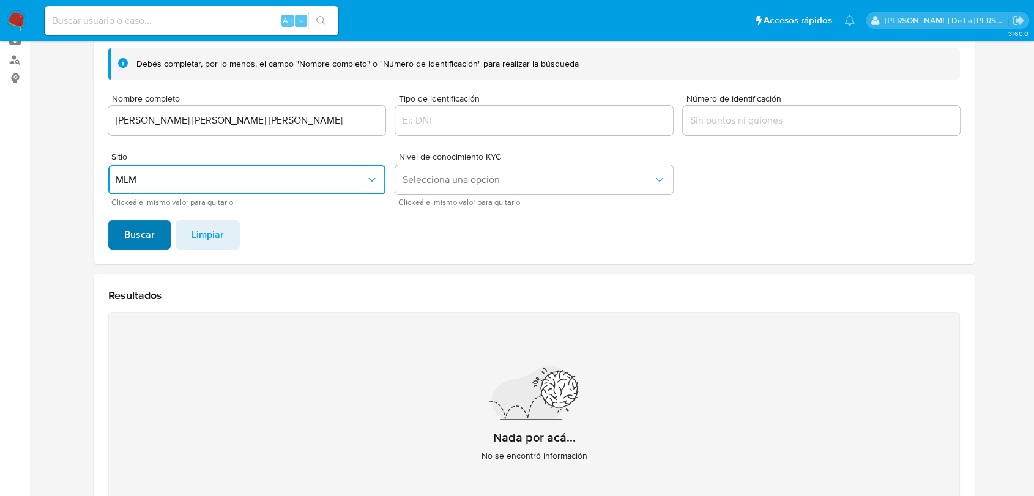
click at [138, 238] on span "Buscar" at bounding box center [139, 234] width 31 height 27
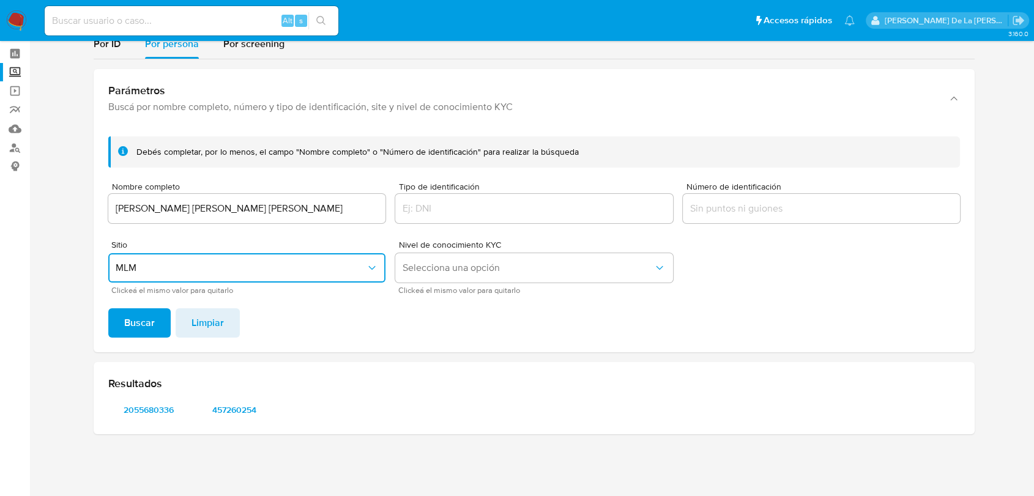
scroll to position [48, 0]
click at [135, 405] on span "2055680336" at bounding box center [149, 409] width 64 height 17
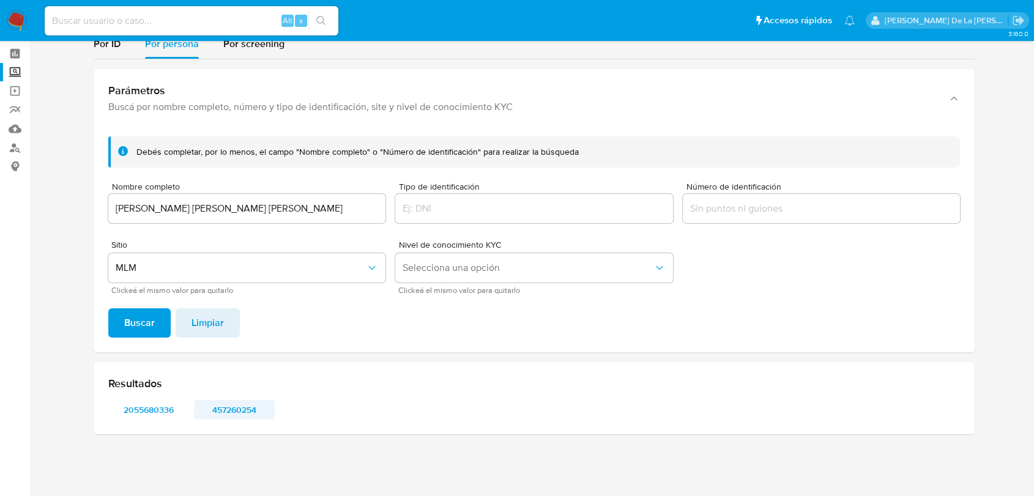
click at [231, 415] on span "457260254" at bounding box center [234, 409] width 64 height 17
click at [172, 207] on input "KEVIN ALEJANDRO LOPEZ FERNANDEZ" at bounding box center [246, 209] width 277 height 16
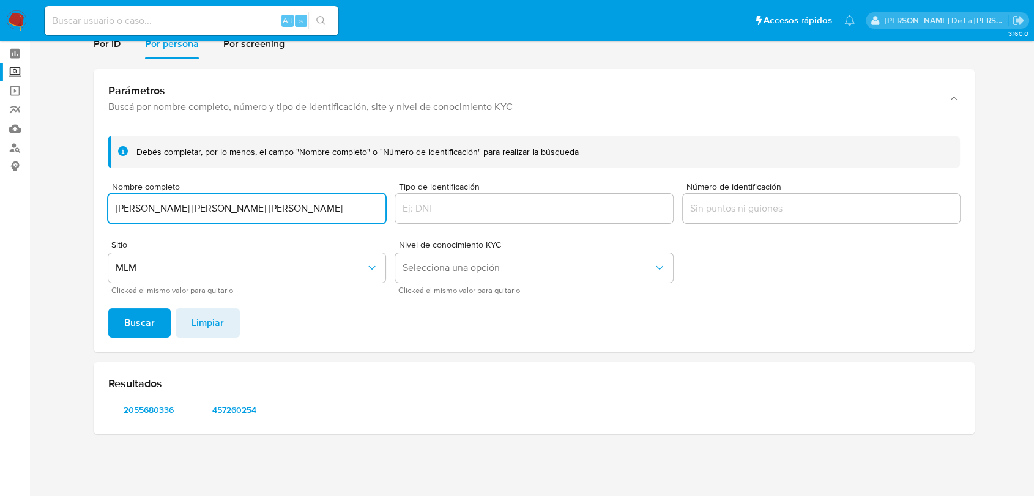
click at [172, 207] on input "KEVIN ALEJANDRO LOPEZ FERNANDEZ" at bounding box center [246, 209] width 277 height 16
type input "ANGELICA VANESSA SOLIS RODRIGUEZ"
click at [138, 318] on span "Buscar" at bounding box center [139, 322] width 31 height 27
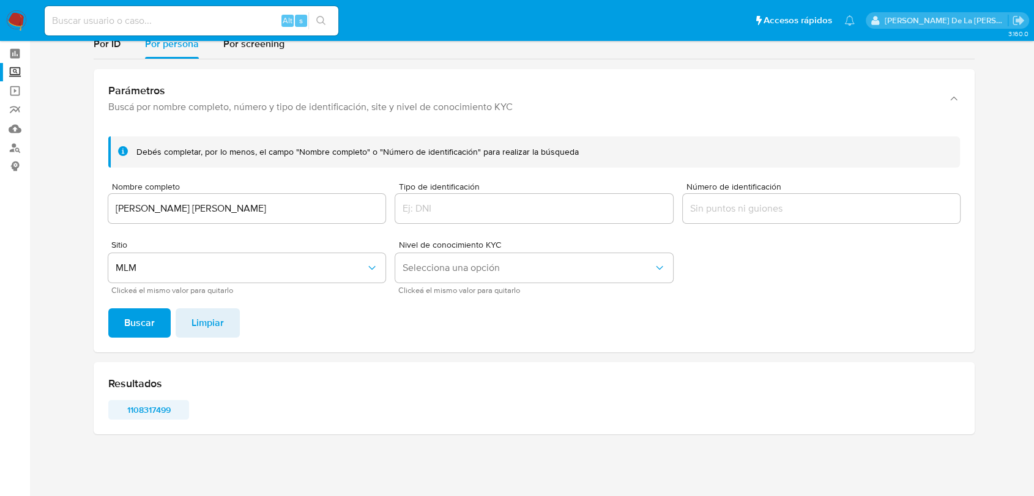
click at [147, 401] on span "1108317499" at bounding box center [149, 409] width 64 height 17
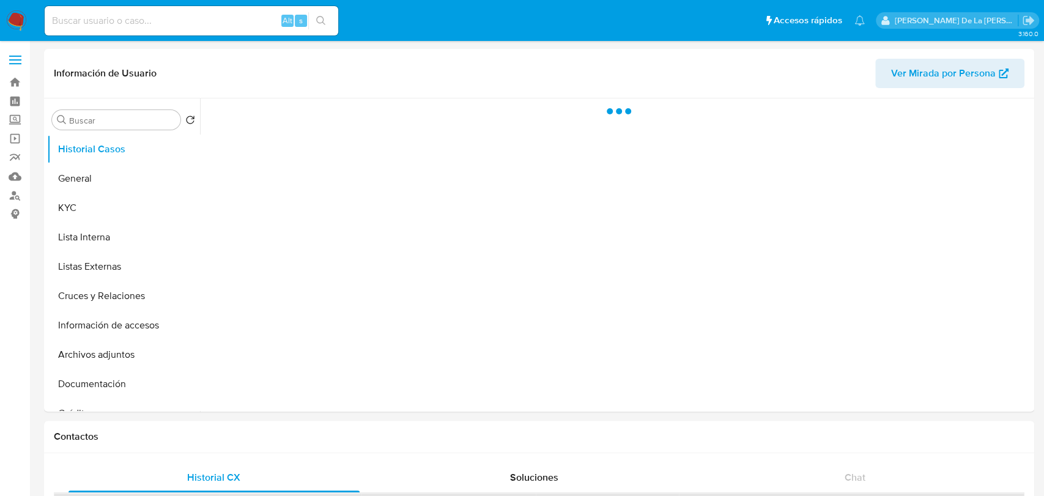
select select "10"
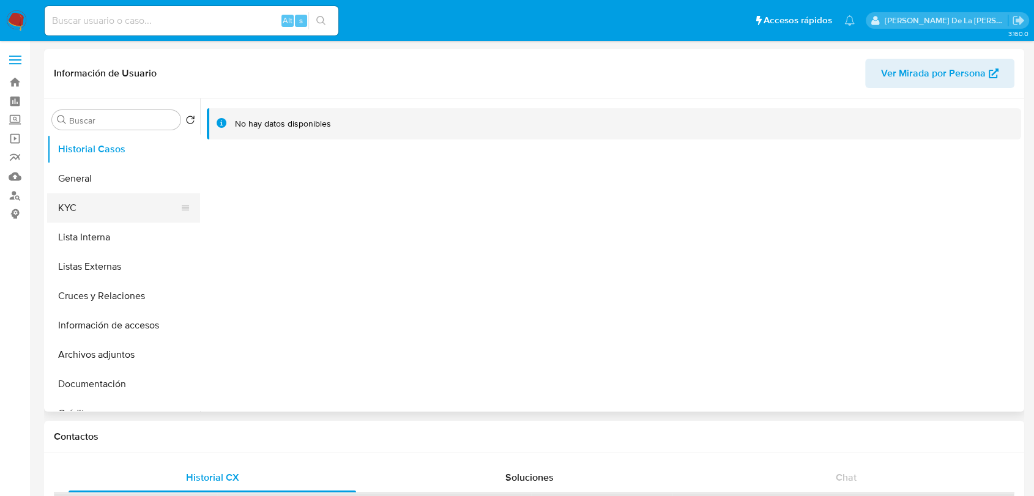
click at [69, 217] on button "KYC" at bounding box center [118, 207] width 143 height 29
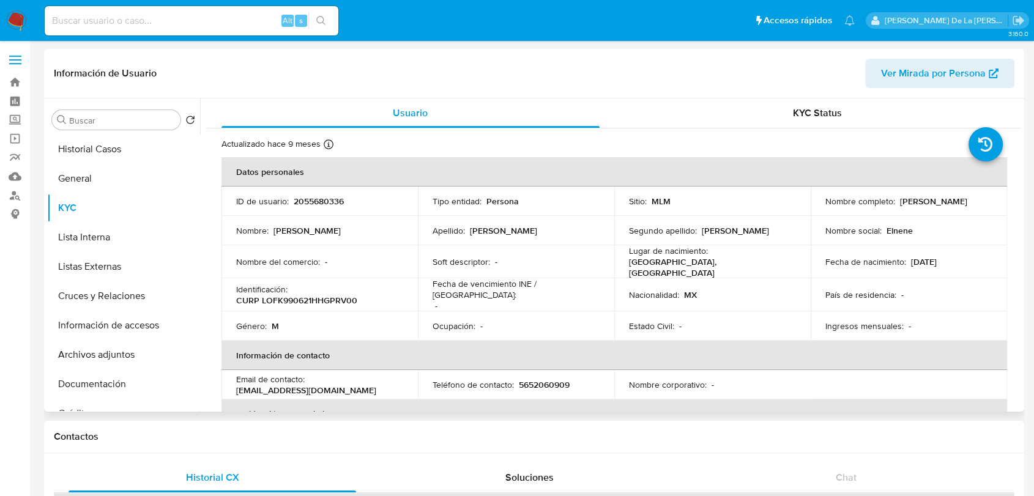
drag, startPoint x: 910, startPoint y: 264, endPoint x: 973, endPoint y: 260, distance: 63.7
click at [973, 260] on div "Fecha de nacimiento : [DEMOGRAPHIC_DATA]" at bounding box center [908, 261] width 167 height 11
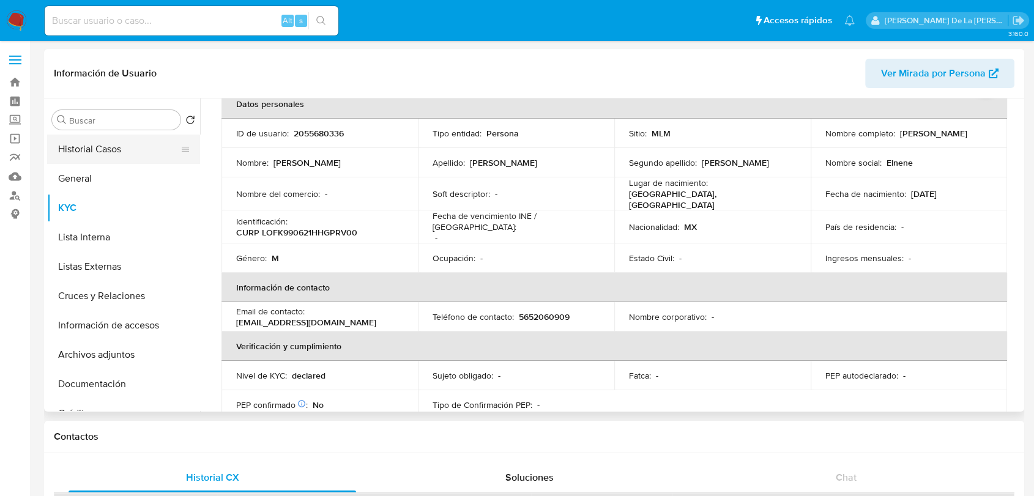
click at [120, 141] on button "Historial Casos" at bounding box center [118, 149] width 143 height 29
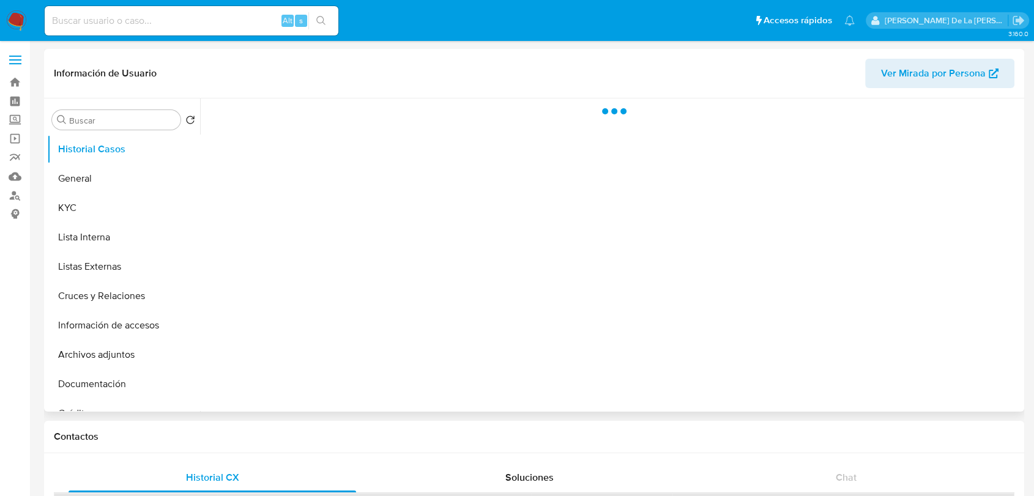
scroll to position [0, 0]
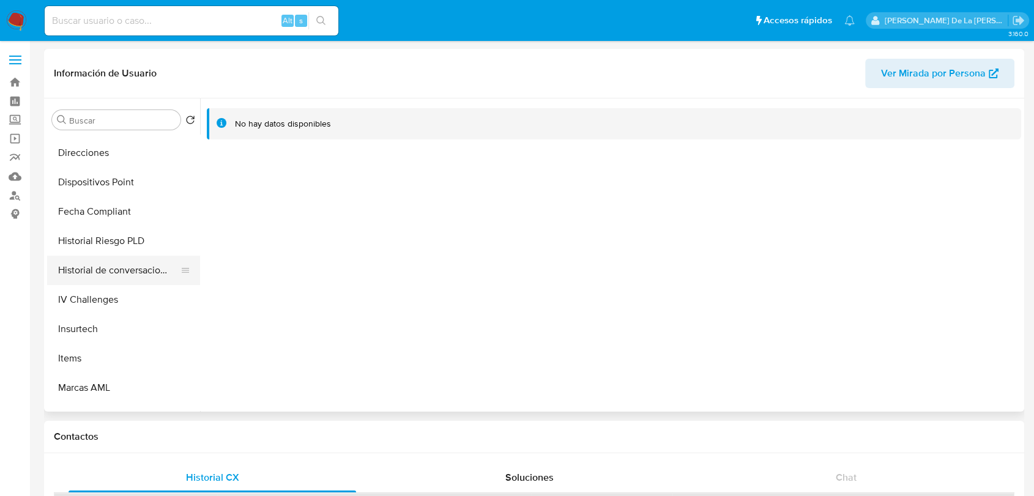
click at [113, 266] on button "Historial de conversaciones" at bounding box center [118, 270] width 143 height 29
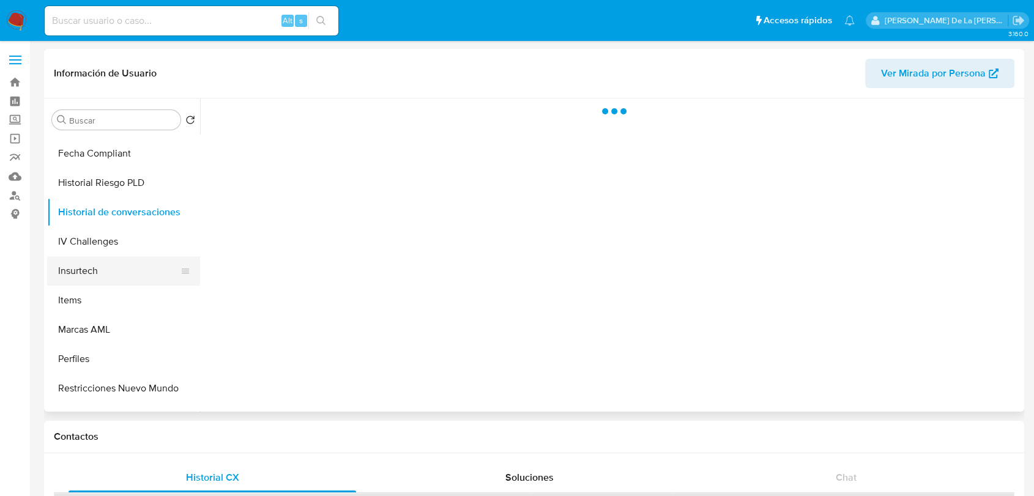
scroll to position [517, 0]
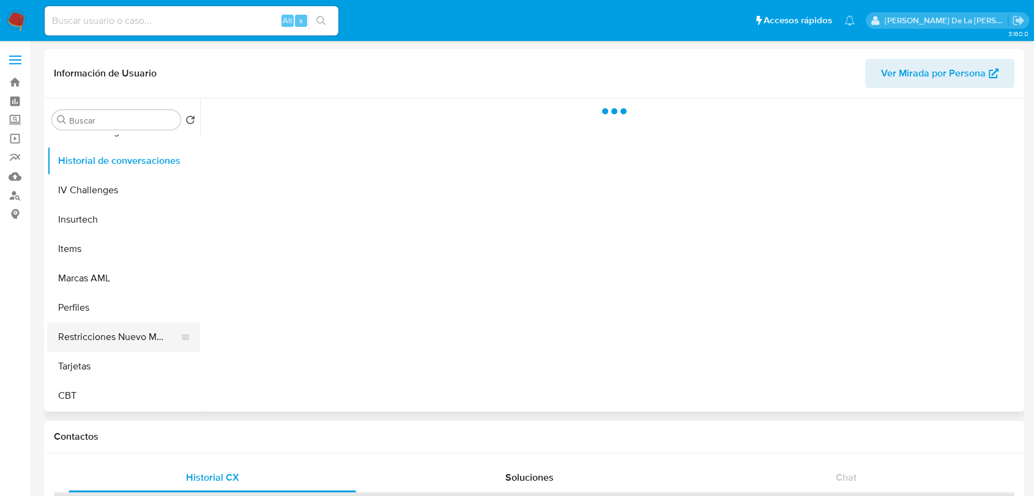
click at [114, 334] on button "Restricciones Nuevo Mundo" at bounding box center [118, 336] width 143 height 29
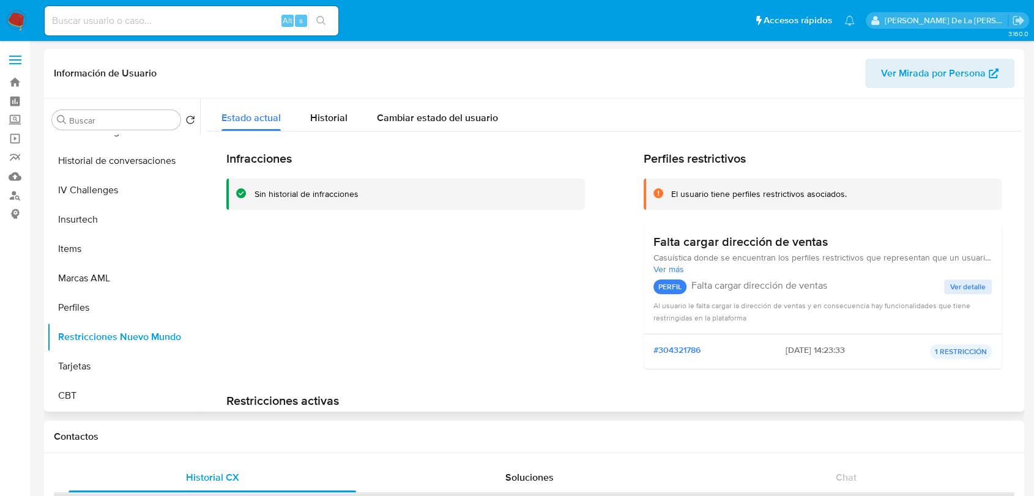
scroll to position [0, 0]
click at [333, 130] on div "Estado actual Historial Cambiar estado del usuario Infracciones Sin historial d…" at bounding box center [614, 300] width 814 height 404
click at [331, 116] on span "Historial" at bounding box center [328, 118] width 37 height 14
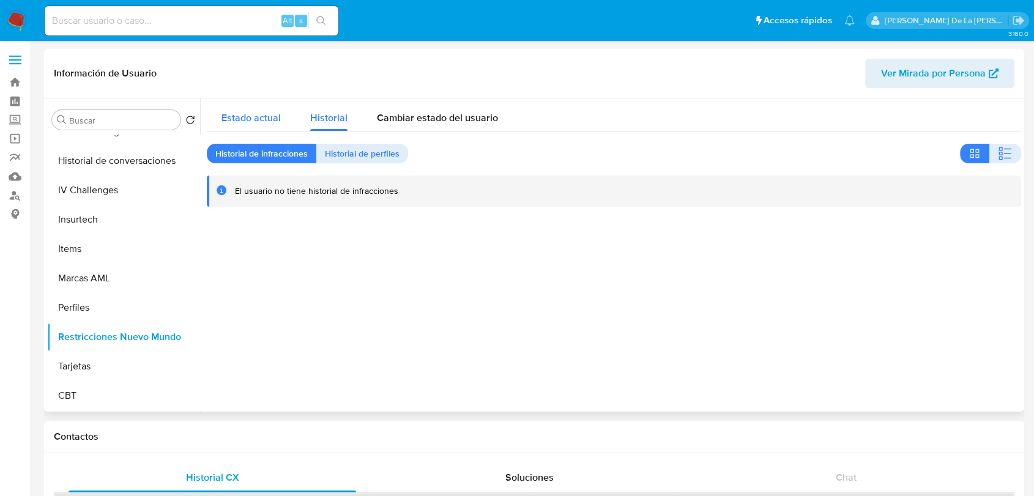
click at [232, 112] on span "Estado actual" at bounding box center [250, 118] width 59 height 14
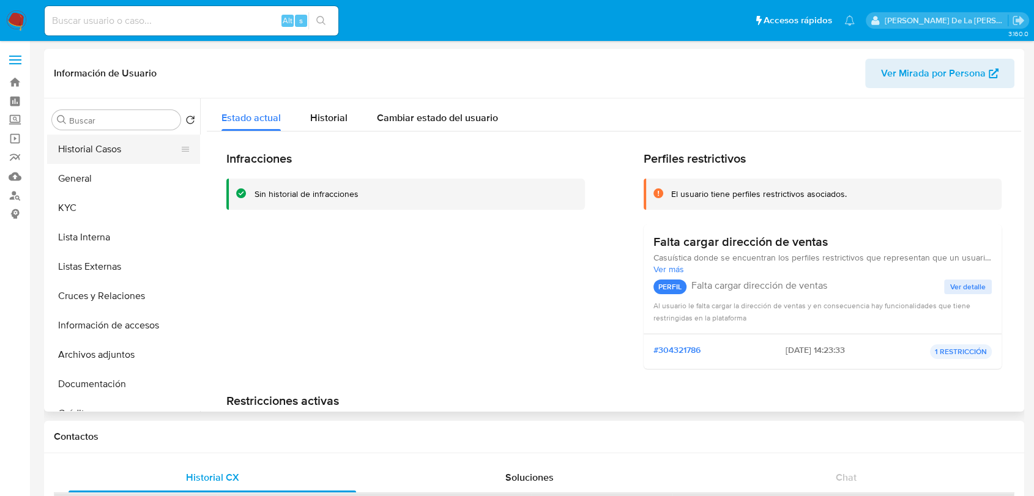
click at [122, 152] on button "Historial Casos" at bounding box center [118, 149] width 143 height 29
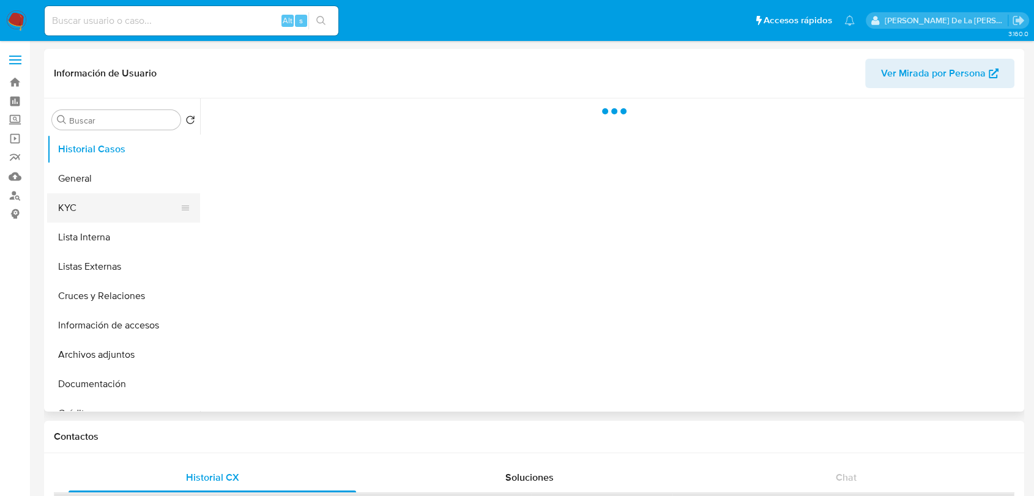
select select "10"
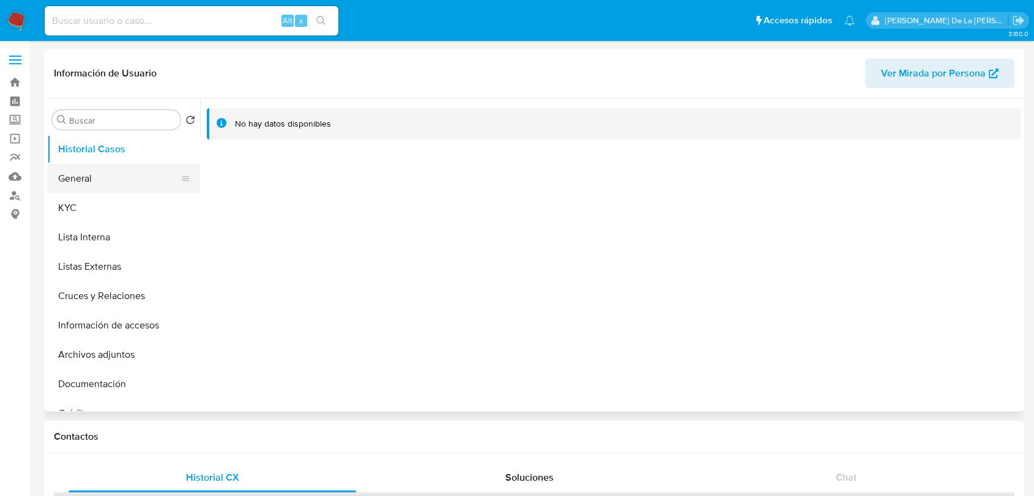
click at [117, 191] on button "General" at bounding box center [118, 178] width 143 height 29
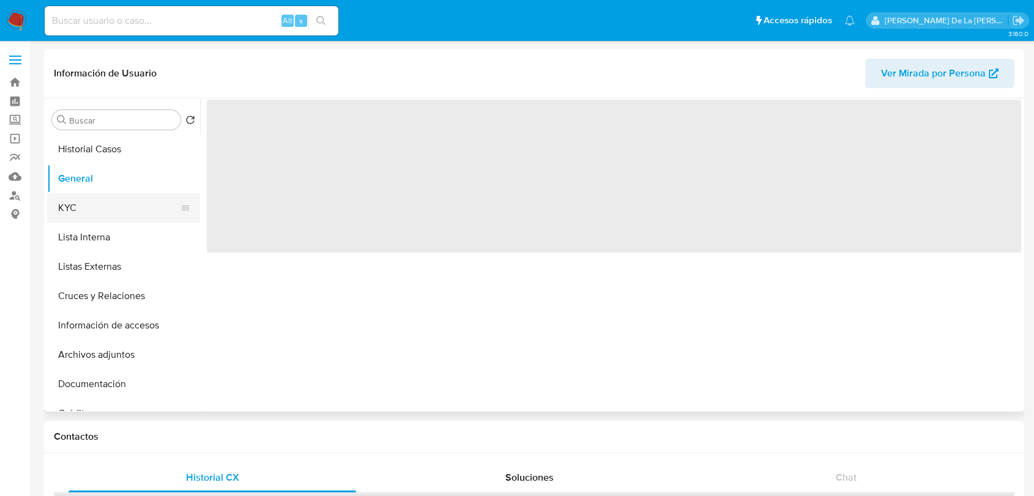
click at [114, 195] on button "KYC" at bounding box center [118, 207] width 143 height 29
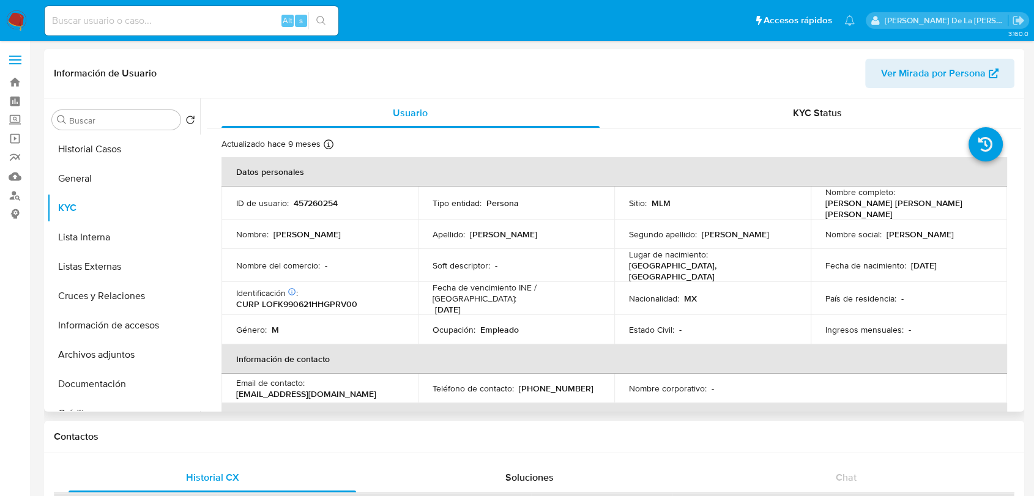
drag, startPoint x: 910, startPoint y: 262, endPoint x: 962, endPoint y: 264, distance: 52.0
click at [962, 264] on div "Fecha de nacimiento : [DEMOGRAPHIC_DATA]" at bounding box center [908, 265] width 167 height 11
click at [111, 148] on button "Historial Casos" at bounding box center [118, 149] width 143 height 29
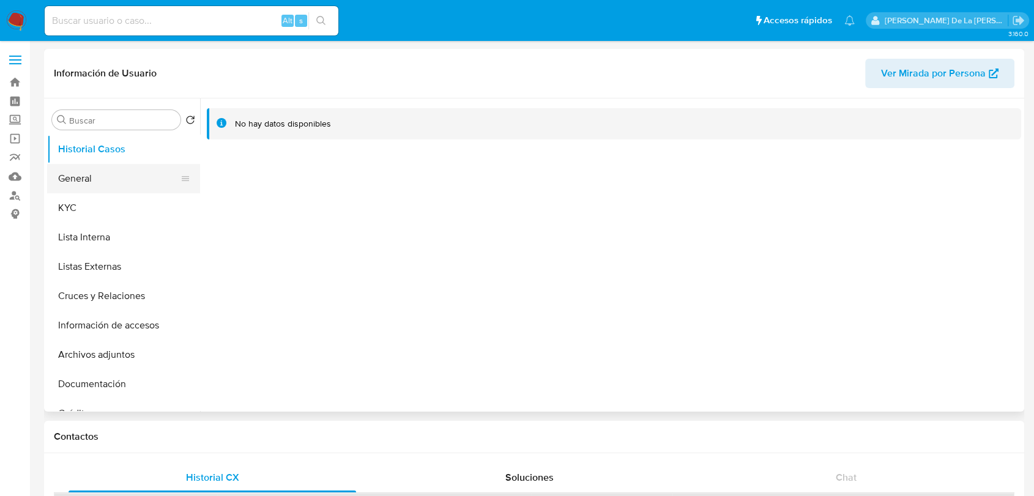
click at [98, 176] on button "General" at bounding box center [118, 178] width 143 height 29
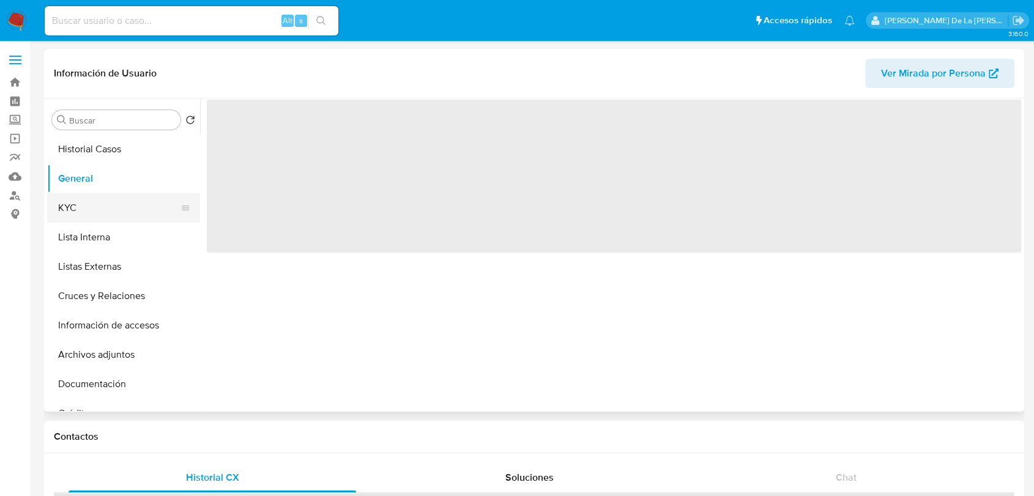
click at [84, 202] on button "KYC" at bounding box center [118, 207] width 143 height 29
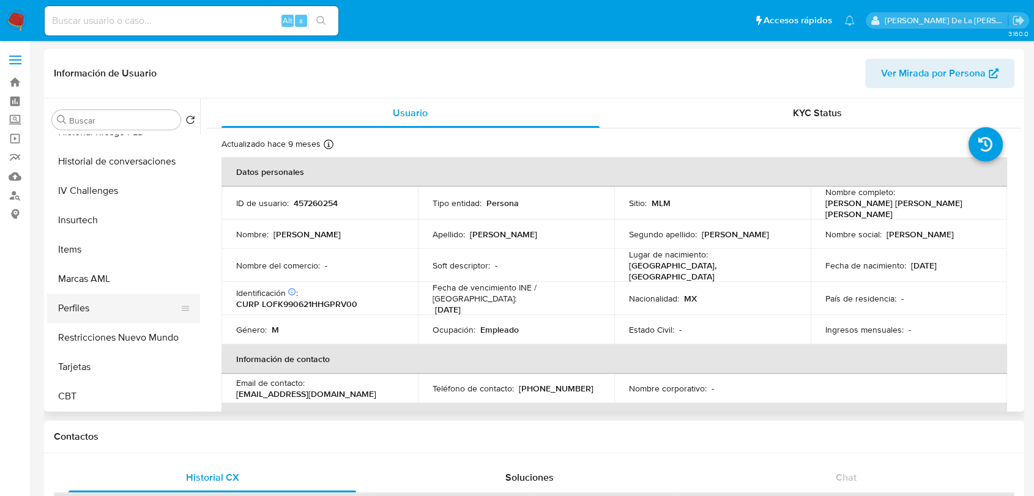
scroll to position [517, 0]
click at [116, 341] on button "Restricciones Nuevo Mundo" at bounding box center [118, 336] width 143 height 29
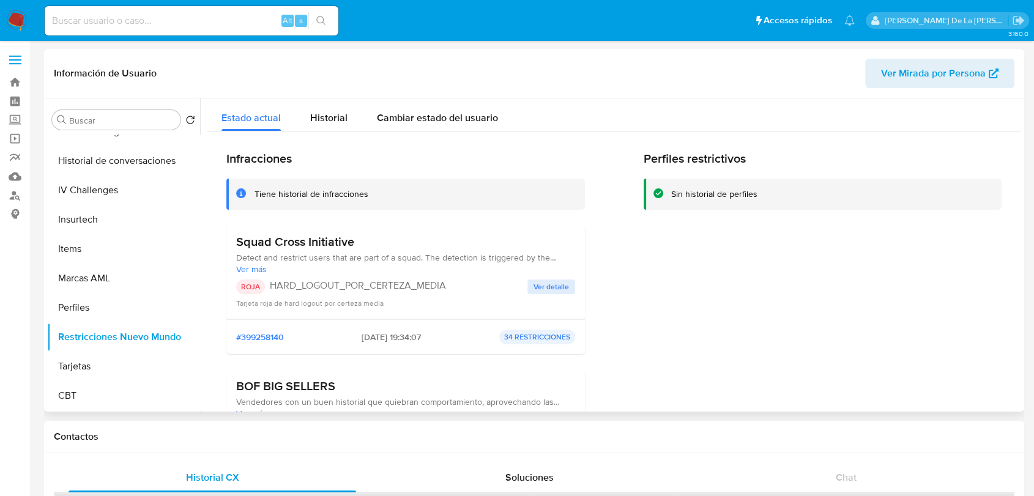
drag, startPoint x: 265, startPoint y: 242, endPoint x: 358, endPoint y: 242, distance: 93.0
click at [358, 242] on h3 "Squad Cross Initiative" at bounding box center [405, 241] width 339 height 15
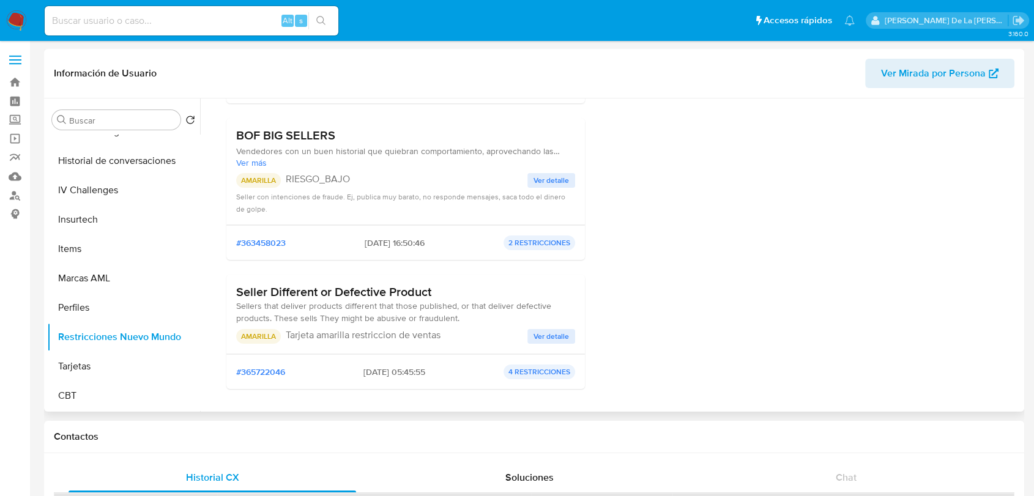
scroll to position [272, 0]
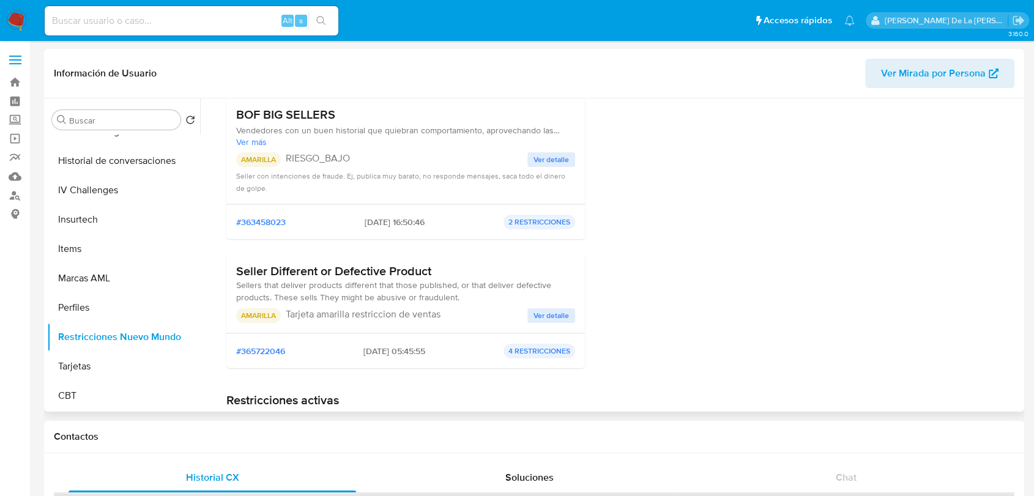
drag, startPoint x: 280, startPoint y: 276, endPoint x: 422, endPoint y: 272, distance: 141.9
click at [422, 272] on h3 "Seller Different or Defective Product" at bounding box center [405, 271] width 339 height 15
click at [421, 271] on h3 "Seller Different or Defective Product" at bounding box center [405, 271] width 339 height 15
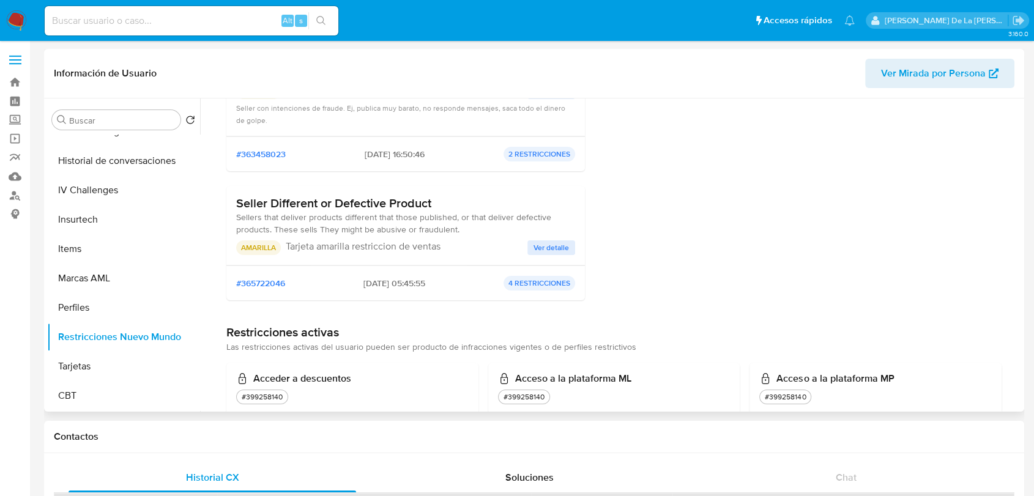
drag, startPoint x: 273, startPoint y: 196, endPoint x: 387, endPoint y: 198, distance: 114.4
click at [387, 198] on h3 "Seller Different or Defective Product" at bounding box center [405, 203] width 339 height 15
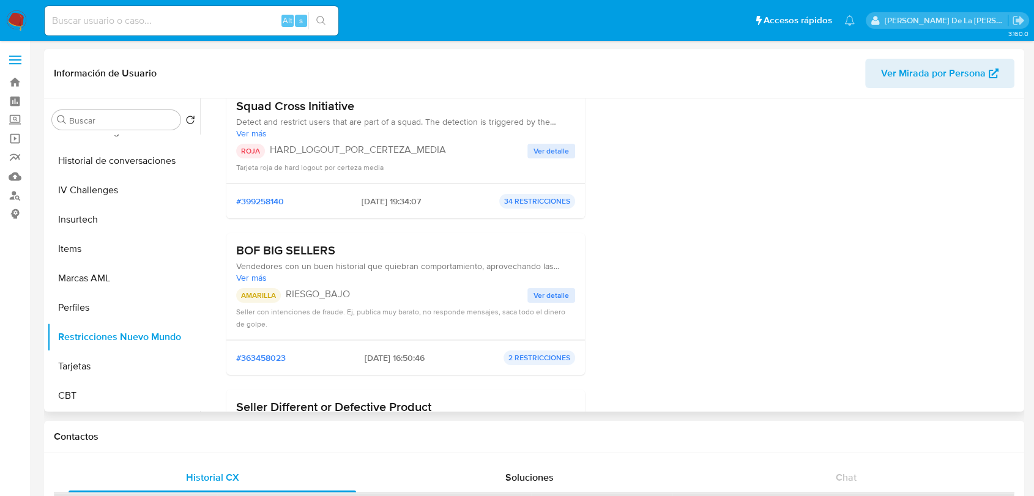
scroll to position [204, 0]
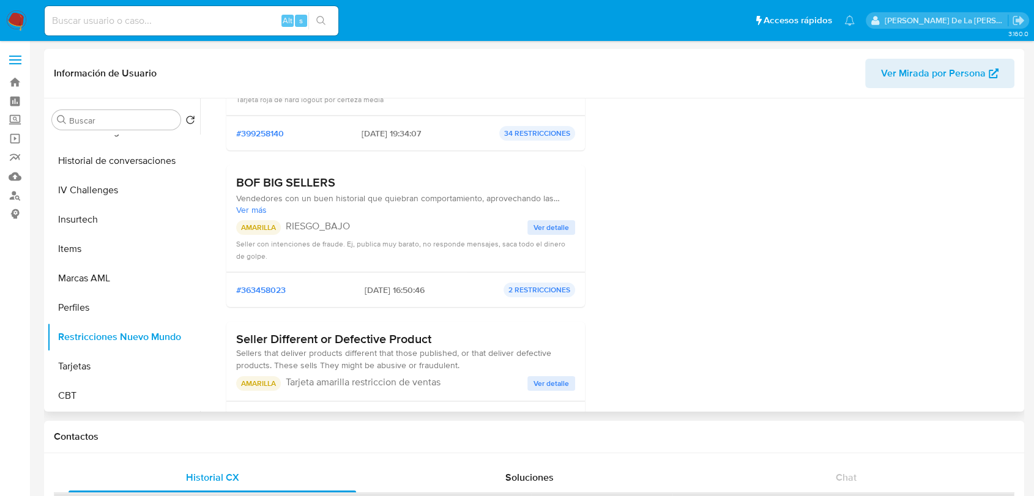
drag, startPoint x: 244, startPoint y: 179, endPoint x: 351, endPoint y: 183, distance: 107.1
click at [351, 183] on h3 "BOF BIG SELLERS" at bounding box center [405, 182] width 339 height 15
click at [354, 183] on h3 "BOF BIG SELLERS" at bounding box center [405, 182] width 339 height 15
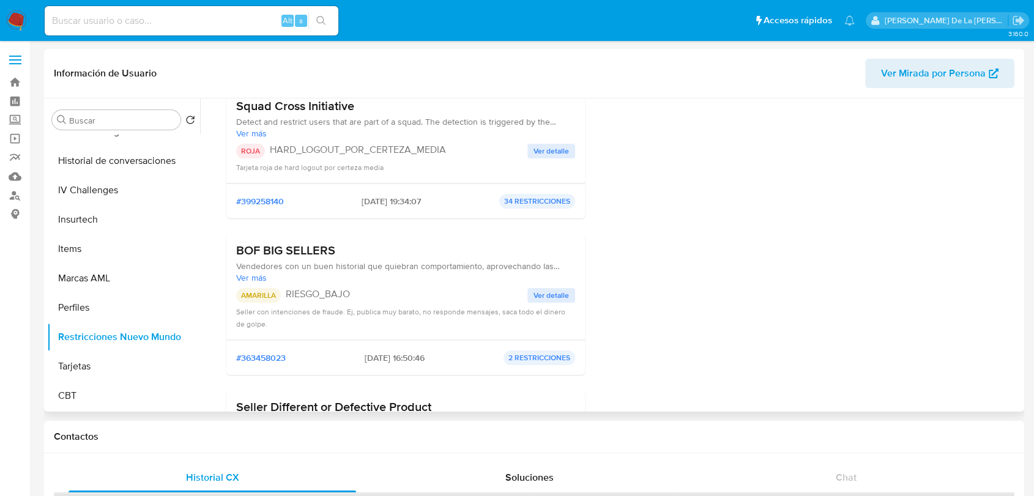
scroll to position [272, 0]
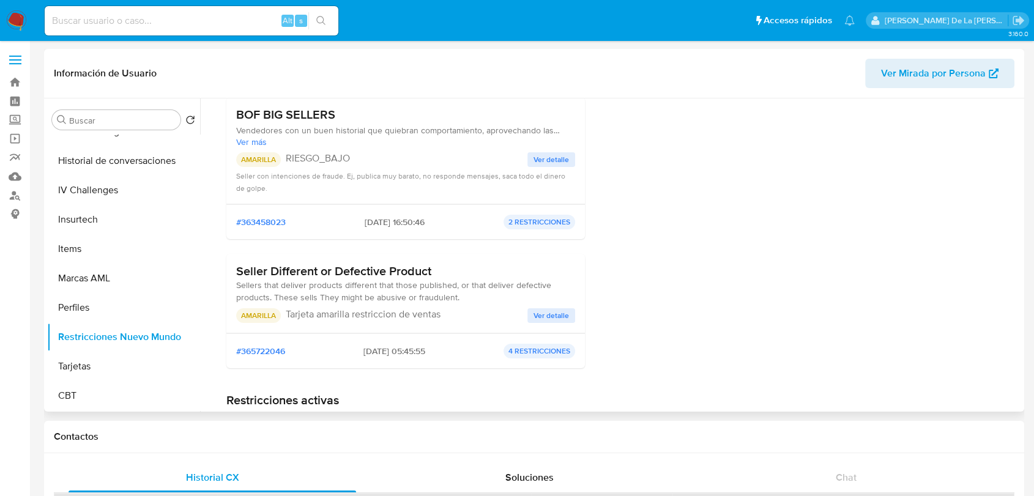
click at [549, 320] on span "Ver detalle" at bounding box center [550, 315] width 35 height 12
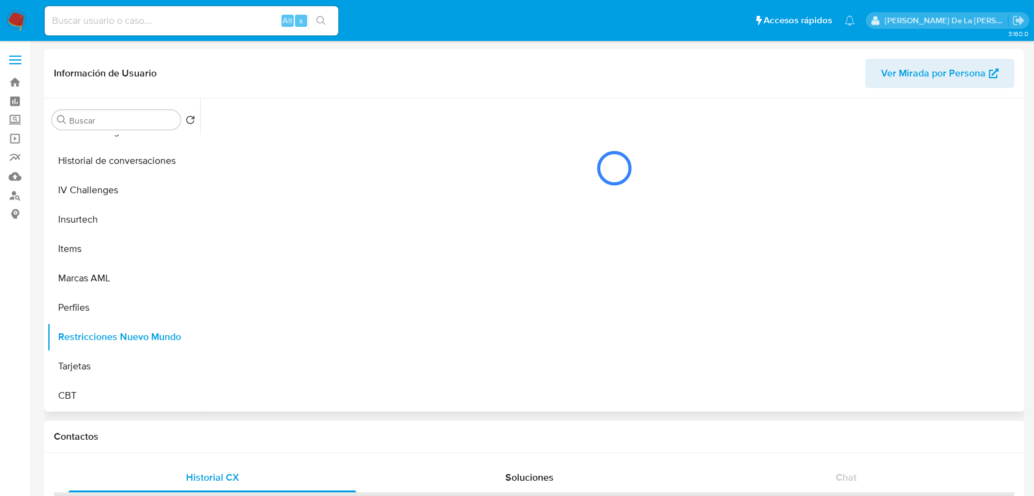
scroll to position [0, 0]
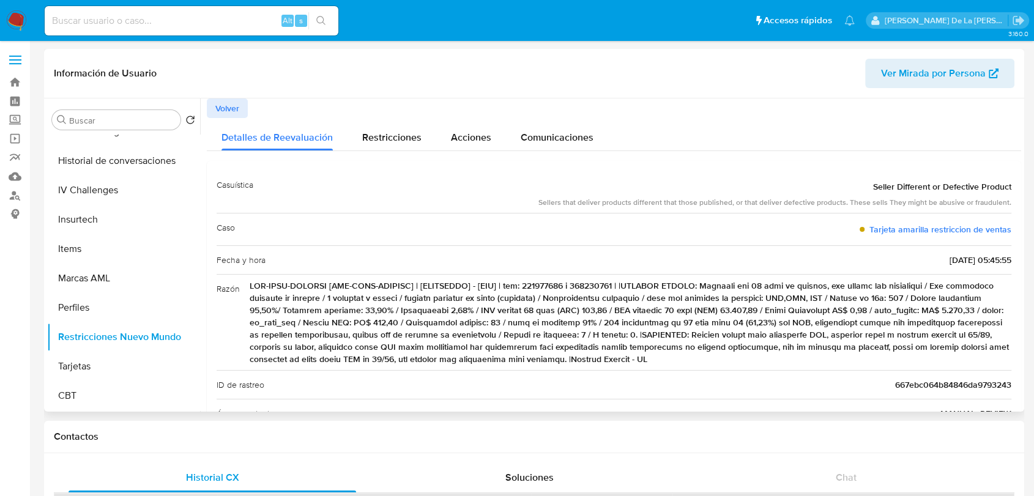
drag, startPoint x: 327, startPoint y: 300, endPoint x: 544, endPoint y: 319, distance: 218.6
click at [544, 319] on span at bounding box center [631, 323] width 762 height 86
click at [544, 318] on span at bounding box center [631, 323] width 762 height 86
click at [532, 317] on span at bounding box center [631, 323] width 762 height 86
click at [807, 309] on span at bounding box center [631, 323] width 762 height 86
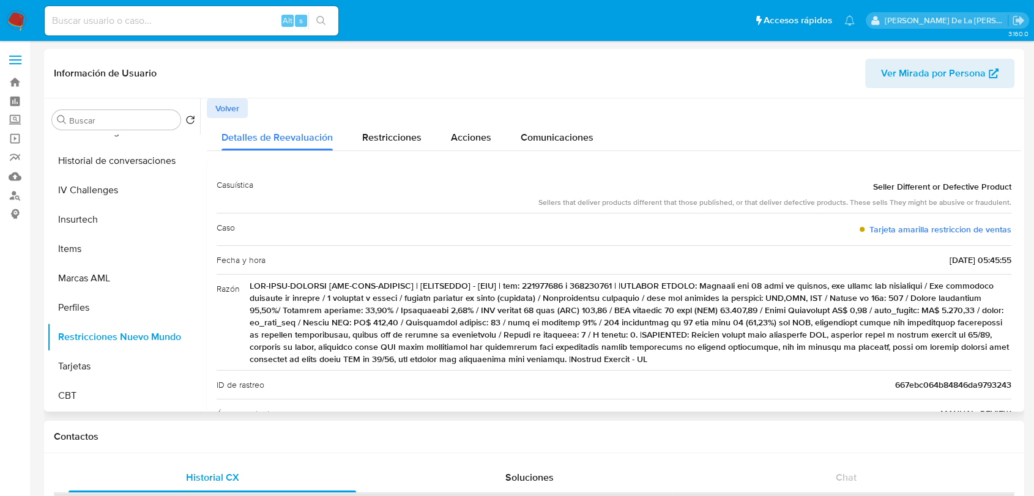
drag, startPoint x: 842, startPoint y: 297, endPoint x: 923, endPoint y: 298, distance: 81.4
click at [923, 298] on span at bounding box center [631, 323] width 762 height 86
drag, startPoint x: 441, startPoint y: 322, endPoint x: 522, endPoint y: 319, distance: 81.4
click at [522, 319] on span at bounding box center [631, 323] width 762 height 86
drag, startPoint x: 557, startPoint y: 321, endPoint x: 613, endPoint y: 323, distance: 56.3
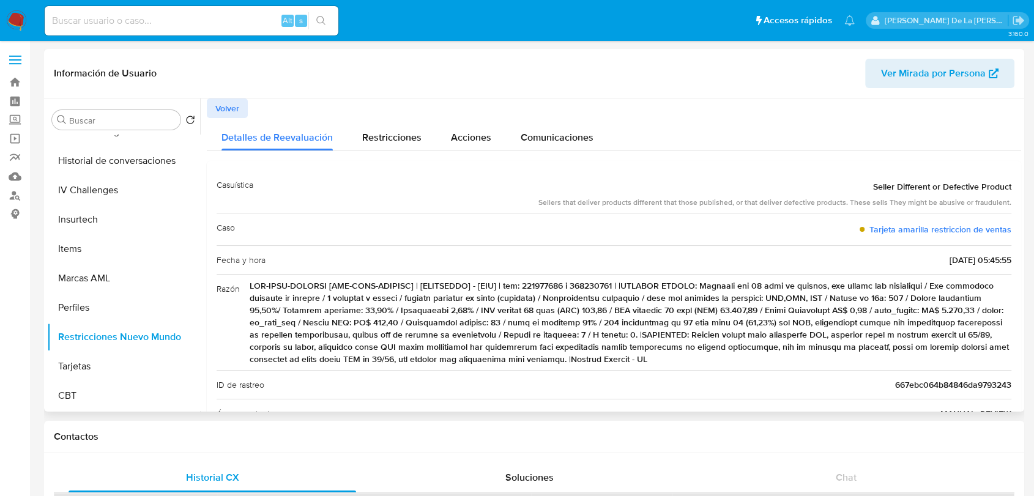
click at [613, 323] on span at bounding box center [631, 323] width 762 height 86
click at [616, 319] on span at bounding box center [631, 323] width 762 height 86
drag, startPoint x: 543, startPoint y: 330, endPoint x: 596, endPoint y: 329, distance: 53.2
click at [596, 329] on span at bounding box center [631, 323] width 762 height 86
click at [597, 322] on span at bounding box center [631, 323] width 762 height 86
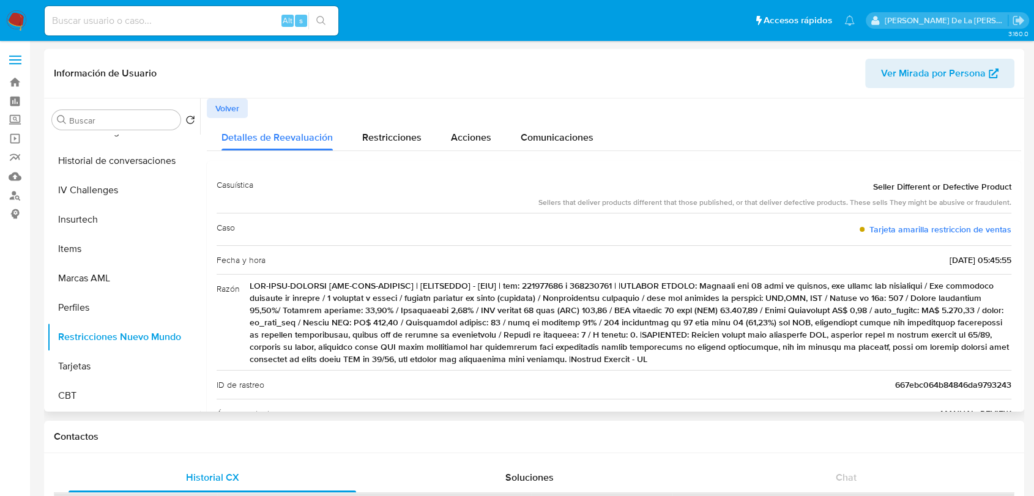
drag, startPoint x: 840, startPoint y: 319, endPoint x: 390, endPoint y: 334, distance: 449.8
click at [390, 334] on span at bounding box center [631, 323] width 762 height 86
drag, startPoint x: 344, startPoint y: 349, endPoint x: 598, endPoint y: 349, distance: 254.4
click at [598, 349] on span at bounding box center [631, 323] width 762 height 86
click at [218, 106] on span "Volver" at bounding box center [227, 108] width 24 height 17
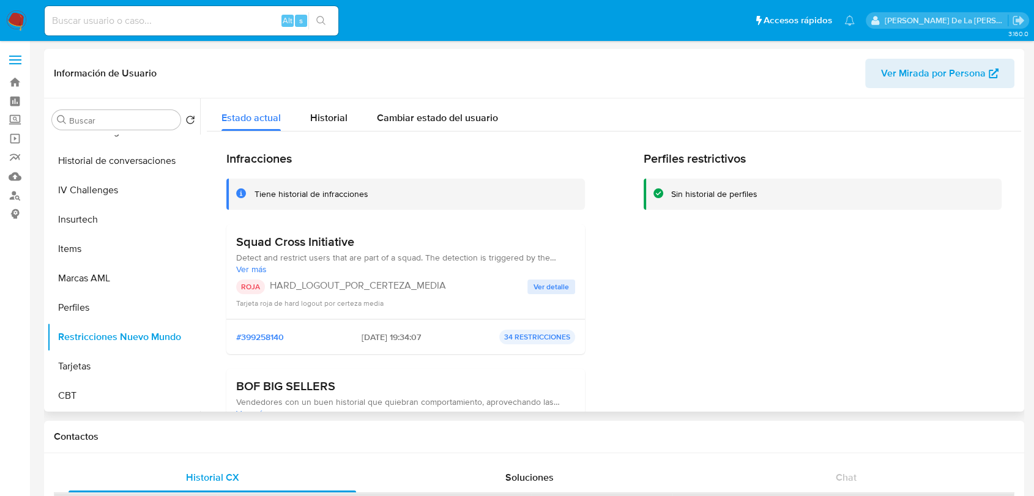
click at [553, 284] on span "Ver detalle" at bounding box center [550, 287] width 35 height 12
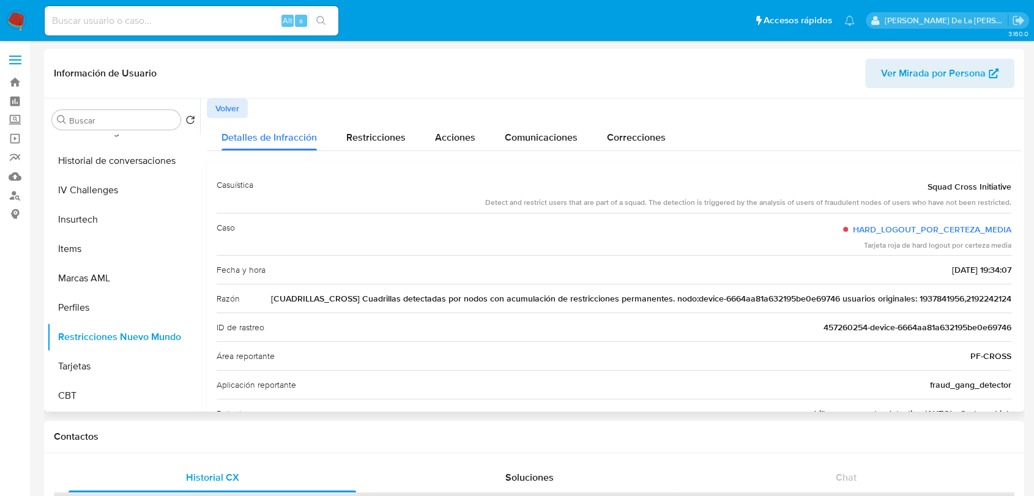
drag, startPoint x: 595, startPoint y: 286, endPoint x: 834, endPoint y: 291, distance: 238.6
click at [832, 292] on div "Razón [CUADRILLAS_CROSS] Cuadrillas detectadas por nodos con acumulación de res…" at bounding box center [614, 298] width 795 height 29
click at [834, 292] on span "[CUADRILLAS_CROSS] Cuadrillas detectadas por nodos con acumulación de restricci…" at bounding box center [641, 298] width 740 height 12
click at [221, 115] on span "Volver" at bounding box center [227, 108] width 24 height 17
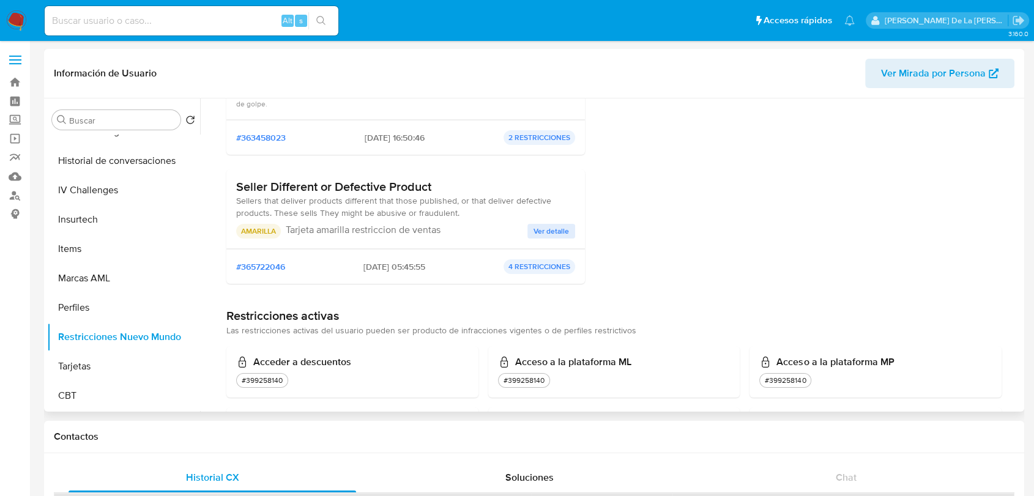
scroll to position [339, 0]
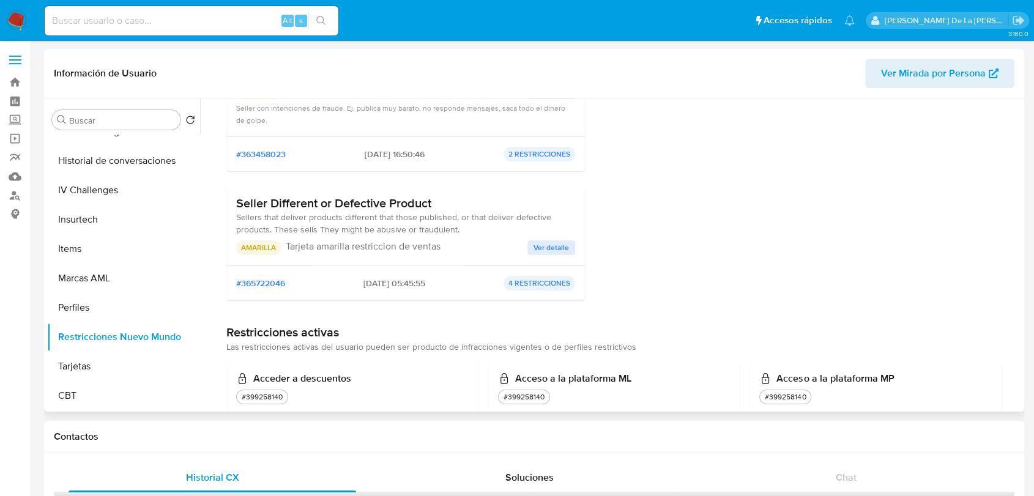
drag, startPoint x: 340, startPoint y: 281, endPoint x: 395, endPoint y: 278, distance: 54.5
click at [395, 278] on div "#365722046 29/06/2024 - 05:45:55 4 RESTRICCIONES" at bounding box center [405, 283] width 339 height 15
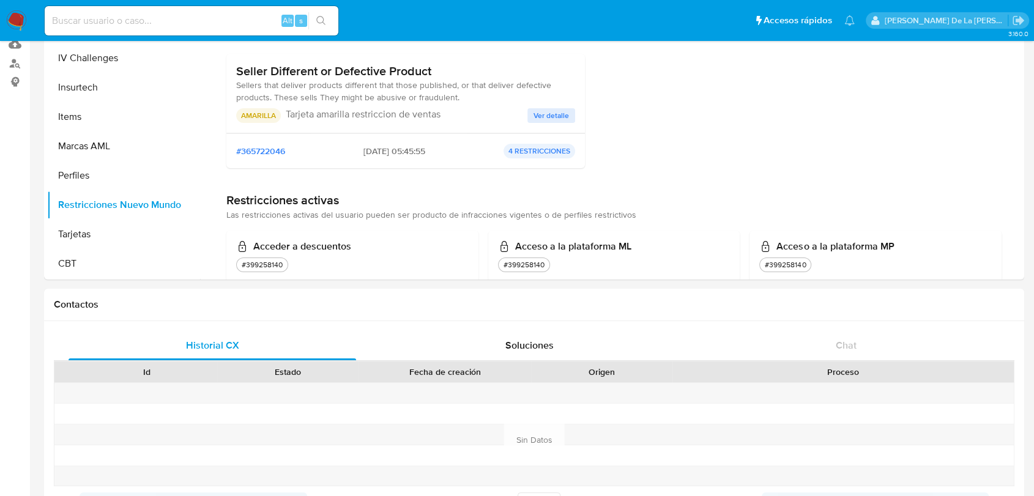
scroll to position [0, 0]
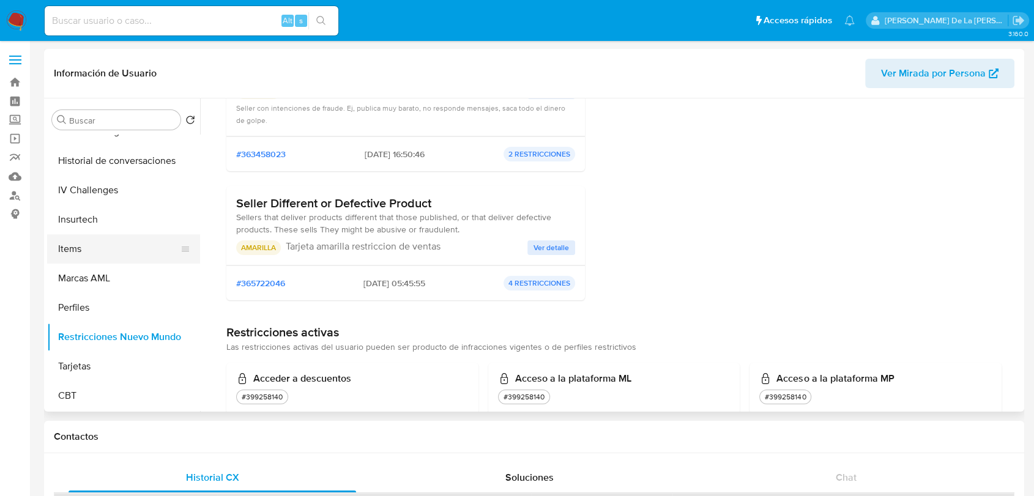
click at [102, 241] on button "Items" at bounding box center [118, 248] width 143 height 29
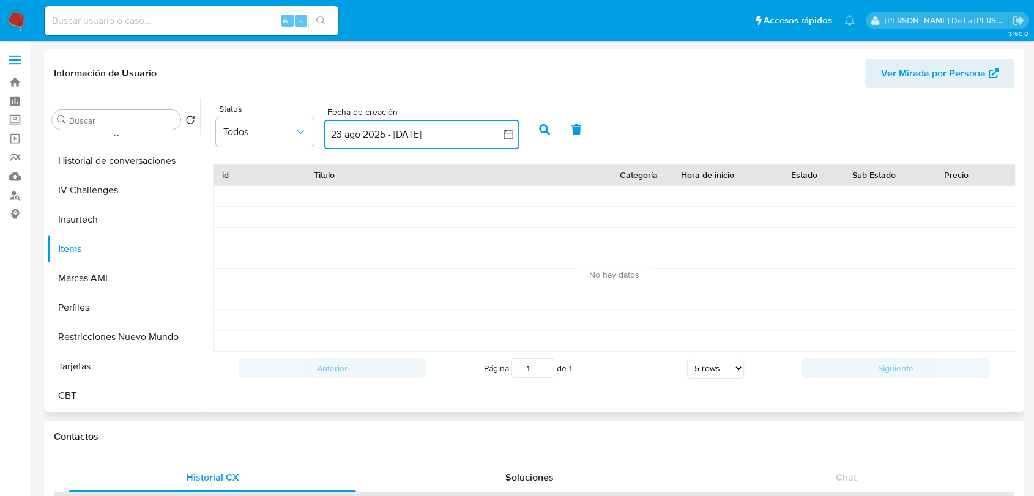
click at [508, 135] on icon "button" at bounding box center [508, 134] width 12 height 12
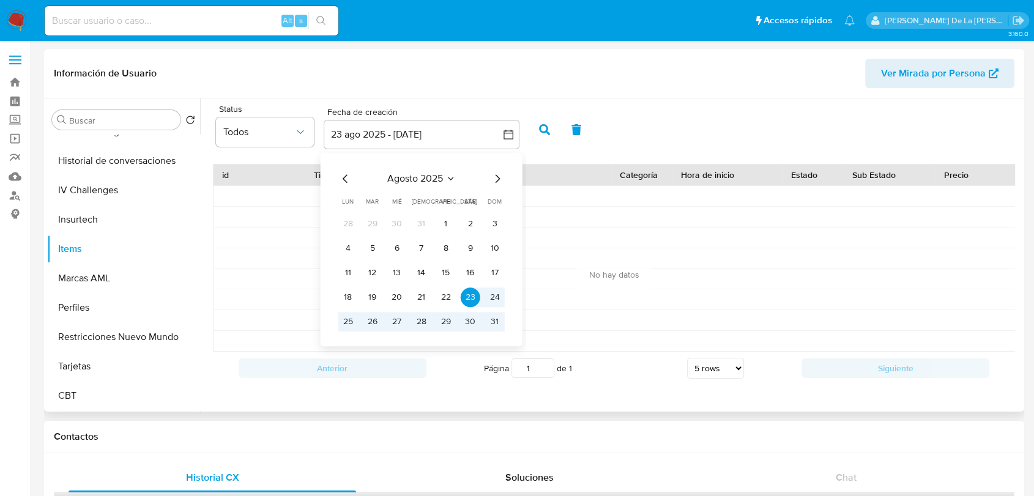
click at [342, 177] on icon "Mes anterior" at bounding box center [345, 178] width 15 height 15
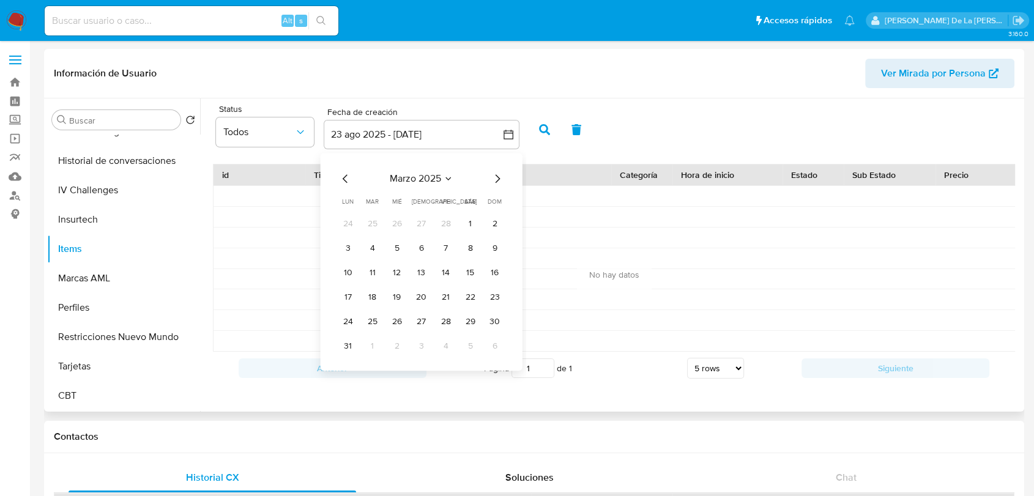
click at [342, 177] on icon "Mes anterior" at bounding box center [345, 178] width 15 height 15
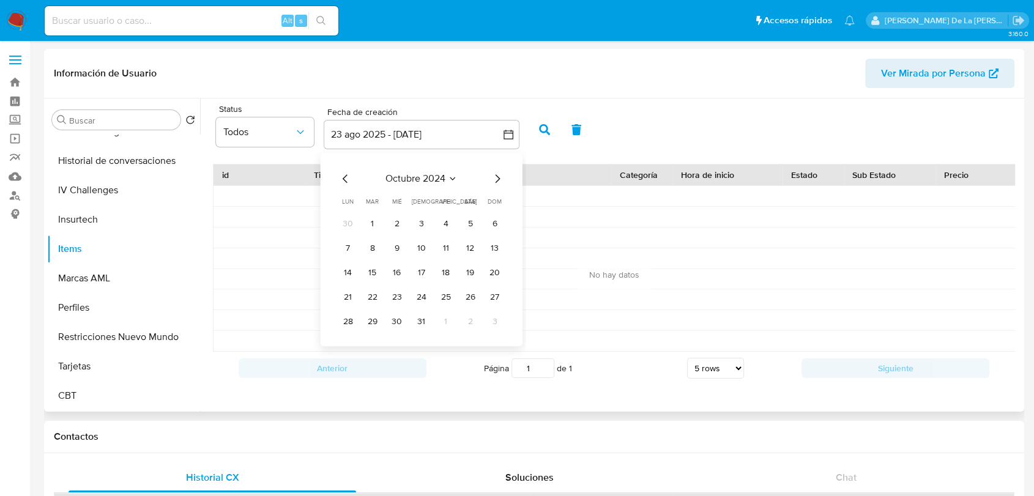
click at [342, 177] on icon "Mes anterior" at bounding box center [345, 178] width 15 height 15
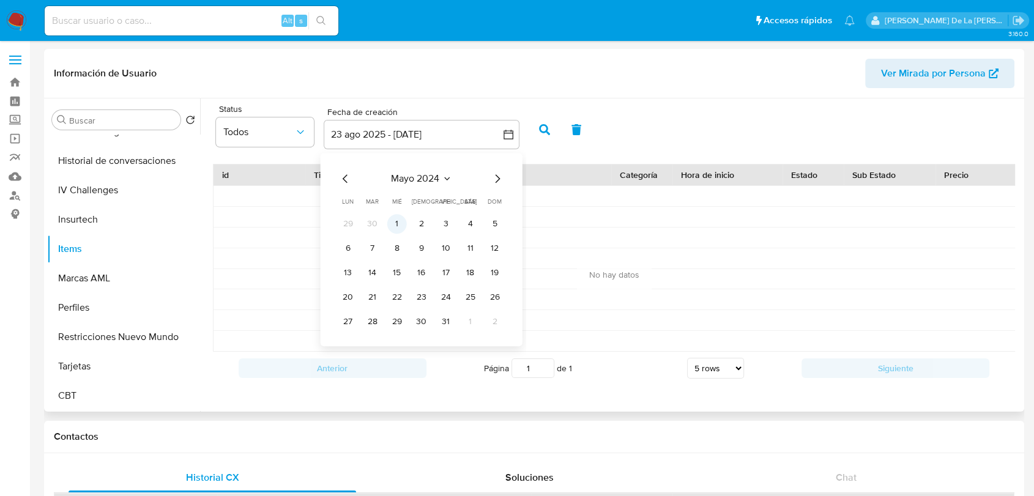
click at [399, 220] on button "1" at bounding box center [397, 224] width 20 height 20
click at [498, 175] on icon "Mes siguiente" at bounding box center [497, 178] width 15 height 15
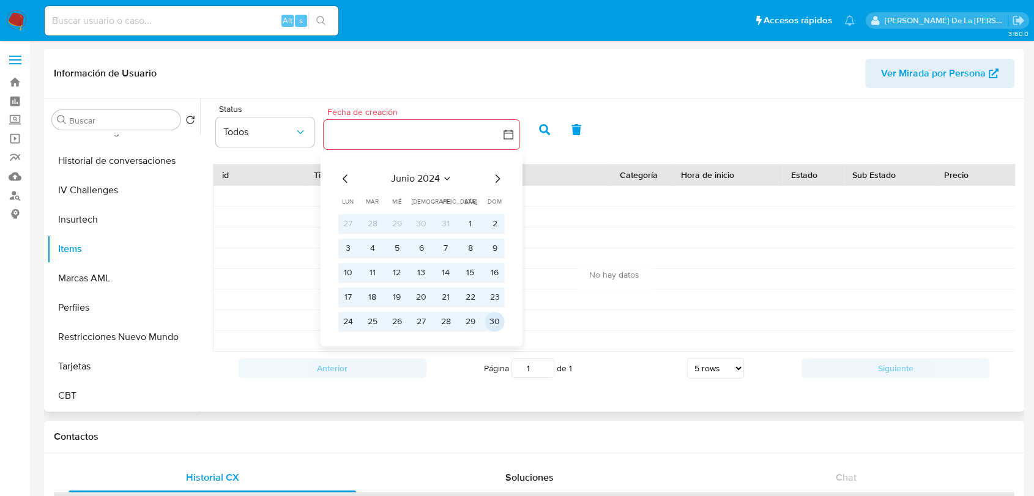
click at [493, 329] on button "30" at bounding box center [495, 322] width 20 height 20
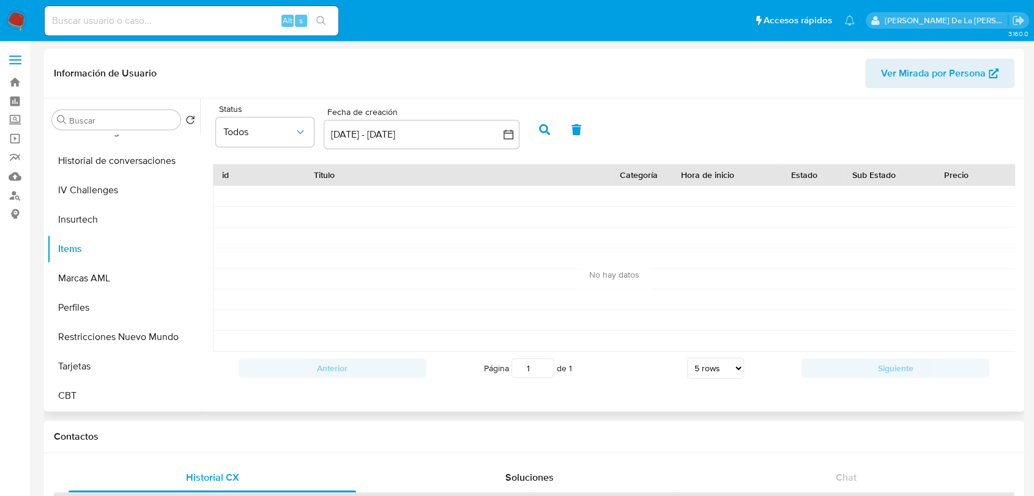
click at [548, 128] on icon "button" at bounding box center [544, 129] width 11 height 11
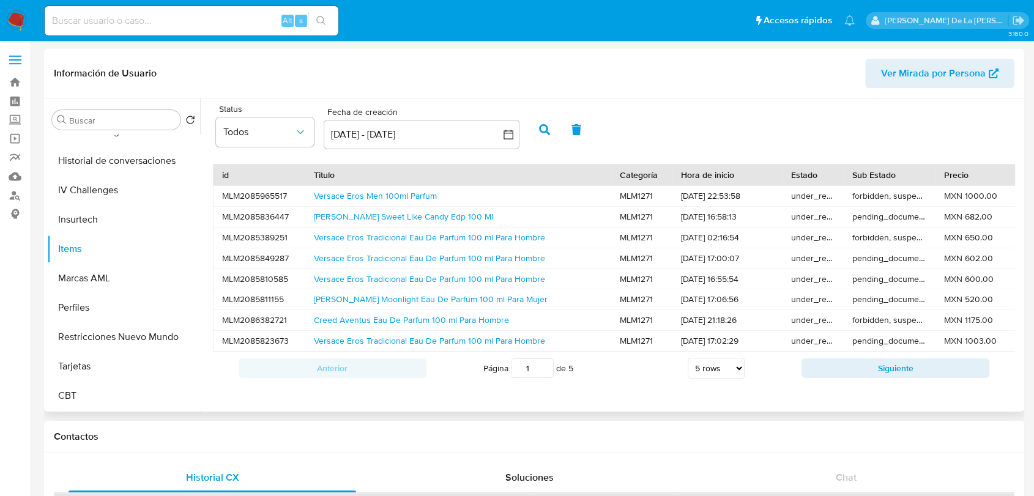
scroll to position [1, 0]
click at [851, 370] on button "Siguiente" at bounding box center [895, 368] width 188 height 20
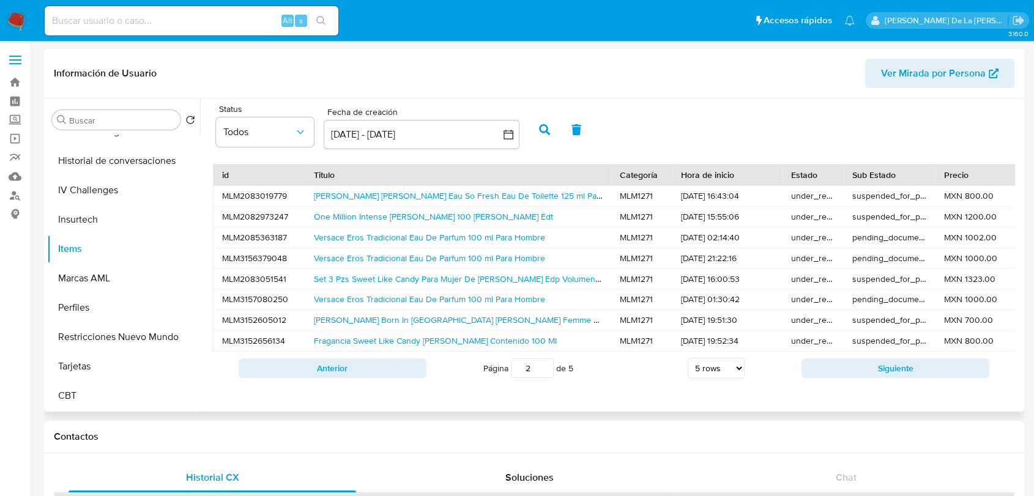
click at [847, 378] on button "Siguiente" at bounding box center [895, 368] width 188 height 20
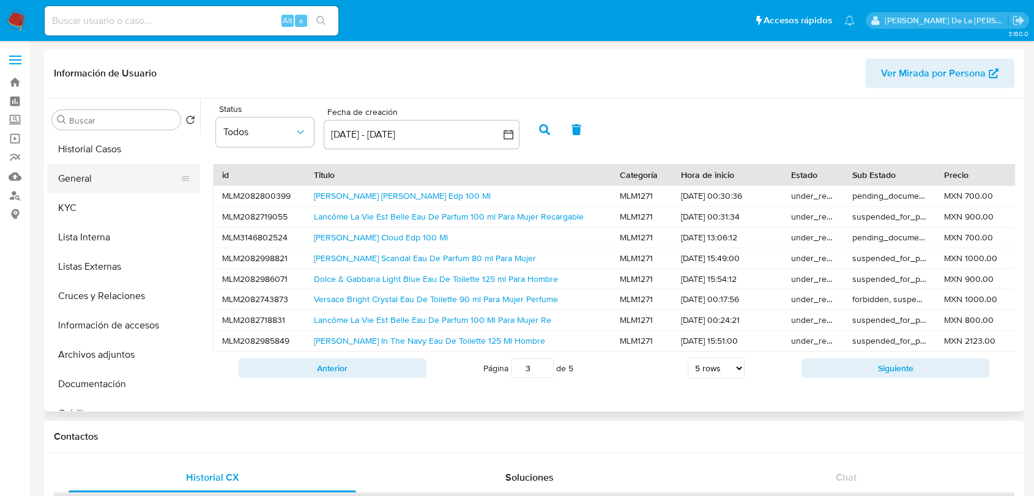
click at [104, 179] on button "General" at bounding box center [118, 178] width 143 height 29
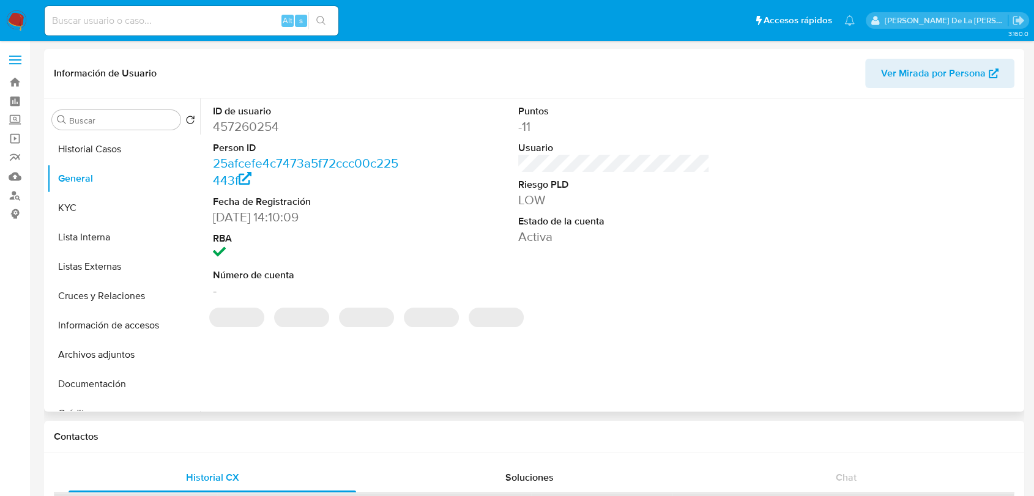
click at [247, 130] on dd "457260254" at bounding box center [308, 126] width 191 height 17
drag, startPoint x: 246, startPoint y: 128, endPoint x: 270, endPoint y: 136, distance: 24.6
click at [270, 136] on dl "ID de usuario 457260254 Person ID 25afcefe4c7473a5f72ccc00c225443f Fecha de Reg…" at bounding box center [308, 202] width 191 height 195
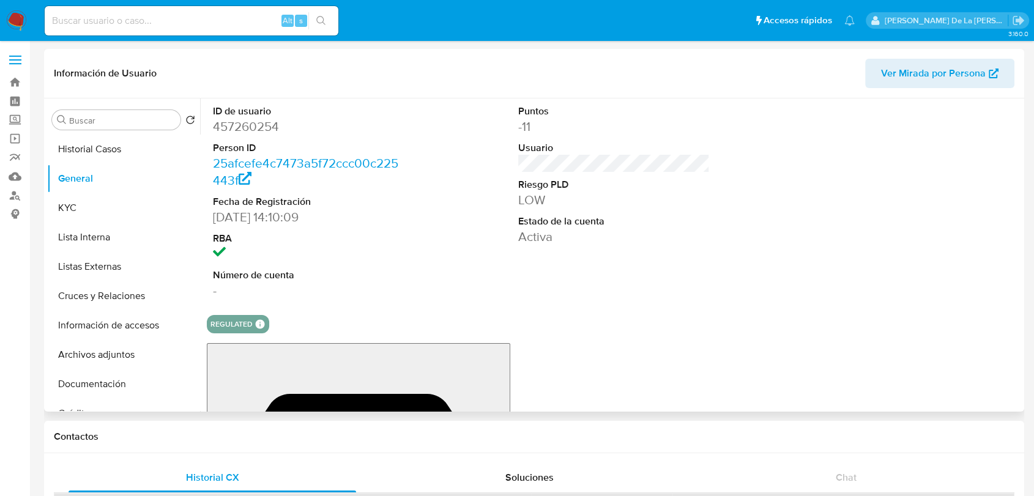
click at [263, 120] on dd "457260254" at bounding box center [308, 126] width 191 height 17
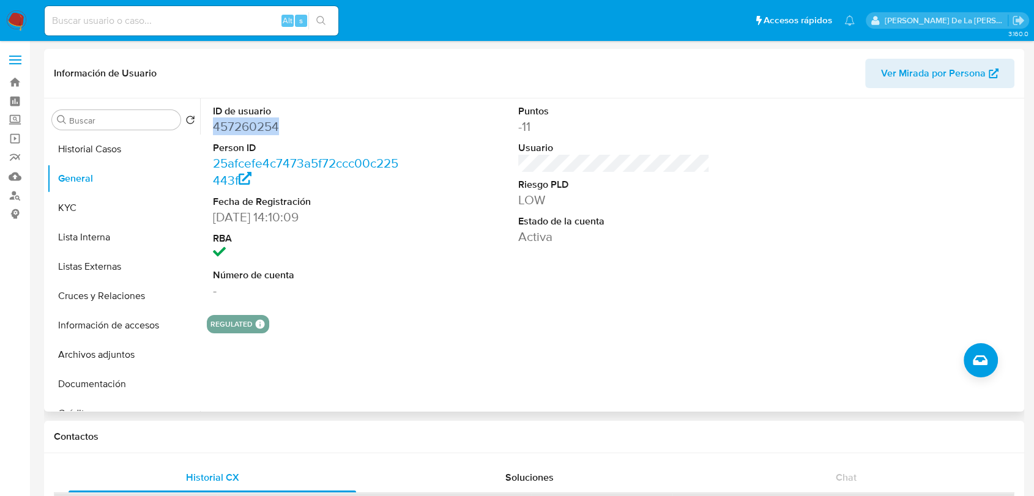
click at [263, 120] on dd "457260254" at bounding box center [308, 126] width 191 height 17
copy dd "457260254"
click at [120, 154] on button "Historial Casos" at bounding box center [118, 149] width 143 height 29
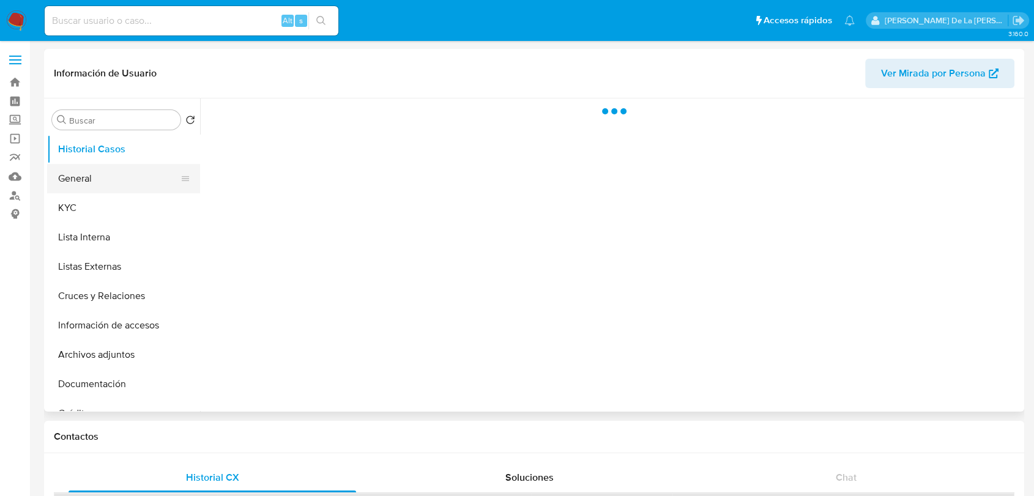
select select "10"
click at [129, 182] on button "General" at bounding box center [118, 178] width 143 height 29
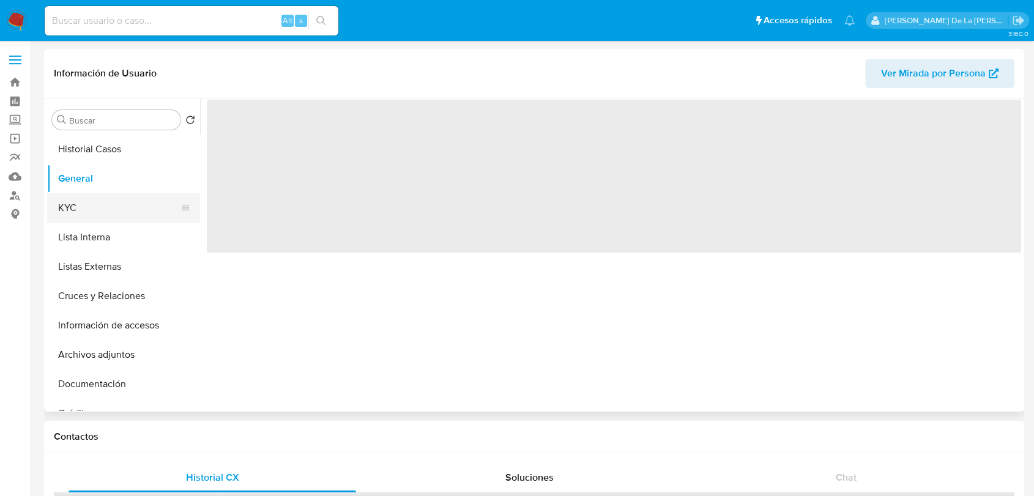
drag, startPoint x: 119, startPoint y: 200, endPoint x: 193, endPoint y: 204, distance: 74.1
click at [119, 202] on button "KYC" at bounding box center [118, 207] width 143 height 29
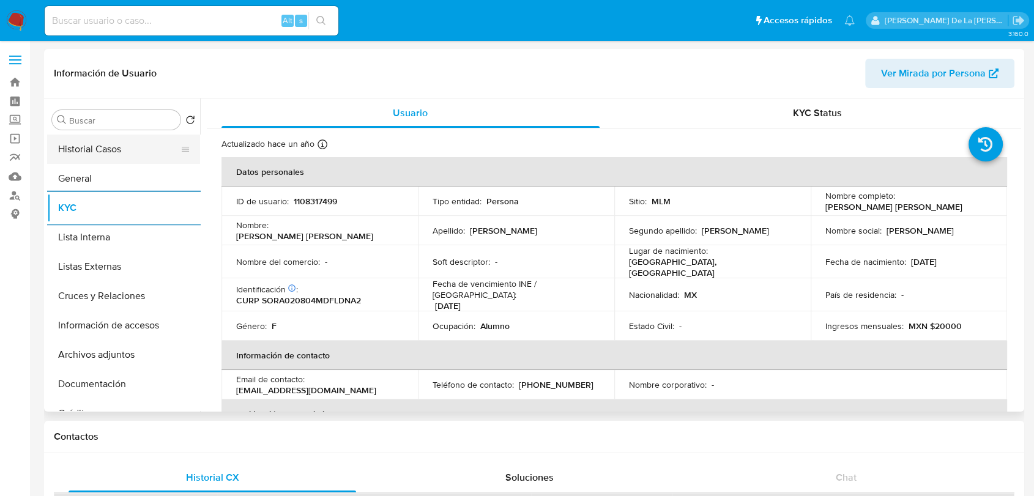
click at [136, 145] on button "Historial Casos" at bounding box center [118, 149] width 143 height 29
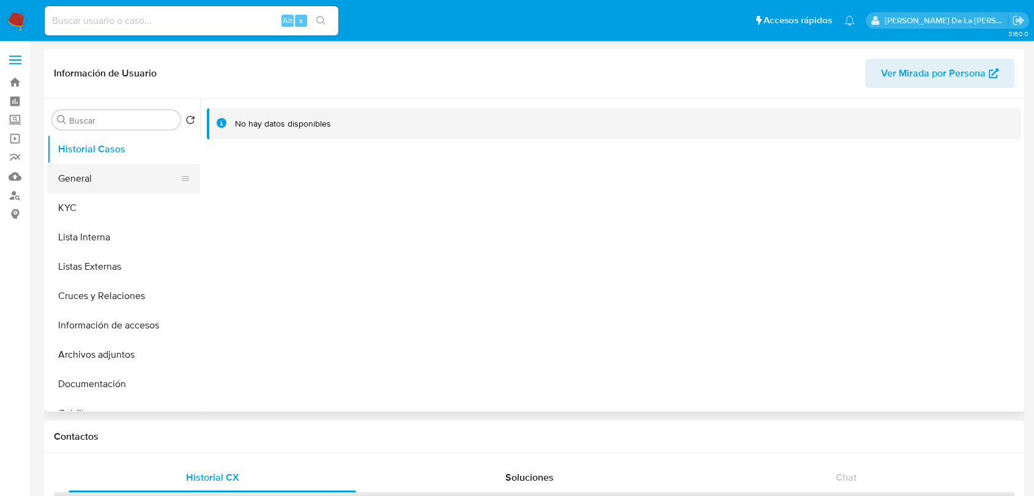
click at [123, 183] on button "General" at bounding box center [118, 178] width 143 height 29
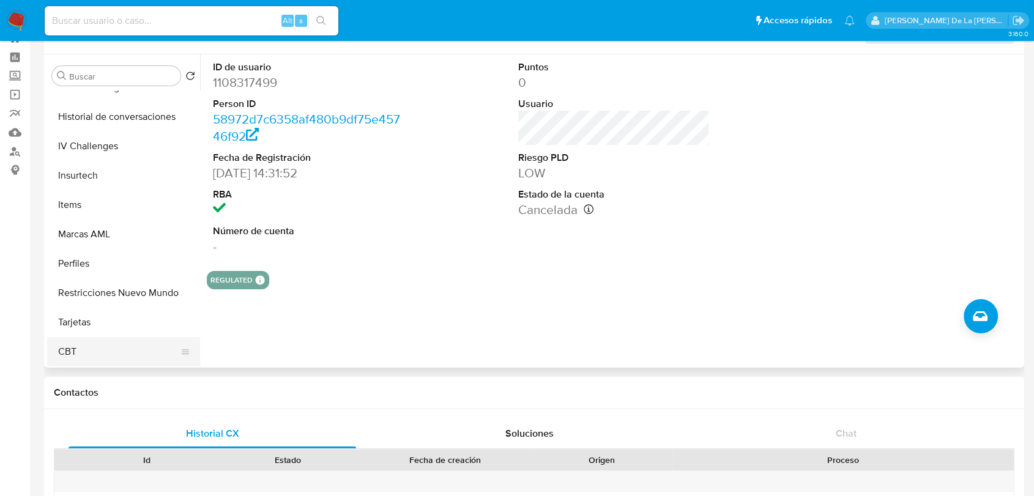
scroll to position [68, 0]
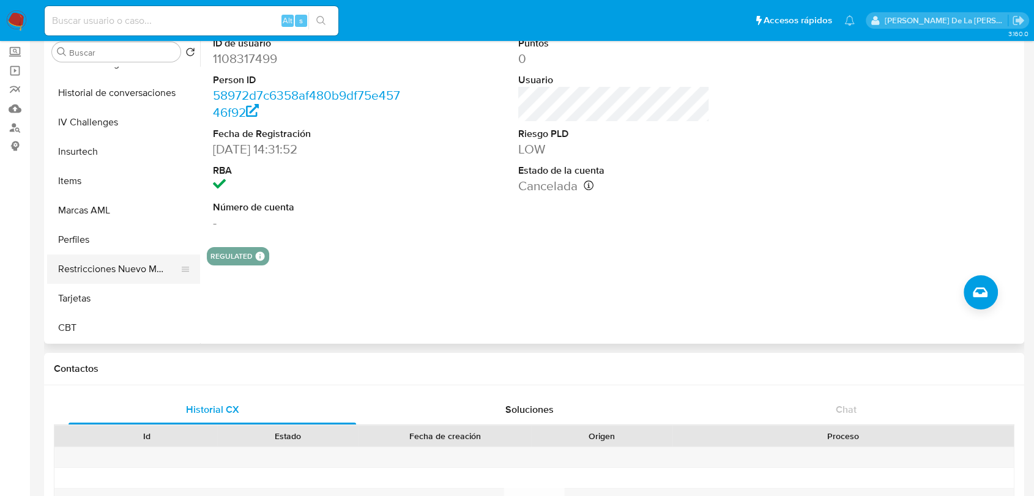
click at [135, 273] on button "Restricciones Nuevo Mundo" at bounding box center [118, 268] width 143 height 29
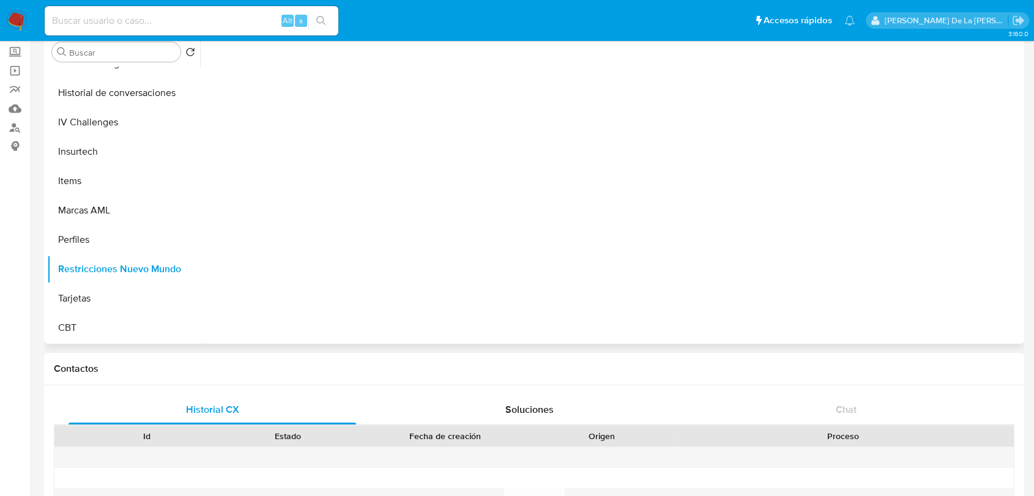
scroll to position [0, 0]
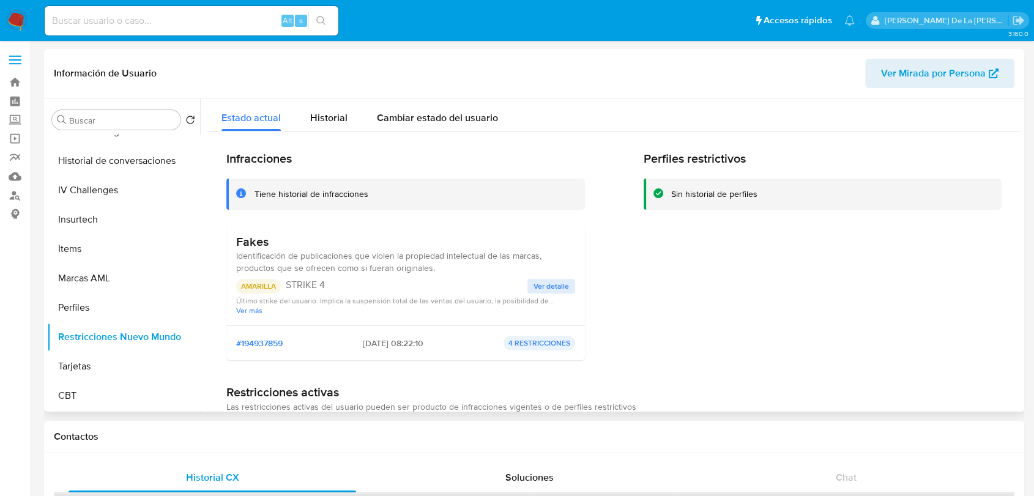
drag, startPoint x: 279, startPoint y: 255, endPoint x: 455, endPoint y: 260, distance: 176.2
click at [455, 260] on span "Identificación de publicaciones que violen la propiedad intelectual de las marc…" at bounding box center [388, 262] width 305 height 24
drag, startPoint x: 290, startPoint y: 253, endPoint x: 473, endPoint y: 257, distance: 182.9
click at [470, 259] on span "Identificación de publicaciones que violen la propiedad intelectual de las marc…" at bounding box center [388, 262] width 305 height 24
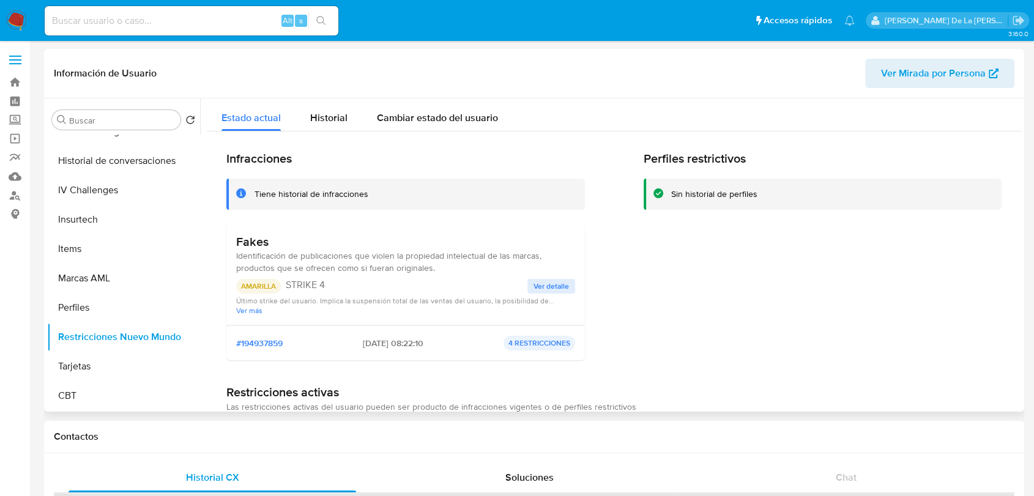
click at [473, 257] on span "Identificación de publicaciones que violen la propiedad intelectual de las marc…" at bounding box center [388, 262] width 305 height 24
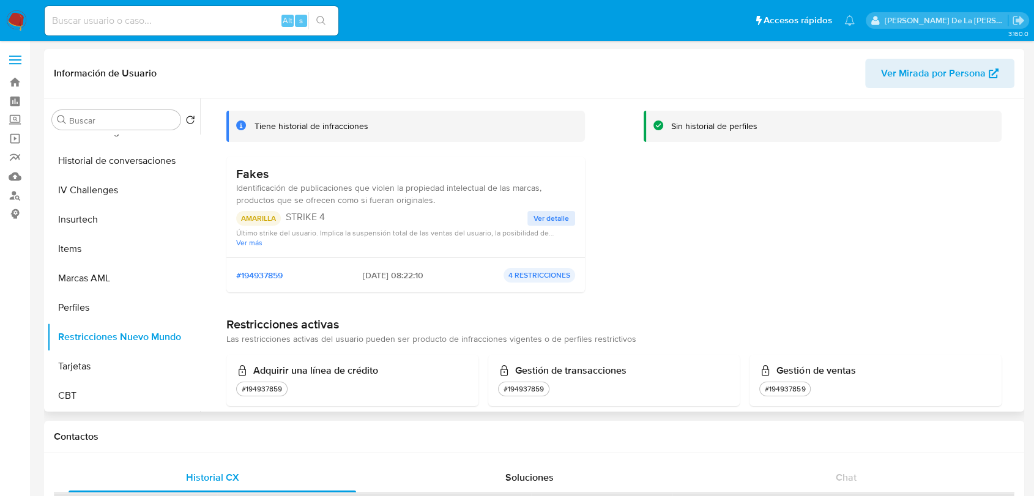
drag, startPoint x: 360, startPoint y: 275, endPoint x: 397, endPoint y: 278, distance: 37.4
click at [397, 278] on span "[DATE] 08:22:10" at bounding box center [393, 275] width 61 height 11
click at [380, 276] on span "[DATE] 08:22:10" at bounding box center [393, 275] width 61 height 11
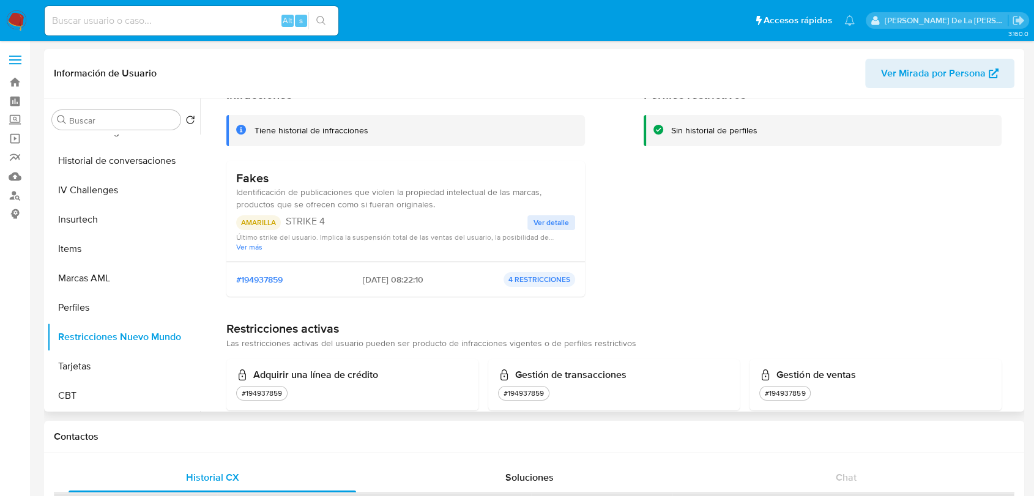
scroll to position [0, 0]
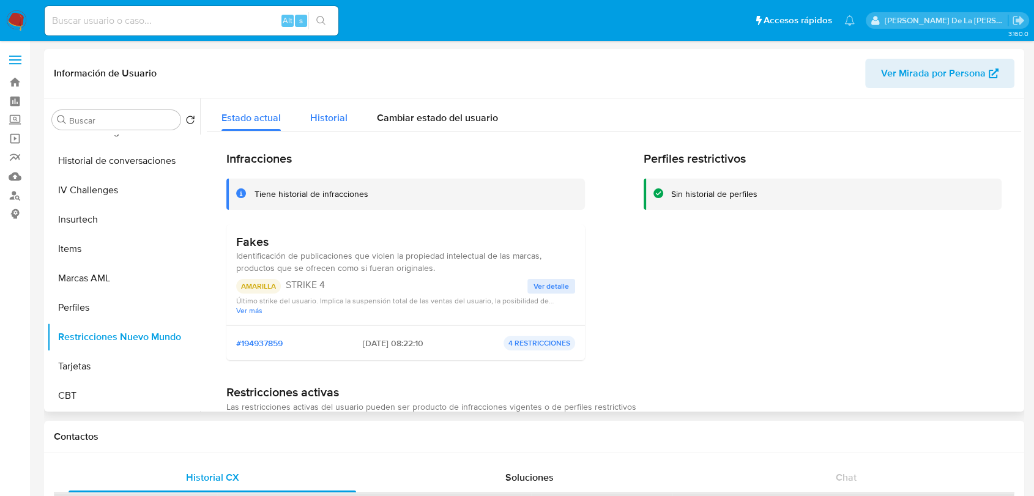
click at [324, 105] on div "Historial" at bounding box center [328, 114] width 37 height 32
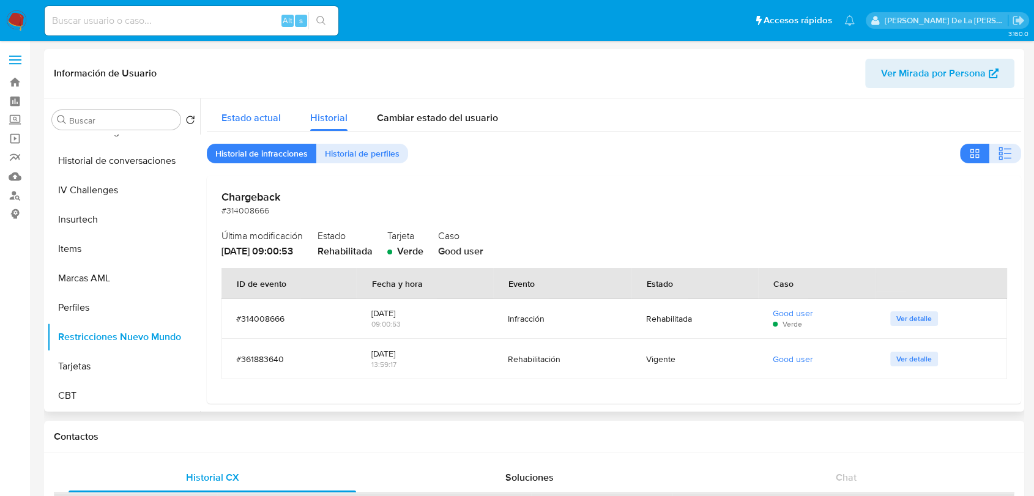
click at [277, 111] on span "Estado actual" at bounding box center [250, 118] width 59 height 14
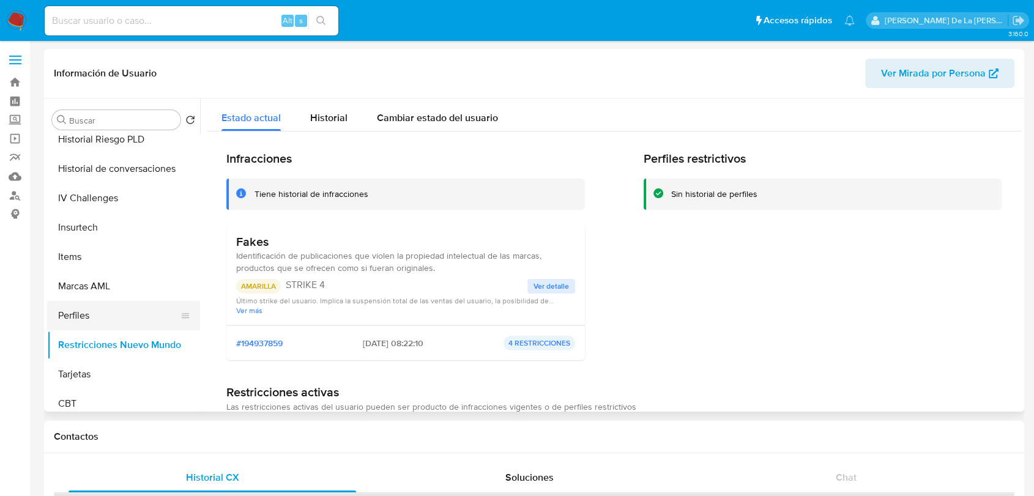
scroll to position [517, 0]
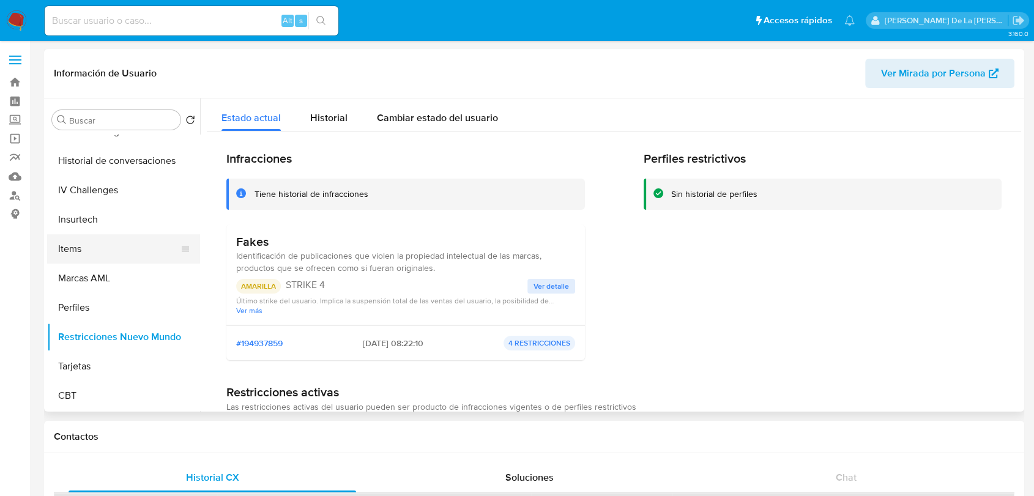
click at [118, 250] on button "Items" at bounding box center [118, 248] width 143 height 29
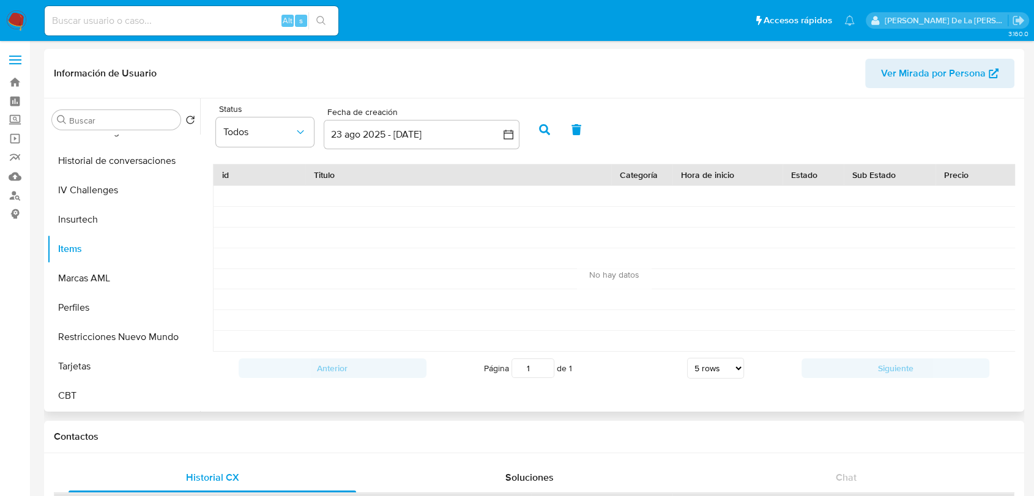
click at [526, 138] on div "Status Todos Fecha de creación Fecha de creación 23 ago 2025 - [DATE] 23-08-202…" at bounding box center [614, 128] width 814 height 47
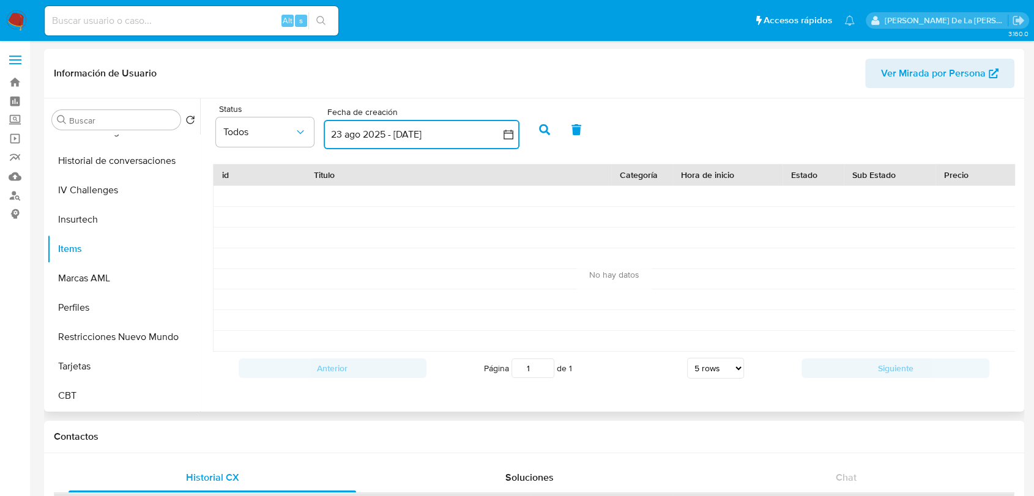
click at [506, 133] on icon "button" at bounding box center [508, 134] width 12 height 12
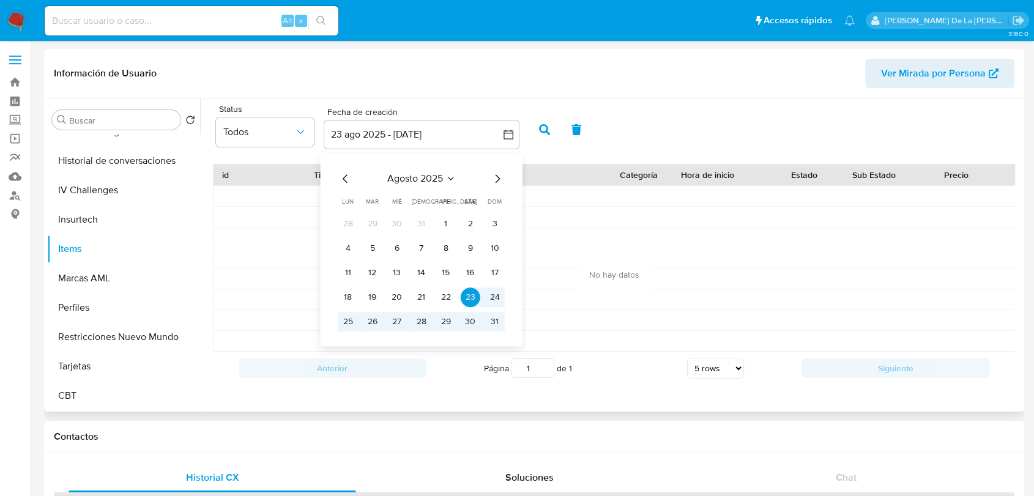
click at [435, 175] on span "agosto 2025" at bounding box center [415, 178] width 56 height 12
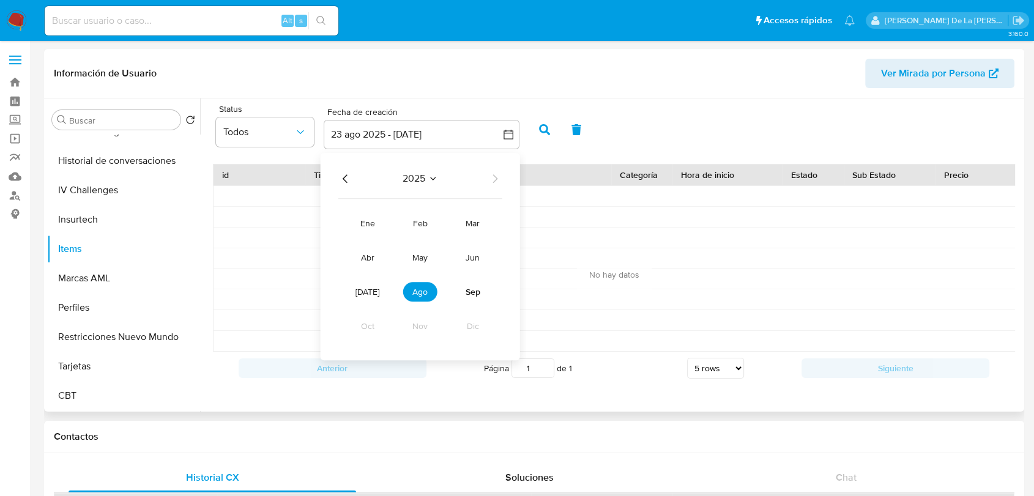
click at [428, 179] on icon "Seleccionar mes y año" at bounding box center [433, 179] width 10 height 10
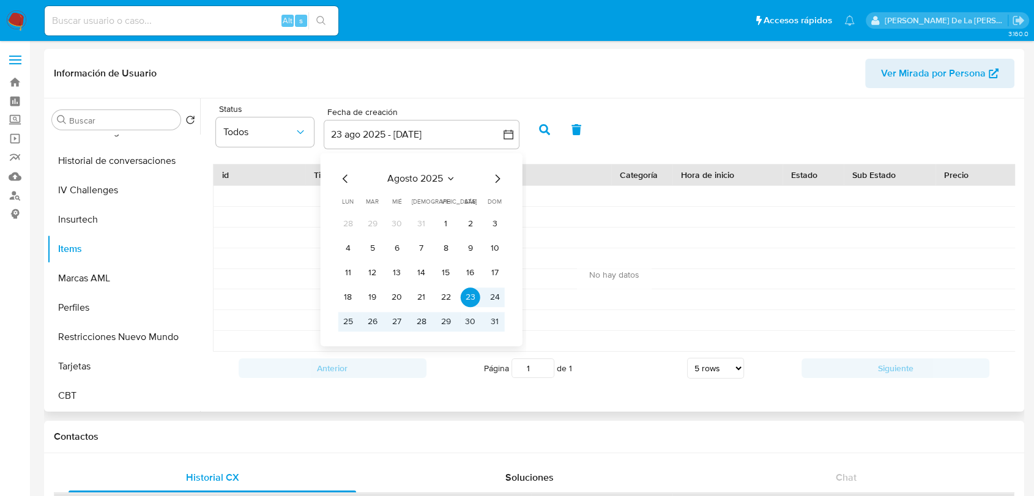
click at [432, 179] on span "agosto 2025" at bounding box center [415, 178] width 56 height 12
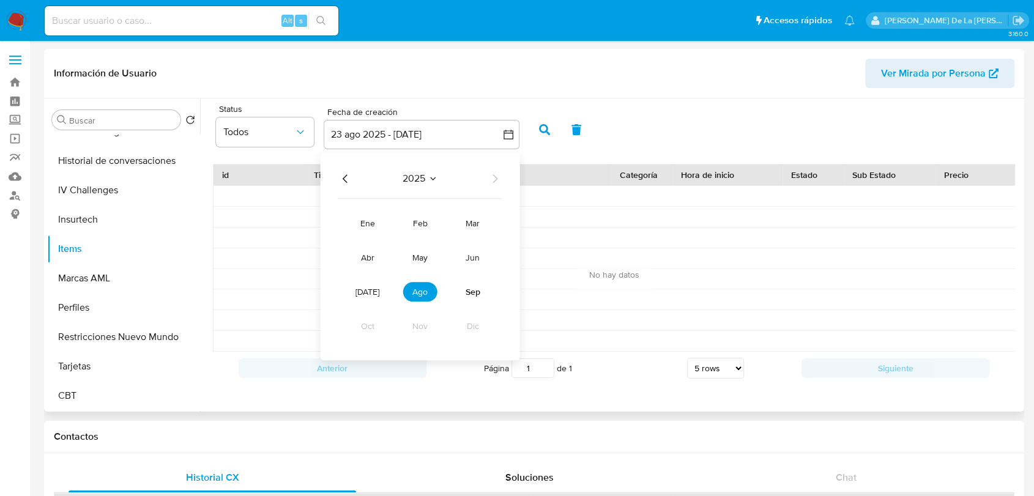
click at [348, 176] on icon "Año anterior" at bounding box center [345, 178] width 15 height 15
click at [347, 176] on icon "Año anterior" at bounding box center [345, 178] width 15 height 15
click at [366, 325] on span "oct" at bounding box center [367, 326] width 13 height 12
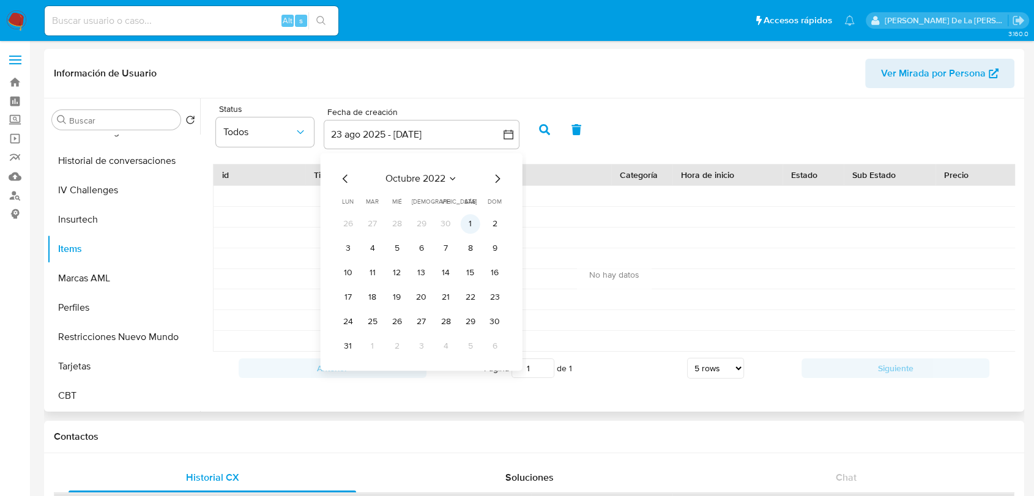
click at [472, 223] on button "1" at bounding box center [471, 224] width 20 height 20
click at [500, 169] on div "octubre 2022 octubre 2022 lun lunes mar martes mié miércoles jue jueves vie vie…" at bounding box center [422, 262] width 196 height 218
click at [501, 177] on icon "Mes siguiente" at bounding box center [497, 178] width 15 height 15
click at [498, 180] on icon "Mes siguiente" at bounding box center [497, 178] width 5 height 9
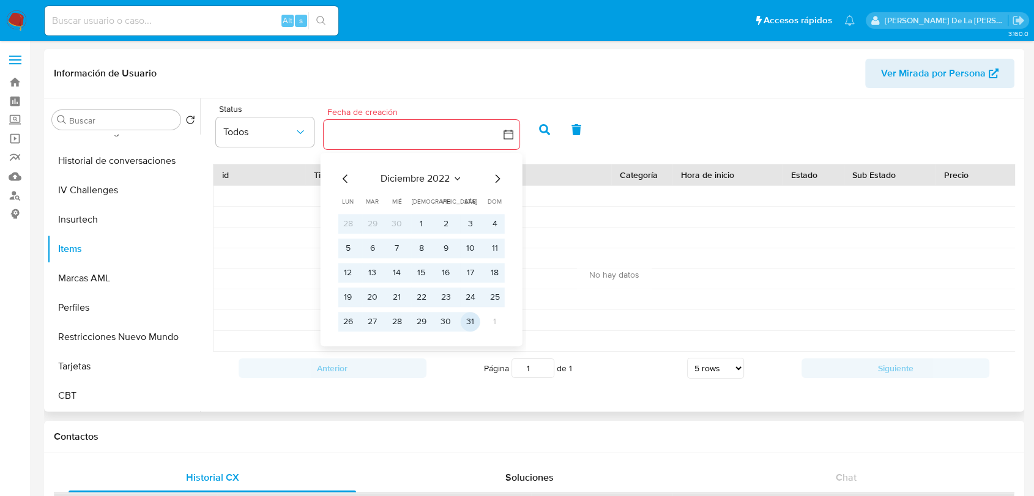
click at [471, 319] on button "31" at bounding box center [471, 322] width 20 height 20
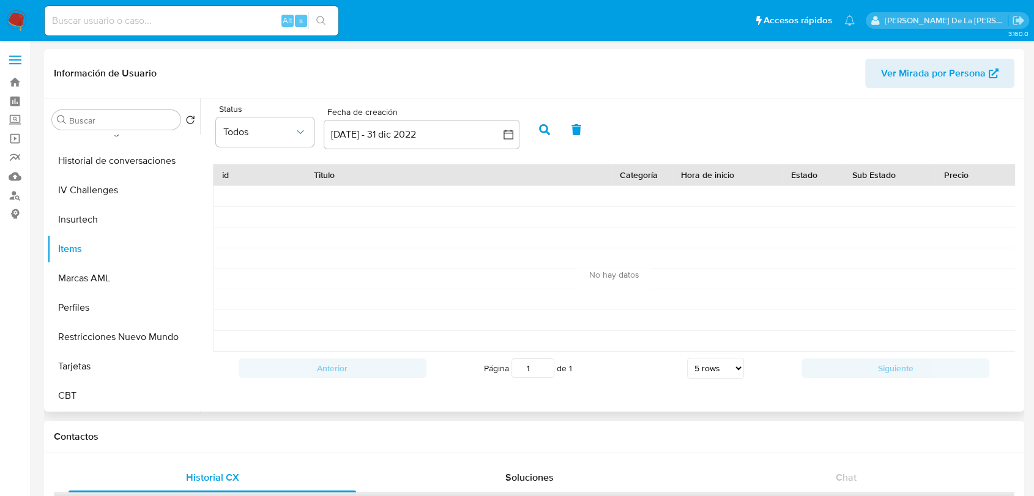
click at [538, 133] on button "button" at bounding box center [544, 129] width 32 height 29
click at [544, 123] on button "button" at bounding box center [544, 129] width 32 height 29
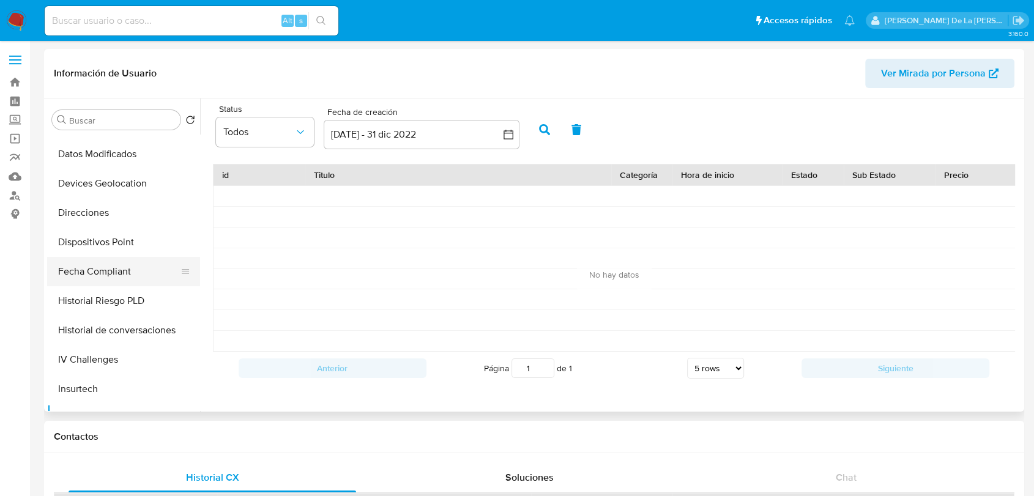
scroll to position [381, 0]
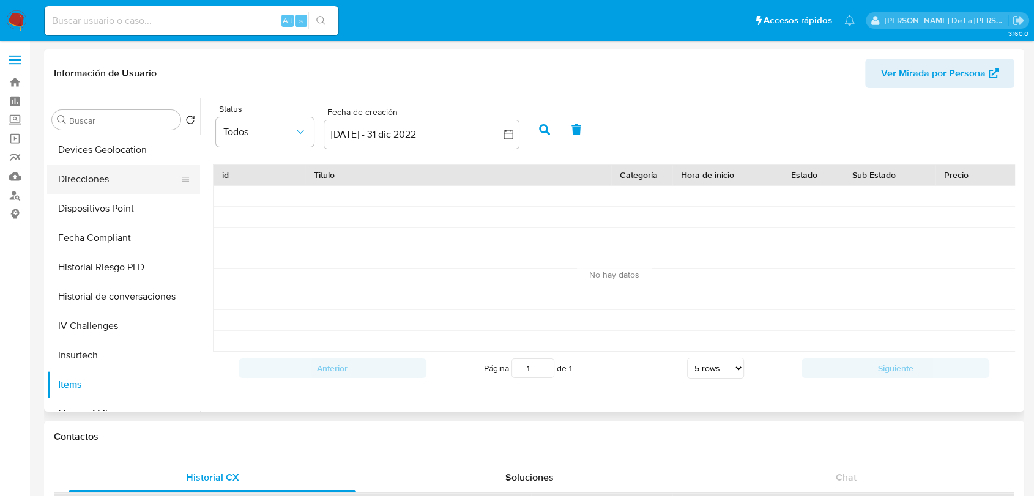
click at [115, 165] on button "Direcciones" at bounding box center [118, 179] width 143 height 29
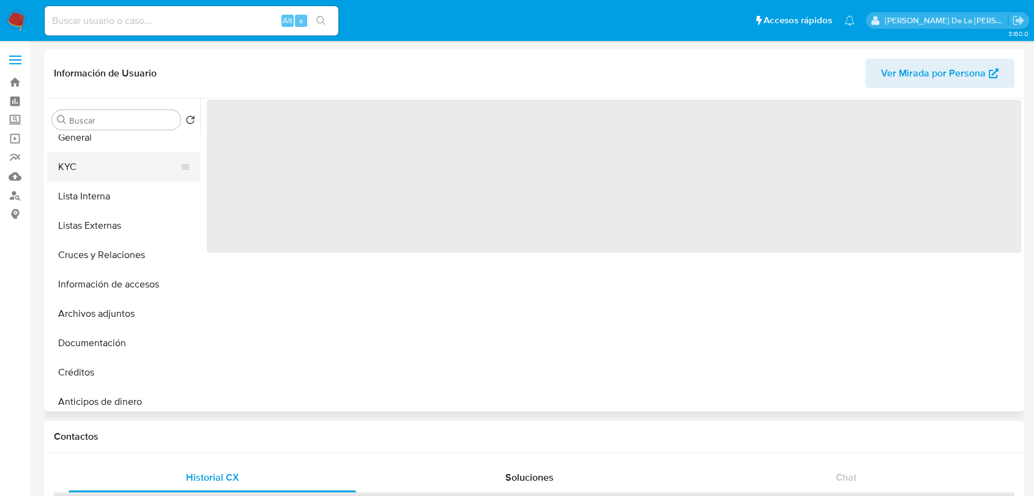
scroll to position [0, 0]
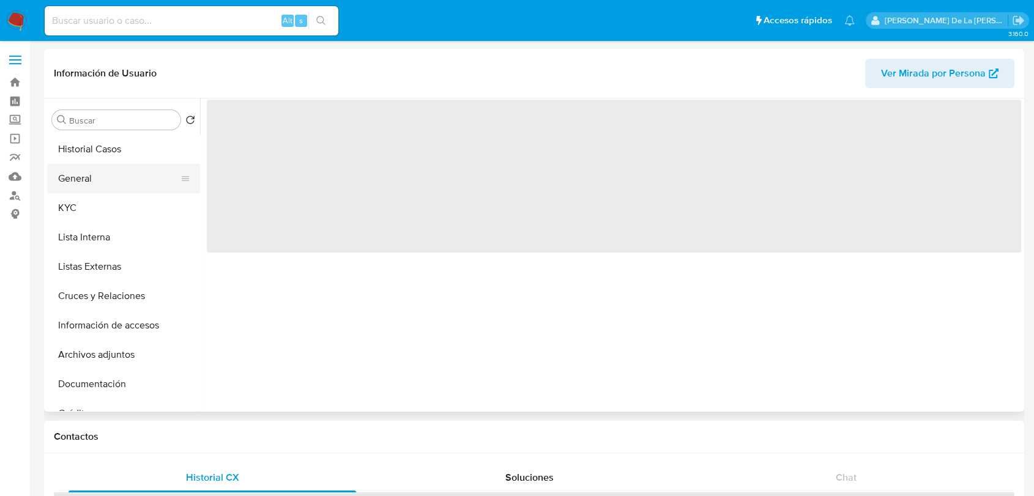
click at [121, 171] on button "General" at bounding box center [118, 178] width 143 height 29
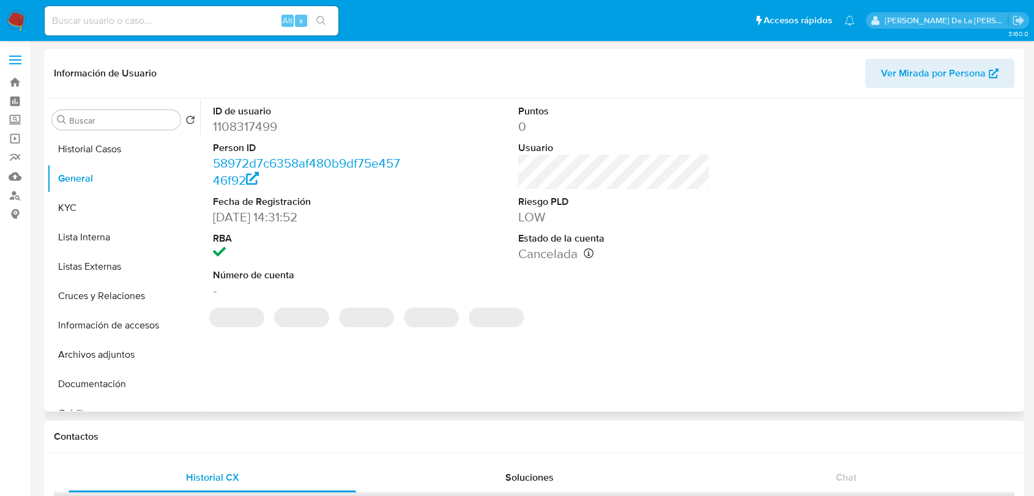
click at [250, 130] on dd "1108317499" at bounding box center [308, 126] width 191 height 17
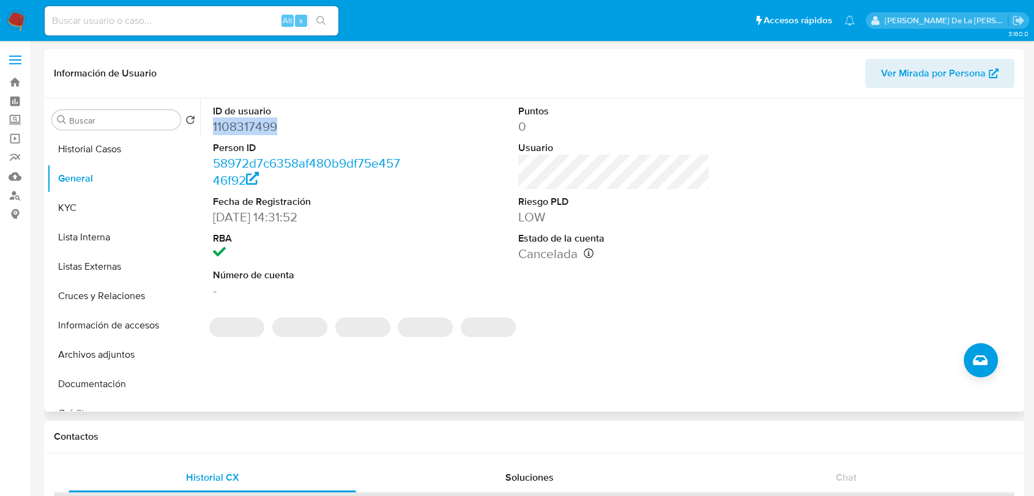
copy dd "1108317499"
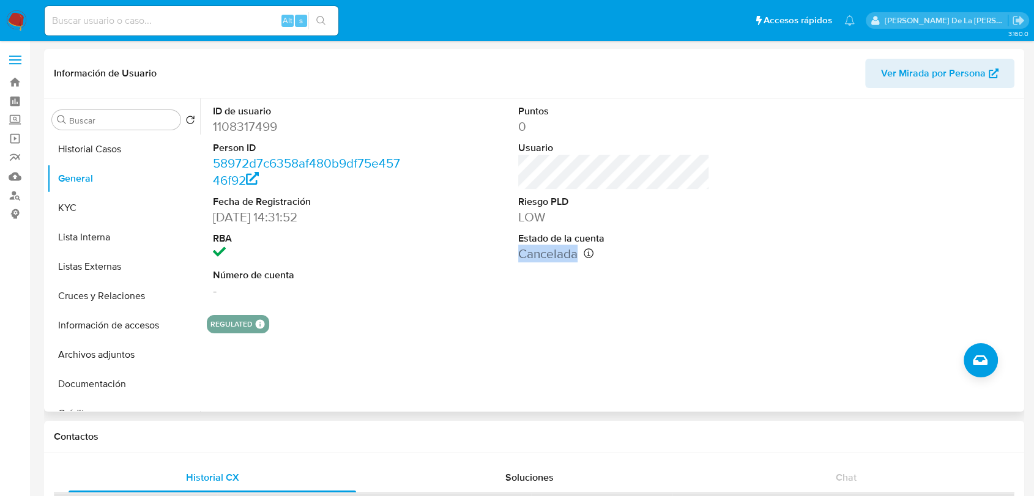
drag, startPoint x: 618, startPoint y: 251, endPoint x: 475, endPoint y: 249, distance: 143.8
click at [475, 249] on div "ID de usuario 1108317499 Person ID 58972d7c6358af480b9df75e45746f92 Fecha de Re…" at bounding box center [614, 201] width 814 height 207
click at [473, 249] on div "ID de usuario 1108317499 Person ID 58972d7c6358af480b9df75e45746f92 Fecha de Re…" at bounding box center [614, 201] width 814 height 207
drag, startPoint x: 713, startPoint y: 254, endPoint x: 766, endPoint y: 254, distance: 53.2
click at [256, 121] on dd "1108317499" at bounding box center [308, 126] width 191 height 17
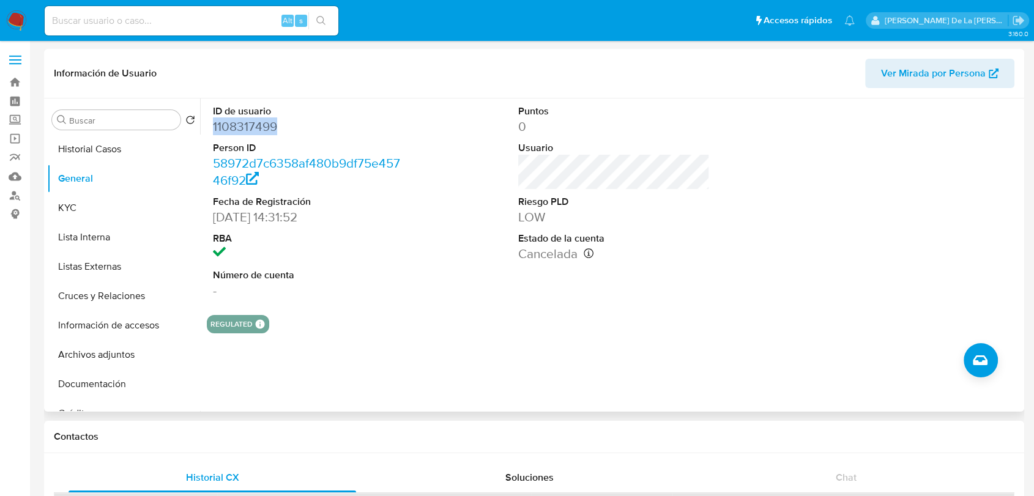
click at [256, 121] on dd "1108317499" at bounding box center [308, 126] width 191 height 17
copy dd "1108317499"
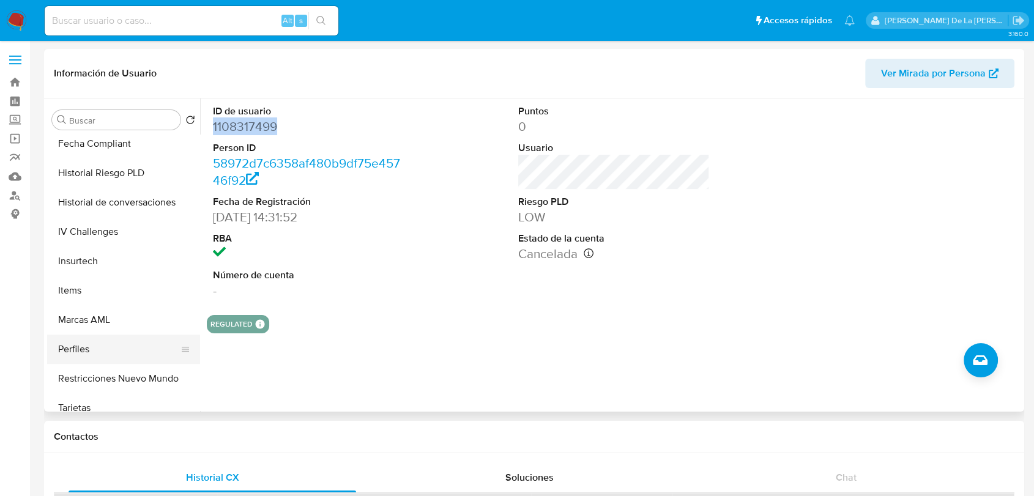
scroll to position [517, 0]
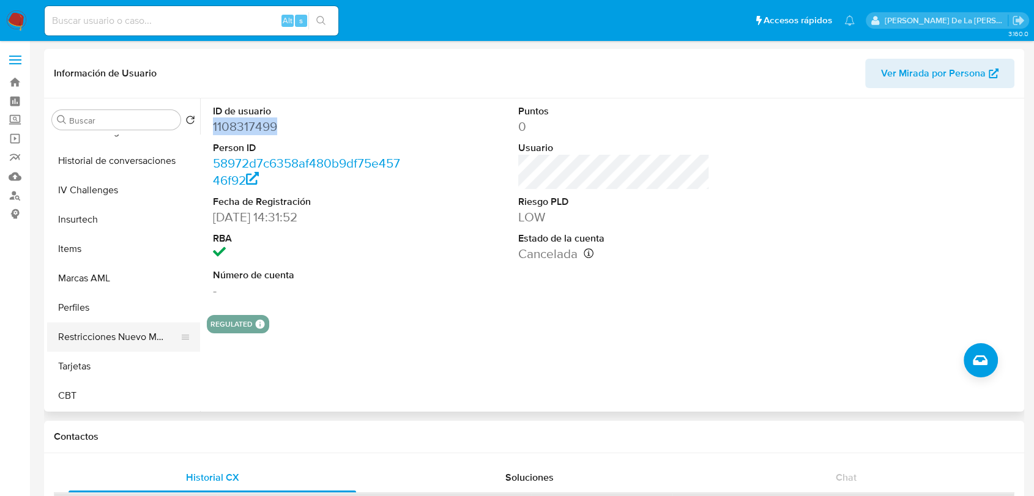
click at [132, 339] on button "Restricciones Nuevo Mundo" at bounding box center [118, 336] width 143 height 29
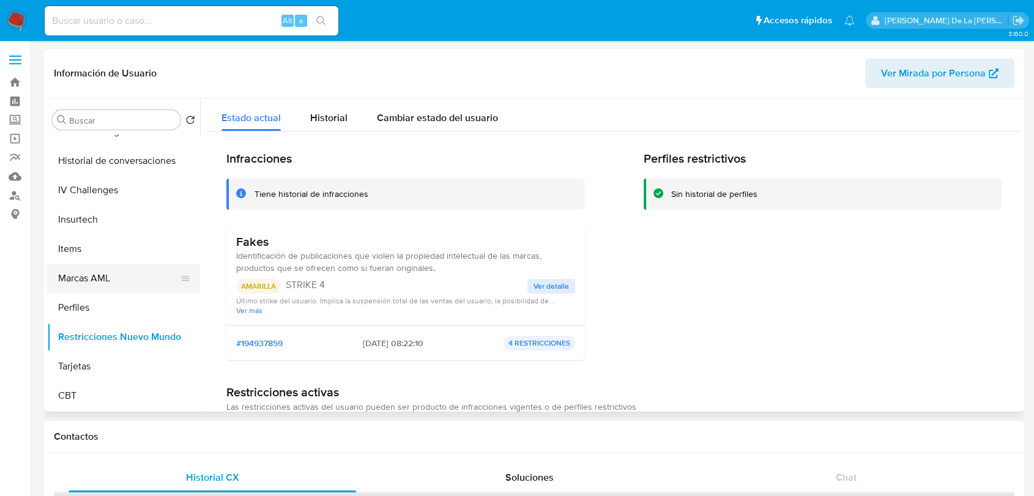
scroll to position [449, 0]
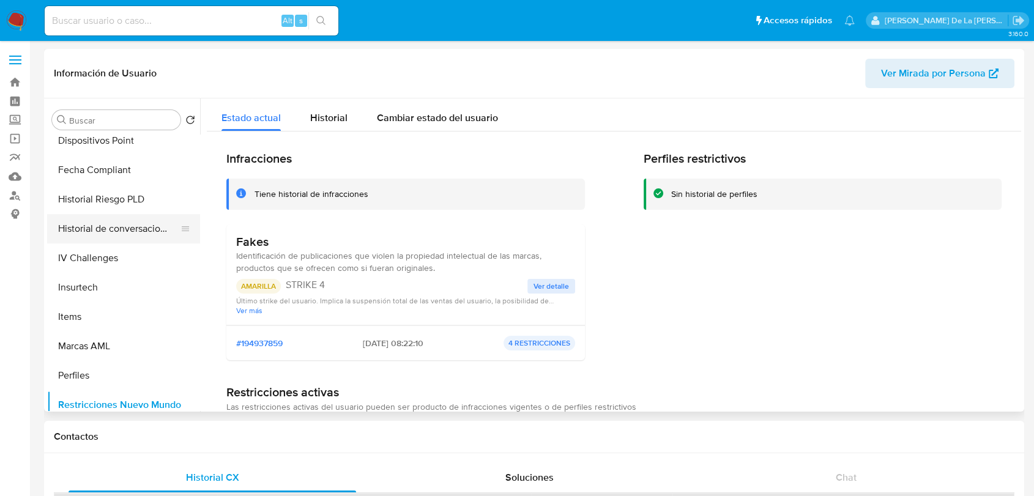
click at [124, 229] on button "Historial de conversaciones" at bounding box center [118, 228] width 143 height 29
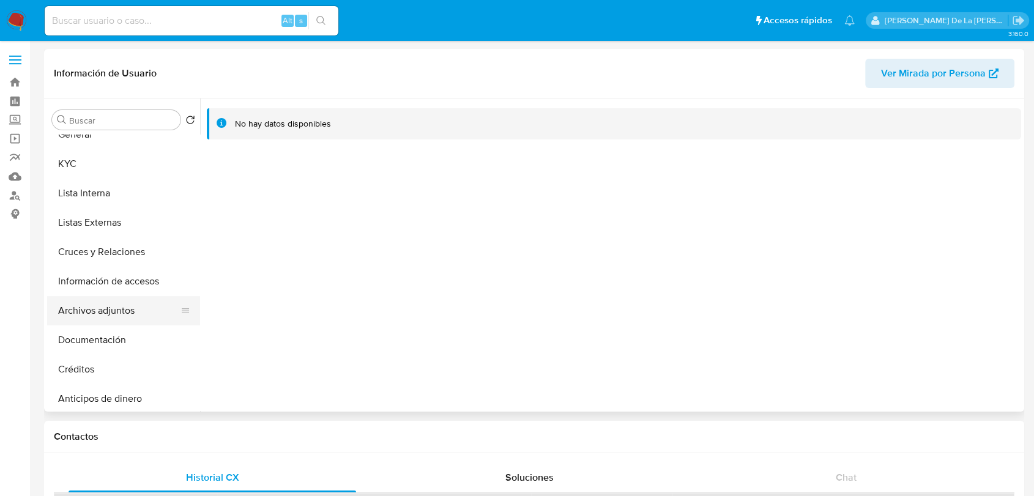
scroll to position [68, 0]
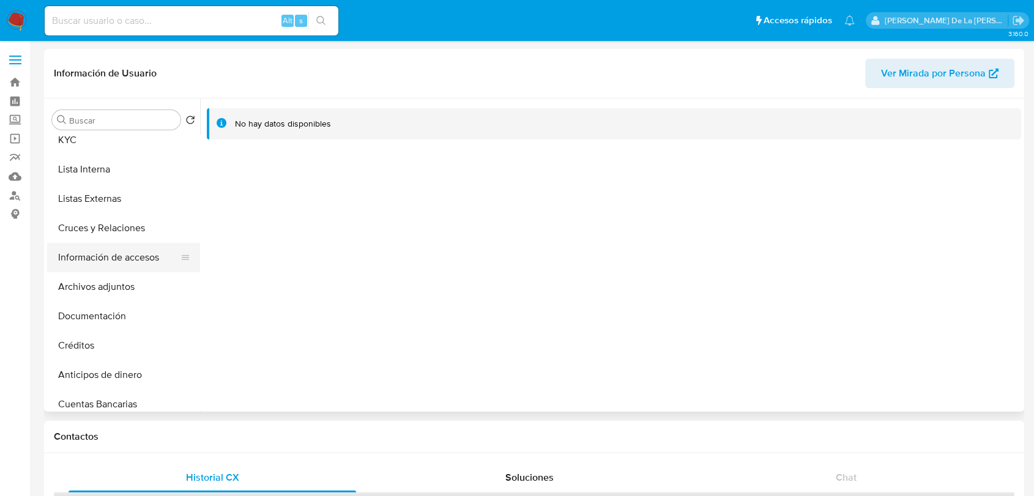
click at [115, 261] on button "Información de accesos" at bounding box center [118, 257] width 143 height 29
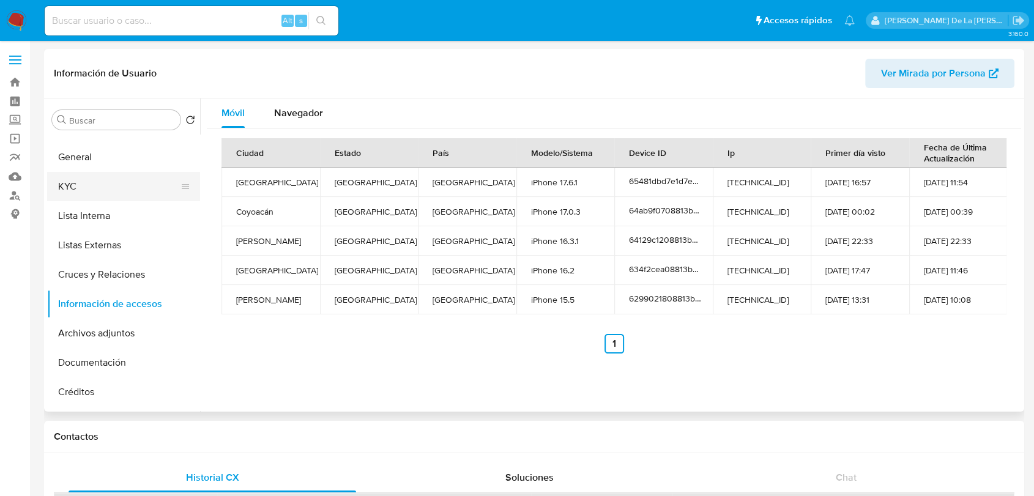
scroll to position [0, 0]
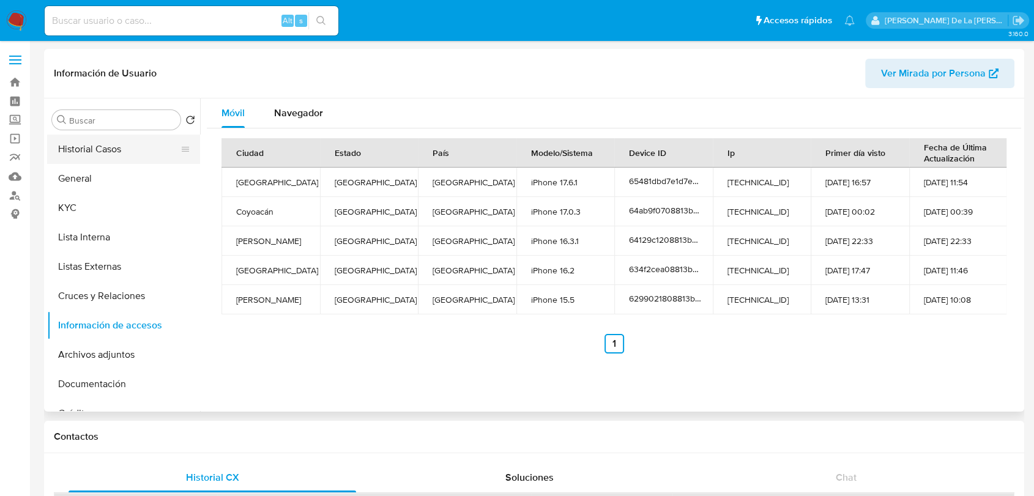
click at [116, 151] on button "Historial Casos" at bounding box center [118, 149] width 143 height 29
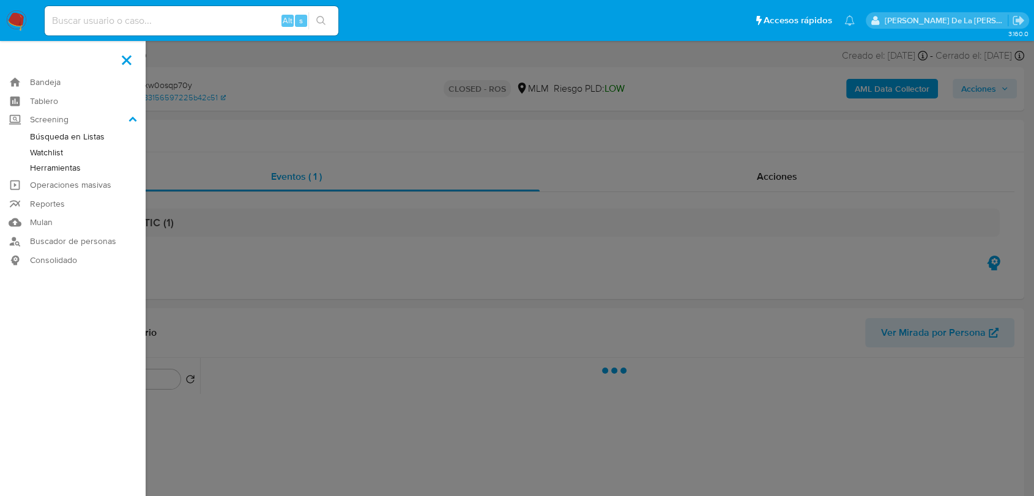
select select "10"
click at [399, 133] on label at bounding box center [517, 248] width 1034 height 496
click at [0, 0] on input "checkbox" at bounding box center [0, 0] width 0 height 0
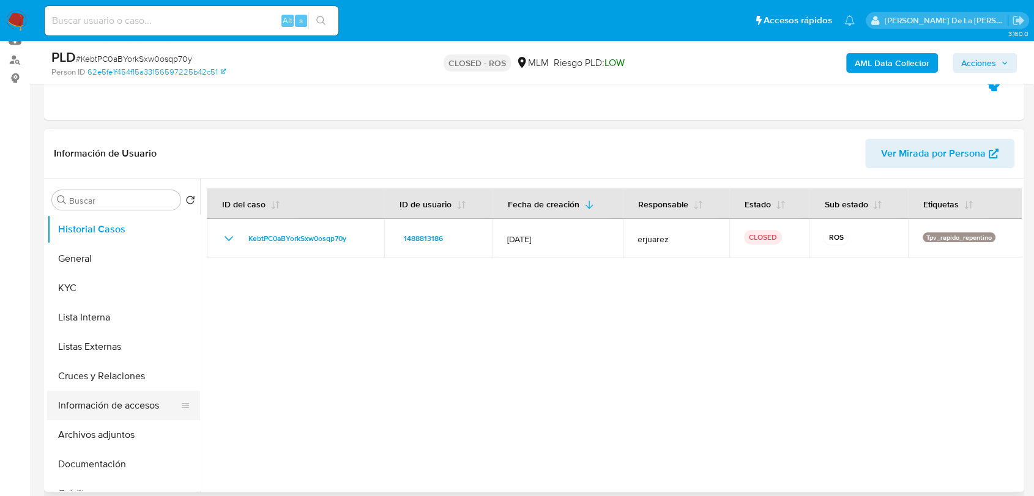
click at [114, 401] on button "Información de accesos" at bounding box center [118, 405] width 143 height 29
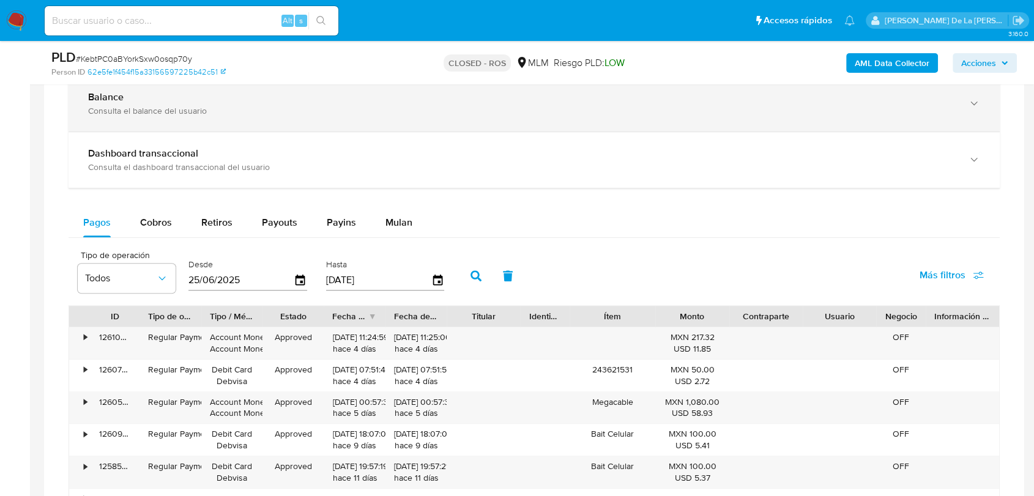
scroll to position [815, 0]
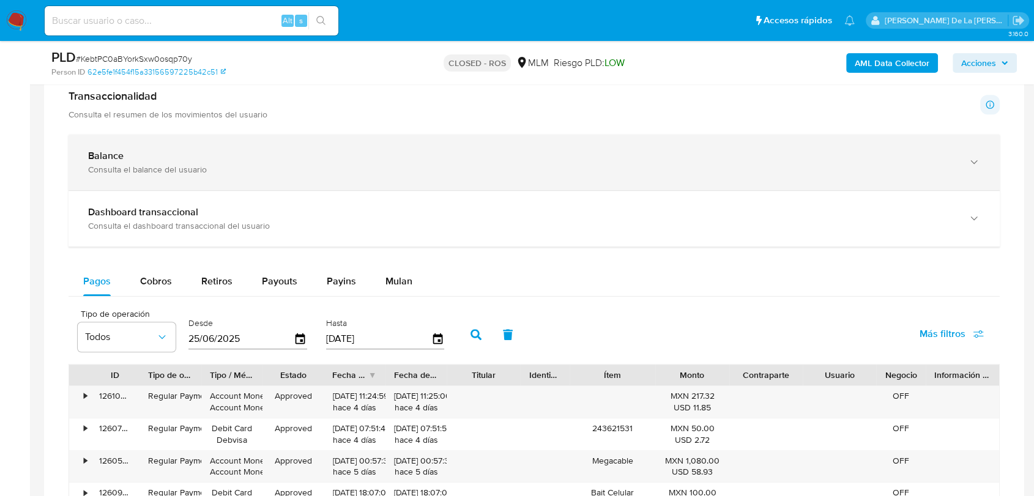
click at [136, 166] on div "Consulta el balance del usuario" at bounding box center [521, 169] width 867 height 11
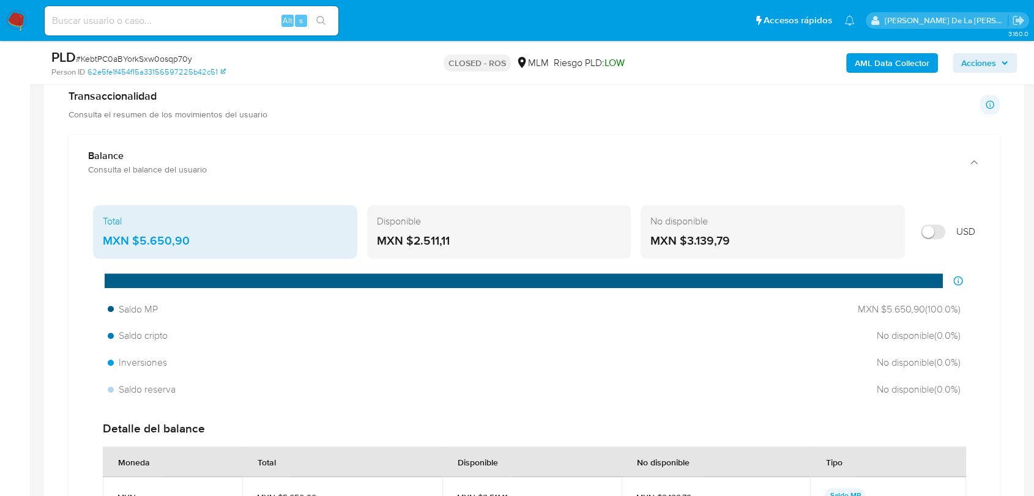
drag, startPoint x: 466, startPoint y: 234, endPoint x: 411, endPoint y: 242, distance: 55.6
click at [411, 242] on div "MXN $2.511,11" at bounding box center [499, 241] width 245 height 16
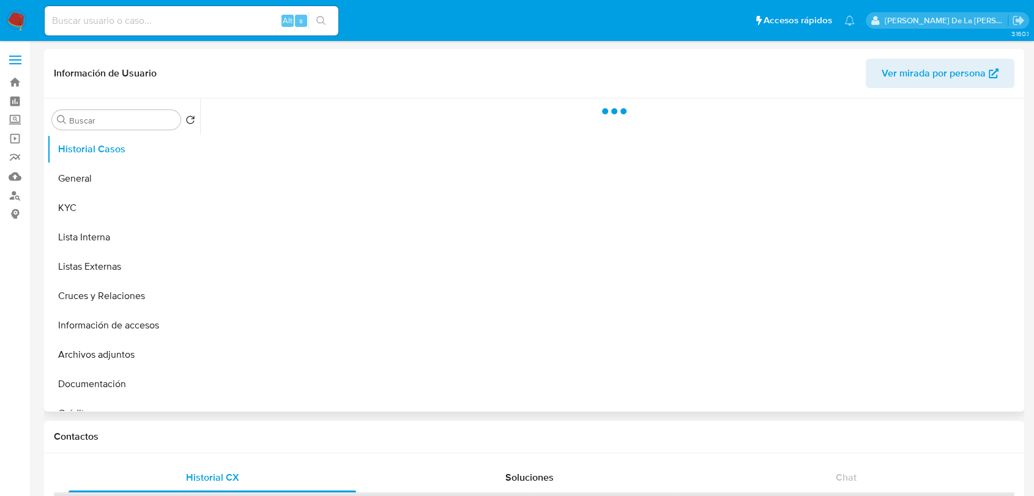
select select "10"
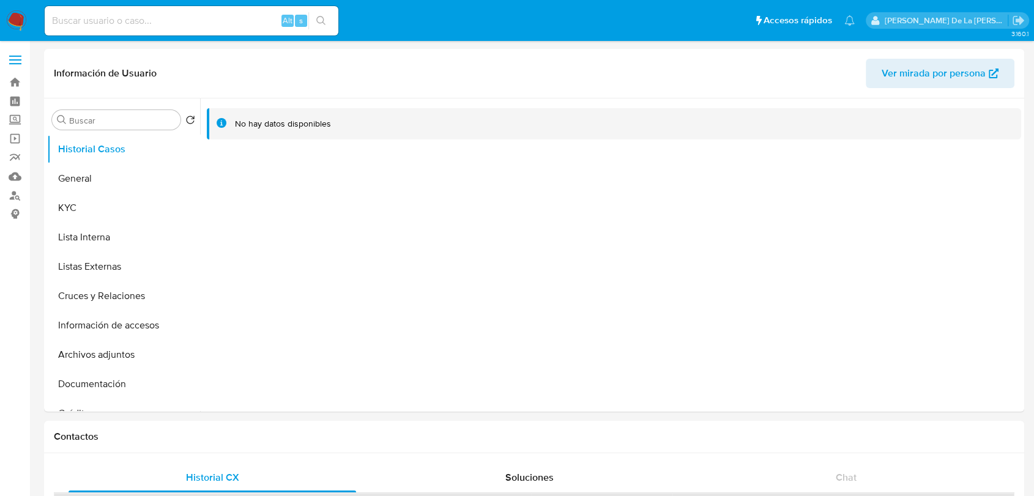
click at [15, 15] on img at bounding box center [16, 20] width 21 height 21
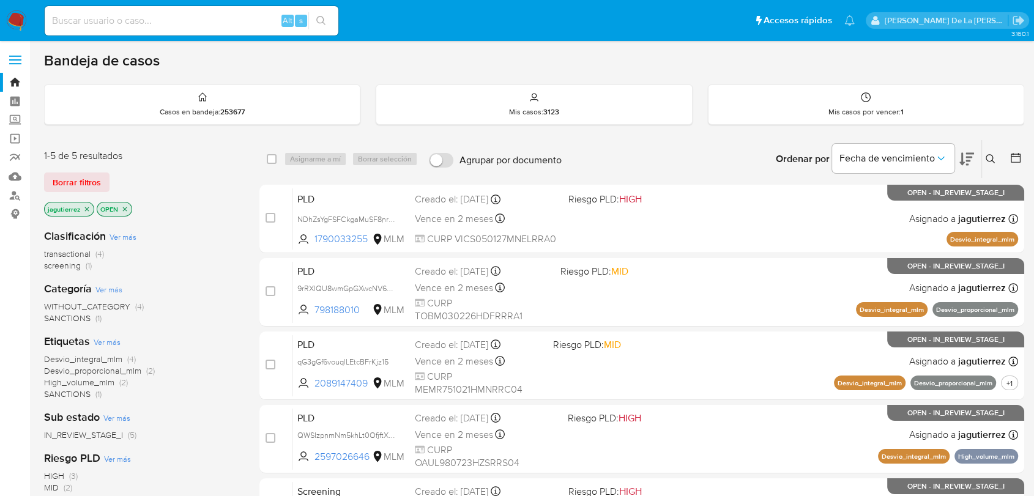
click at [86, 209] on icon "close-filter" at bounding box center [86, 209] width 7 height 7
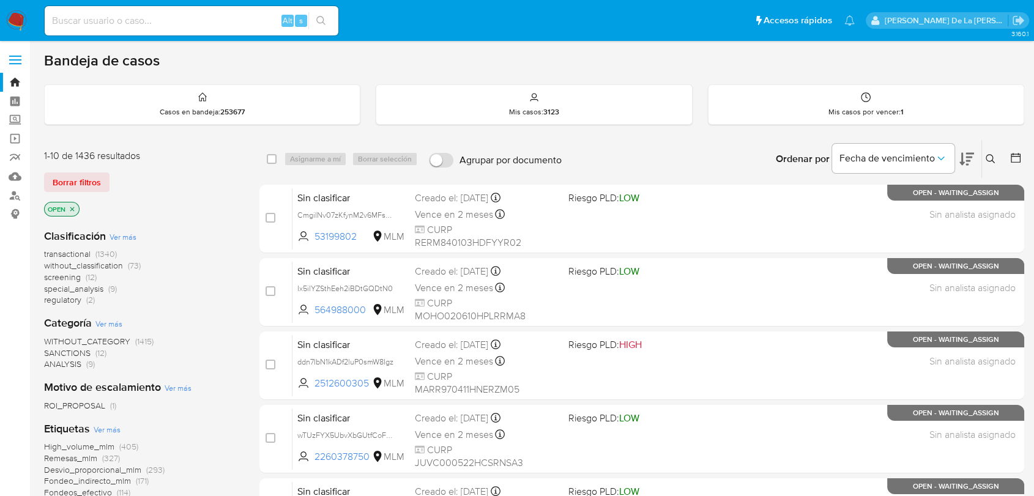
drag, startPoint x: 70, startPoint y: 277, endPoint x: 131, endPoint y: 280, distance: 61.2
click at [131, 280] on div "transactional (1340) without_classification (73) screening (12) special_analysi…" at bounding box center [142, 276] width 196 height 57
click at [132, 280] on div "transactional (1340) without_classification (73) screening (12) special_analysi…" at bounding box center [142, 276] width 196 height 57
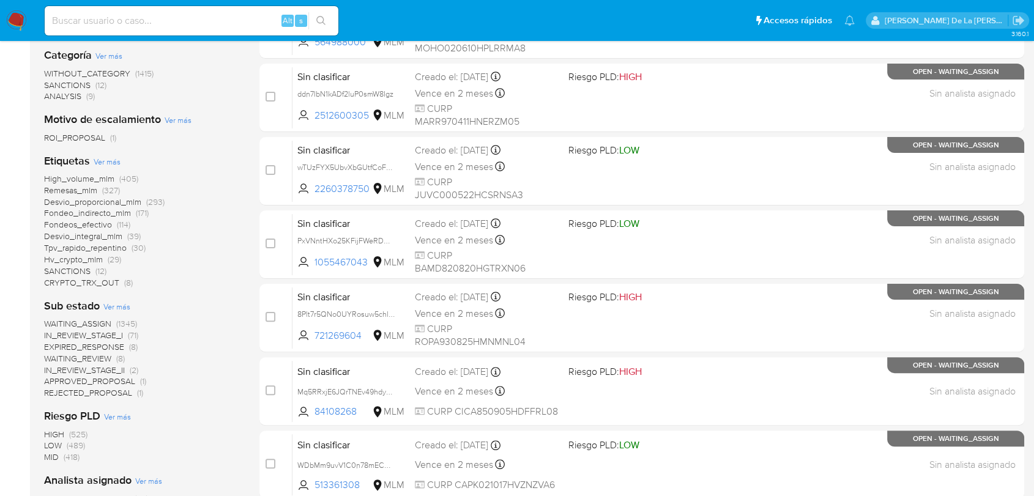
scroll to position [272, 0]
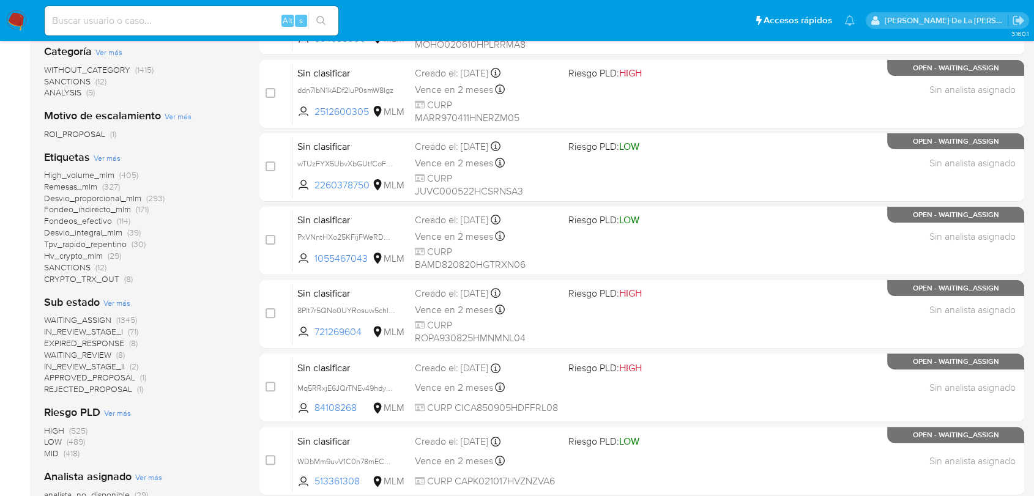
click at [78, 188] on span "Remesas_mlm" at bounding box center [70, 186] width 53 height 12
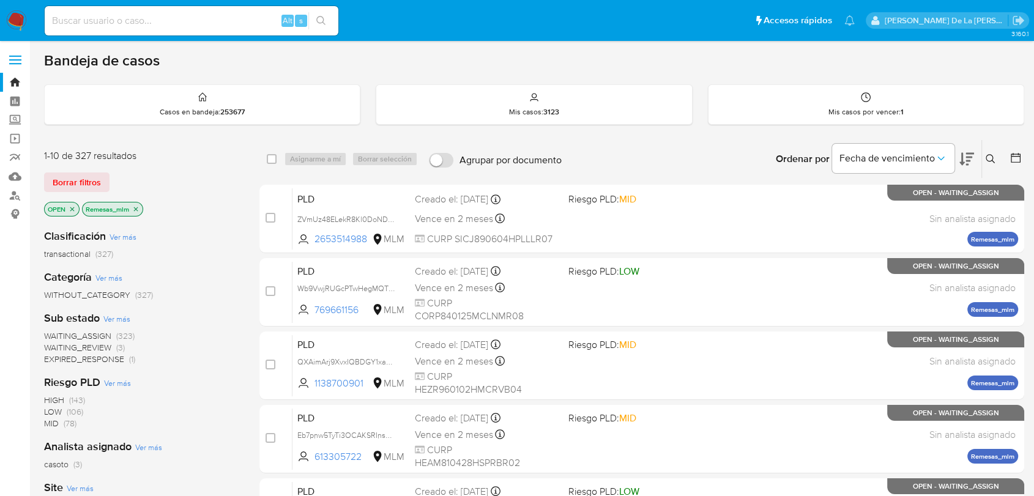
click at [96, 344] on span "WAITING_REVIEW" at bounding box center [77, 347] width 67 height 12
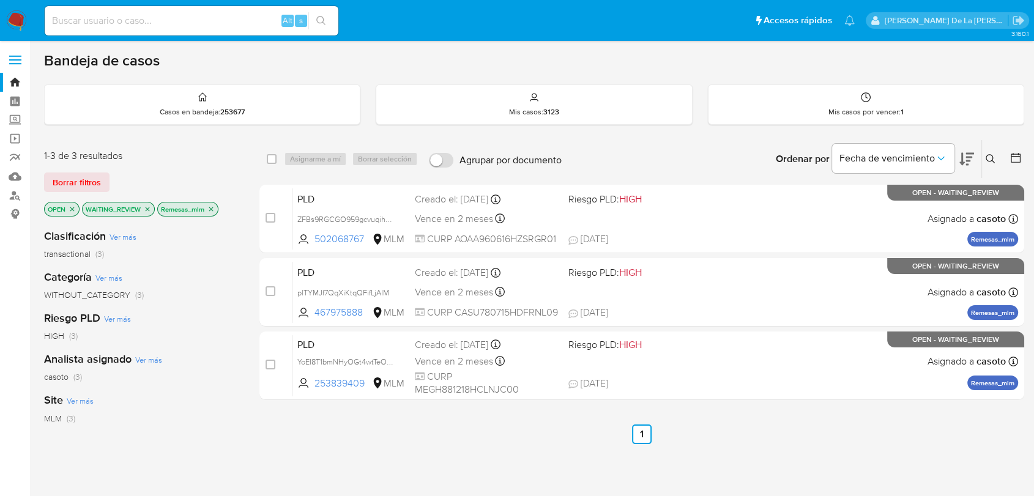
click at [145, 203] on p "WAITING_REVIEW" at bounding box center [119, 208] width 72 height 13
click at [145, 207] on icon "close-filter" at bounding box center [147, 209] width 7 height 7
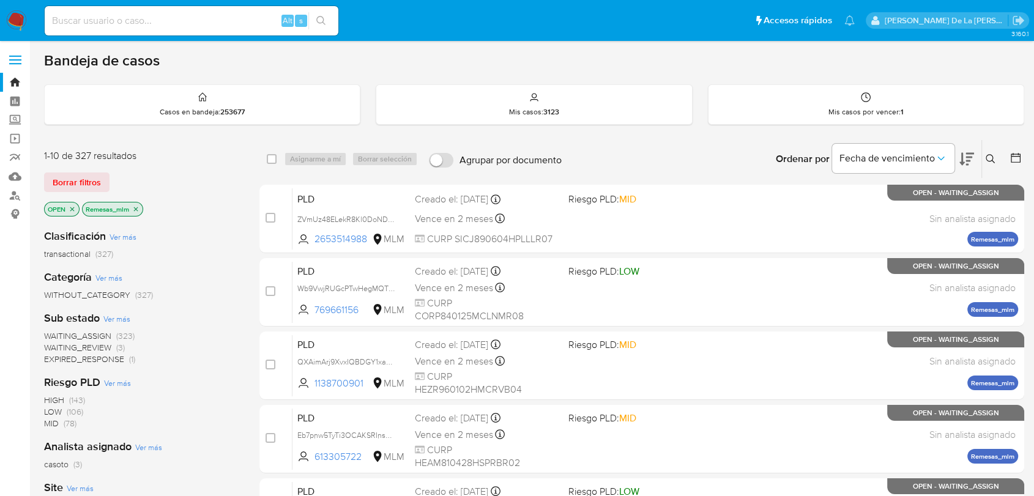
scroll to position [68, 0]
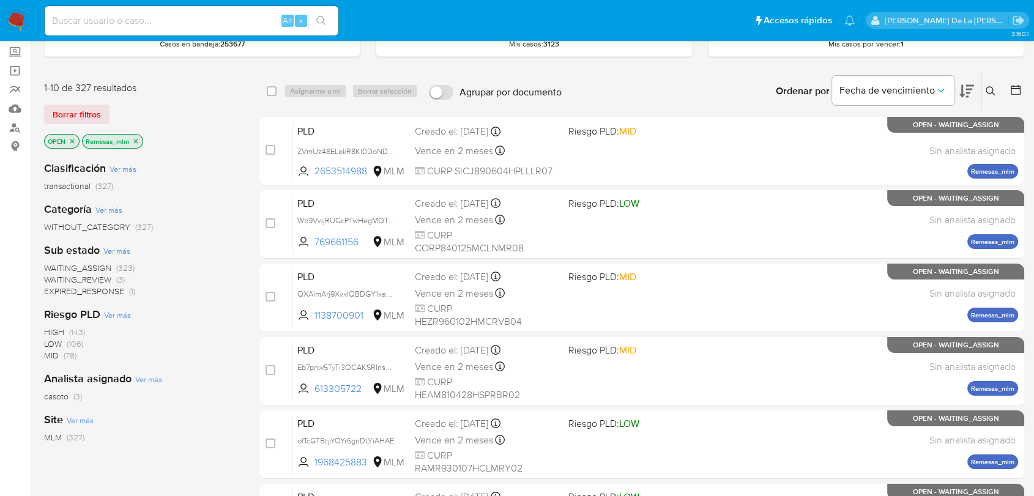
click at [72, 141] on icon "close-filter" at bounding box center [72, 141] width 7 height 7
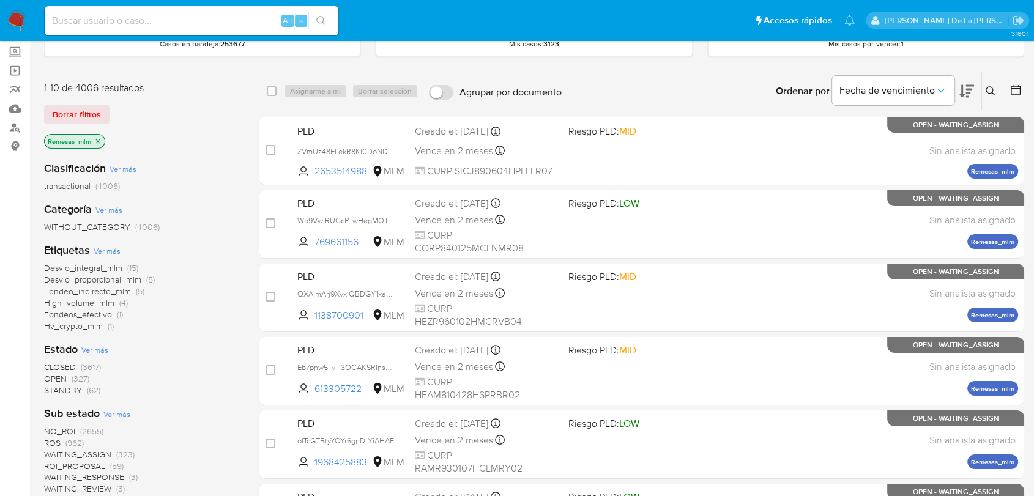
click at [72, 432] on span "NO_ROI" at bounding box center [59, 431] width 31 height 12
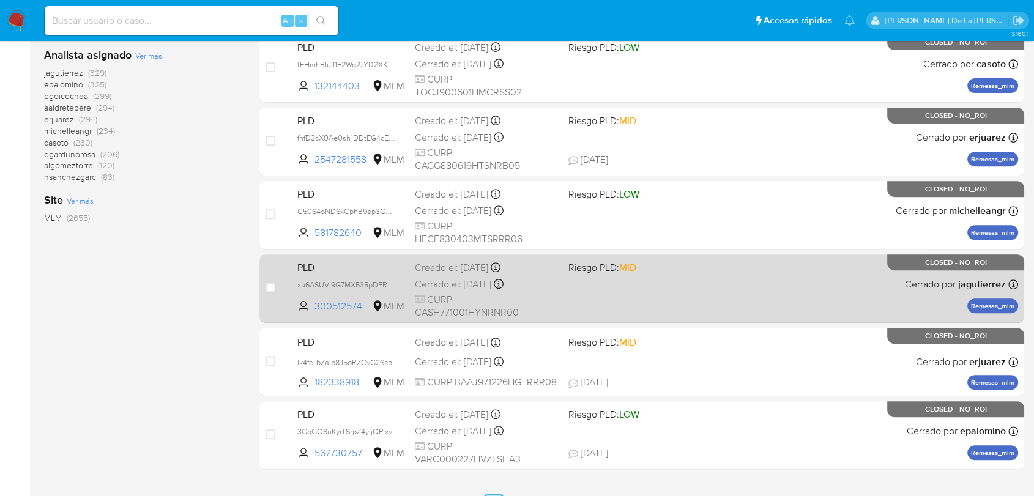
scroll to position [475, 0]
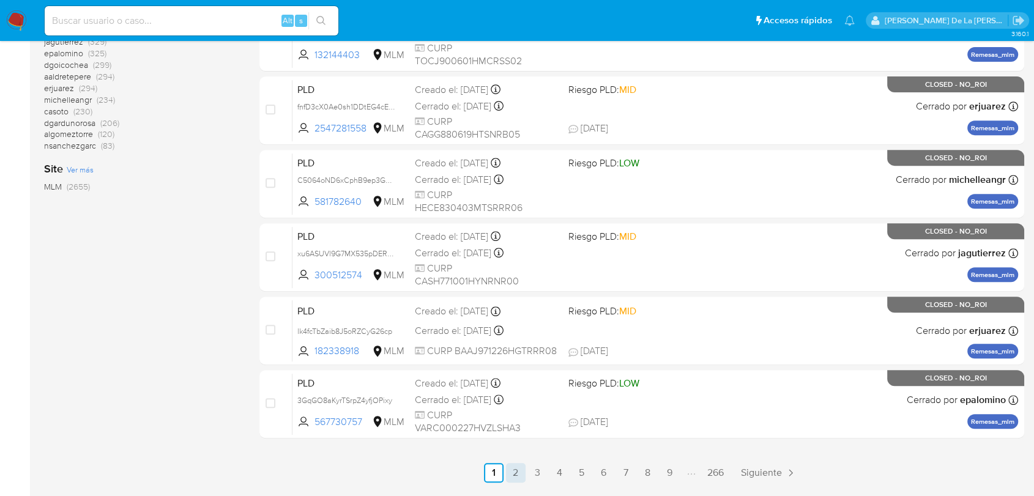
click at [509, 473] on link "2" at bounding box center [516, 473] width 20 height 20
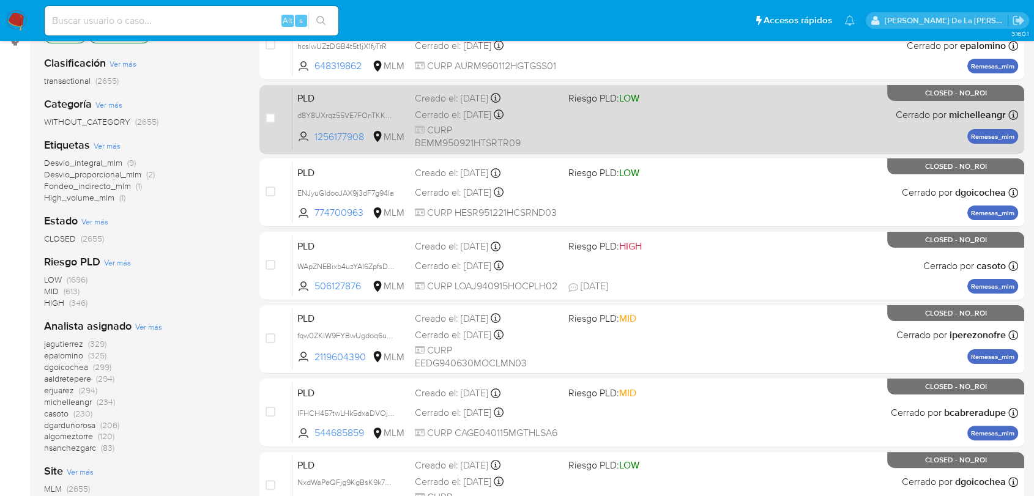
scroll to position [204, 0]
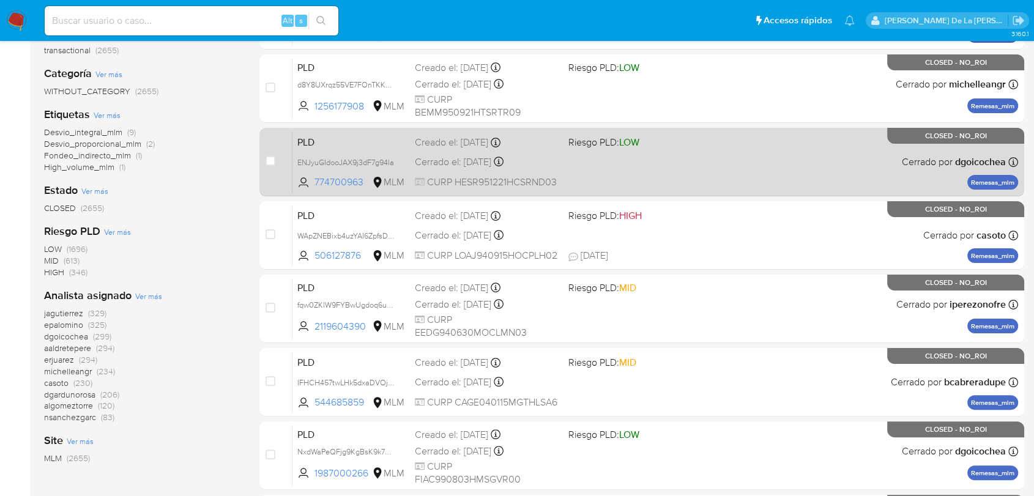
click at [670, 163] on div "PLD ENJyuGIdooJAX9j3dF7g94la 774700963 MLM Riesgo PLD: LOW Creado el: 12/08/202…" at bounding box center [654, 162] width 725 height 62
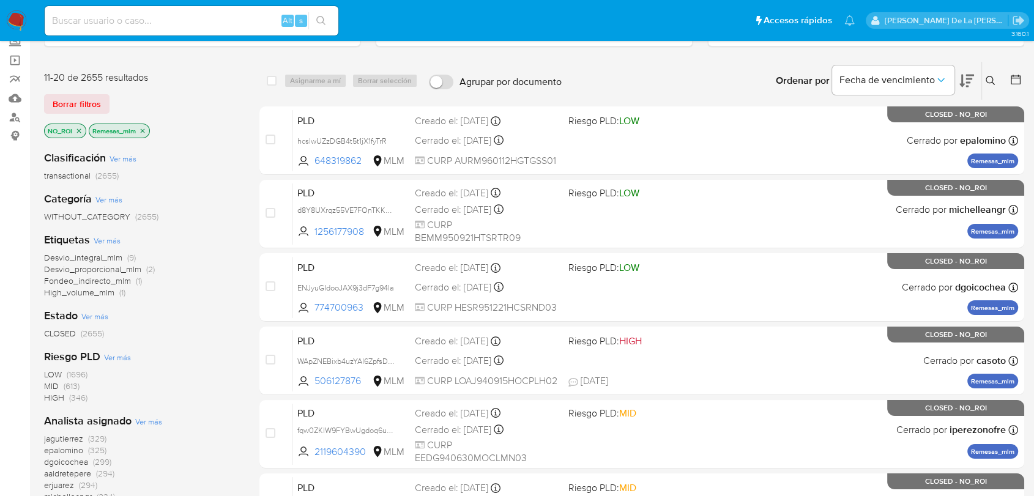
scroll to position [0, 0]
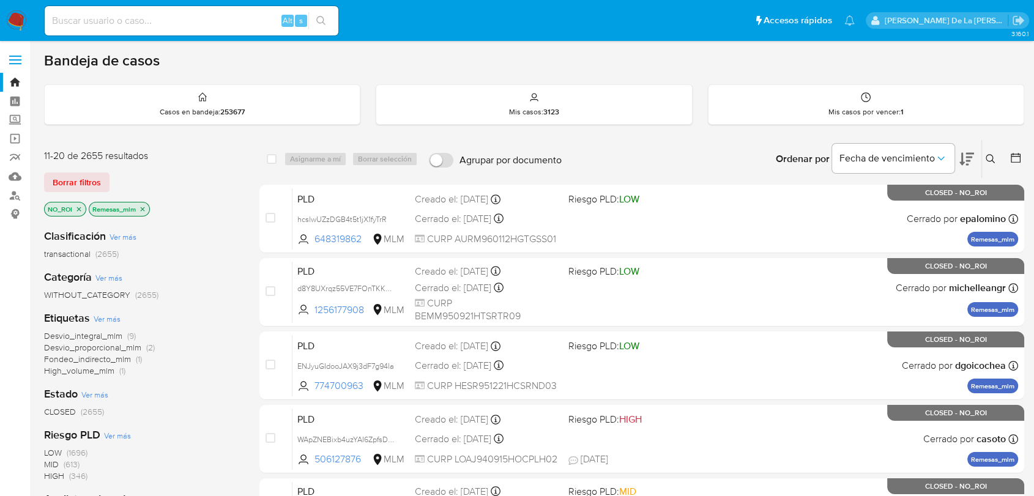
click at [80, 208] on icon "close-filter" at bounding box center [79, 209] width 4 height 4
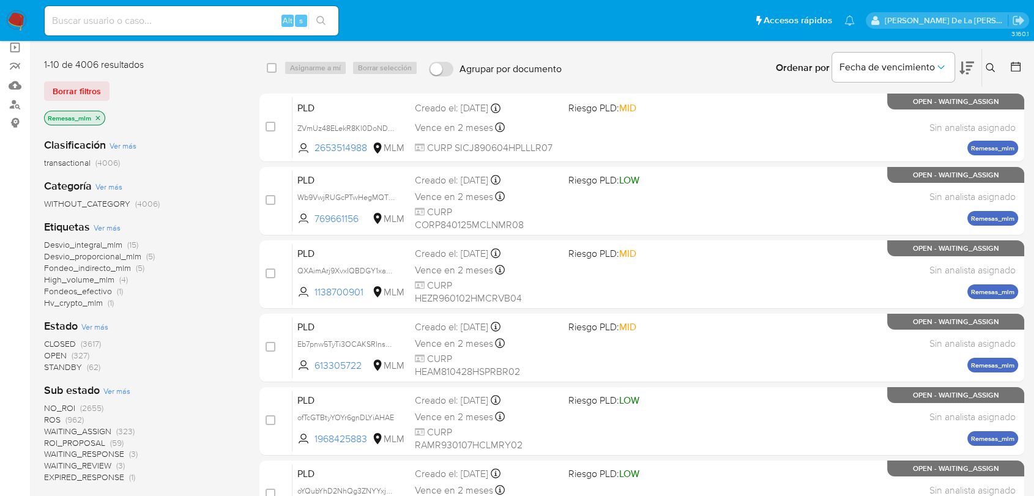
scroll to position [136, 0]
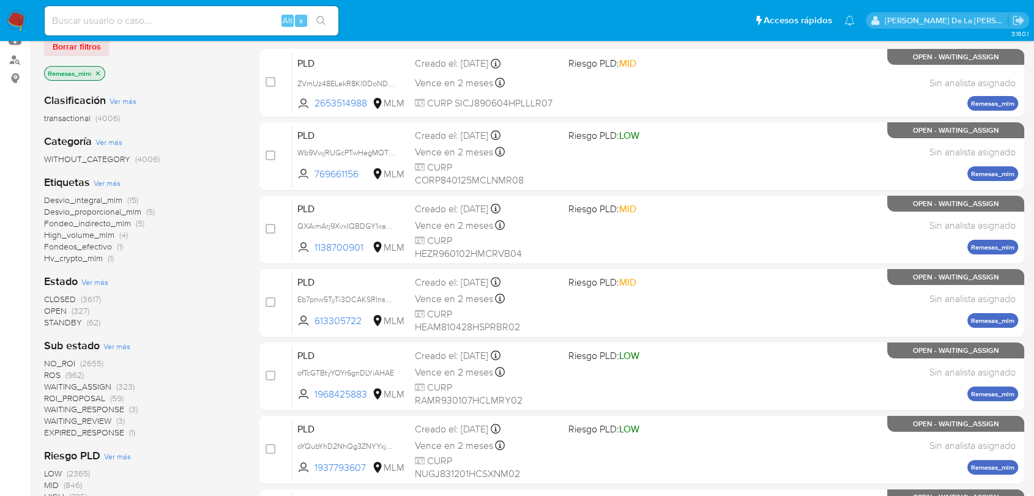
click at [67, 328] on div "Clasificación Ver más transactional (4006) Categoría Ver más WITHOUT_CATEGORY (…" at bounding box center [142, 386] width 196 height 606
click at [65, 318] on span "STANDBY" at bounding box center [63, 322] width 38 height 12
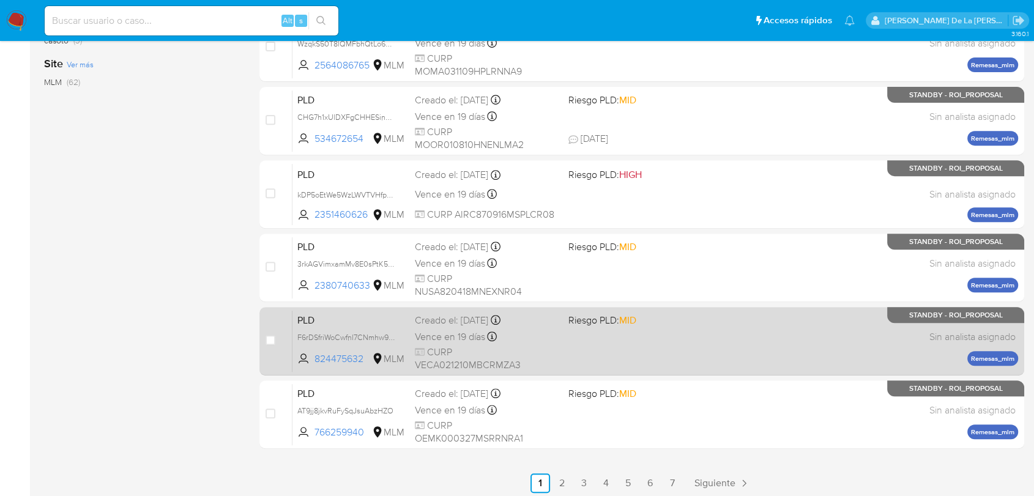
scroll to position [513, 0]
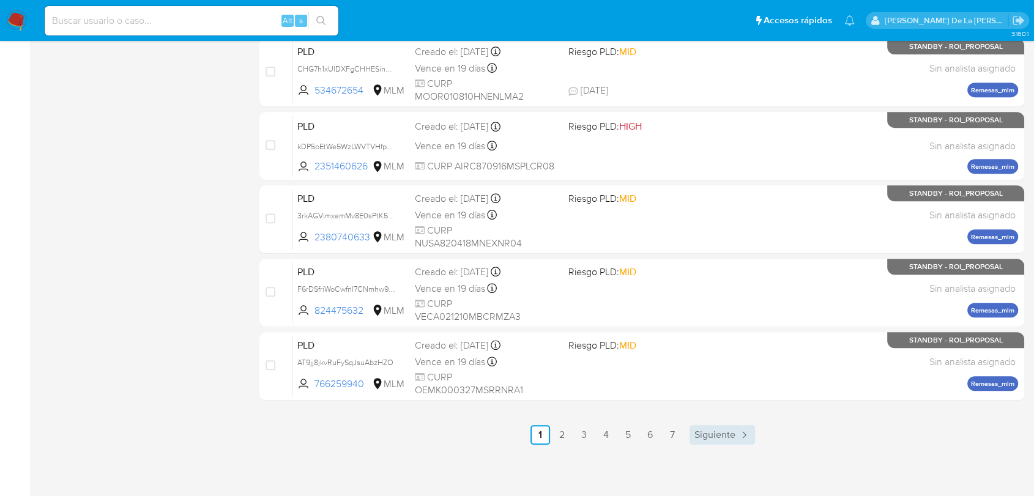
click at [720, 434] on span "Siguiente" at bounding box center [714, 435] width 41 height 10
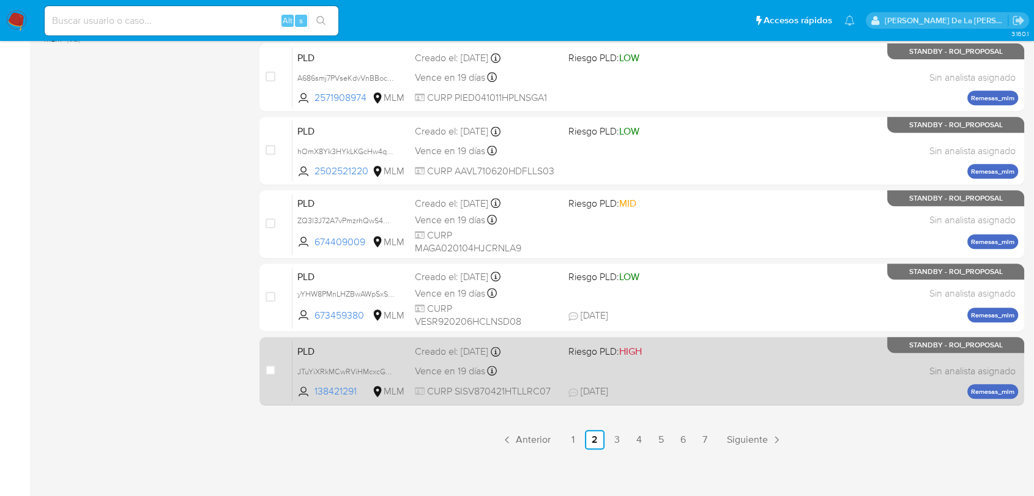
scroll to position [513, 0]
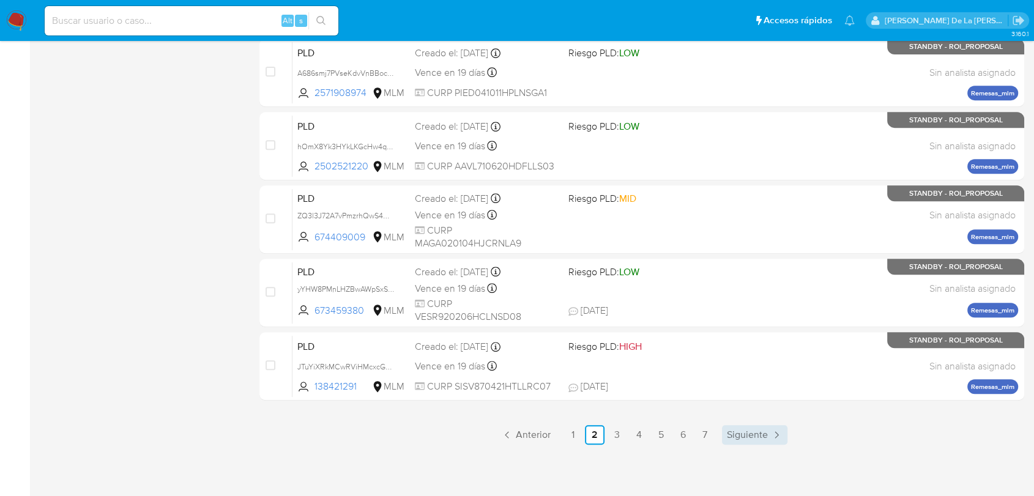
click at [750, 430] on span "Siguiente" at bounding box center [747, 435] width 41 height 10
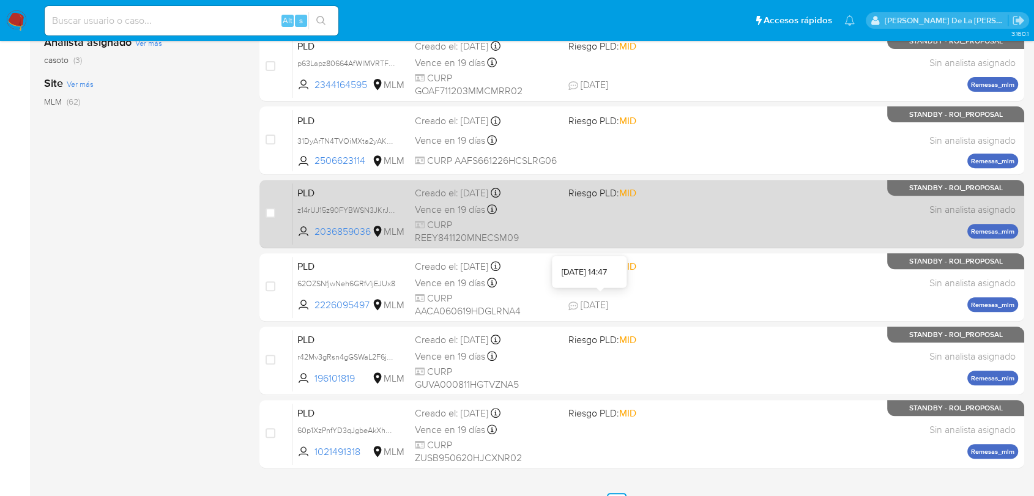
scroll to position [377, 0]
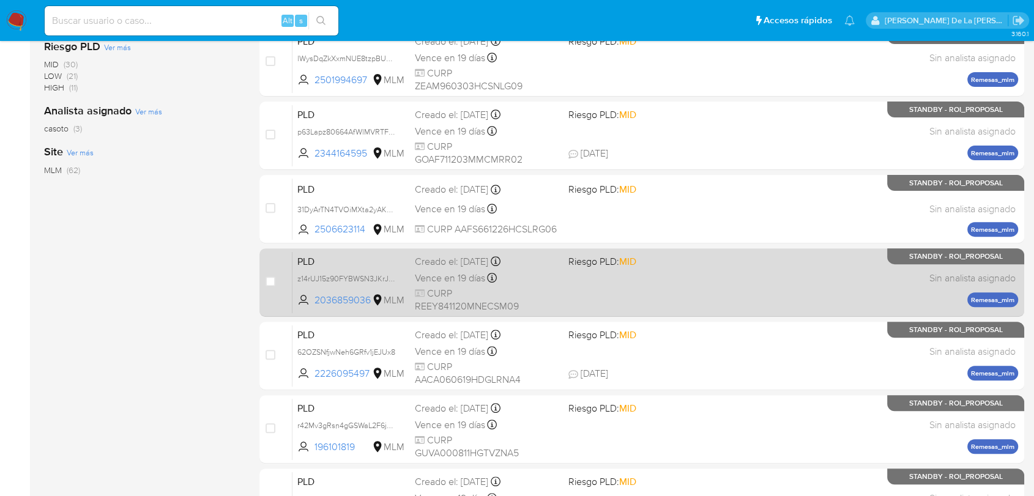
click at [665, 275] on div "PLD z14rUJ15z90FYBWSN3JKrJaX 2036859036 MLM Riesgo PLD: MID Creado el: 12/08/20…" at bounding box center [654, 282] width 725 height 62
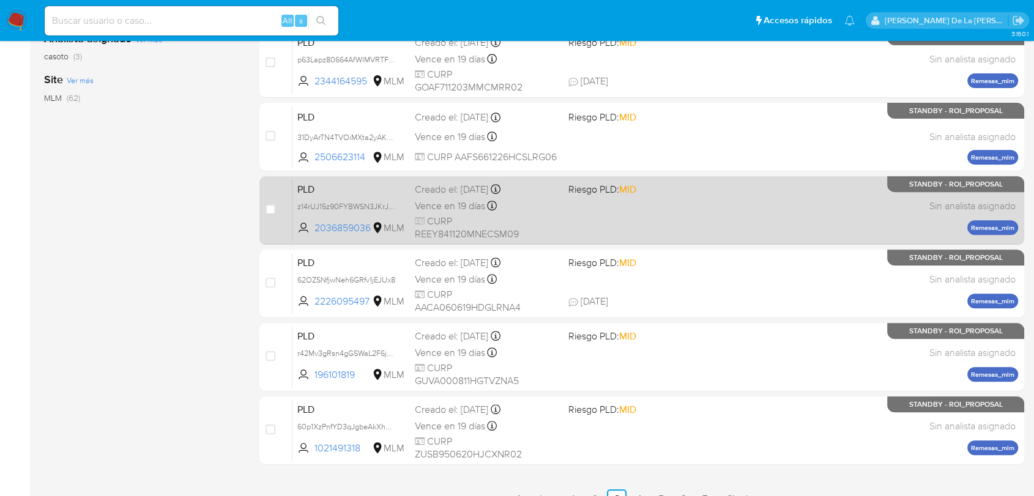
scroll to position [513, 0]
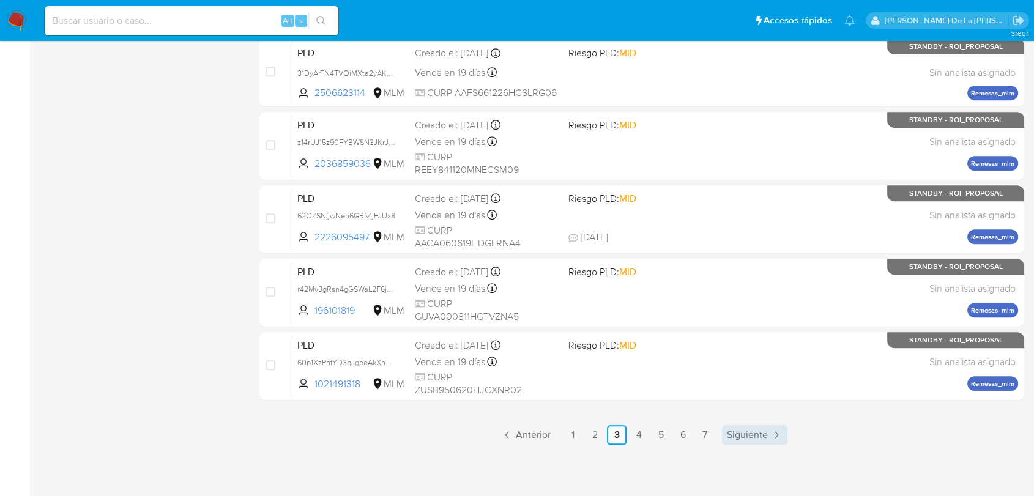
click at [757, 432] on span "Siguiente" at bounding box center [747, 435] width 41 height 10
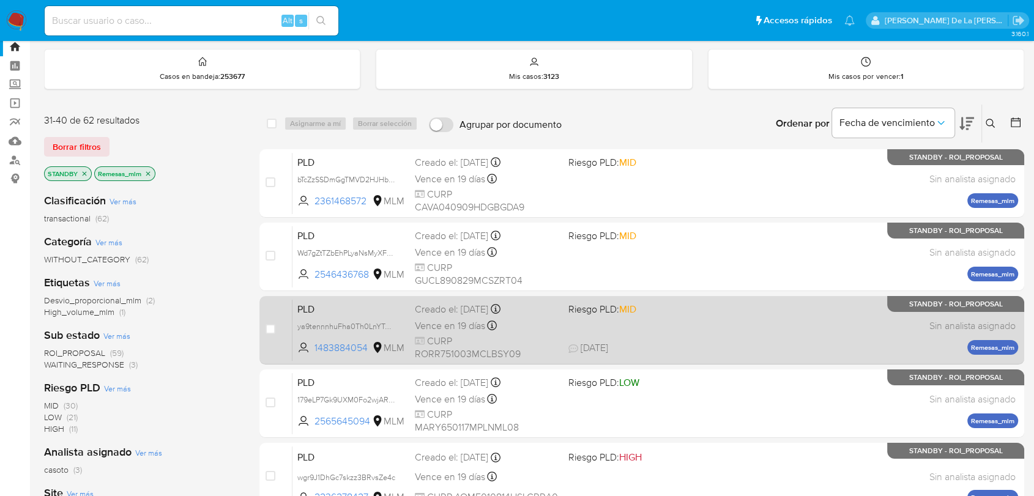
scroll to position [68, 0]
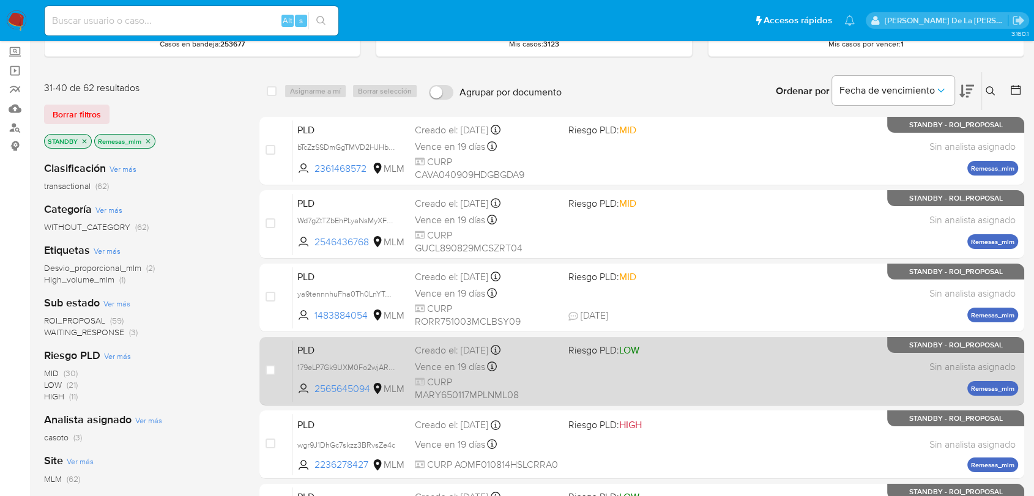
click at [686, 369] on div "PLD 179eLP7Gk9UXM0Fo2wjAReql 2565645094 MLM Riesgo PLD: LOW Creado el: 12/08/20…" at bounding box center [654, 371] width 725 height 62
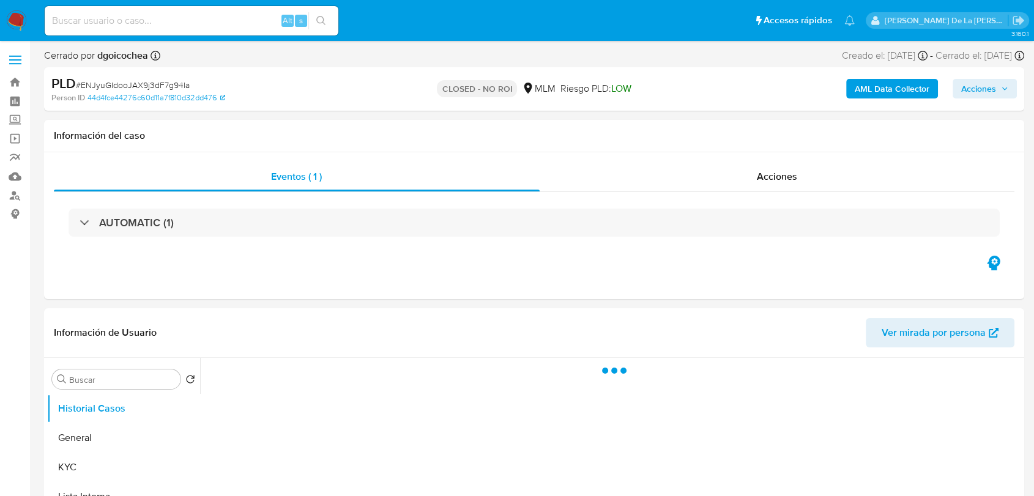
select select "10"
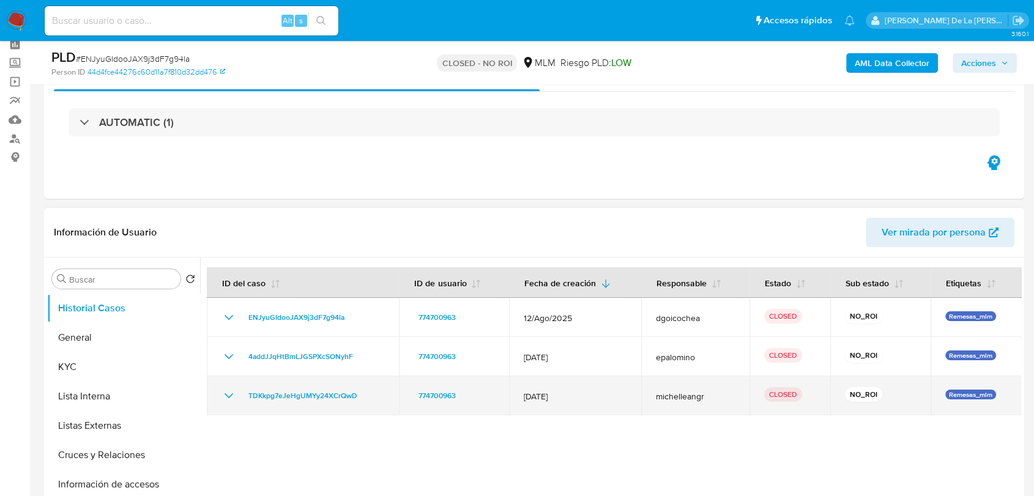
scroll to position [136, 0]
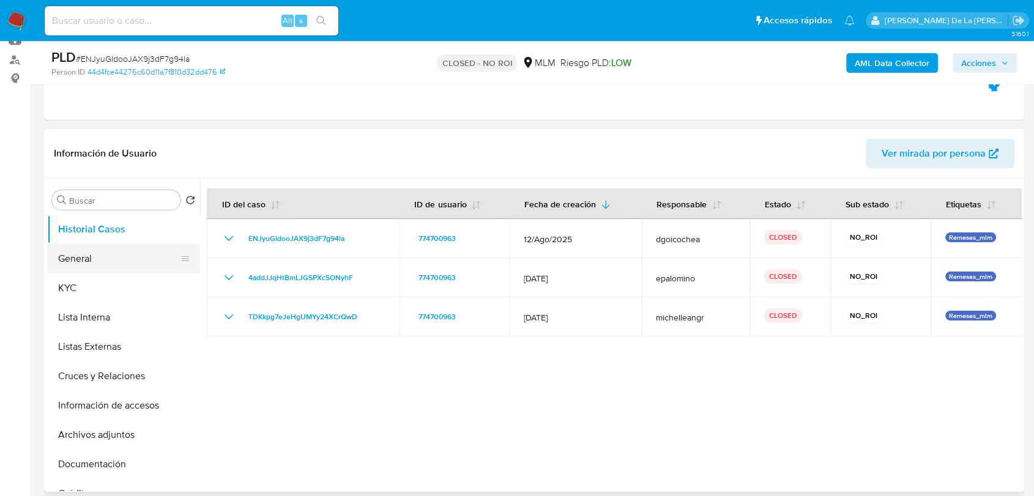
click at [93, 267] on button "General" at bounding box center [118, 258] width 143 height 29
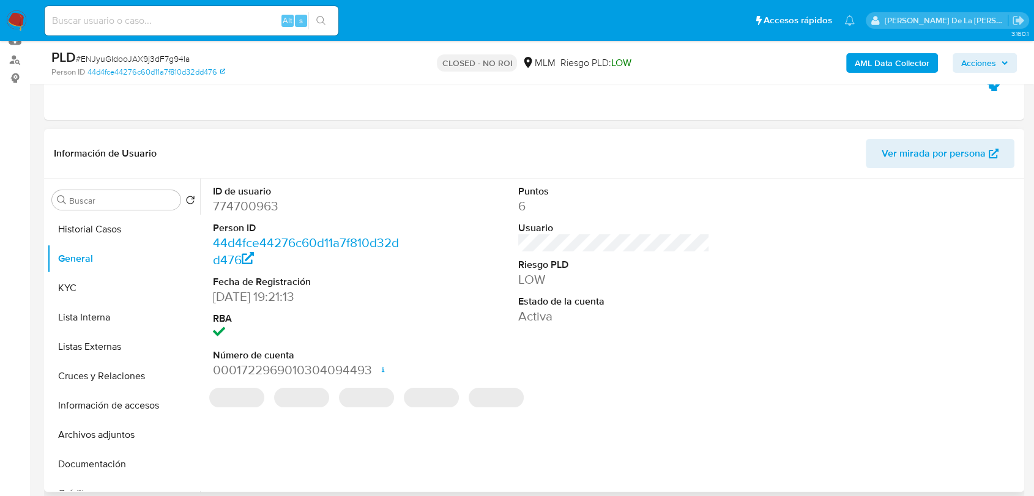
click at [257, 207] on dd "774700963" at bounding box center [308, 206] width 191 height 17
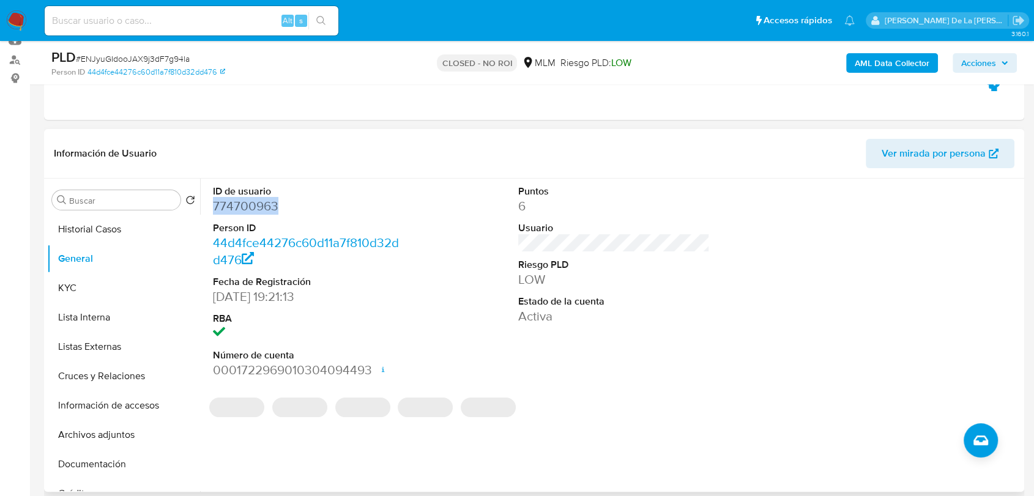
copy dd "774700963"
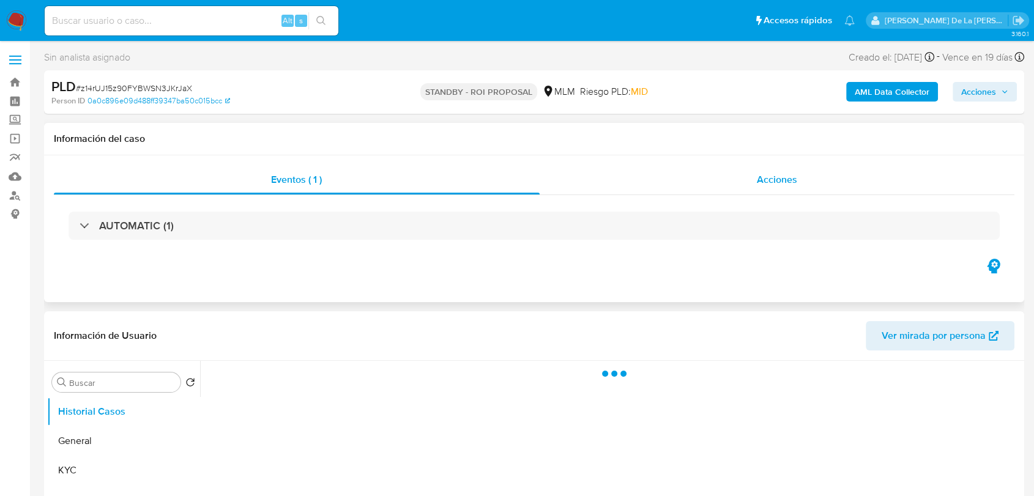
click at [773, 183] on span "Acciones" at bounding box center [777, 179] width 40 height 14
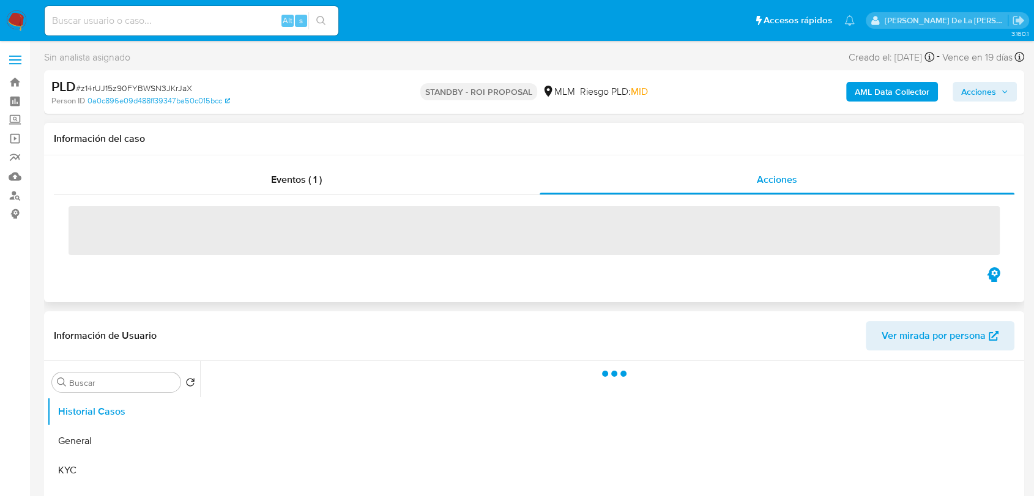
select select "10"
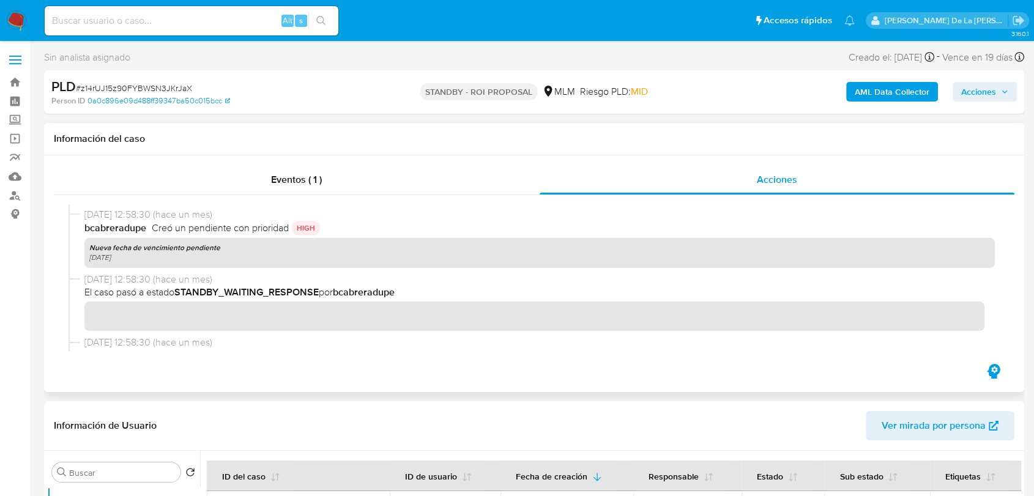
scroll to position [612, 0]
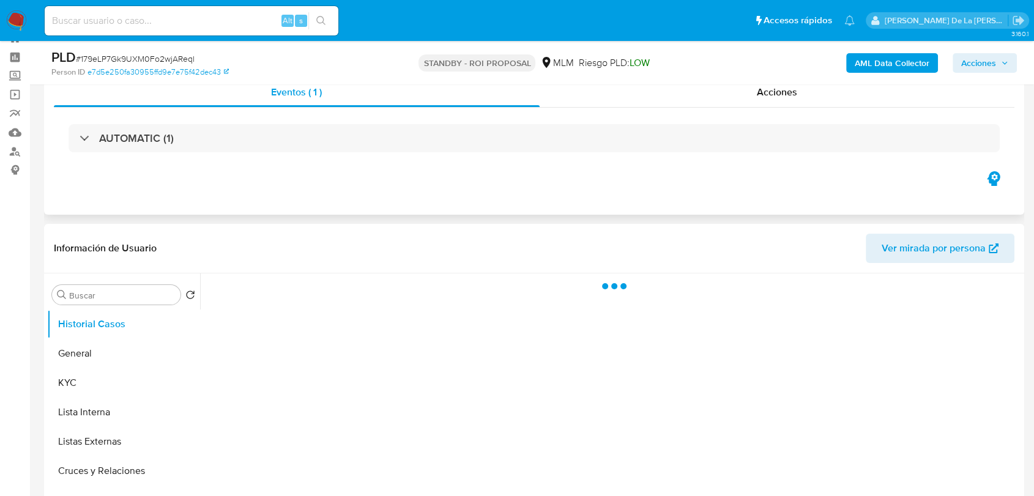
scroll to position [136, 0]
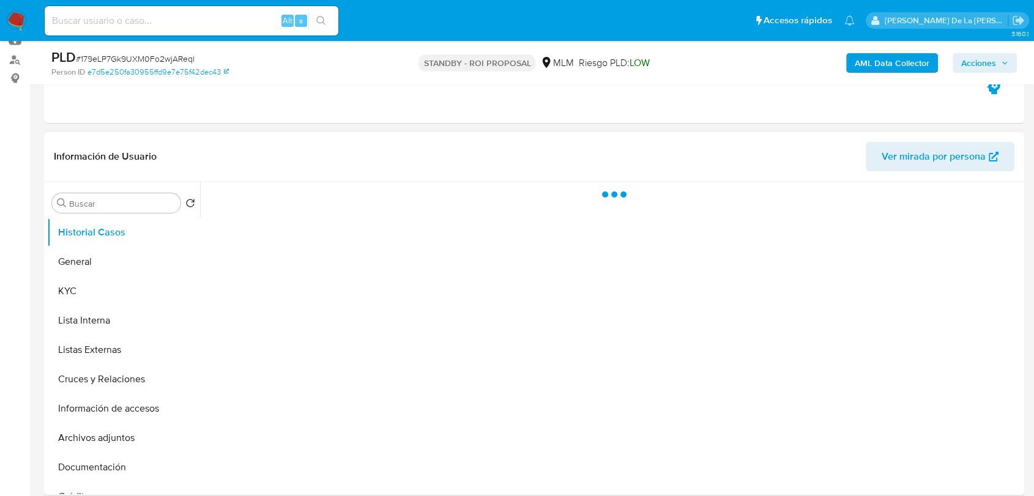
select select "10"
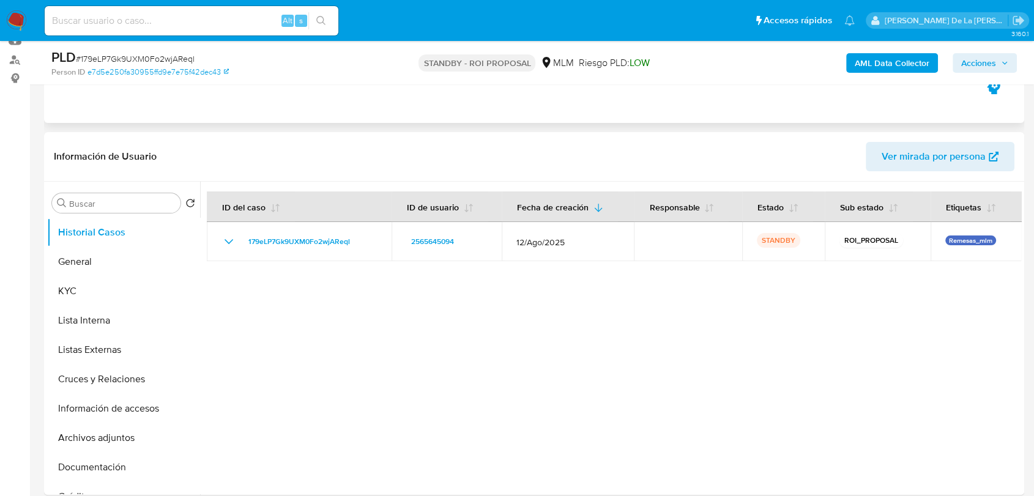
scroll to position [0, 0]
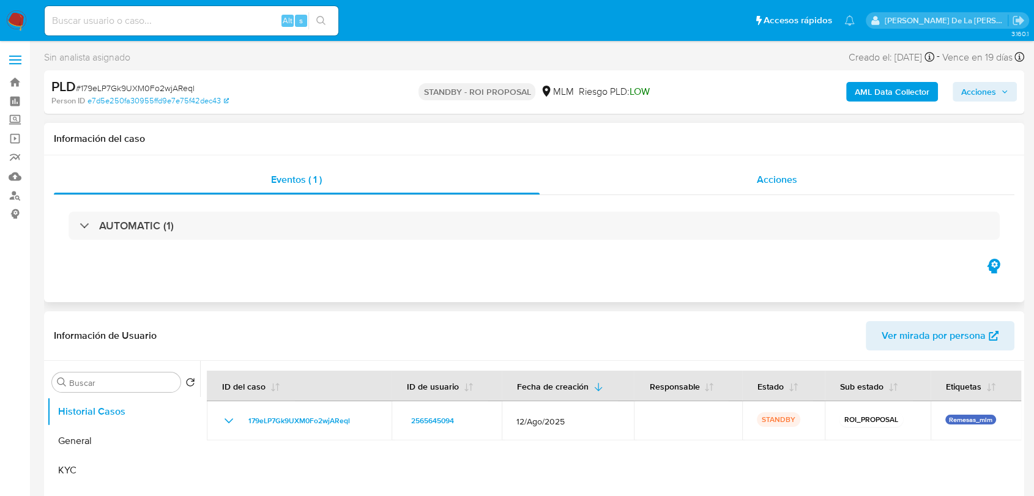
click at [729, 187] on div "Acciones" at bounding box center [776, 179] width 475 height 29
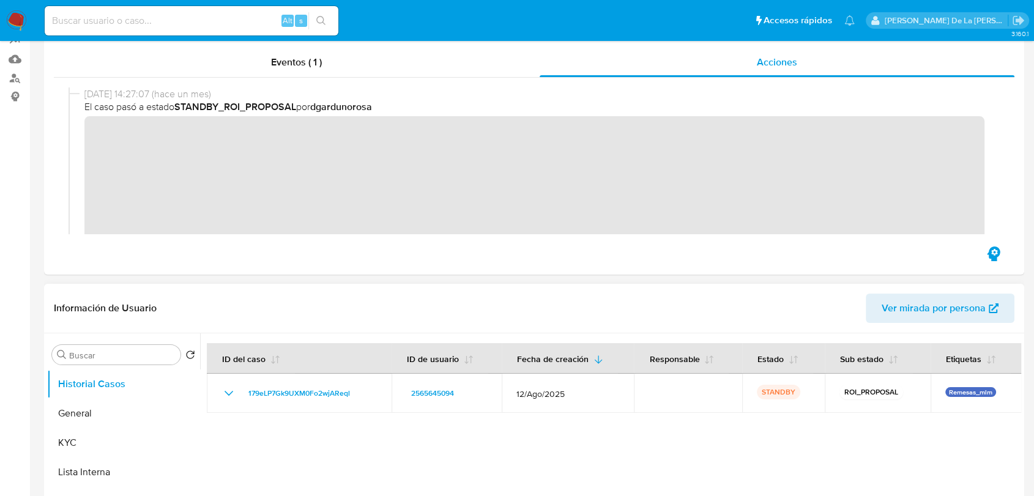
scroll to position [204, 0]
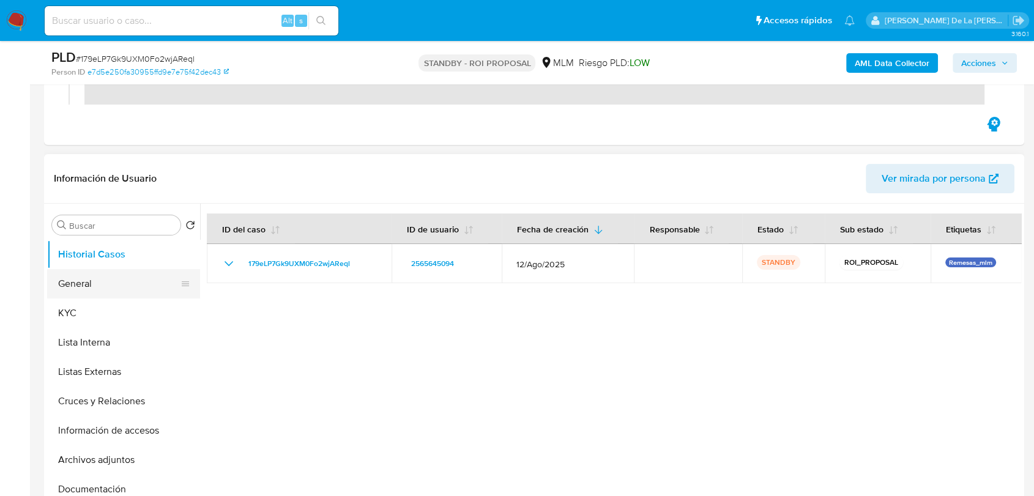
click at [104, 284] on button "General" at bounding box center [118, 283] width 143 height 29
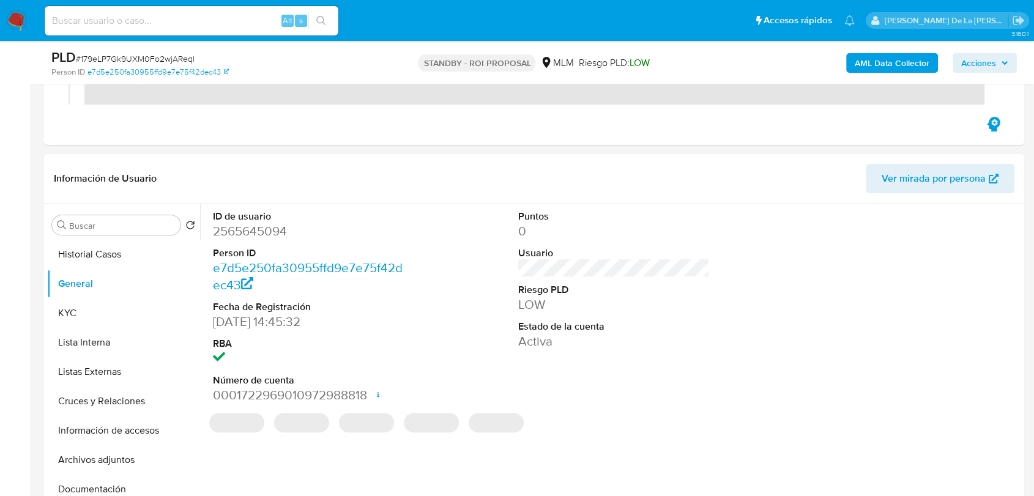
click at [243, 236] on dd "2565645094" at bounding box center [308, 231] width 191 height 17
click at [244, 236] on dd "2565645094" at bounding box center [308, 231] width 191 height 17
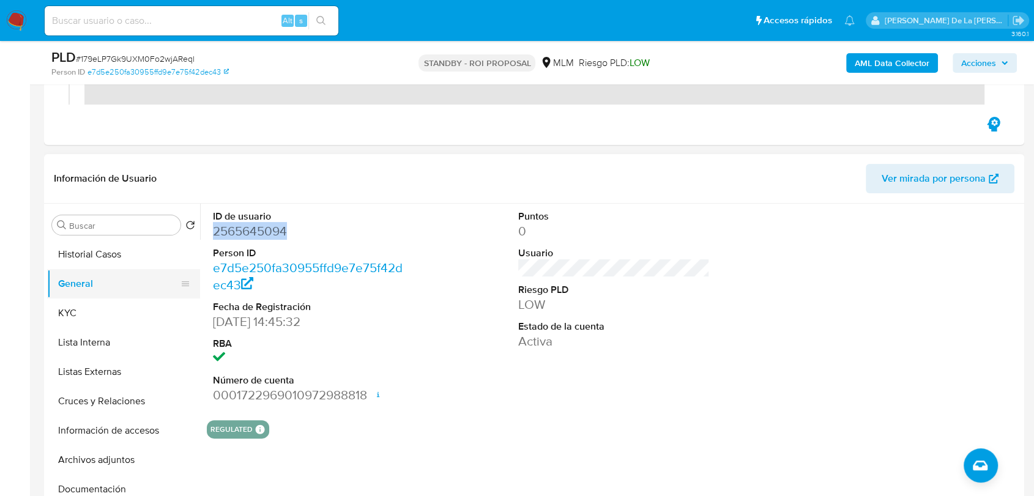
copy dd "2565645094"
